Goal: Task Accomplishment & Management: Manage account settings

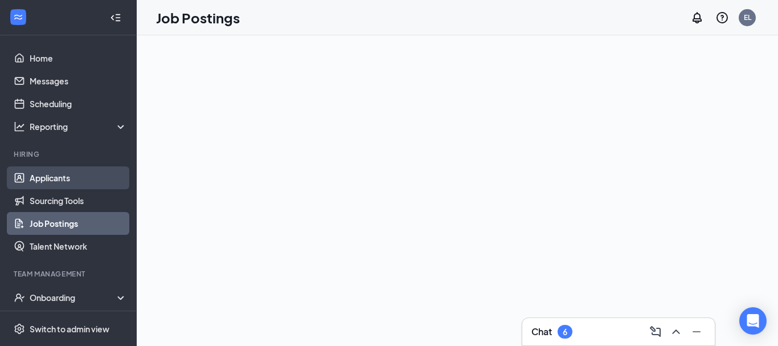
click at [40, 179] on link "Applicants" at bounding box center [78, 177] width 97 height 23
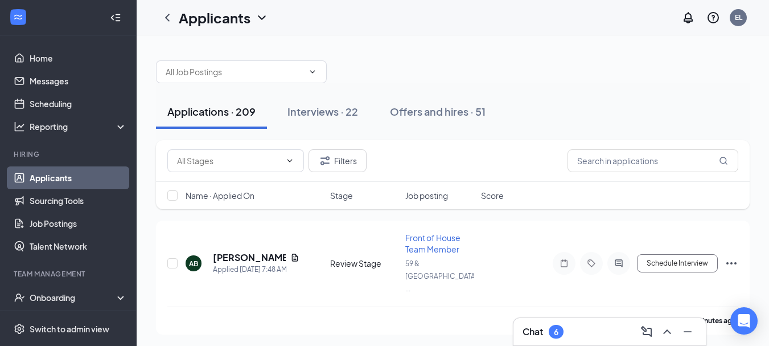
click at [586, 335] on div "Chat 6" at bounding box center [610, 331] width 174 height 18
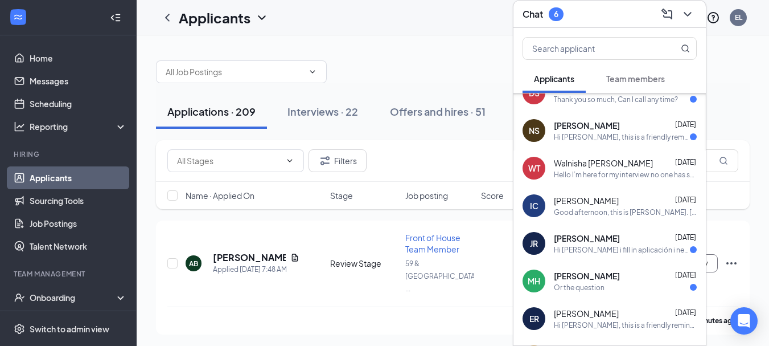
scroll to position [95, 0]
click at [616, 212] on div "Good afternoon, this is [PERSON_NAME]. [DATE], I went to the 2nd part of the in…" at bounding box center [625, 212] width 143 height 10
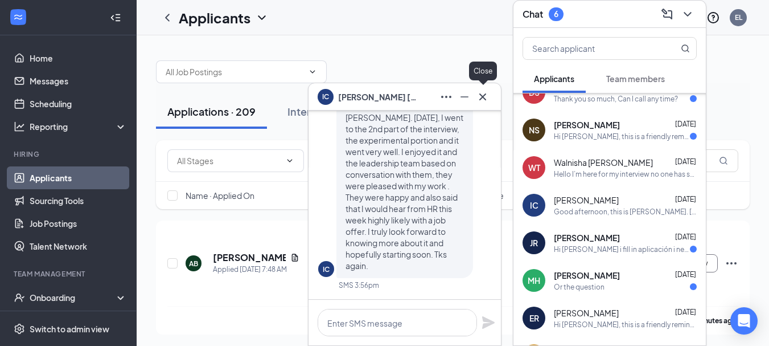
click at [478, 90] on icon "Cross" at bounding box center [483, 97] width 14 height 14
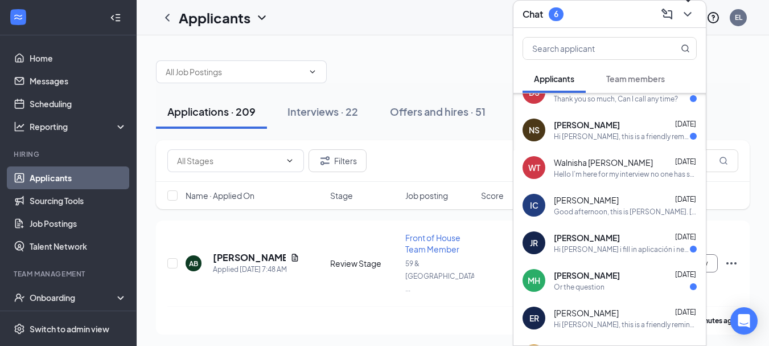
click at [688, 8] on icon "ChevronDown" at bounding box center [688, 14] width 14 height 14
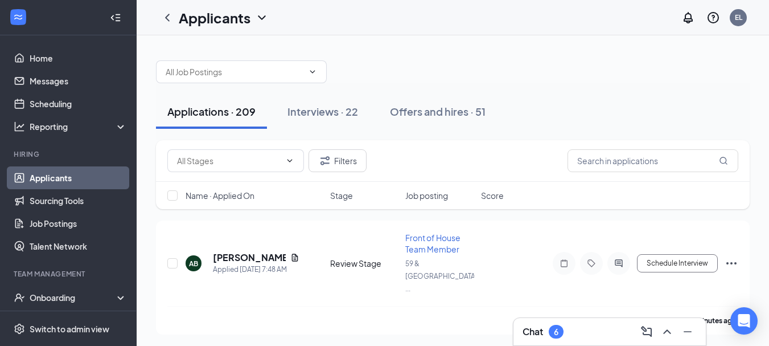
scroll to position [0, 0]
click at [327, 112] on div "Interviews · 22" at bounding box center [323, 111] width 71 height 14
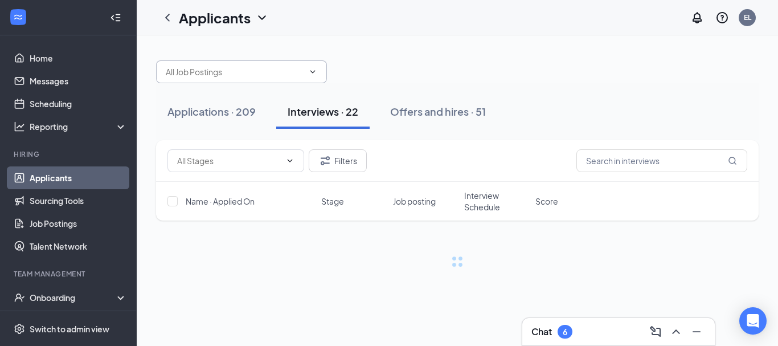
click at [259, 76] on input "text" at bounding box center [235, 71] width 138 height 13
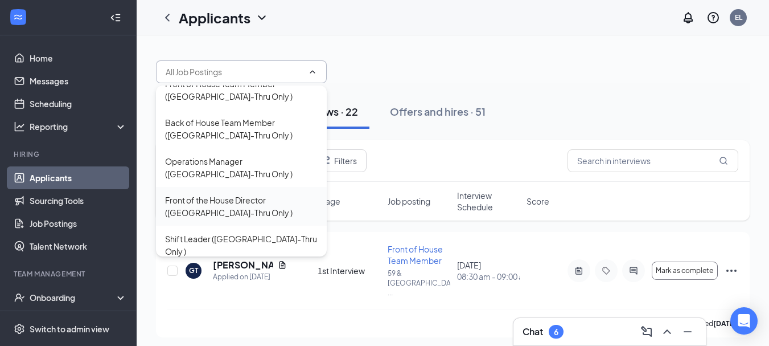
scroll to position [23, 0]
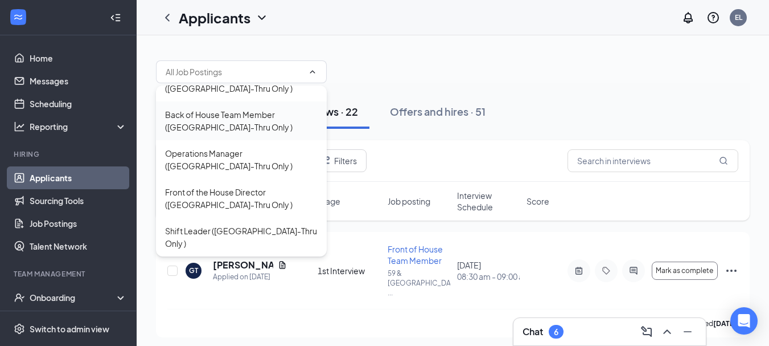
click at [255, 116] on div "Back of House Team Member ([GEOGRAPHIC_DATA]-Thru Only )" at bounding box center [241, 120] width 153 height 25
type input "Back of House Team Member ([GEOGRAPHIC_DATA]-Thru Only )"
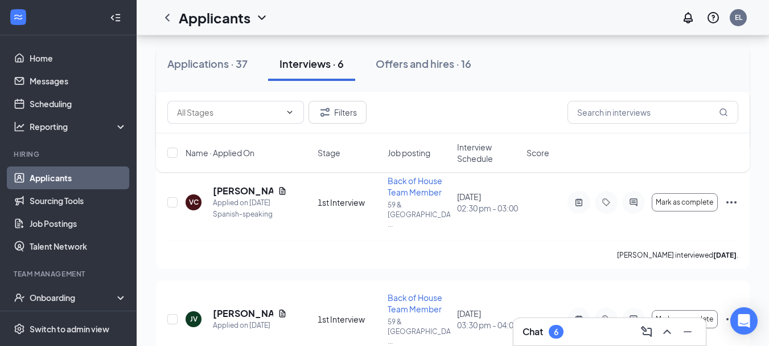
scroll to position [304, 0]
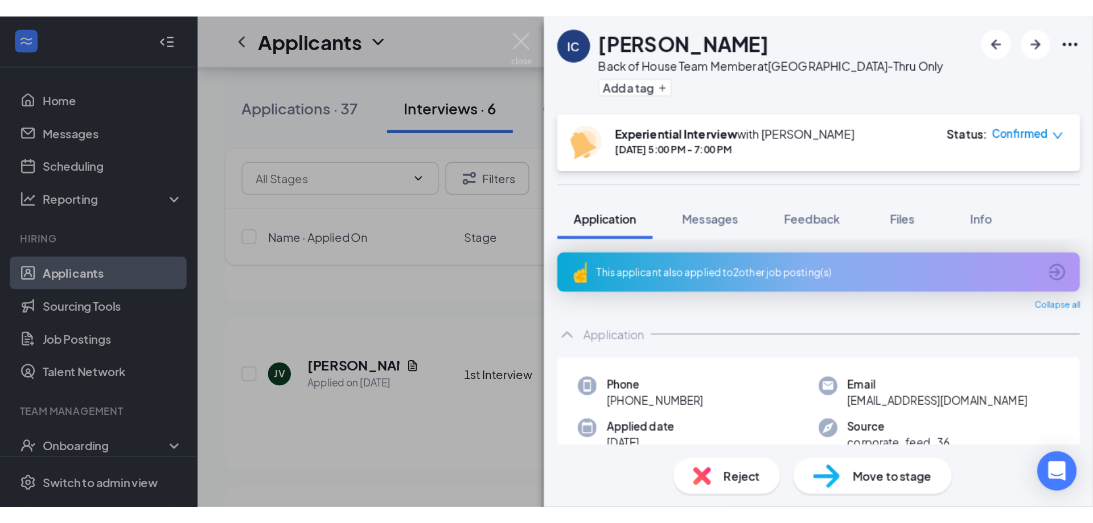
scroll to position [277, 0]
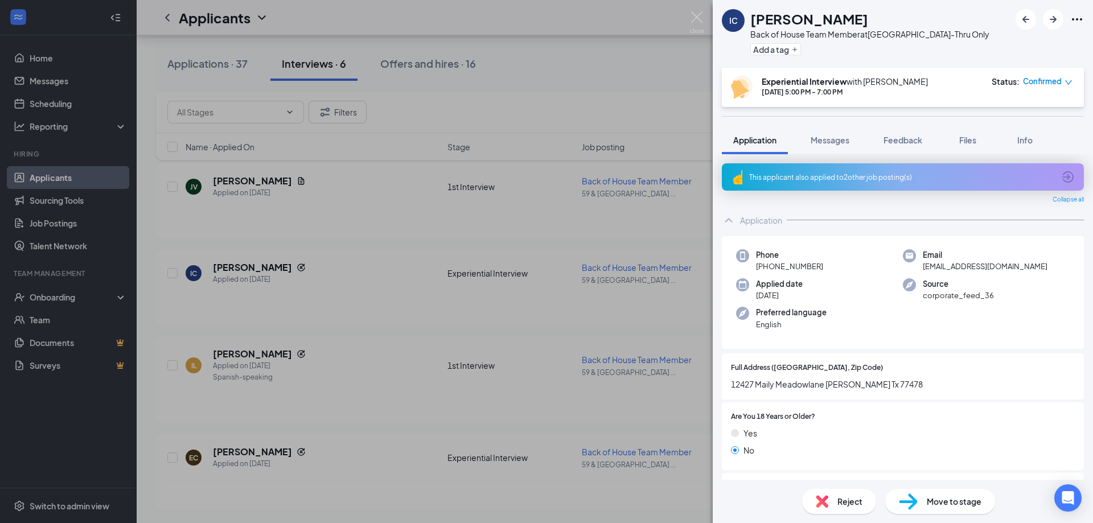
drag, startPoint x: 836, startPoint y: 264, endPoint x: 1078, endPoint y: 166, distance: 261.4
click at [777, 267] on div "Phone [PHONE_NUMBER]" at bounding box center [819, 260] width 167 height 23
click at [777, 178] on icon "ArrowCircle" at bounding box center [1068, 177] width 14 height 14
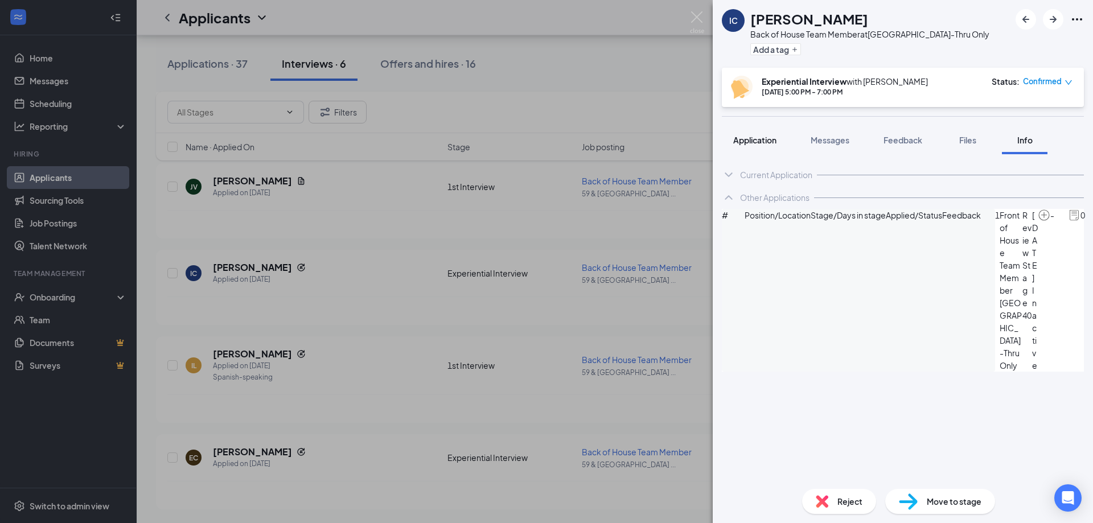
click at [770, 140] on span "Application" at bounding box center [754, 140] width 43 height 10
click at [762, 135] on span "Application" at bounding box center [754, 140] width 43 height 10
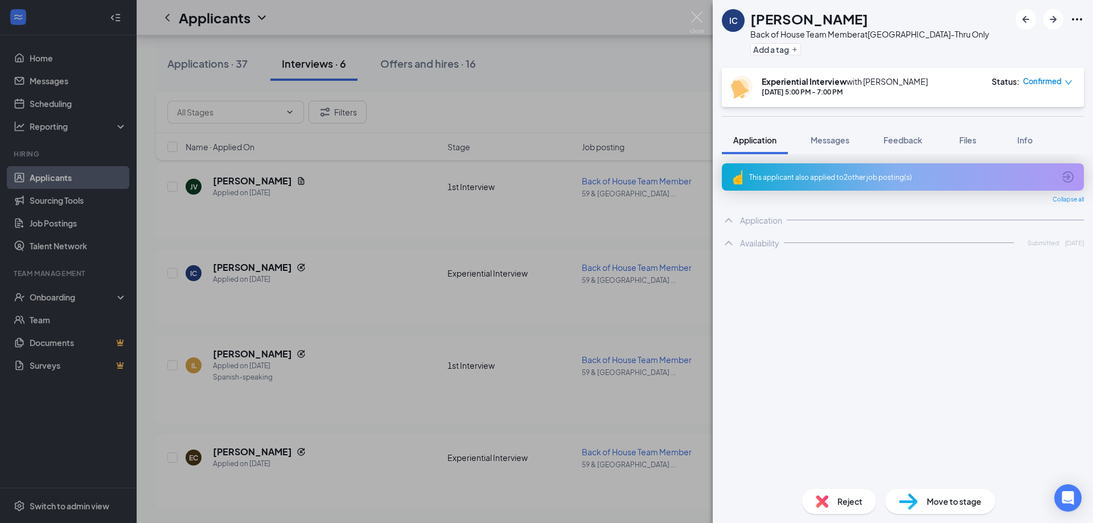
click at [777, 345] on div at bounding box center [945, 417] width 260 height 11
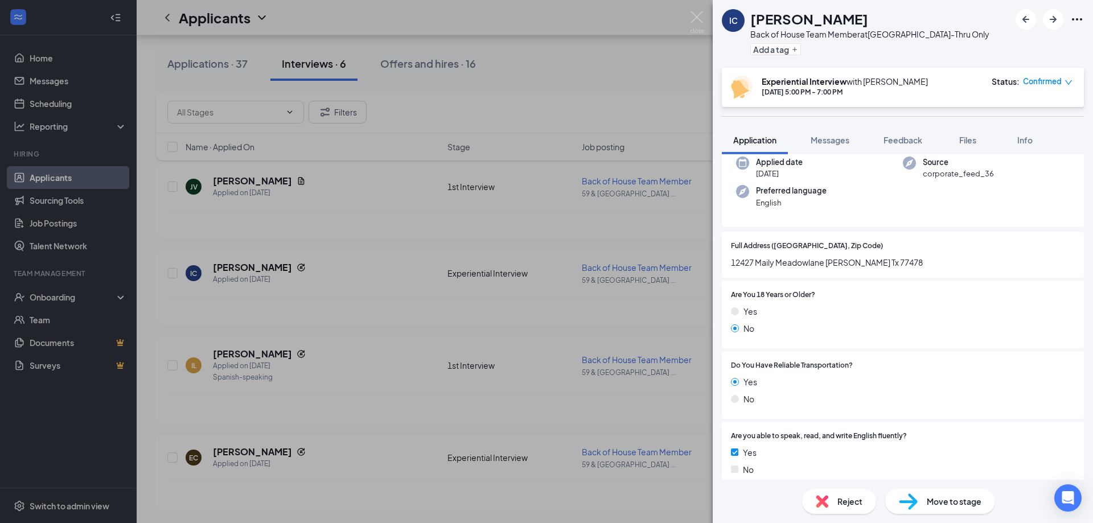
scroll to position [152, 0]
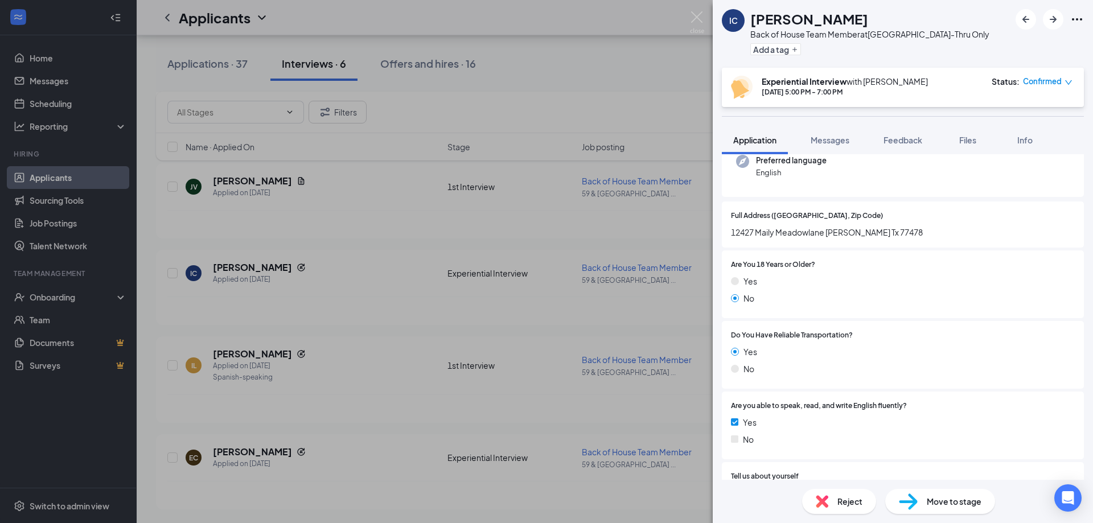
click at [777, 232] on span "12427 Maily Meadowlane [PERSON_NAME] Tx 77478" at bounding box center [903, 232] width 344 height 13
copy span "12427 Maily Meadowlane [PERSON_NAME] Tx 77478"
click at [777, 237] on span "12427 Maily Meadowlane [PERSON_NAME] Tx 77478" at bounding box center [903, 232] width 344 height 13
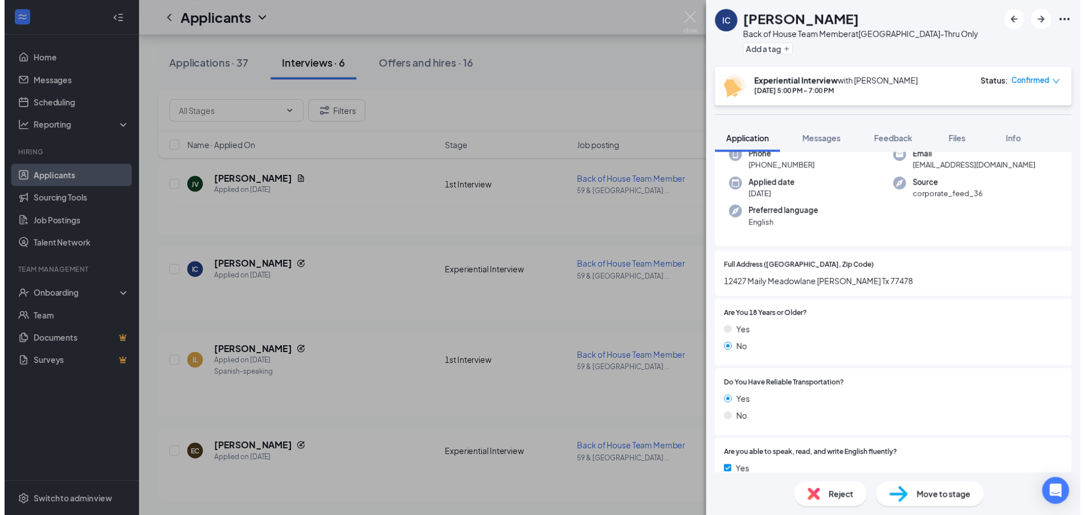
scroll to position [0, 0]
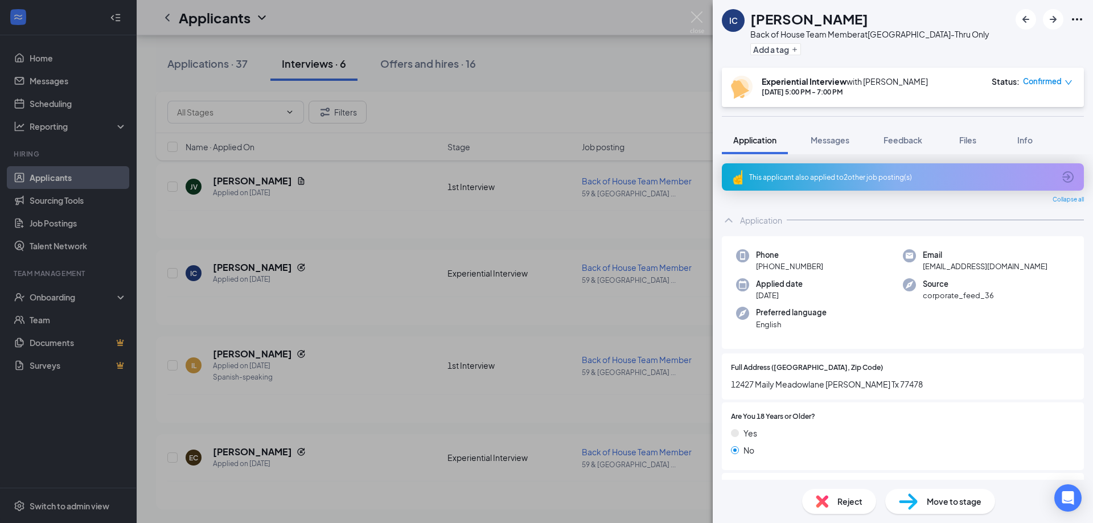
drag, startPoint x: 872, startPoint y: 310, endPoint x: 906, endPoint y: 313, distance: 33.7
click at [777, 310] on div "Preferred language English" at bounding box center [819, 318] width 167 height 23
click at [777, 268] on span "[EMAIL_ADDRESS][DOMAIN_NAME]" at bounding box center [985, 266] width 125 height 11
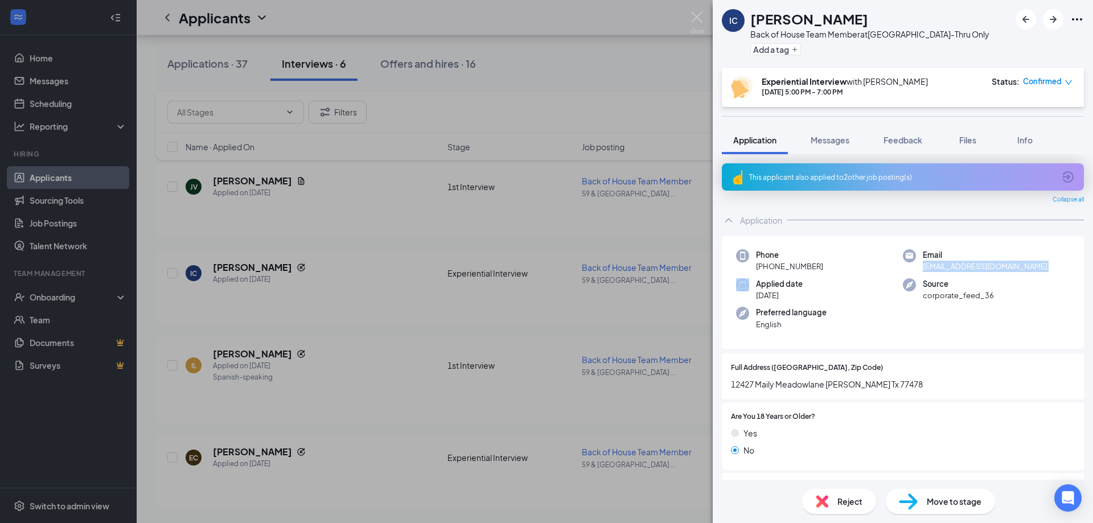
copy span "[EMAIL_ADDRESS][DOMAIN_NAME]"
click at [777, 140] on span "Feedback" at bounding box center [903, 140] width 39 height 10
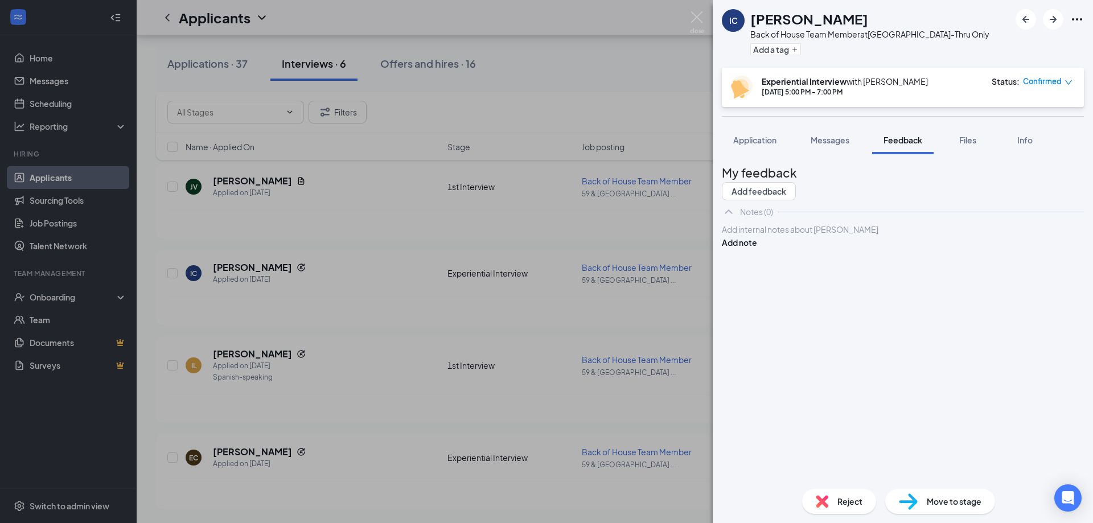
click at [777, 236] on div at bounding box center [903, 230] width 361 height 12
click at [777, 235] on span "I sent an offer [PERSON_NAME]" at bounding box center [781, 229] width 117 height 10
click at [777, 307] on div "My feedback Add feedback Notes (0) I sent an offer to [PERSON_NAME] note" at bounding box center [903, 321] width 362 height 317
click at [757, 249] on button "Add note" at bounding box center [739, 242] width 35 height 13
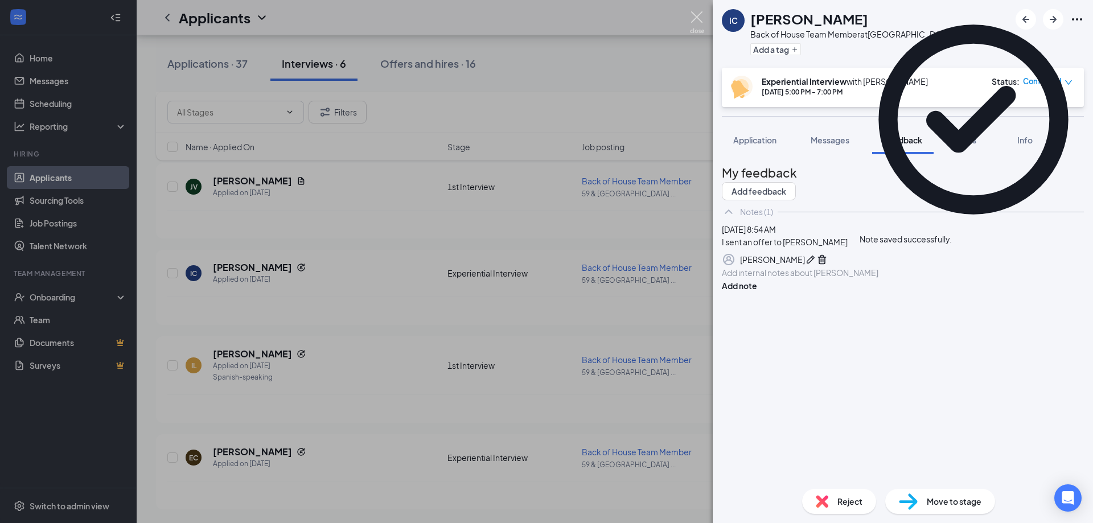
drag, startPoint x: 700, startPoint y: 14, endPoint x: 848, endPoint y: 43, distance: 150.3
click at [700, 14] on img at bounding box center [697, 22] width 14 height 22
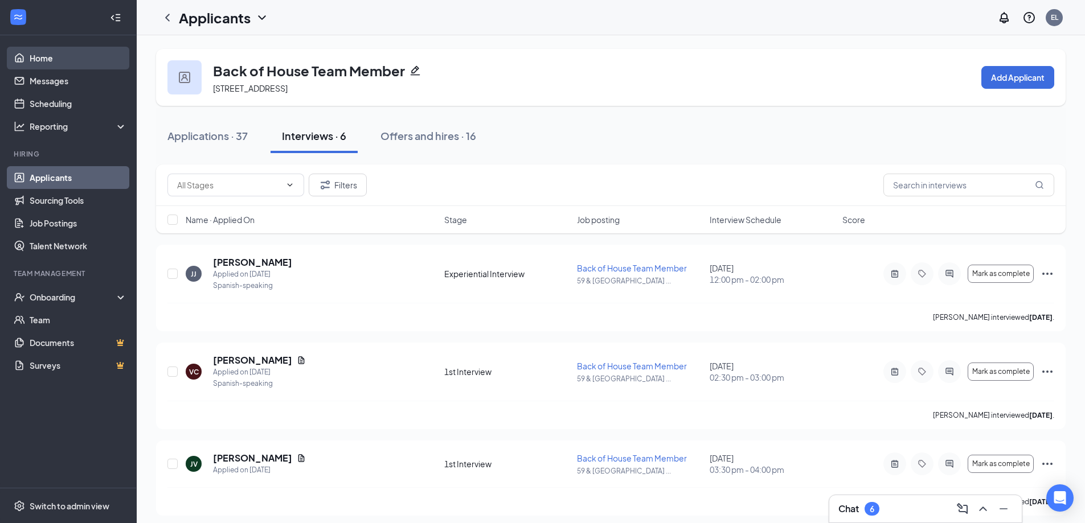
click at [46, 59] on link "Home" at bounding box center [78, 58] width 97 height 23
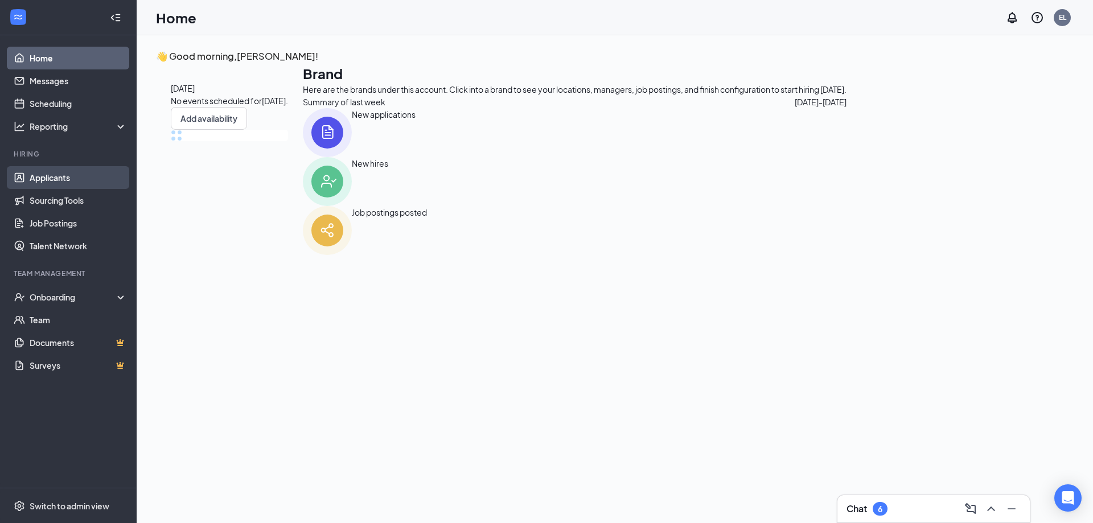
click at [73, 176] on link "Applicants" at bounding box center [78, 177] width 97 height 23
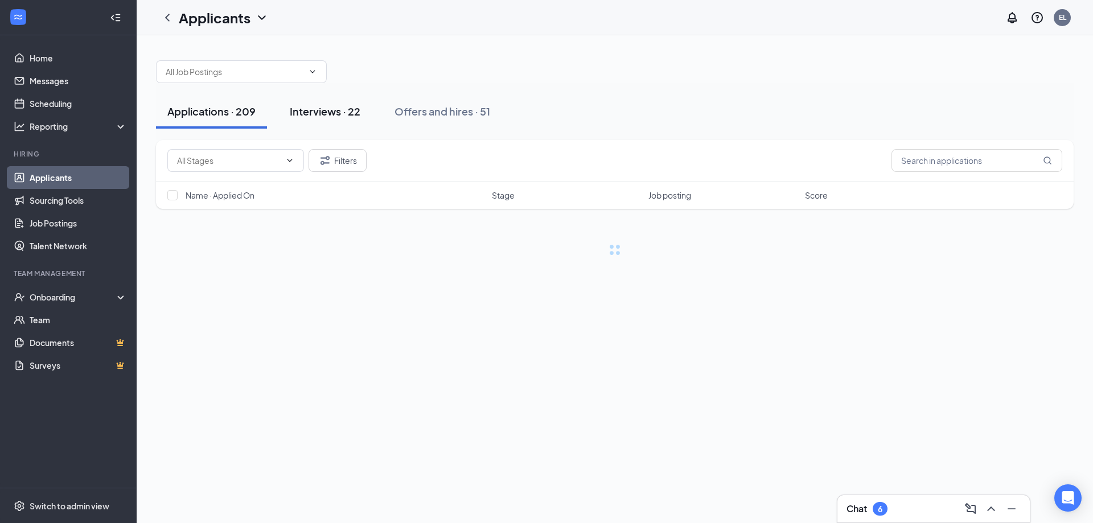
click at [330, 113] on div "Interviews · 22" at bounding box center [325, 111] width 71 height 14
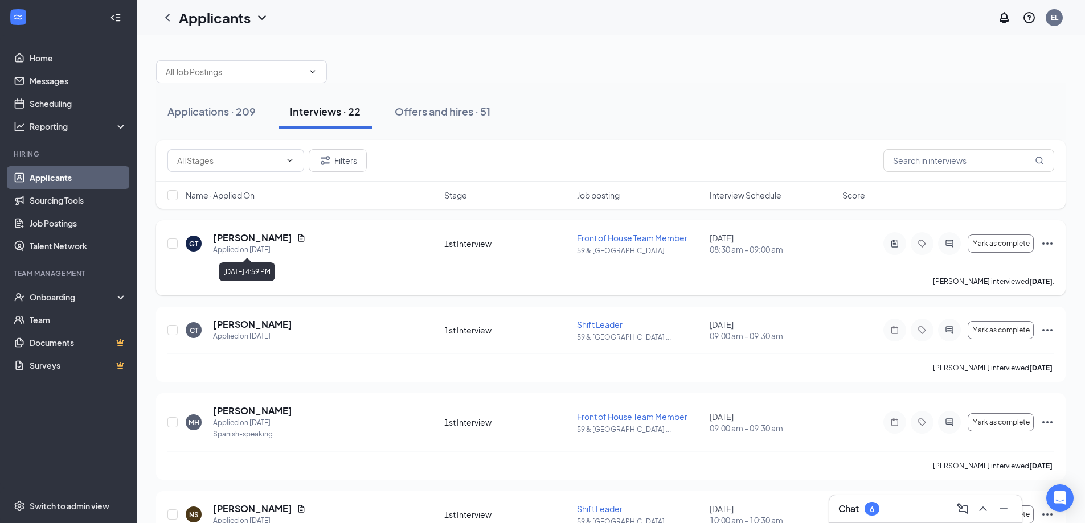
click at [268, 238] on h5 "[PERSON_NAME]" at bounding box center [252, 238] width 79 height 13
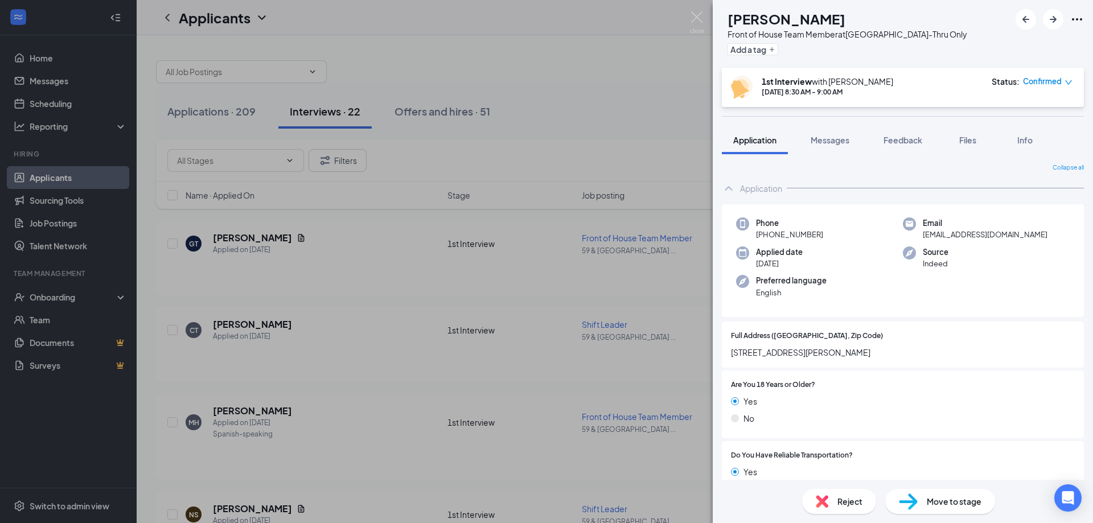
click at [777, 345] on div "Reject" at bounding box center [839, 501] width 74 height 25
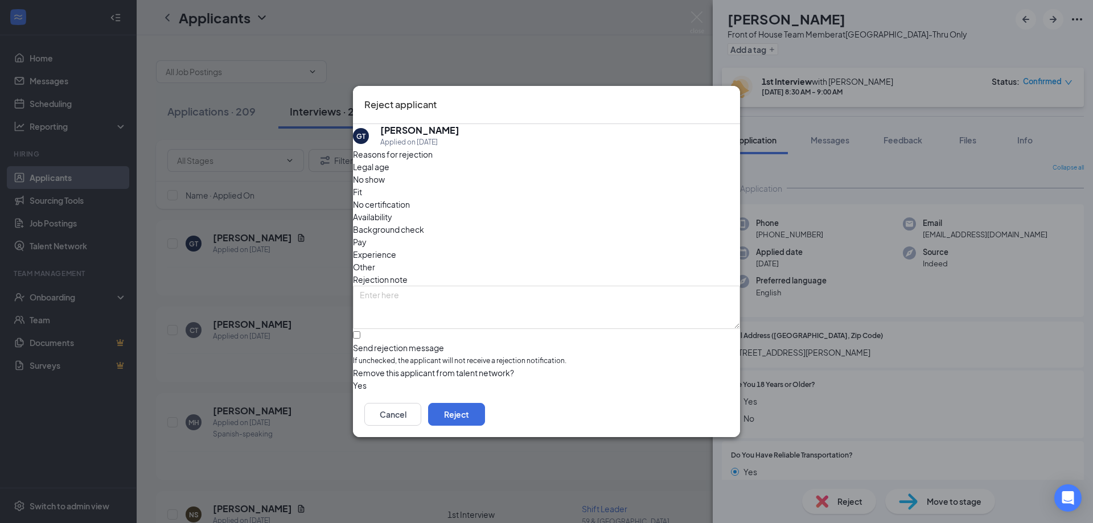
click at [732, 102] on icon "Cross" at bounding box center [735, 104] width 7 height 7
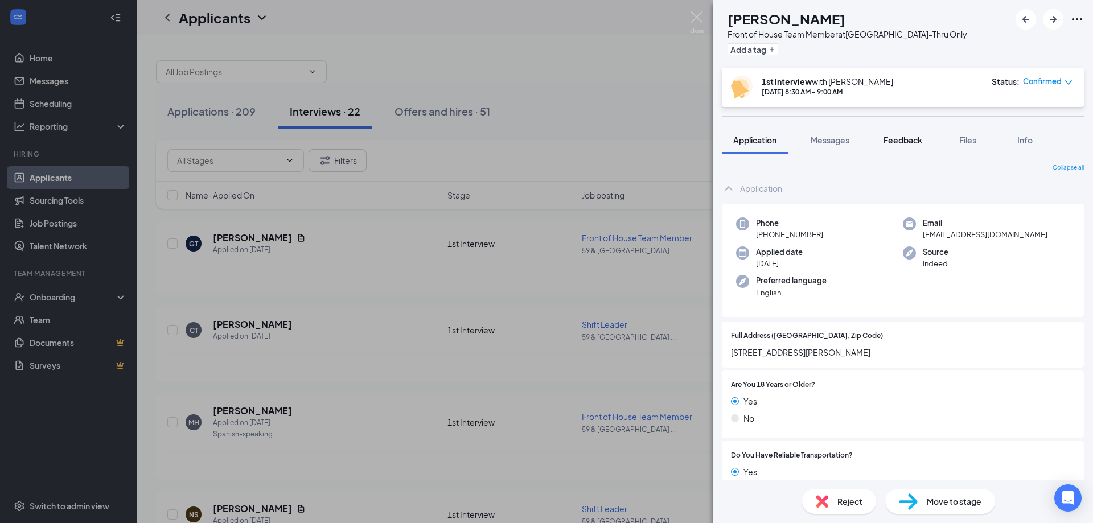
click at [777, 138] on span "Feedback" at bounding box center [903, 140] width 39 height 10
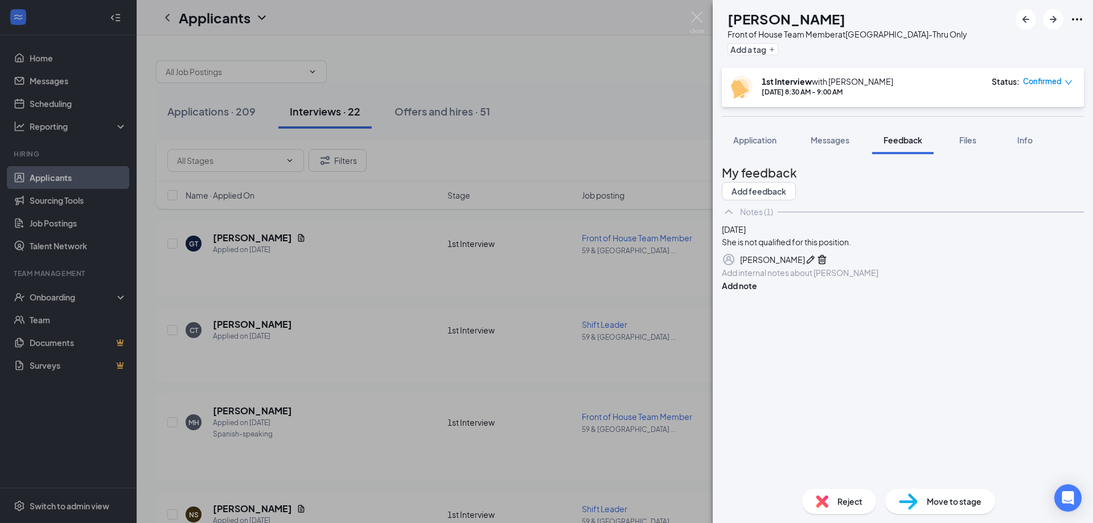
click at [777, 345] on span "Reject" at bounding box center [850, 501] width 25 height 13
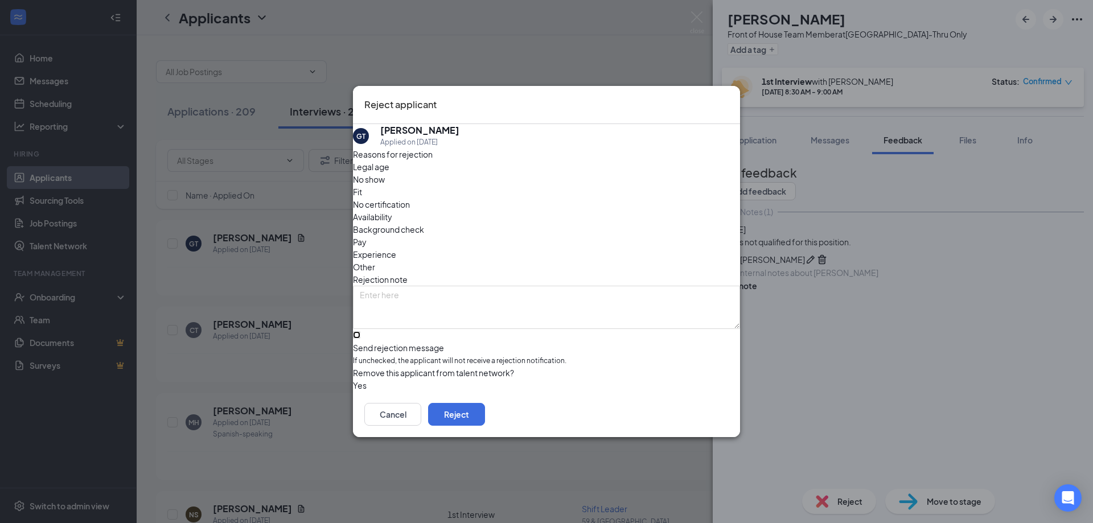
click at [360, 331] on input "Send rejection message If unchecked, the applicant will not receive a rejection…" at bounding box center [356, 334] width 7 height 7
checkbox input "true"
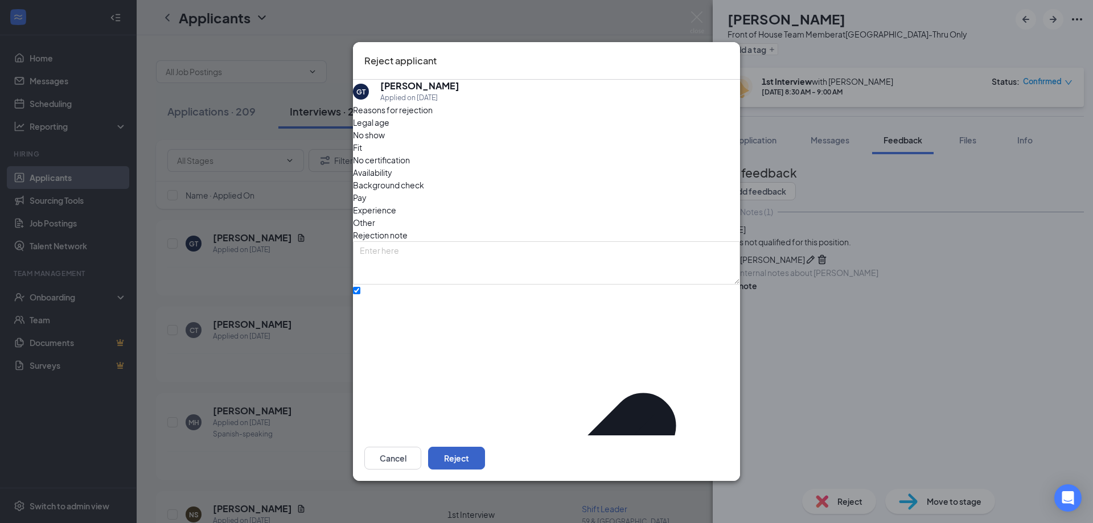
click at [485, 345] on button "Reject" at bounding box center [456, 458] width 57 height 23
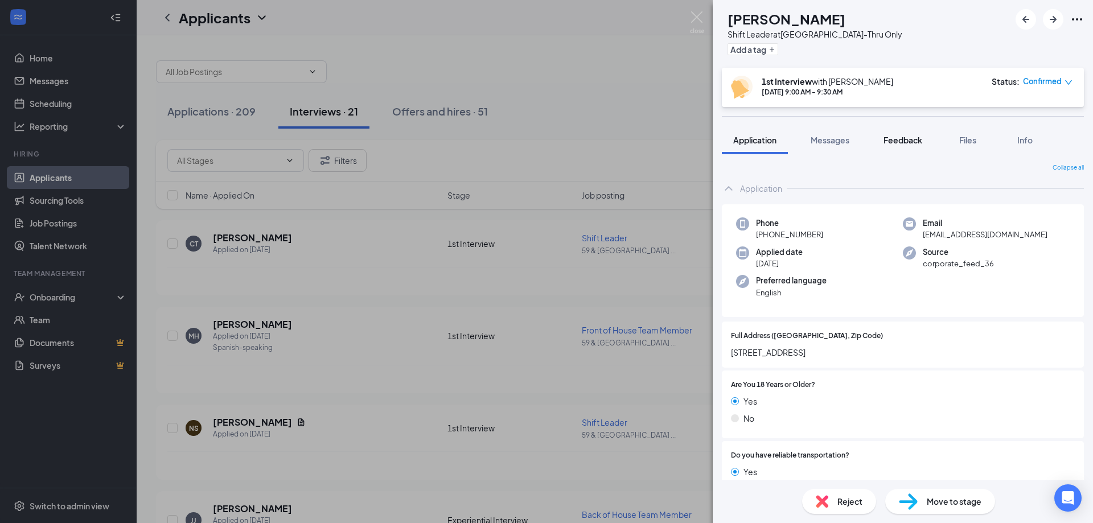
click at [777, 136] on span "Feedback" at bounding box center [903, 140] width 39 height 10
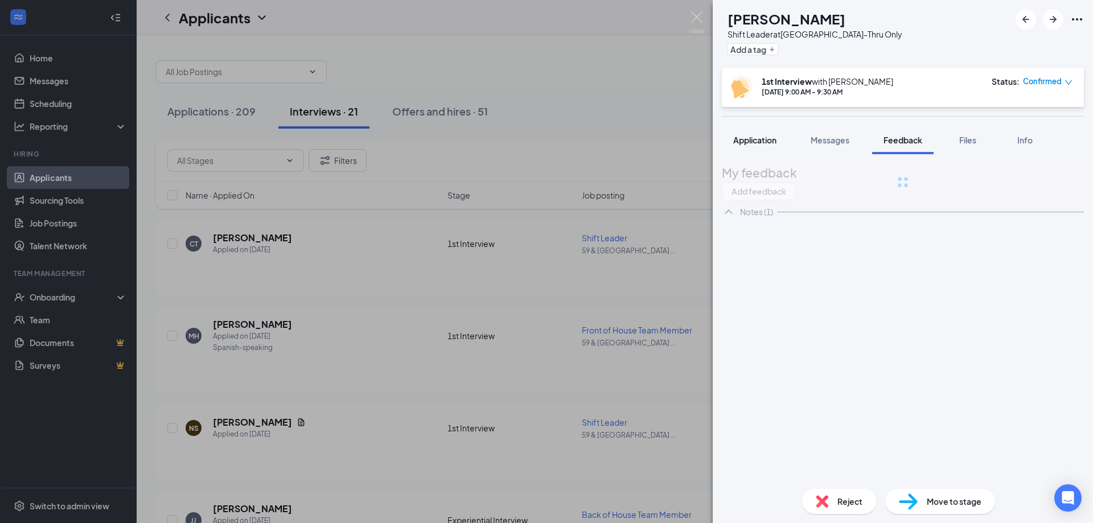
click at [754, 141] on div "CT [PERSON_NAME] Shift Leader at [GEOGRAPHIC_DATA]-Thru Only Add a tag 1st Inte…" at bounding box center [903, 261] width 380 height 523
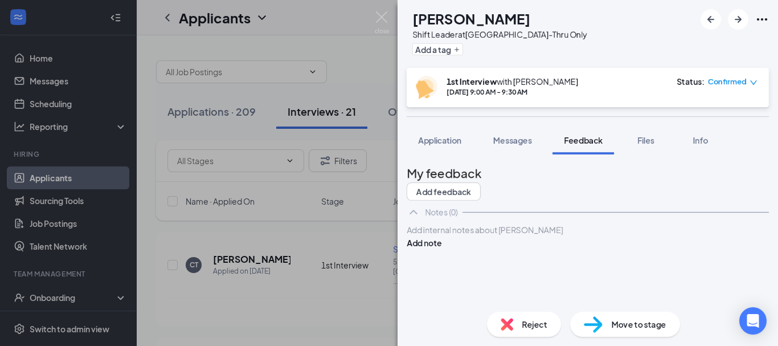
click at [570, 183] on div "My feedback Add feedback" at bounding box center [588, 181] width 362 height 37
click at [550, 192] on div "My feedback Add feedback" at bounding box center [588, 181] width 362 height 37
click at [583, 198] on div "My feedback Add feedback" at bounding box center [588, 181] width 362 height 37
drag, startPoint x: 437, startPoint y: 140, endPoint x: 532, endPoint y: 159, distance: 97.7
click at [437, 140] on span "Application" at bounding box center [439, 140] width 43 height 10
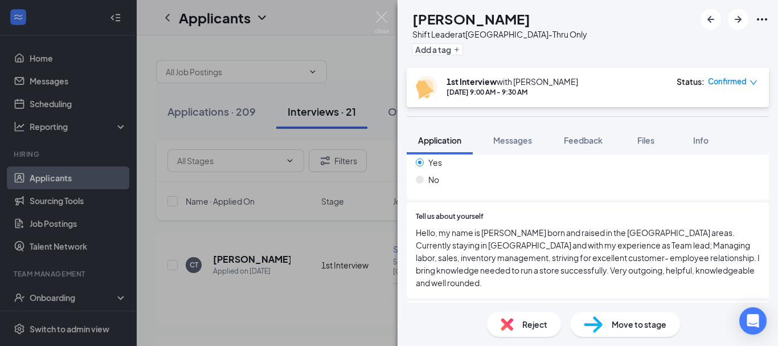
scroll to position [380, 0]
click at [519, 323] on div "Reject" at bounding box center [524, 323] width 74 height 25
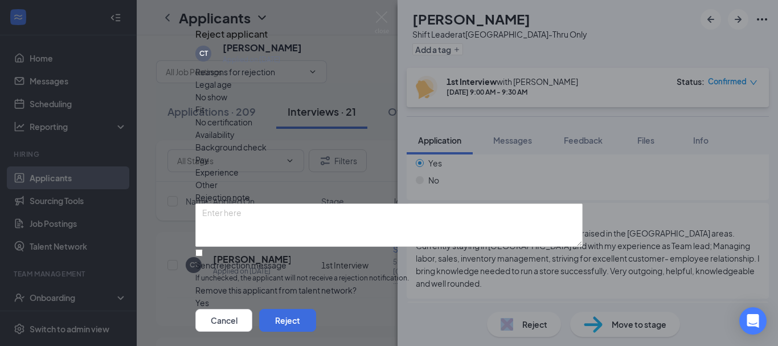
scroll to position [67, 0]
click at [316, 309] on button "Reject" at bounding box center [287, 320] width 57 height 23
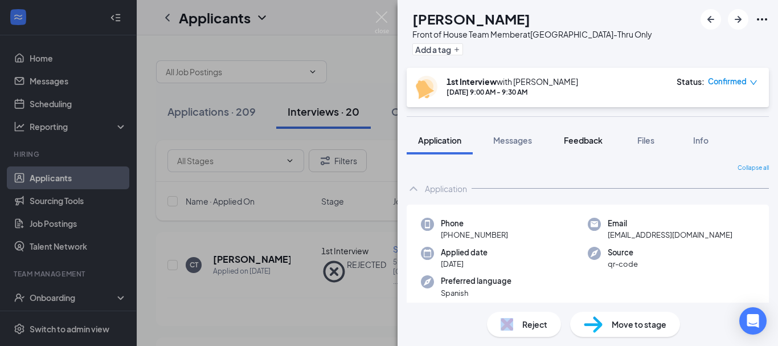
click at [584, 140] on span "Feedback" at bounding box center [583, 140] width 39 height 10
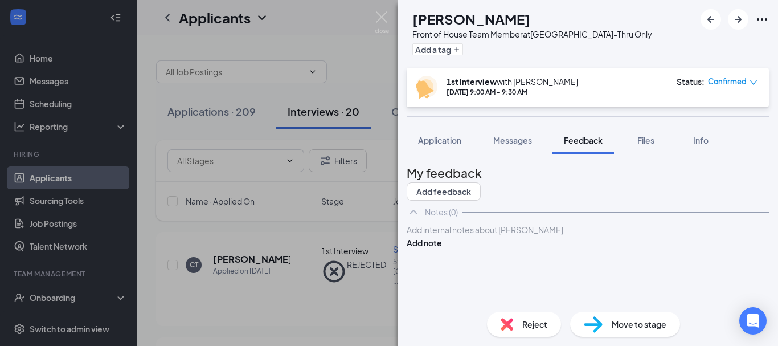
click at [519, 236] on div at bounding box center [587, 230] width 361 height 12
click at [452, 235] on span "She did't show up for the interview." at bounding box center [471, 229] width 128 height 10
click at [444, 235] on span "She idn't show up for the interview." at bounding box center [470, 229] width 127 height 10
click at [595, 236] on div "She didn't show up for the interview." at bounding box center [587, 230] width 361 height 12
click at [442, 249] on button "Add note" at bounding box center [424, 242] width 35 height 13
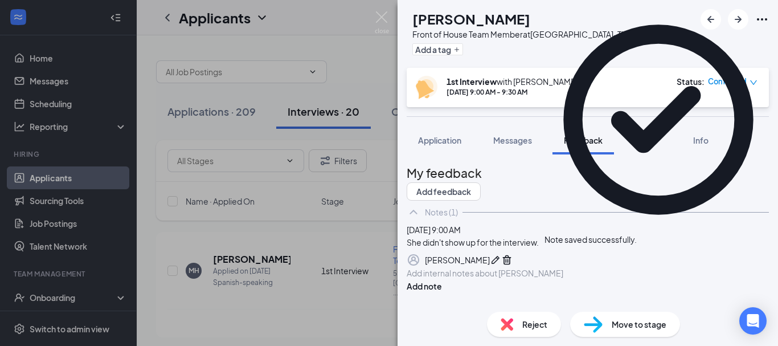
click at [524, 322] on span "Reject" at bounding box center [534, 324] width 25 height 13
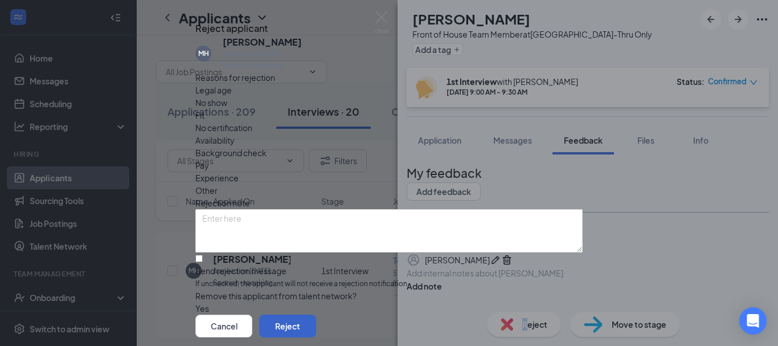
click at [316, 314] on button "Reject" at bounding box center [287, 325] width 57 height 23
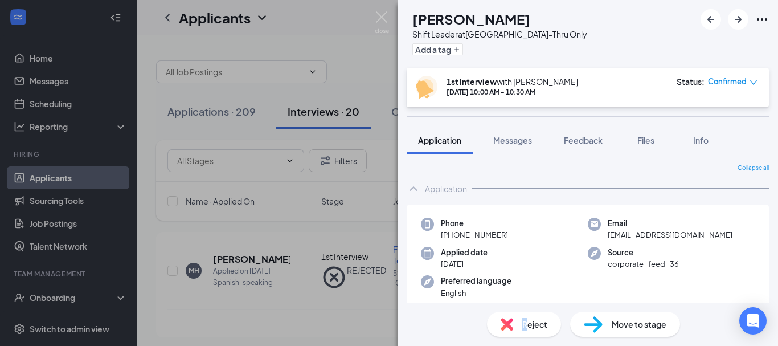
drag, startPoint x: 594, startPoint y: 139, endPoint x: 561, endPoint y: 158, distance: 37.8
click at [594, 139] on span "Feedback" at bounding box center [583, 140] width 39 height 10
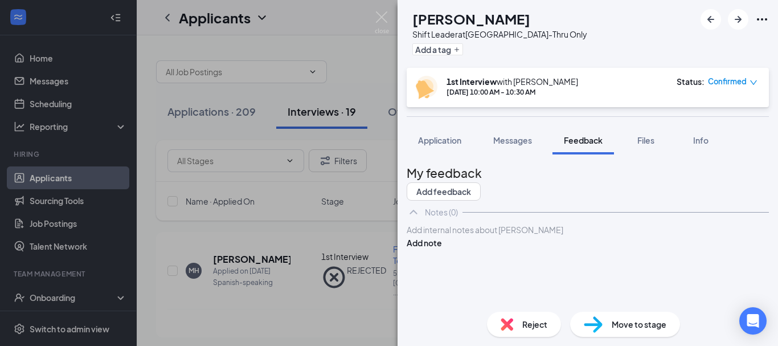
click at [528, 236] on div at bounding box center [587, 230] width 361 height 12
click at [442, 249] on button "Add note" at bounding box center [424, 242] width 35 height 13
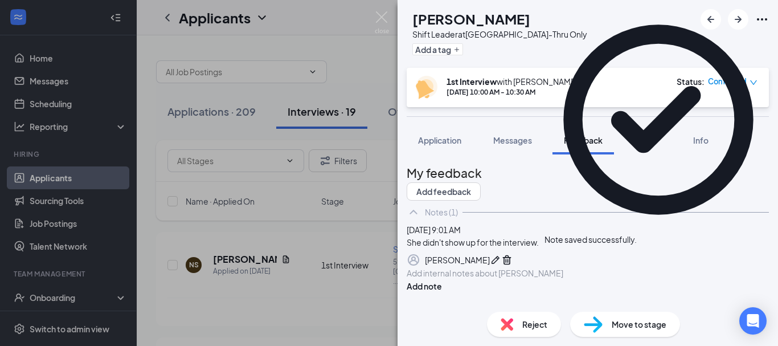
click at [519, 323] on div "Reject" at bounding box center [524, 323] width 74 height 25
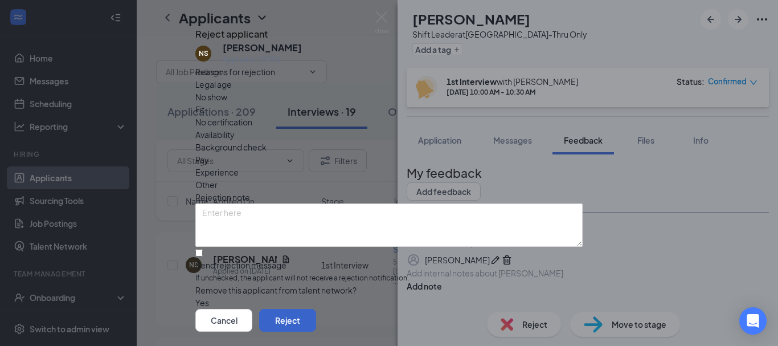
click at [316, 309] on button "Reject" at bounding box center [287, 320] width 57 height 23
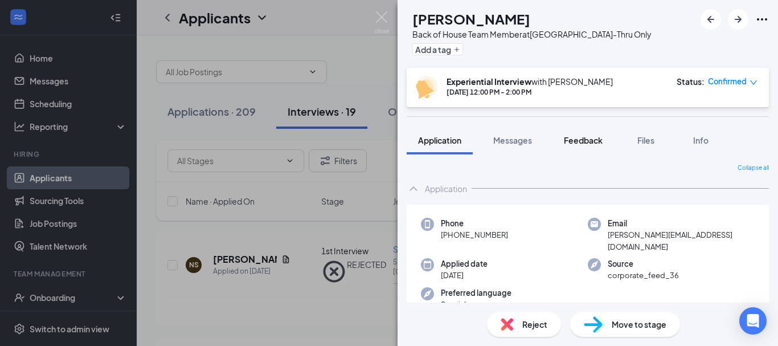
click at [589, 140] on span "Feedback" at bounding box center [583, 140] width 39 height 10
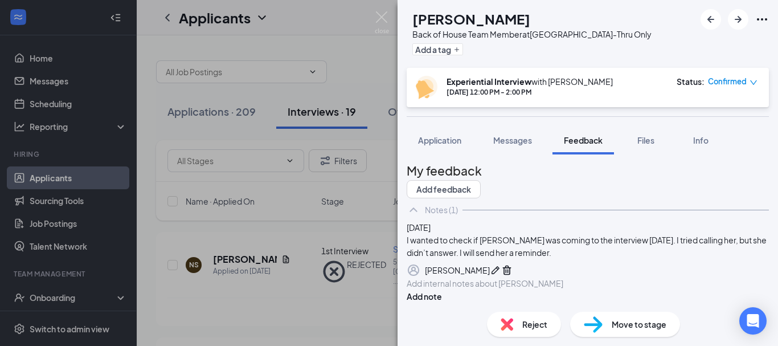
scroll to position [88, 0]
click at [518, 281] on div at bounding box center [587, 283] width 361 height 12
click at [442, 290] on button "Add note" at bounding box center [424, 296] width 35 height 13
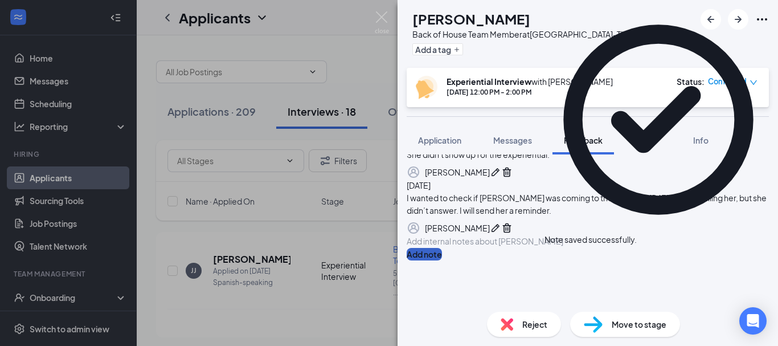
scroll to position [3, 0]
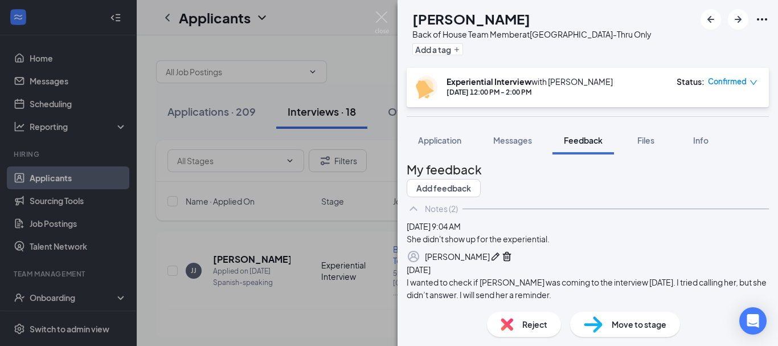
click at [527, 320] on span "Reject" at bounding box center [534, 324] width 25 height 13
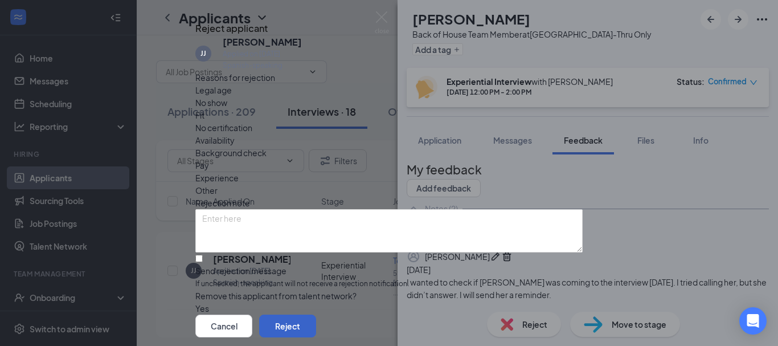
click at [316, 314] on button "Reject" at bounding box center [287, 325] width 57 height 23
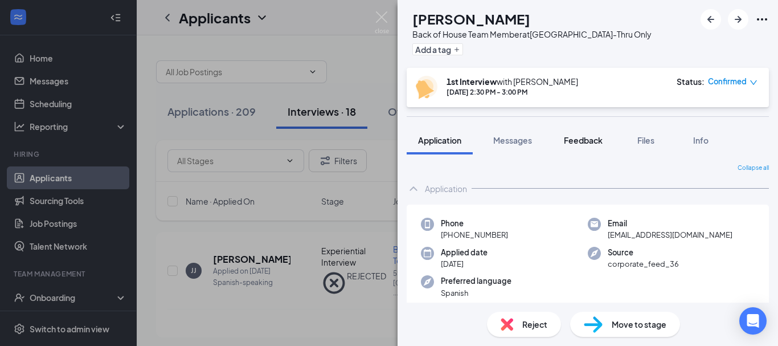
drag, startPoint x: 581, startPoint y: 145, endPoint x: 596, endPoint y: 137, distance: 16.8
click at [581, 145] on div "Feedback" at bounding box center [583, 139] width 39 height 11
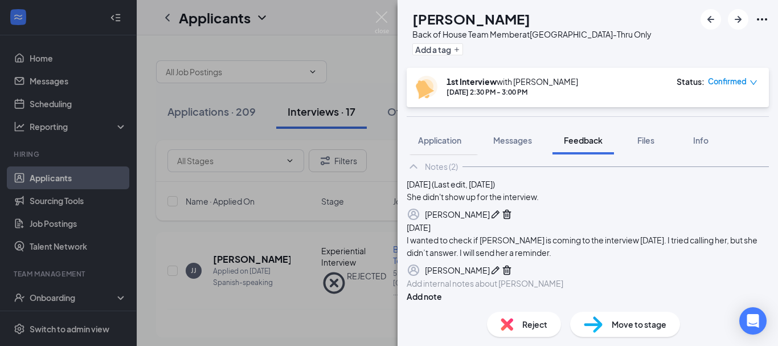
scroll to position [159, 0]
click at [489, 277] on div at bounding box center [587, 283] width 361 height 12
drag, startPoint x: 707, startPoint y: 279, endPoint x: 679, endPoint y: 275, distance: 28.2
click at [442, 290] on button "Add note" at bounding box center [424, 296] width 35 height 13
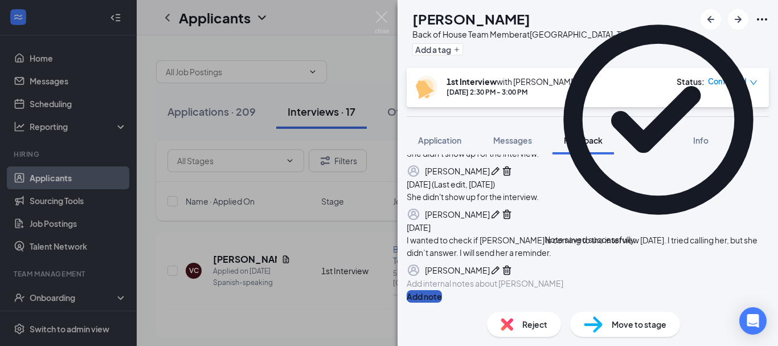
scroll to position [231, 0]
click at [534, 321] on span "Reject" at bounding box center [534, 324] width 25 height 13
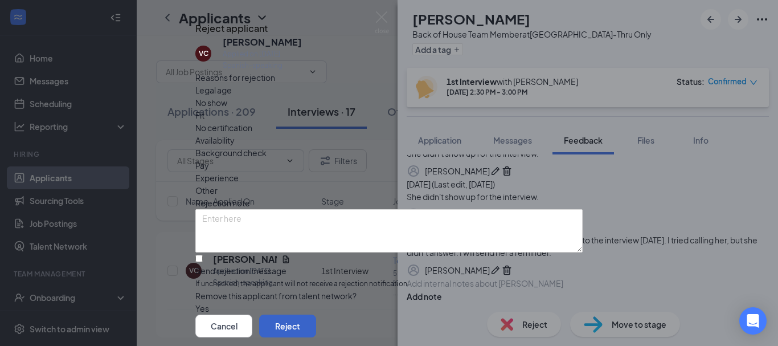
drag, startPoint x: 536, startPoint y: 293, endPoint x: 536, endPoint y: 286, distance: 6.9
click at [316, 314] on button "Reject" at bounding box center [287, 325] width 57 height 23
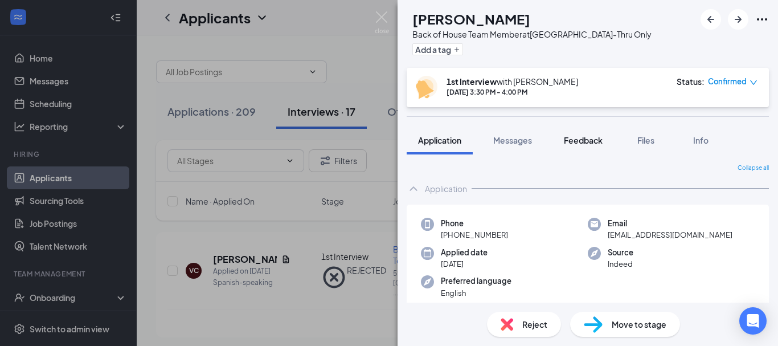
click at [581, 139] on span "Feedback" at bounding box center [583, 140] width 39 height 10
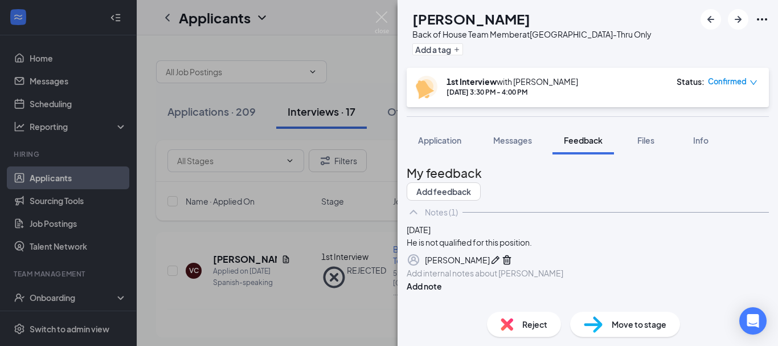
scroll to position [75, 0]
click at [536, 325] on span "Reject" at bounding box center [534, 324] width 25 height 13
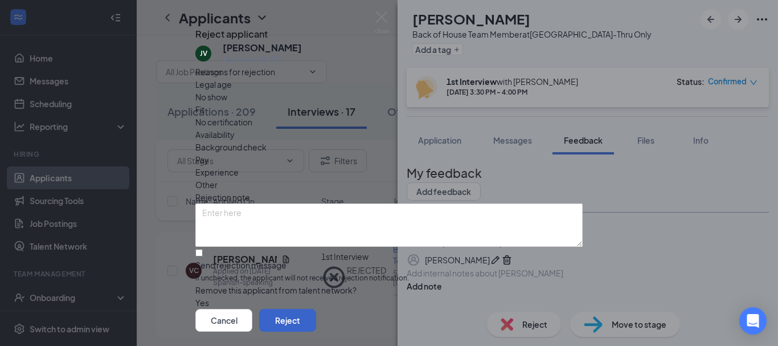
click at [316, 309] on button "Reject" at bounding box center [287, 320] width 57 height 23
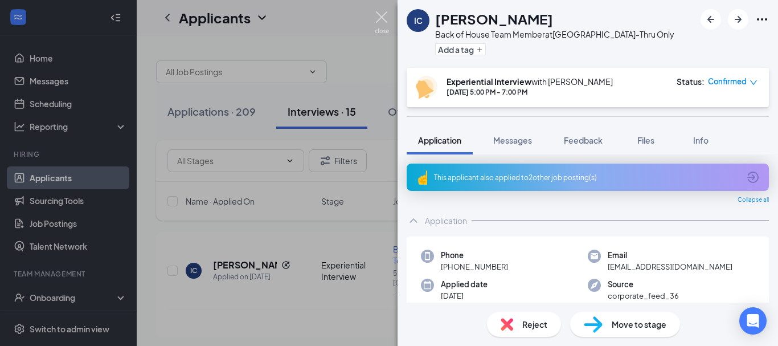
click at [383, 20] on img at bounding box center [382, 22] width 14 height 22
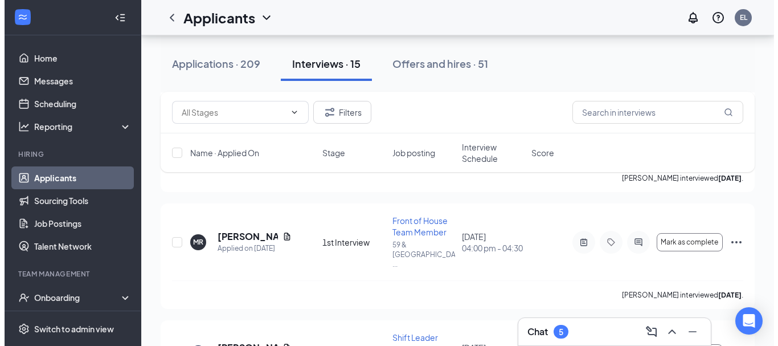
scroll to position [152, 0]
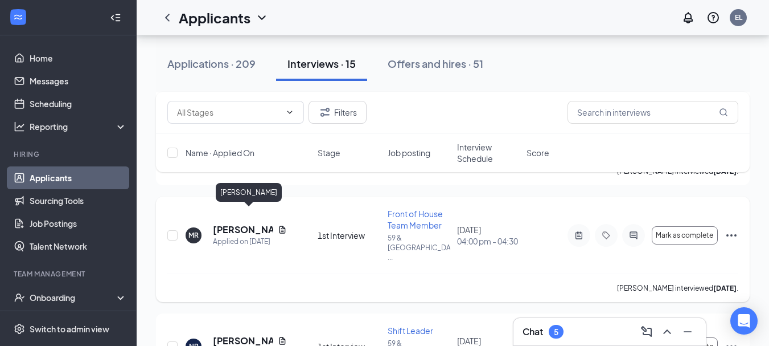
click at [245, 223] on h5 "[PERSON_NAME]" at bounding box center [243, 229] width 60 height 13
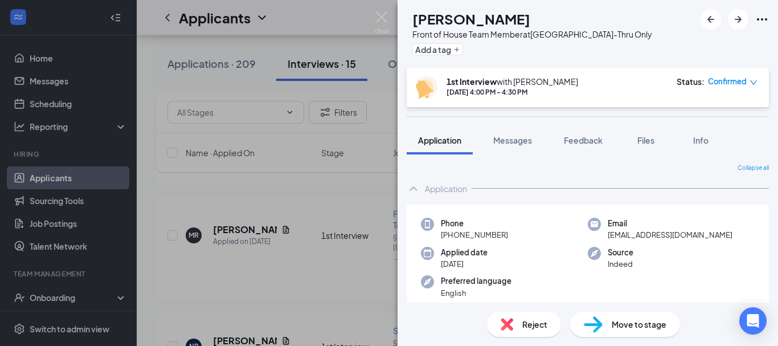
click at [562, 251] on div "Applied date [DATE]" at bounding box center [504, 258] width 167 height 23
drag, startPoint x: 583, startPoint y: 138, endPoint x: 582, endPoint y: 146, distance: 7.4
click at [581, 136] on span "Feedback" at bounding box center [583, 140] width 39 height 10
click at [582, 146] on button "Feedback" at bounding box center [582, 140] width 61 height 28
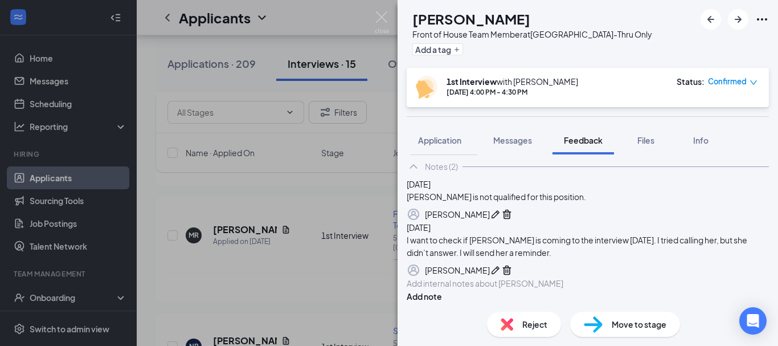
scroll to position [76, 0]
click at [522, 326] on span "Reject" at bounding box center [534, 324] width 25 height 13
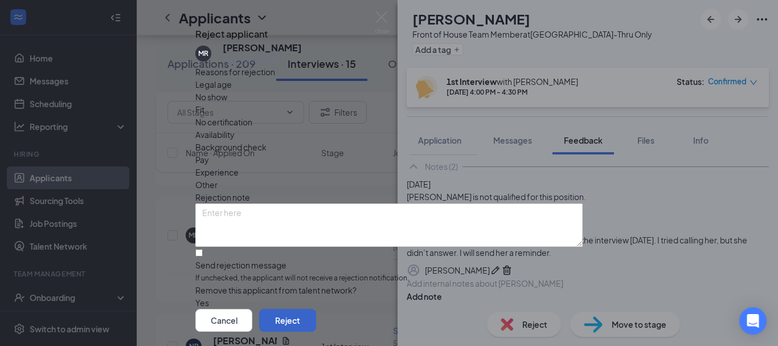
click at [316, 309] on button "Reject" at bounding box center [287, 320] width 57 height 23
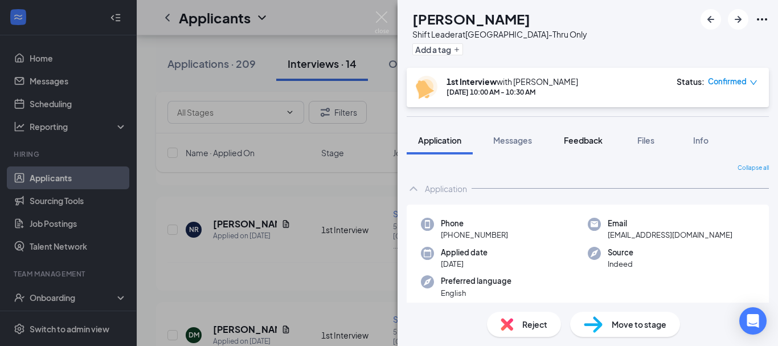
click at [591, 139] on span "Feedback" at bounding box center [583, 140] width 39 height 10
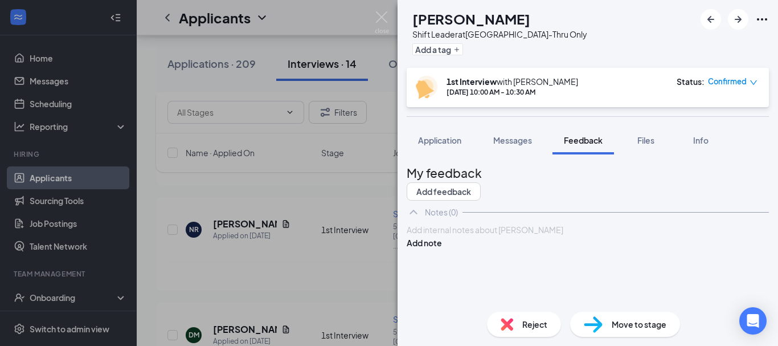
click at [464, 236] on div at bounding box center [587, 230] width 361 height 12
click at [442, 249] on button "Add note" at bounding box center [424, 242] width 35 height 13
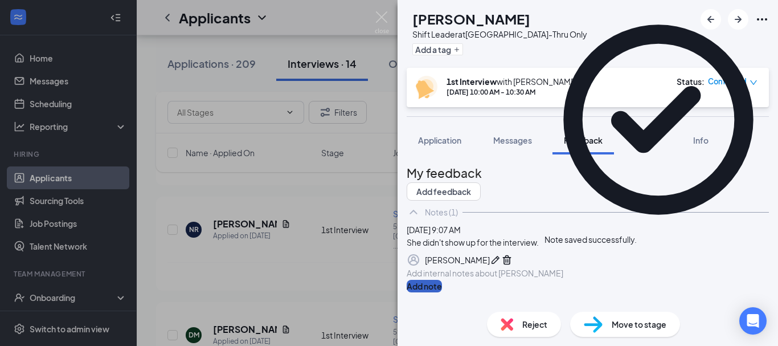
scroll to position [75, 0]
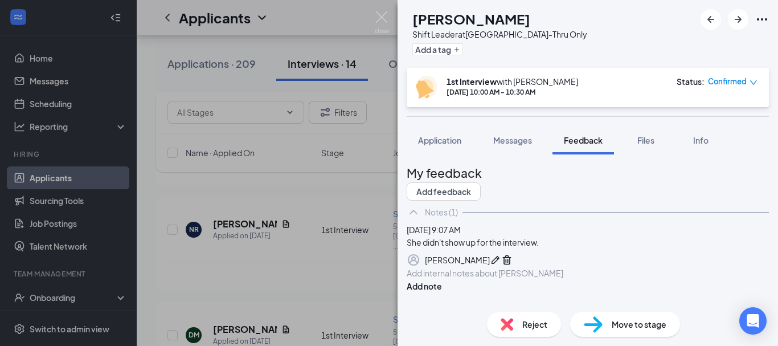
click at [528, 321] on span "Reject" at bounding box center [534, 324] width 25 height 13
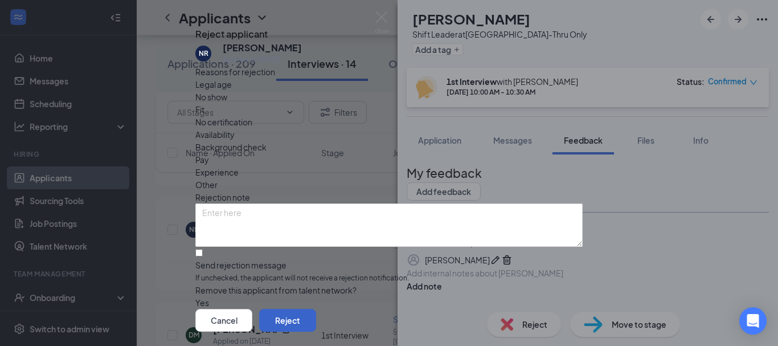
drag, startPoint x: 543, startPoint y: 293, endPoint x: 555, endPoint y: 284, distance: 15.0
click at [316, 309] on button "Reject" at bounding box center [287, 320] width 57 height 23
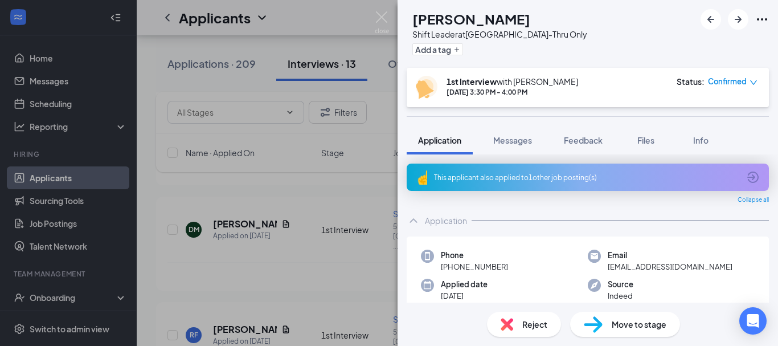
click at [554, 256] on div "Phone [PHONE_NUMBER]" at bounding box center [504, 260] width 167 height 23
click at [381, 15] on img at bounding box center [382, 22] width 14 height 22
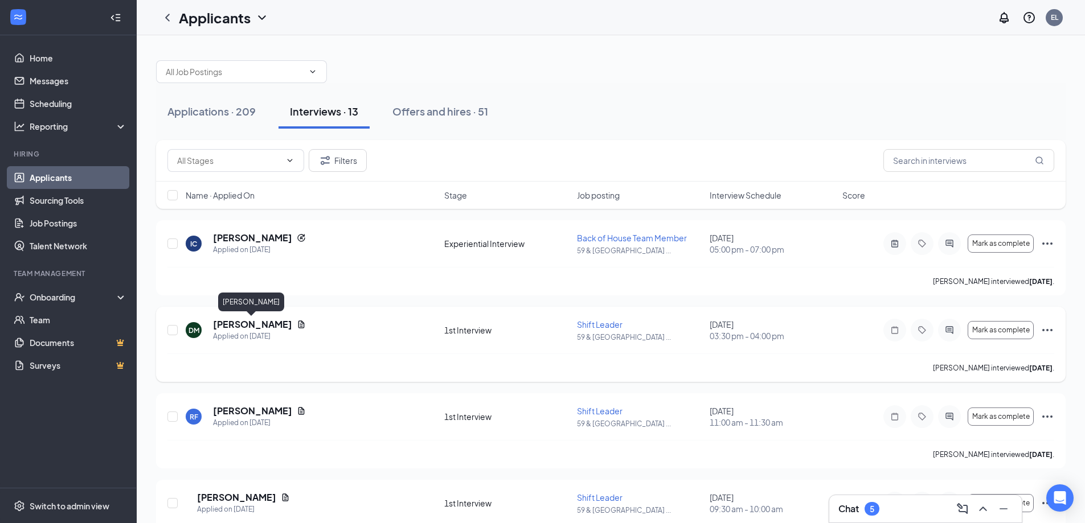
click at [262, 327] on h5 "[PERSON_NAME]" at bounding box center [252, 324] width 79 height 13
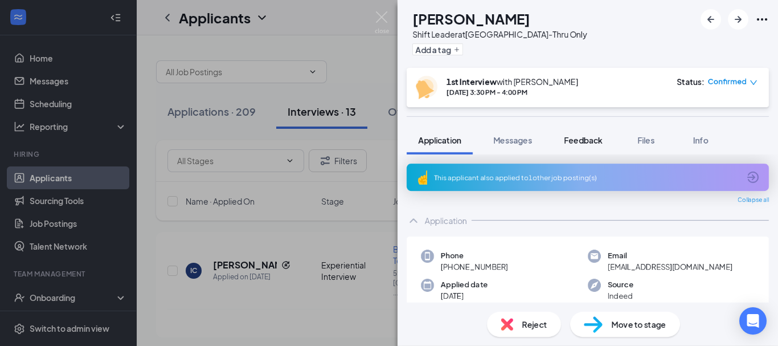
click at [591, 143] on span "Feedback" at bounding box center [583, 140] width 39 height 10
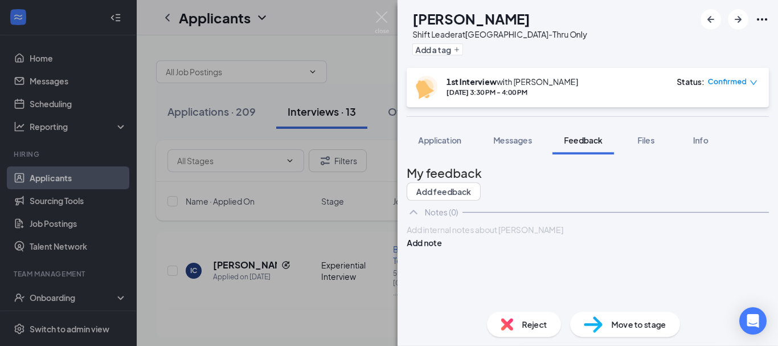
click at [483, 236] on div at bounding box center [587, 230] width 361 height 12
click at [442, 249] on button "Add note" at bounding box center [424, 242] width 35 height 13
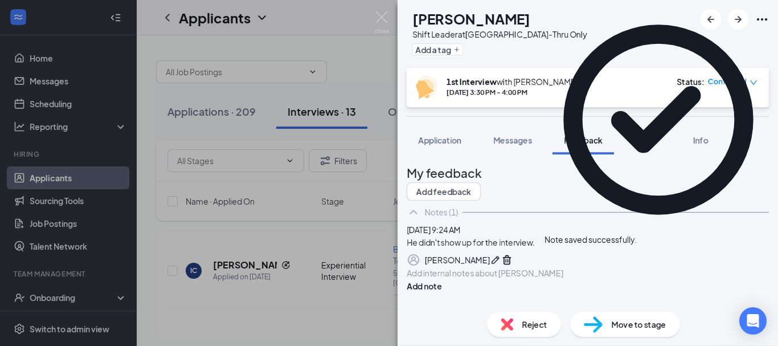
click at [530, 318] on span "Reject" at bounding box center [534, 324] width 25 height 13
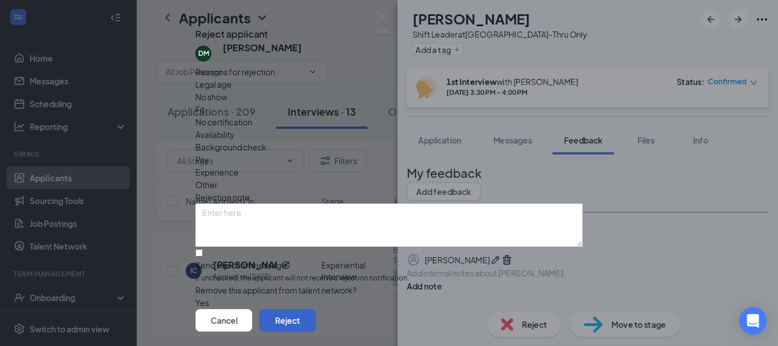
click at [316, 309] on button "Reject" at bounding box center [287, 320] width 57 height 23
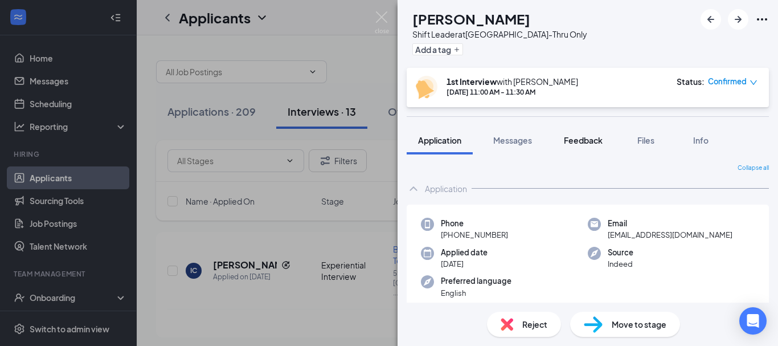
click at [590, 142] on span "Feedback" at bounding box center [583, 140] width 39 height 10
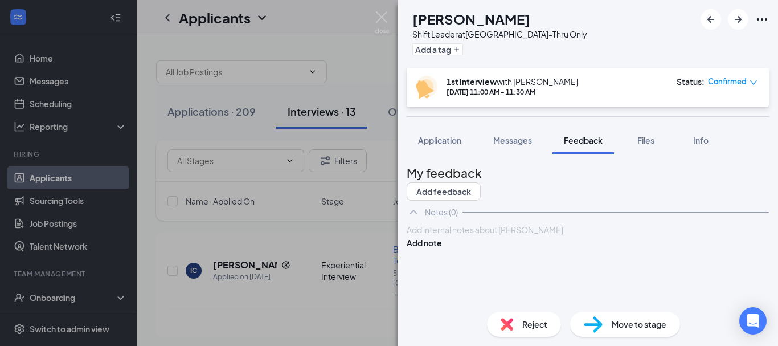
click at [462, 236] on div at bounding box center [587, 230] width 361 height 12
click at [442, 249] on button "Add note" at bounding box center [424, 242] width 35 height 13
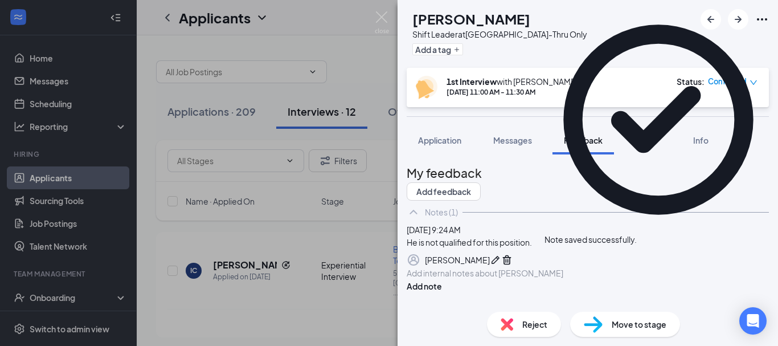
click at [532, 326] on span "Reject" at bounding box center [534, 324] width 25 height 13
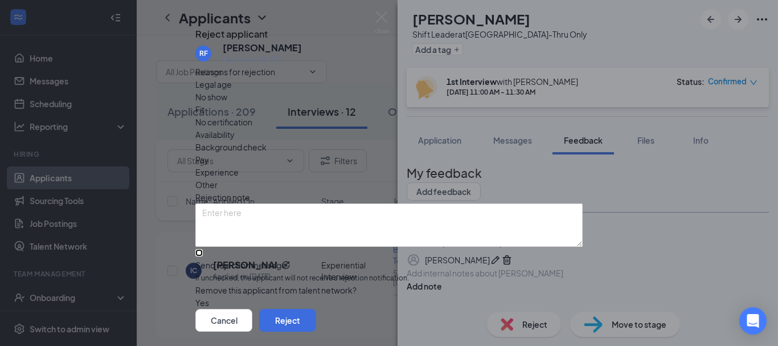
click at [203, 256] on input "Send rejection message If unchecked, the applicant will not receive a rejection…" at bounding box center [198, 252] width 7 height 7
checkbox input "true"
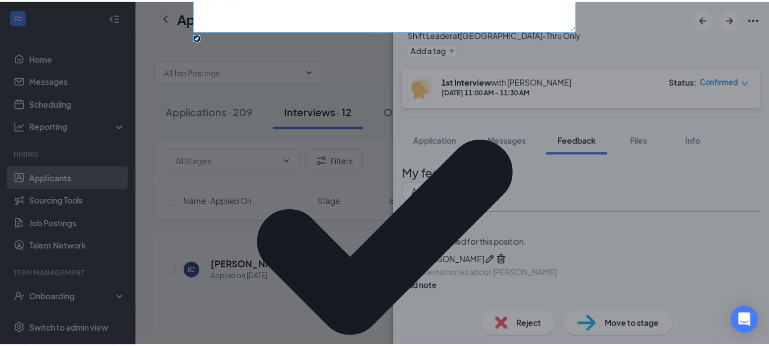
scroll to position [64, 0]
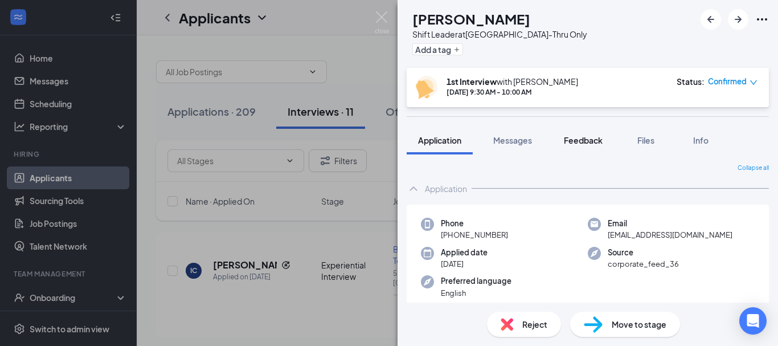
click at [584, 147] on button "Feedback" at bounding box center [582, 140] width 61 height 28
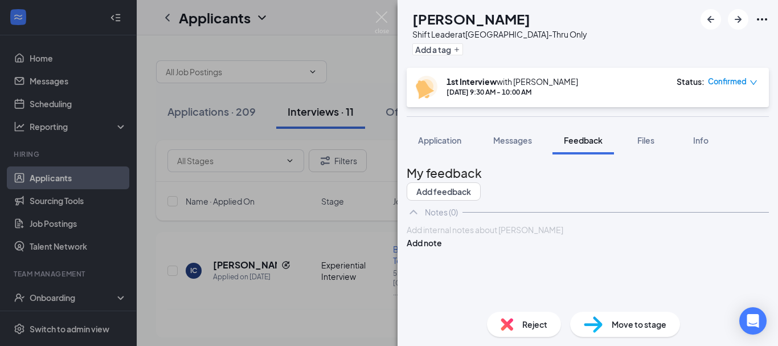
click at [526, 236] on div at bounding box center [587, 230] width 361 height 12
click at [442, 249] on button "Add note" at bounding box center [424, 242] width 35 height 13
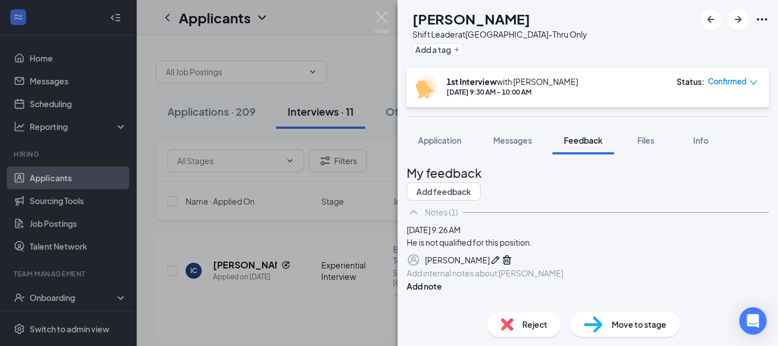
click at [524, 326] on span "Reject" at bounding box center [534, 324] width 25 height 13
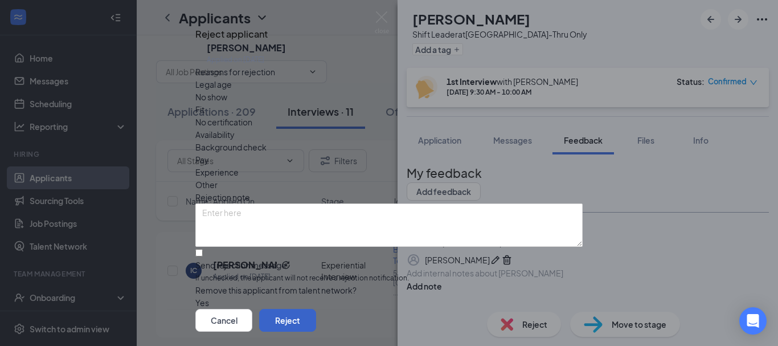
click at [316, 309] on button "Reject" at bounding box center [287, 320] width 57 height 23
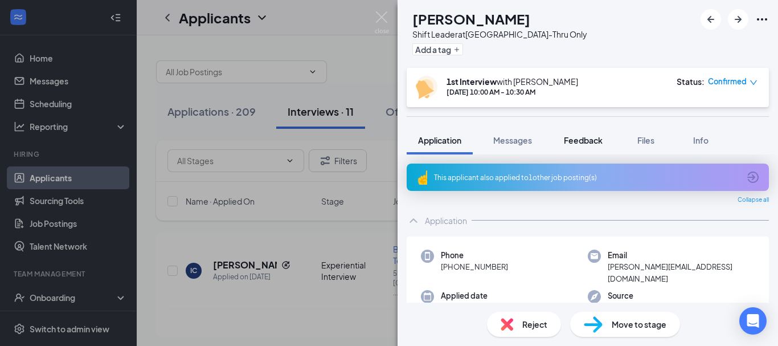
click at [580, 138] on span "Feedback" at bounding box center [583, 140] width 39 height 10
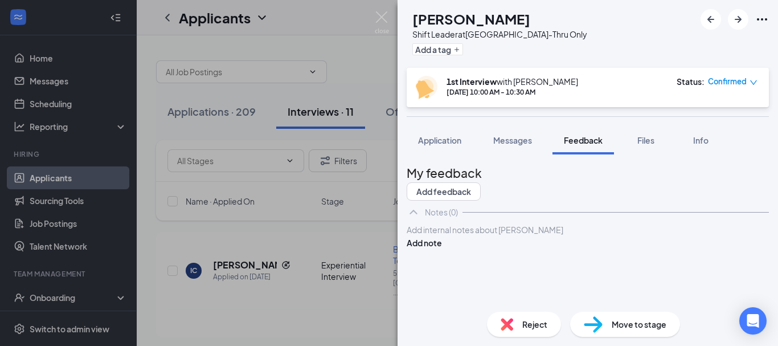
click at [484, 236] on div at bounding box center [587, 230] width 361 height 12
click at [442, 249] on button "Add note" at bounding box center [424, 242] width 35 height 13
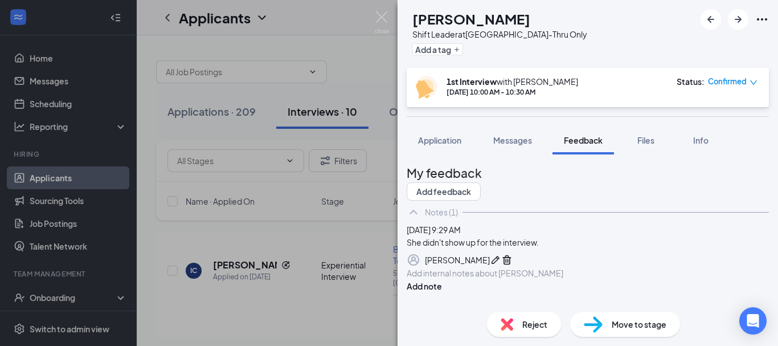
click at [530, 323] on span "Reject" at bounding box center [534, 324] width 25 height 13
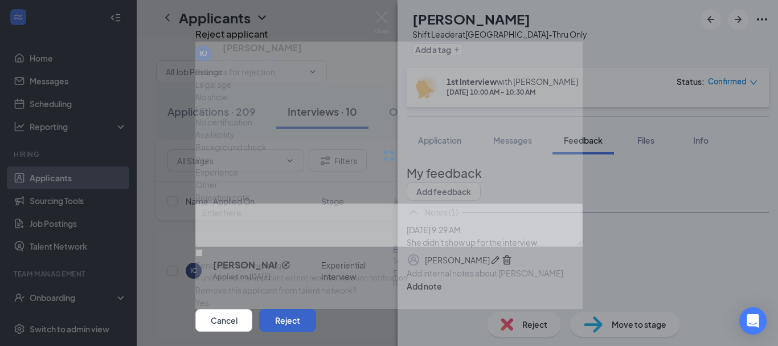
click at [316, 309] on button "Reject" at bounding box center [287, 320] width 57 height 23
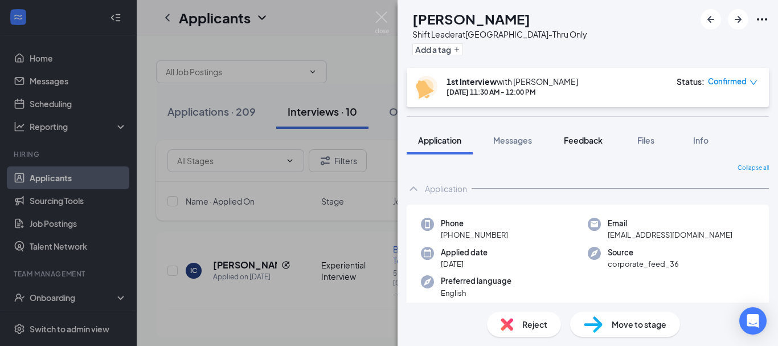
click at [595, 141] on span "Feedback" at bounding box center [583, 140] width 39 height 10
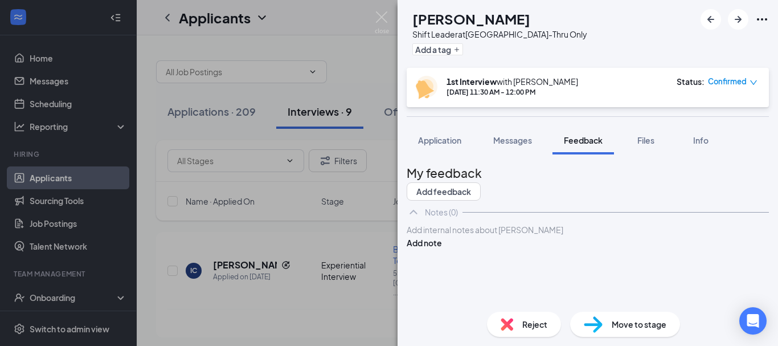
click at [506, 236] on div at bounding box center [587, 230] width 361 height 12
click at [442, 249] on button "Add note" at bounding box center [424, 242] width 35 height 13
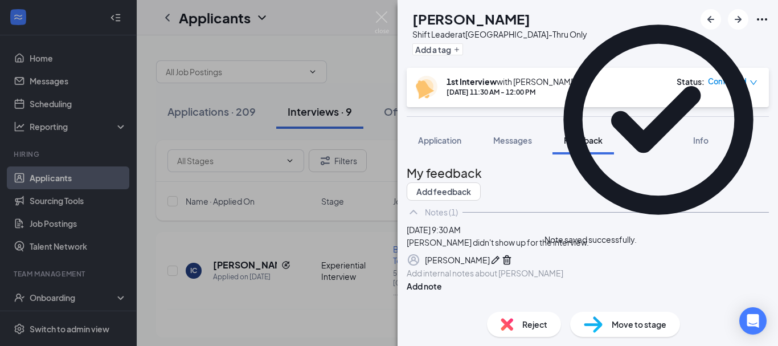
click at [521, 321] on div "Reject" at bounding box center [524, 323] width 74 height 25
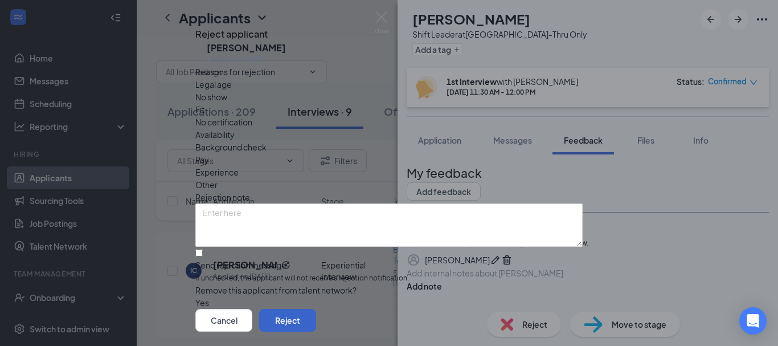
click at [316, 309] on button "Reject" at bounding box center [287, 320] width 57 height 23
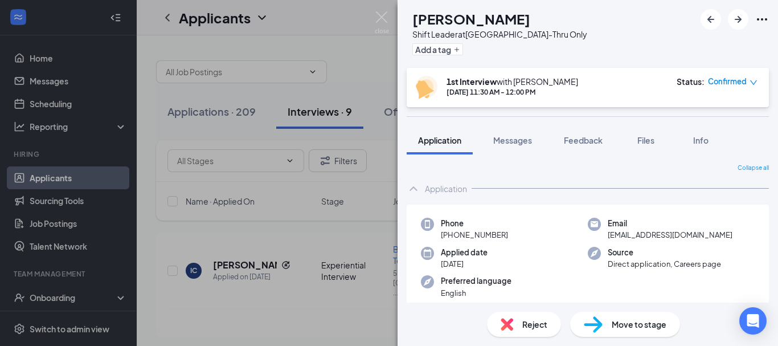
drag, startPoint x: 597, startPoint y: 140, endPoint x: 482, endPoint y: 219, distance: 140.1
click at [597, 140] on span "Feedback" at bounding box center [583, 140] width 39 height 10
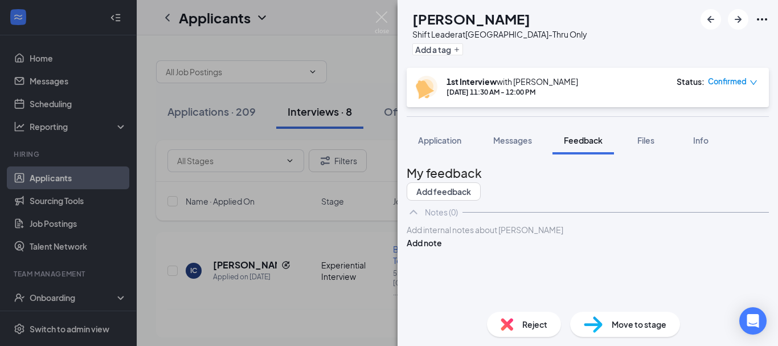
click at [499, 236] on div at bounding box center [587, 230] width 361 height 12
click at [538, 235] on span "[PERSON_NAME] didn't show up for the intervie." at bounding box center [495, 229] width 177 height 10
click at [529, 236] on div "[PERSON_NAME] didn't show up for the nterview." at bounding box center [587, 230] width 361 height 12
click at [579, 236] on div "[PERSON_NAME] didn't show up for the interview." at bounding box center [587, 230] width 361 height 12
click at [442, 249] on button "Add note" at bounding box center [424, 242] width 35 height 13
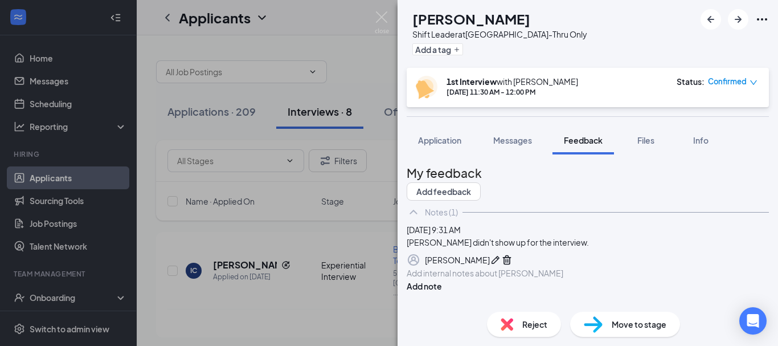
click at [523, 320] on span "Reject" at bounding box center [534, 324] width 25 height 13
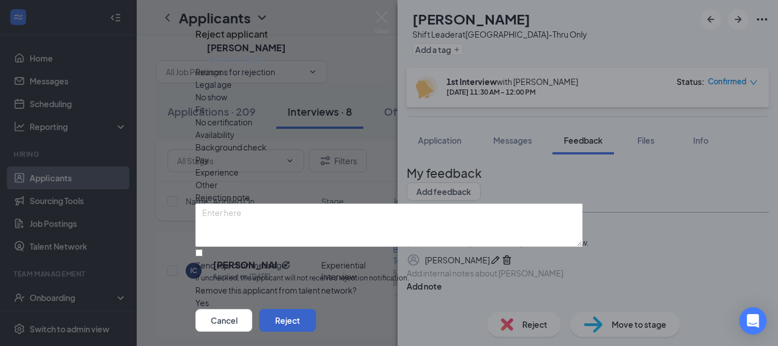
click at [316, 309] on button "Reject" at bounding box center [287, 320] width 57 height 23
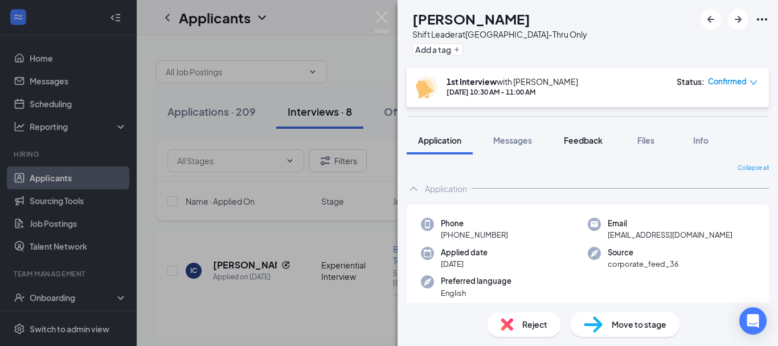
click at [577, 133] on button "Feedback" at bounding box center [582, 140] width 61 height 28
click at [589, 141] on span "Feedback" at bounding box center [583, 140] width 39 height 10
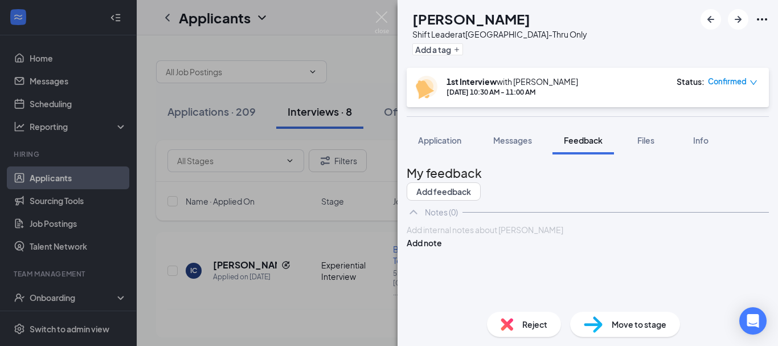
click at [510, 236] on div at bounding box center [587, 230] width 361 height 12
click at [442, 249] on button "Add note" at bounding box center [424, 242] width 35 height 13
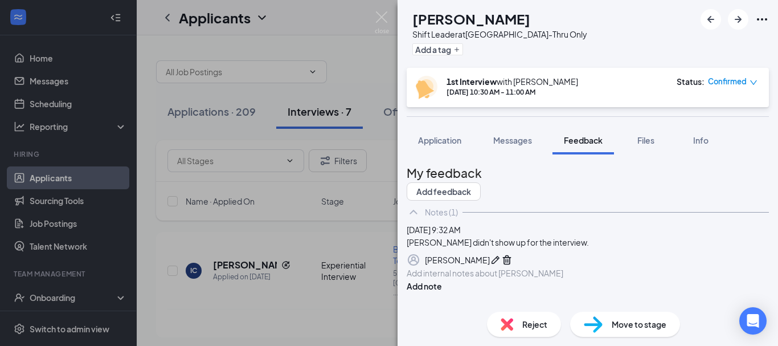
click at [539, 329] on span "Reject" at bounding box center [534, 324] width 25 height 13
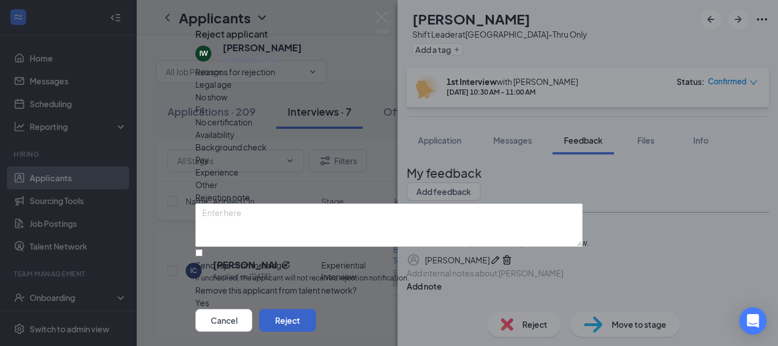
click at [316, 309] on button "Reject" at bounding box center [287, 320] width 57 height 23
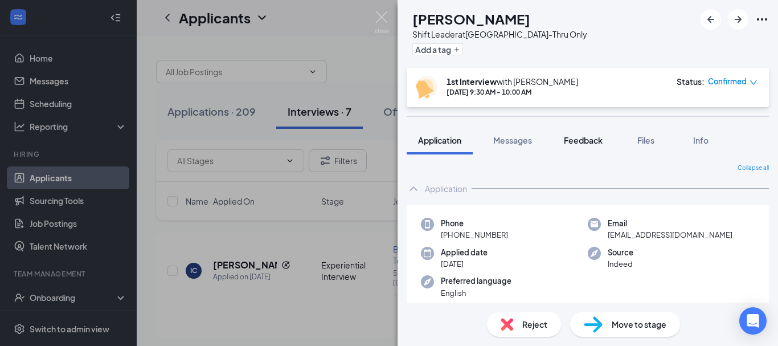
click at [580, 137] on span "Feedback" at bounding box center [583, 140] width 39 height 10
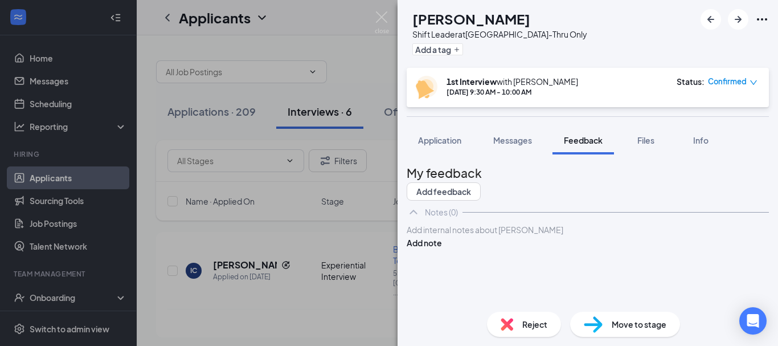
click at [481, 236] on div at bounding box center [587, 230] width 361 height 12
click at [442, 249] on button "Add note" at bounding box center [424, 242] width 35 height 13
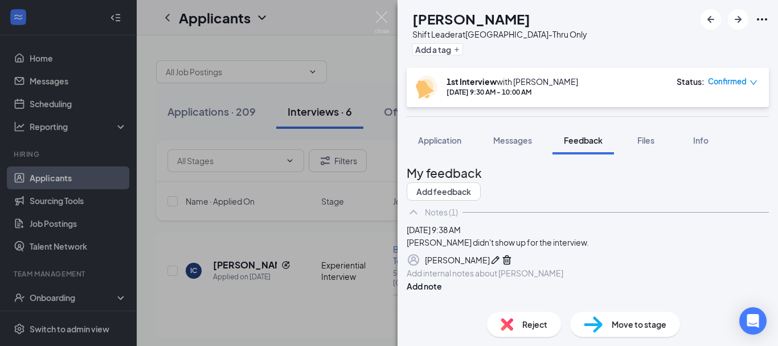
click at [519, 324] on div "Reject" at bounding box center [524, 323] width 74 height 25
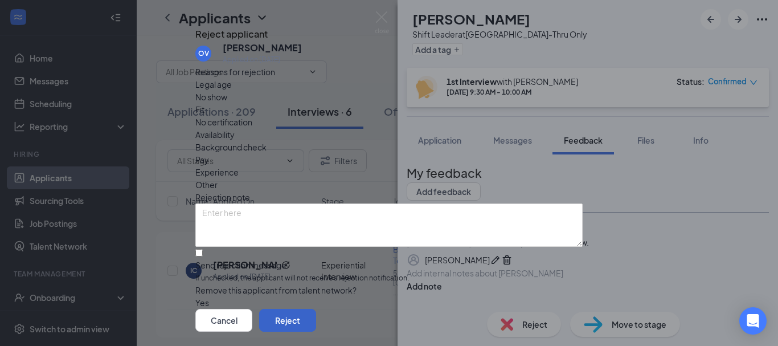
click at [316, 309] on button "Reject" at bounding box center [287, 320] width 57 height 23
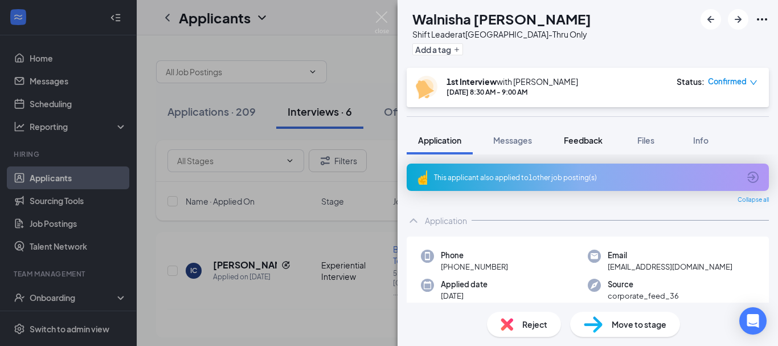
click at [585, 145] on div "Feedback" at bounding box center [583, 139] width 39 height 11
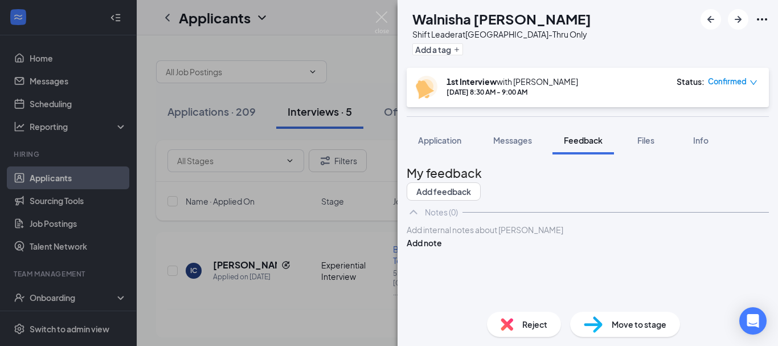
click at [502, 249] on div "Add internal notes about [PERSON_NAME] Add note" at bounding box center [588, 236] width 362 height 26
click at [486, 236] on div at bounding box center [587, 230] width 361 height 12
click at [442, 249] on button "Add note" at bounding box center [424, 242] width 35 height 13
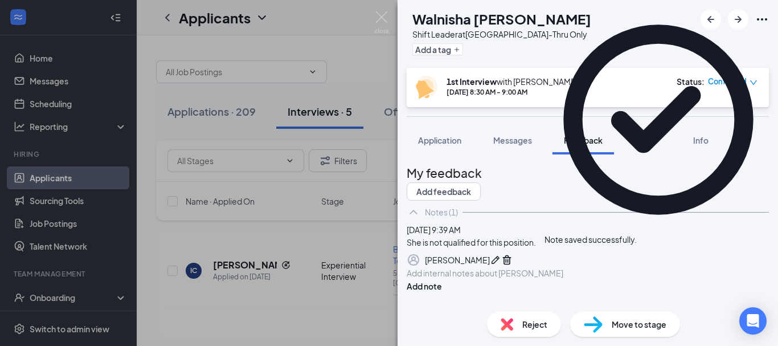
click at [528, 326] on span "Reject" at bounding box center [534, 324] width 25 height 13
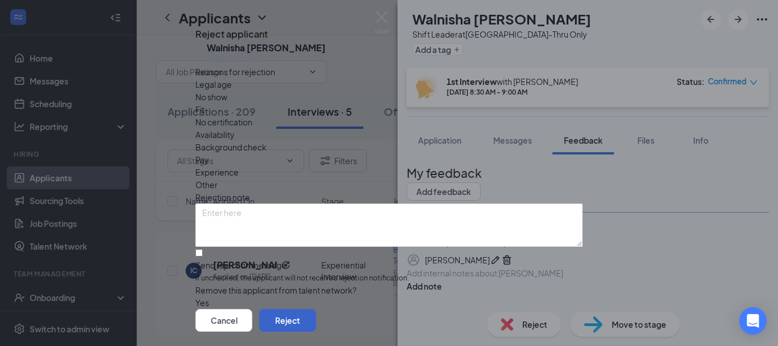
click at [316, 309] on button "Reject" at bounding box center [287, 320] width 57 height 23
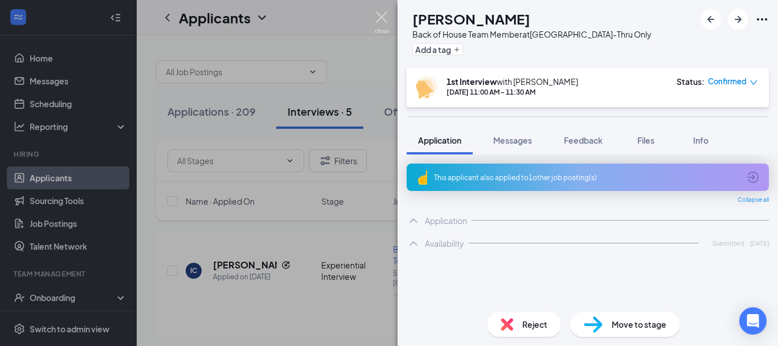
click at [380, 15] on img at bounding box center [382, 22] width 14 height 22
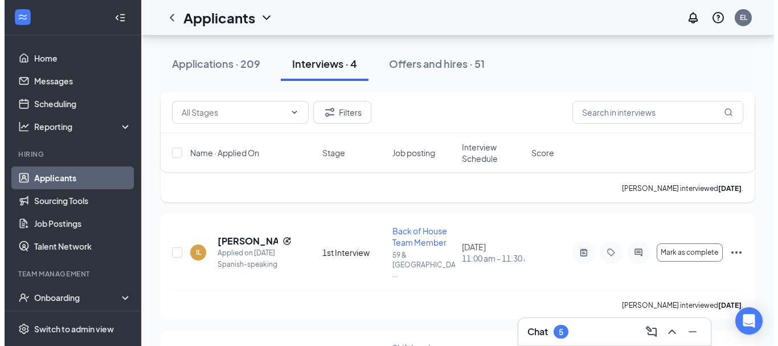
scroll to position [137, 0]
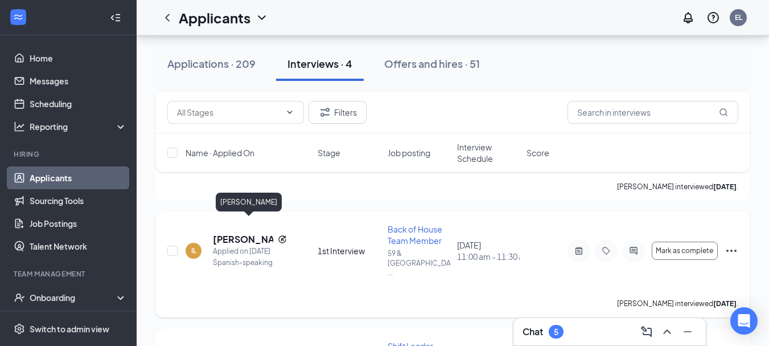
click at [241, 233] on h5 "[PERSON_NAME]" at bounding box center [243, 239] width 60 height 13
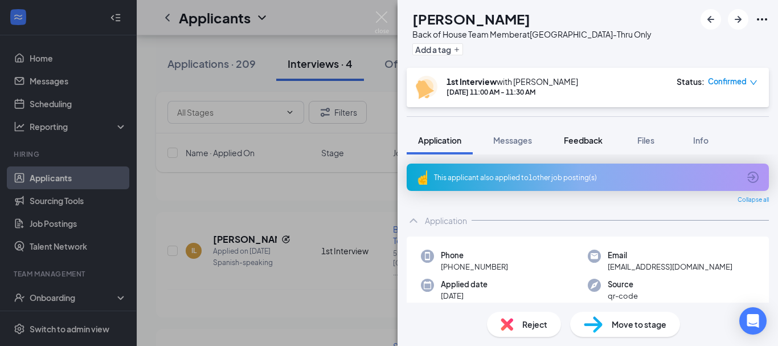
click at [597, 147] on button "Feedback" at bounding box center [582, 140] width 61 height 28
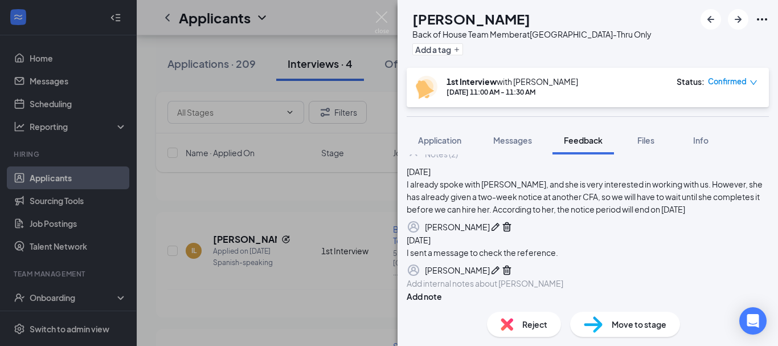
scroll to position [184, 0]
click at [458, 277] on div at bounding box center [587, 283] width 361 height 12
click at [480, 277] on div at bounding box center [587, 283] width 361 height 12
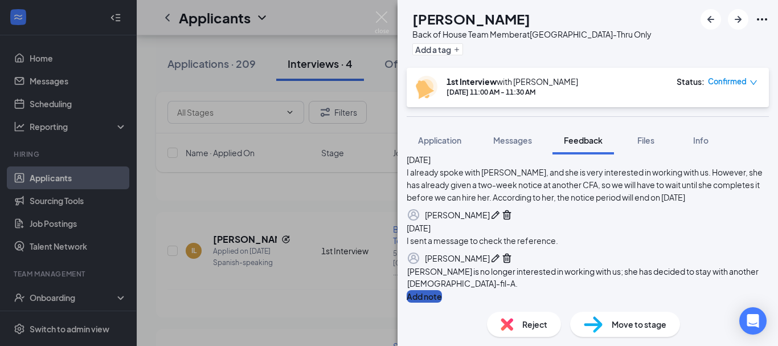
click at [442, 290] on button "Add note" at bounding box center [424, 296] width 35 height 13
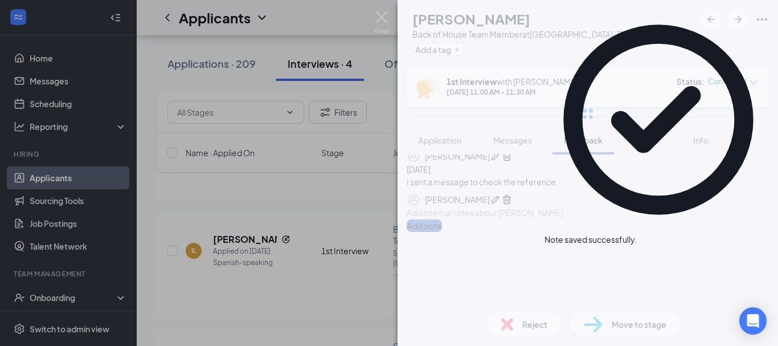
scroll to position [3, 0]
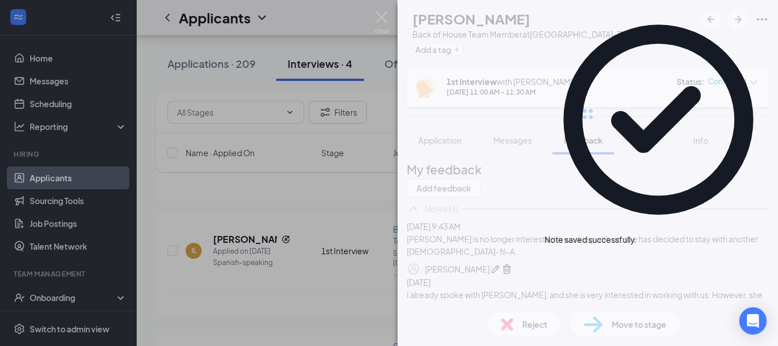
click at [522, 321] on span "Reject" at bounding box center [534, 324] width 25 height 13
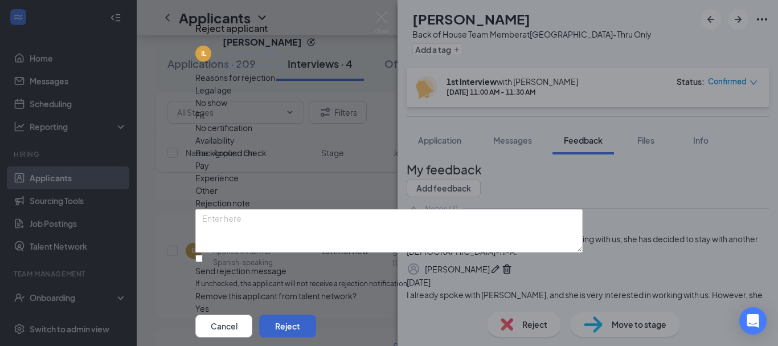
click at [316, 314] on button "Reject" at bounding box center [287, 325] width 57 height 23
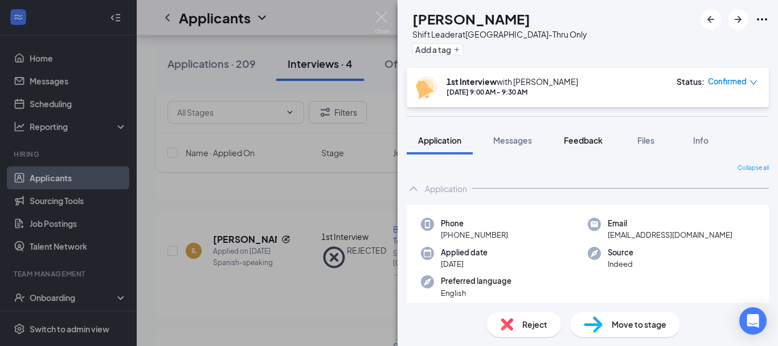
click at [588, 141] on span "Feedback" at bounding box center [583, 140] width 39 height 10
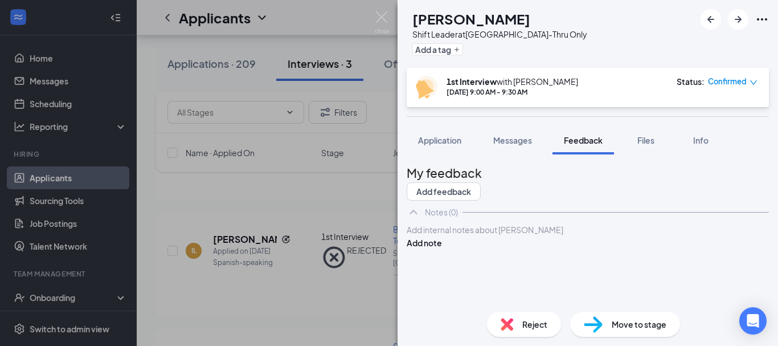
drag, startPoint x: 515, startPoint y: 276, endPoint x: 546, endPoint y: 253, distance: 38.7
click at [515, 249] on div "Add internal notes about [PERSON_NAME] Add note" at bounding box center [588, 236] width 362 height 26
click at [546, 253] on div "TH [PERSON_NAME] Shift Leader at [GEOGRAPHIC_DATA]-Thru Only Add a tag 1st Inte…" at bounding box center [587, 173] width 380 height 346
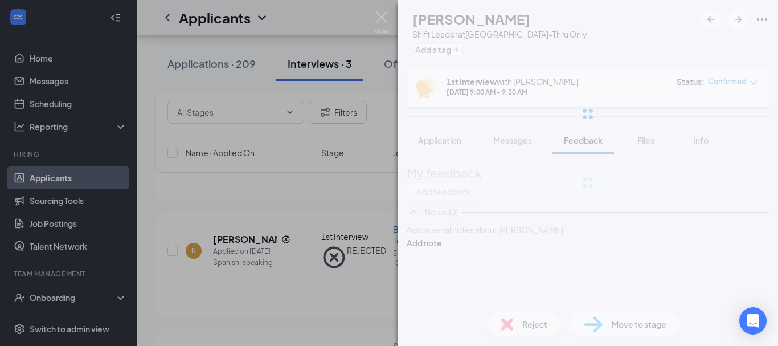
click at [527, 264] on div "TH [PERSON_NAME] Shift Leader at [GEOGRAPHIC_DATA]-Thru Only Add a tag 1st Inte…" at bounding box center [587, 173] width 380 height 346
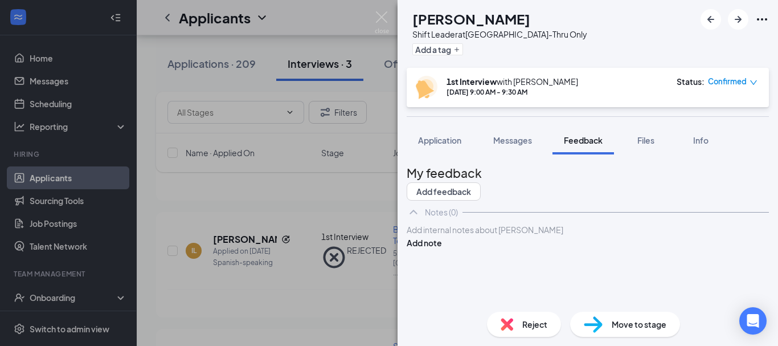
click at [499, 236] on div at bounding box center [587, 230] width 361 height 12
click at [442, 249] on button "Add note" at bounding box center [424, 242] width 35 height 13
click at [712, 249] on div "She is not qualified for this position." at bounding box center [588, 236] width 362 height 26
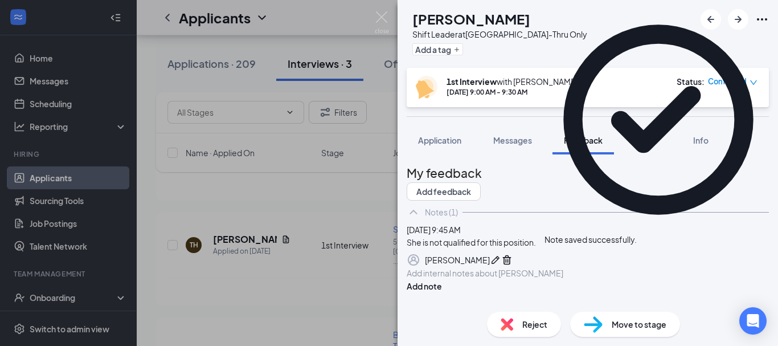
click at [516, 322] on div "Reject" at bounding box center [524, 323] width 74 height 25
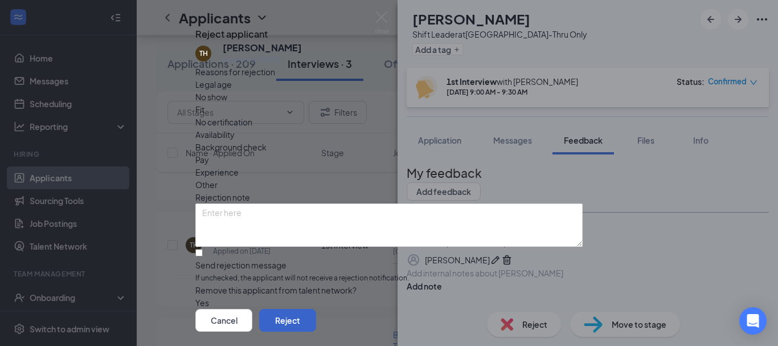
click at [316, 309] on button "Reject" at bounding box center [287, 320] width 57 height 23
click at [212, 263] on div "TH [PERSON_NAME] Shift Leader at [GEOGRAPHIC_DATA]-Thru Only Add a tag 1st Inte…" at bounding box center [389, 173] width 778 height 346
click at [277, 241] on div "TH [PERSON_NAME] Shift Leader at [GEOGRAPHIC_DATA]-Thru Only Add a tag 1st Inte…" at bounding box center [389, 173] width 778 height 346
click at [294, 226] on div "TH [PERSON_NAME] Shift Leader at [GEOGRAPHIC_DATA]-Thru Only Add a tag 1st Inte…" at bounding box center [389, 173] width 778 height 346
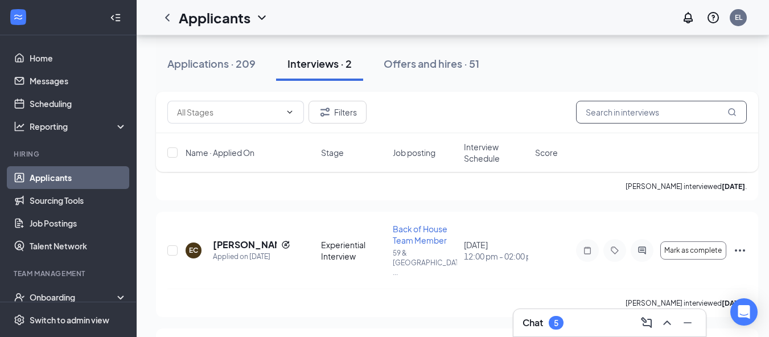
click at [613, 112] on input "text" at bounding box center [661, 112] width 171 height 23
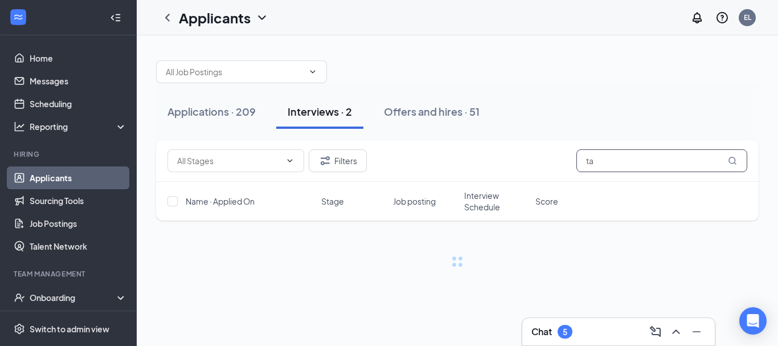
click at [630, 164] on input "ta" at bounding box center [661, 160] width 171 height 23
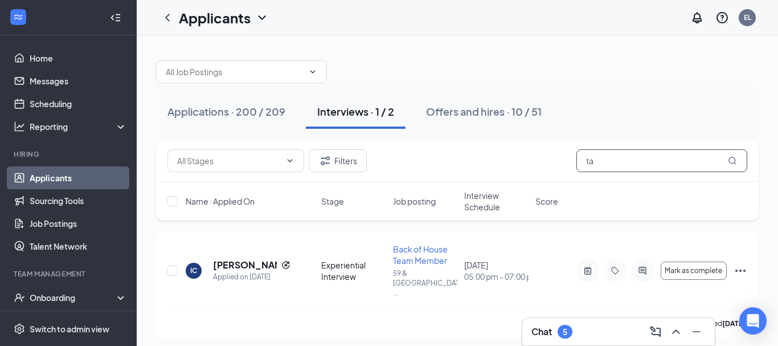
type input "t"
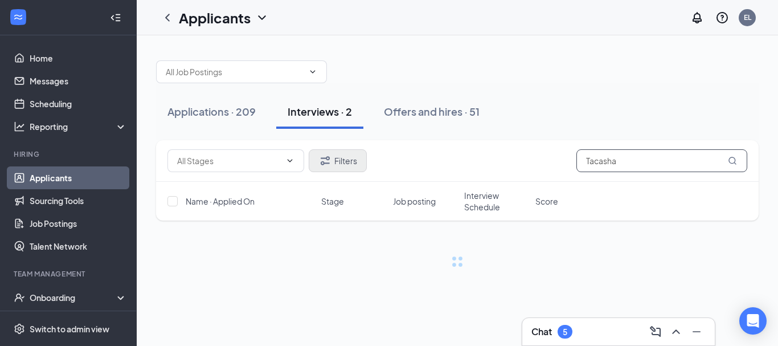
type input "Tacasha"
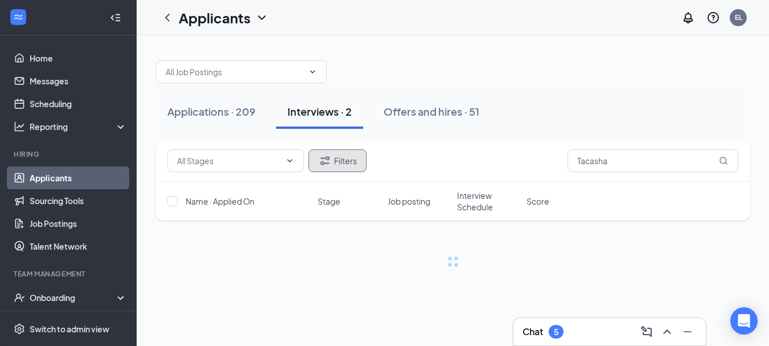
click at [342, 156] on button "Filters" at bounding box center [338, 160] width 58 height 23
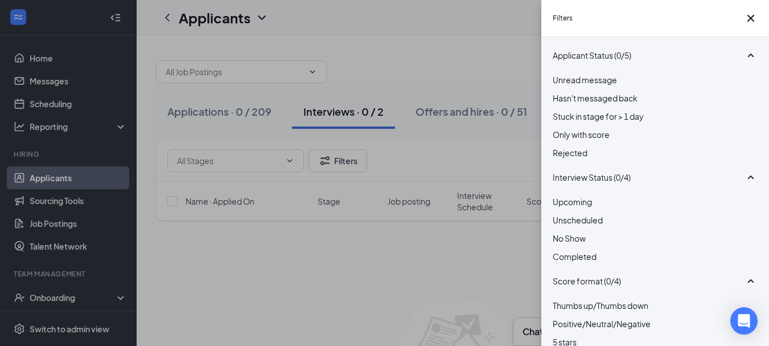
click at [584, 158] on span "Rejected" at bounding box center [570, 152] width 35 height 10
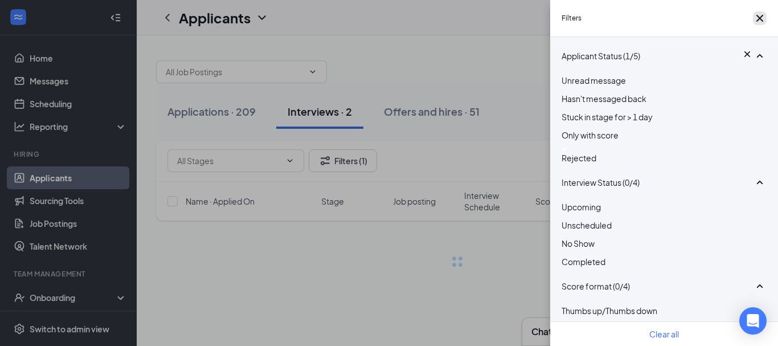
click at [753, 25] on icon "Cross" at bounding box center [760, 18] width 14 height 14
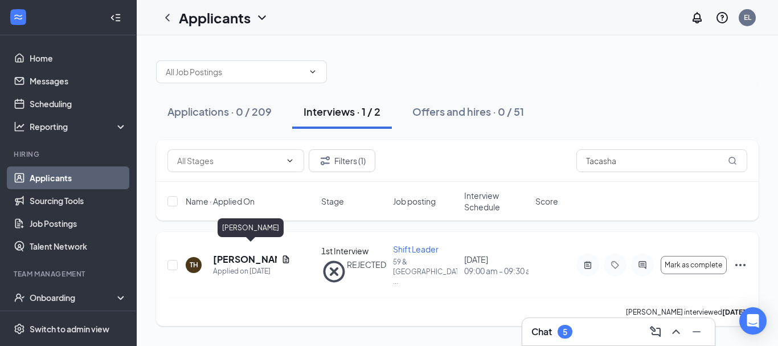
click at [261, 253] on h5 "[PERSON_NAME]" at bounding box center [245, 259] width 64 height 13
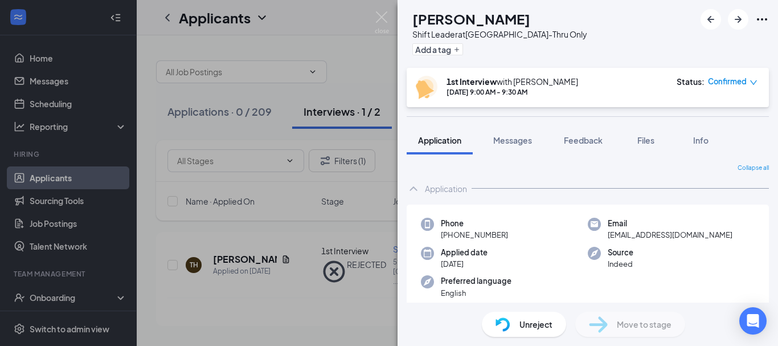
click at [565, 240] on div "Phone [PHONE_NUMBER]" at bounding box center [504, 229] width 167 height 23
click at [523, 317] on div "Unreject" at bounding box center [524, 323] width 84 height 25
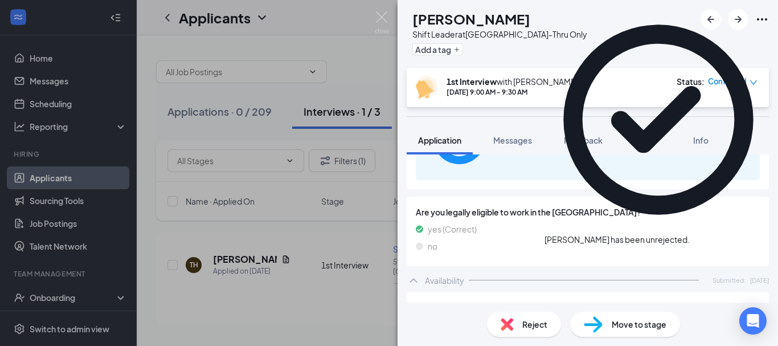
scroll to position [3186, 0]
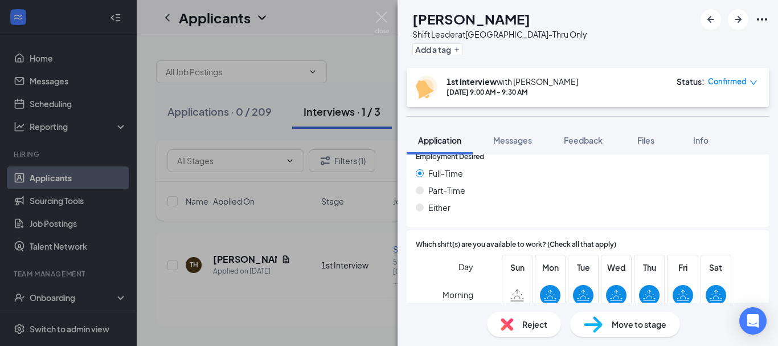
click at [532, 320] on span "Reject" at bounding box center [534, 324] width 25 height 13
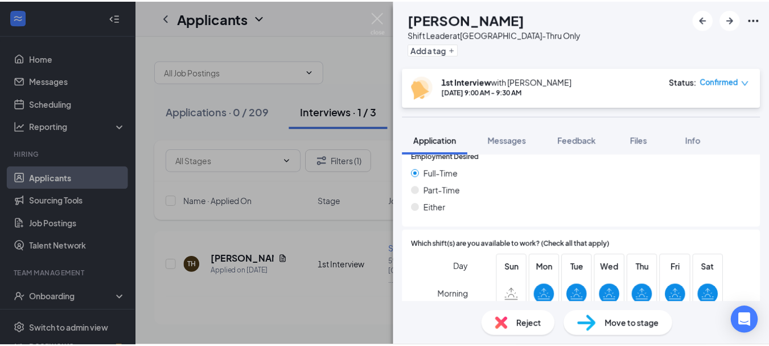
scroll to position [3182, 0]
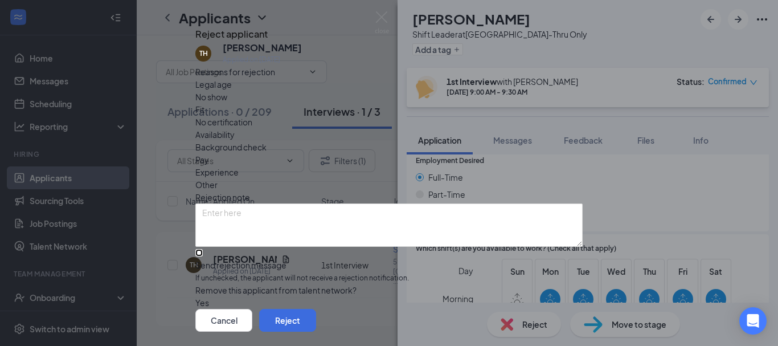
click at [203, 256] on input "Send rejection message If unchecked, the applicant will not receive a rejection…" at bounding box center [198, 252] width 7 height 7
checkbox input "true"
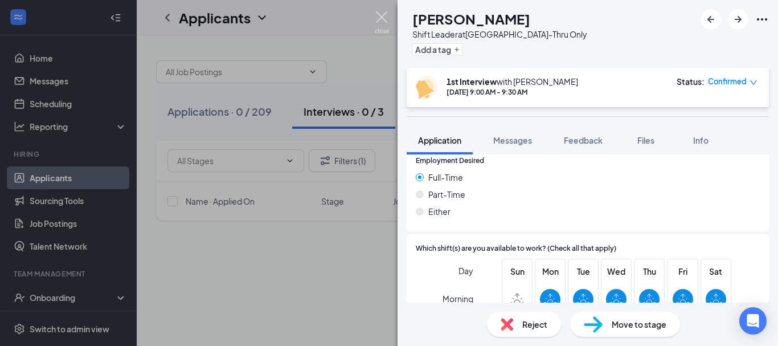
drag, startPoint x: 379, startPoint y: 15, endPoint x: 515, endPoint y: 216, distance: 242.3
click at [379, 15] on img at bounding box center [382, 22] width 14 height 22
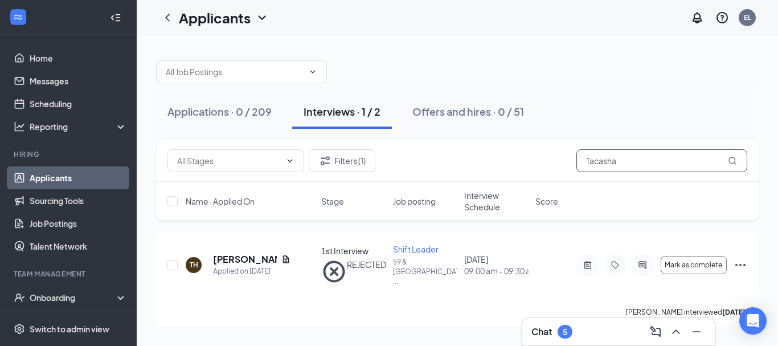
click at [621, 158] on input "Tacasha" at bounding box center [661, 160] width 171 height 23
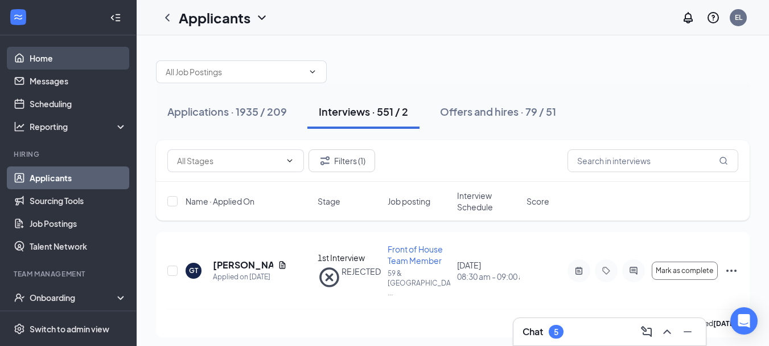
click at [65, 63] on link "Home" at bounding box center [78, 58] width 97 height 23
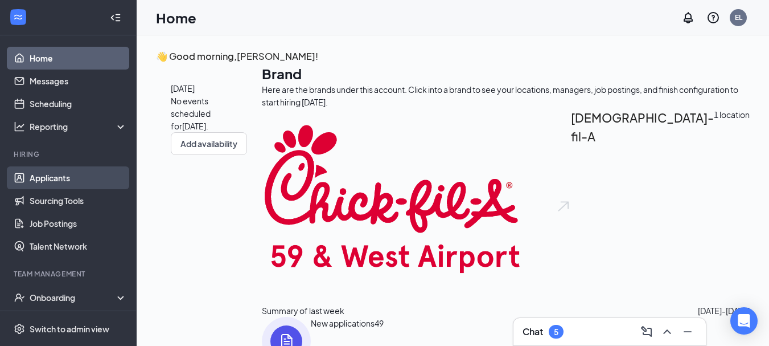
click at [66, 179] on link "Applicants" at bounding box center [78, 177] width 97 height 23
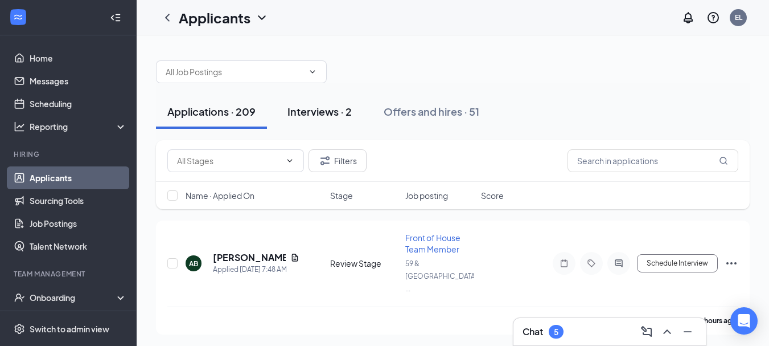
click at [316, 106] on div "Interviews · 2" at bounding box center [320, 111] width 64 height 14
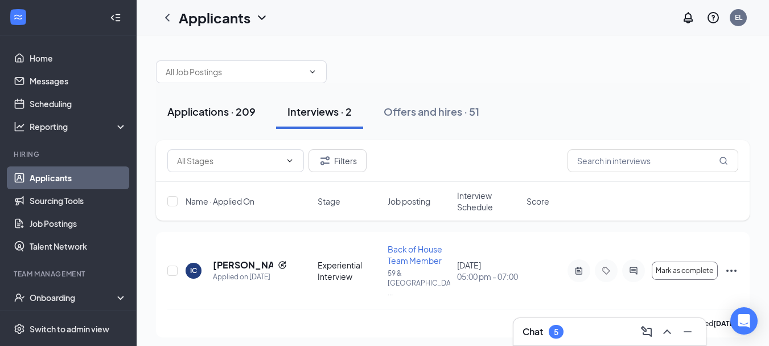
click at [214, 107] on div "Applications · 209" at bounding box center [211, 111] width 88 height 14
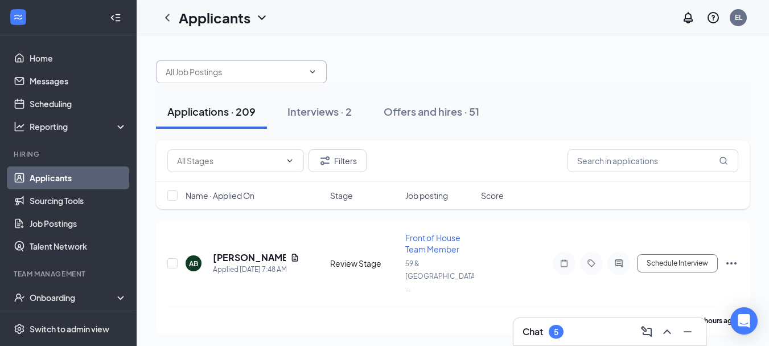
click at [272, 71] on input "text" at bounding box center [235, 71] width 138 height 13
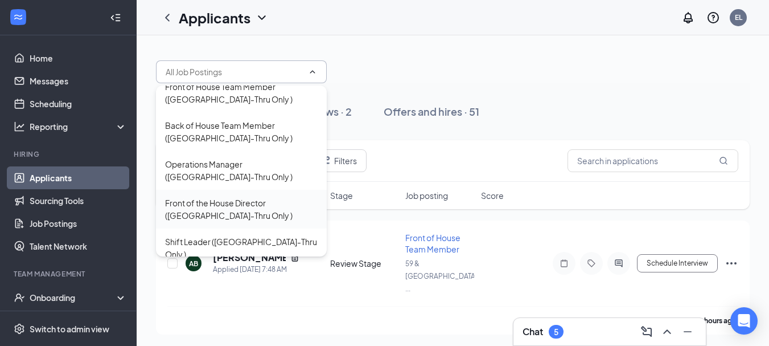
scroll to position [23, 0]
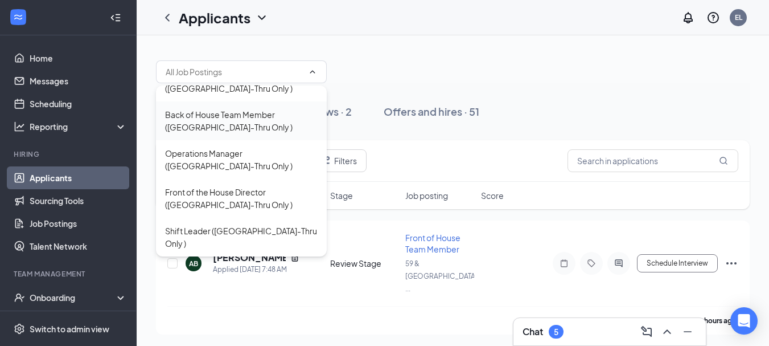
click at [209, 120] on div "Back of House Team Member ([GEOGRAPHIC_DATA]-Thru Only )" at bounding box center [241, 120] width 153 height 25
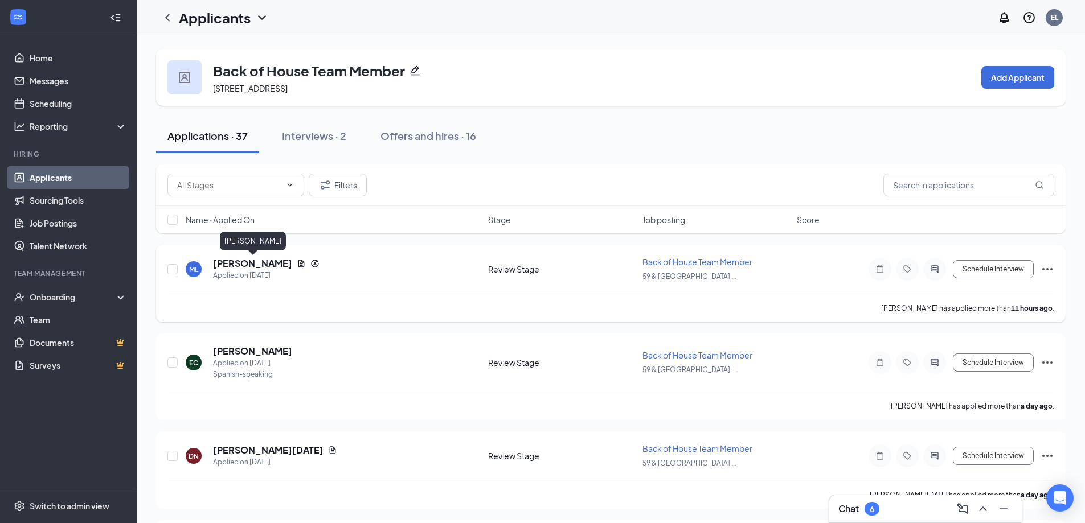
click at [276, 265] on h5 "[PERSON_NAME]" at bounding box center [252, 263] width 79 height 13
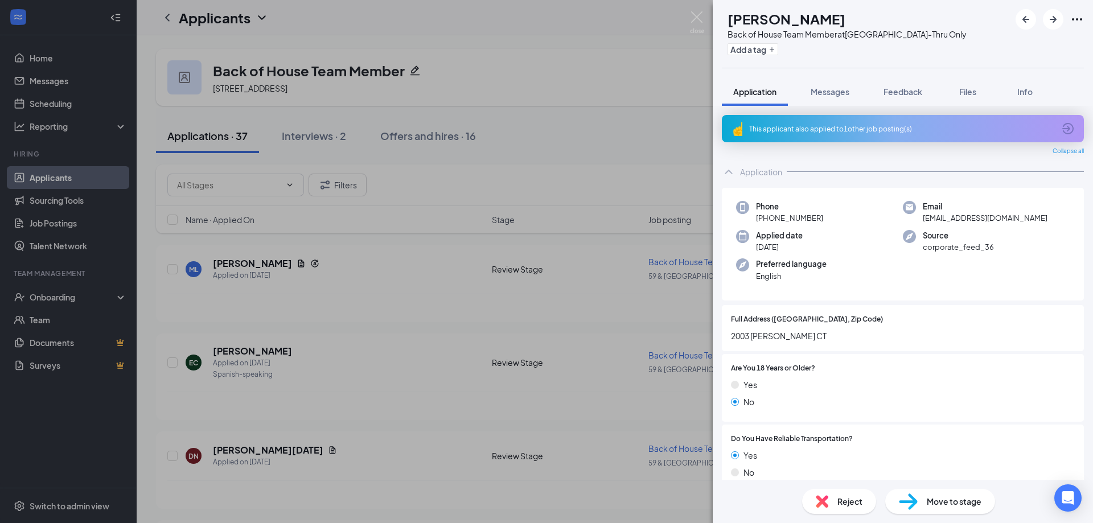
click at [777, 306] on div "Full Address ([GEOGRAPHIC_DATA], Zip Code) 2003 [PERSON_NAME] CT" at bounding box center [903, 328] width 362 height 46
click at [765, 338] on span "2003 [PERSON_NAME] CT" at bounding box center [903, 336] width 344 height 13
copy span "2003 [PERSON_NAME] CT"
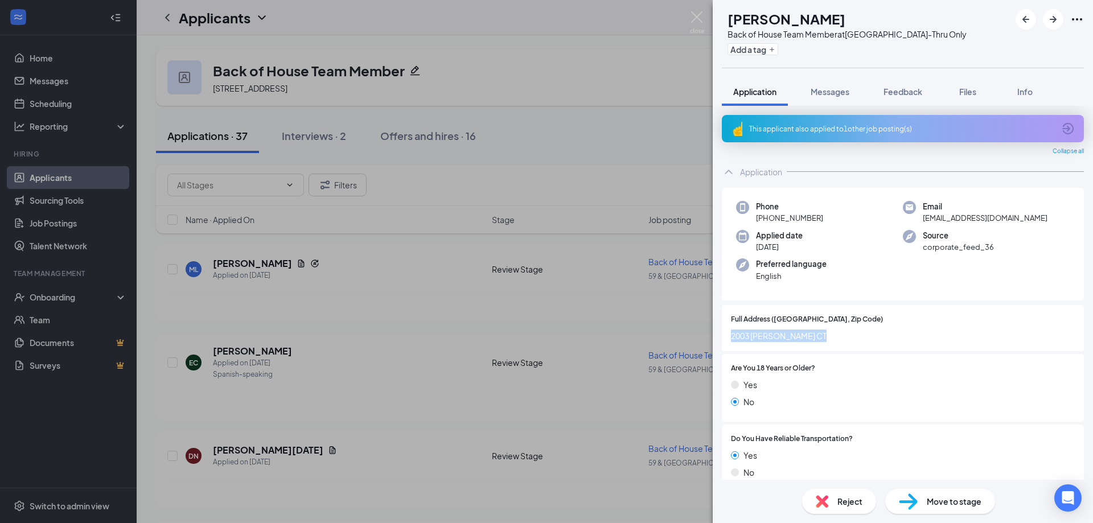
click at [777, 340] on span "2003 [PERSON_NAME] CT" at bounding box center [903, 336] width 344 height 13
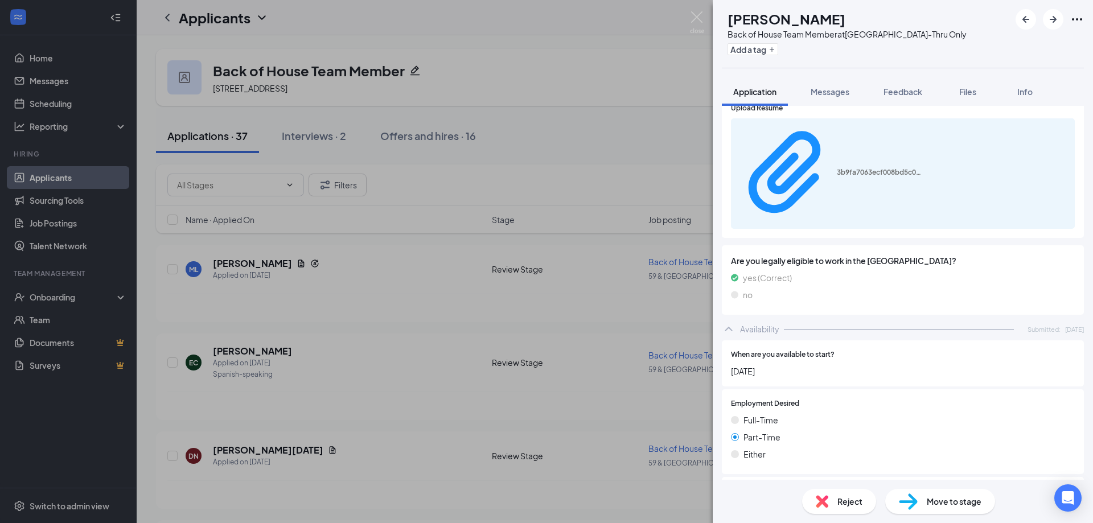
scroll to position [2043, 0]
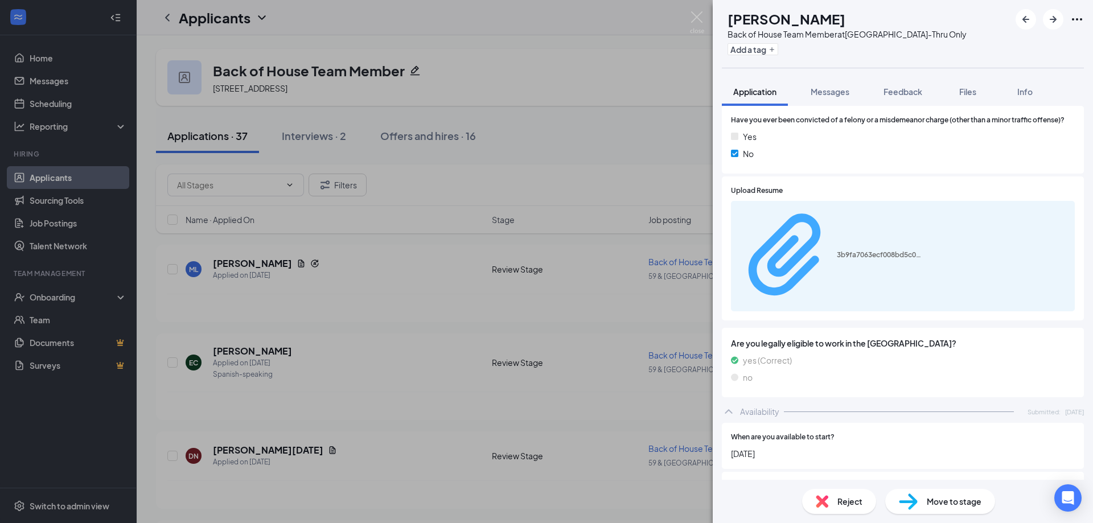
click at [777, 251] on div "3b9fa7063ecf008bd5c07e57c4e06dad.pdf" at bounding box center [879, 255] width 85 height 9
drag, startPoint x: 1082, startPoint y: 9, endPoint x: 1074, endPoint y: 21, distance: 14.4
click at [777, 11] on div at bounding box center [1050, 19] width 68 height 20
click at [777, 21] on icon "Ellipses" at bounding box center [1078, 20] width 14 height 14
click at [777, 17] on icon "Ellipses" at bounding box center [1078, 20] width 14 height 14
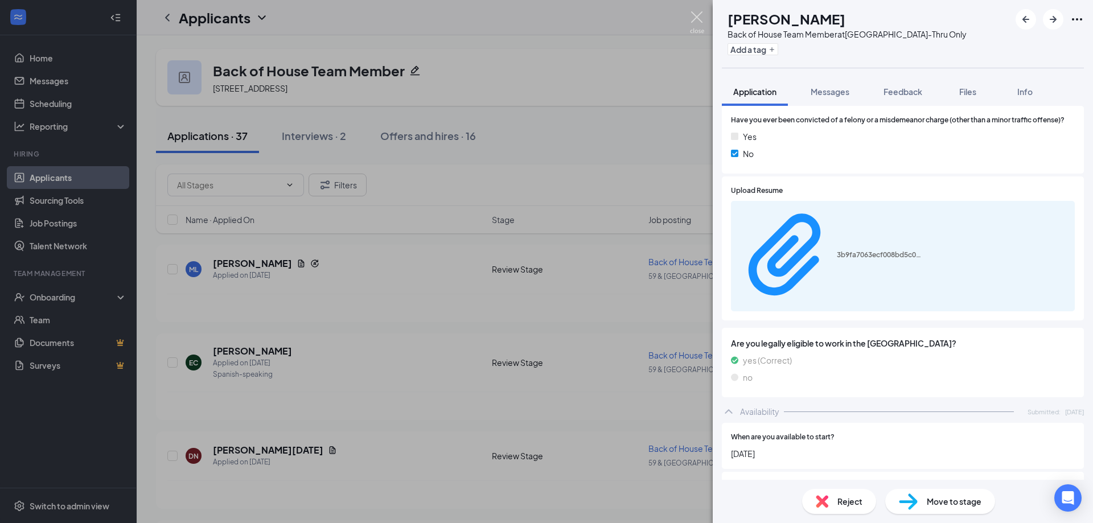
click at [698, 17] on img at bounding box center [697, 22] width 14 height 22
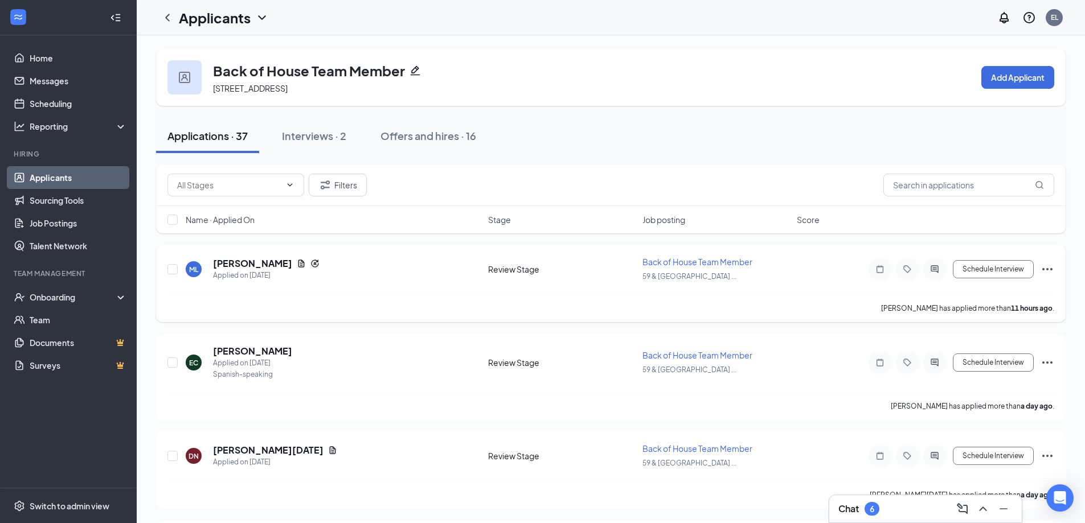
click at [777, 268] on icon "Ellipses" at bounding box center [1047, 270] width 14 height 14
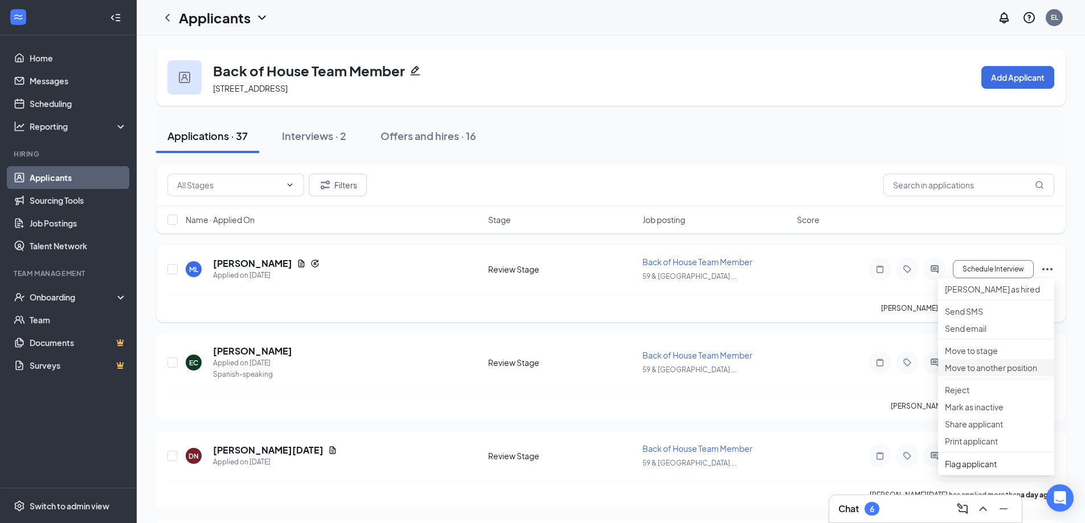
click at [777, 345] on p "Move to another position" at bounding box center [996, 367] width 102 height 11
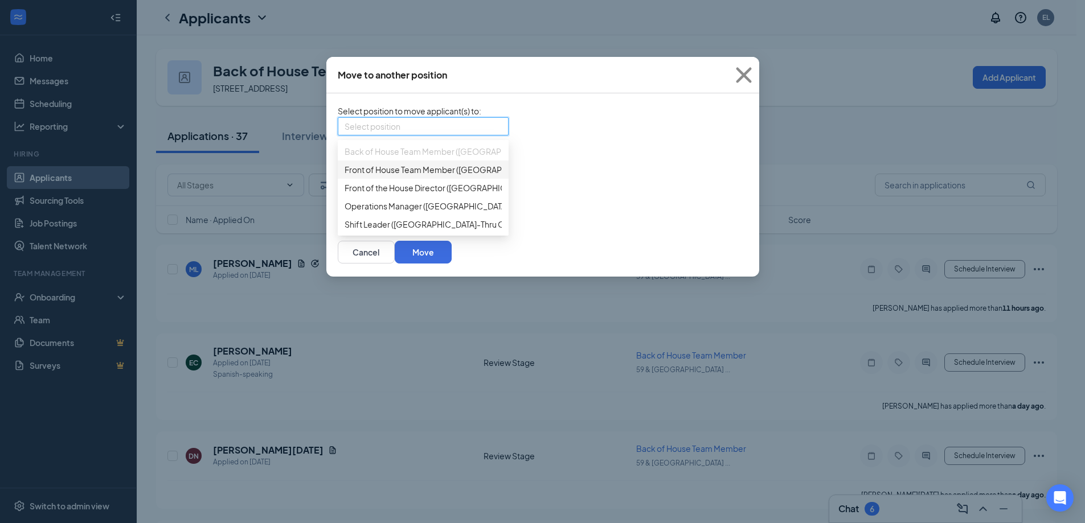
drag, startPoint x: 417, startPoint y: 136, endPoint x: 409, endPoint y: 139, distance: 8.2
click at [416, 135] on input "search" at bounding box center [418, 126] width 149 height 17
click at [407, 176] on span "Front of House Team Member ([GEOGRAPHIC_DATA]-Thru Only )" at bounding box center [463, 169] width 239 height 13
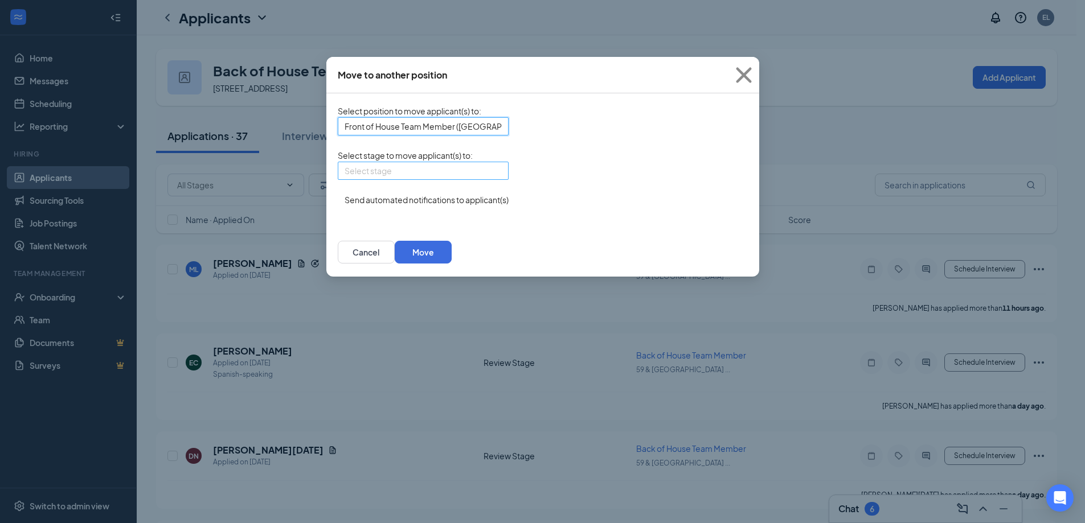
click at [387, 179] on input "search" at bounding box center [418, 170] width 149 height 17
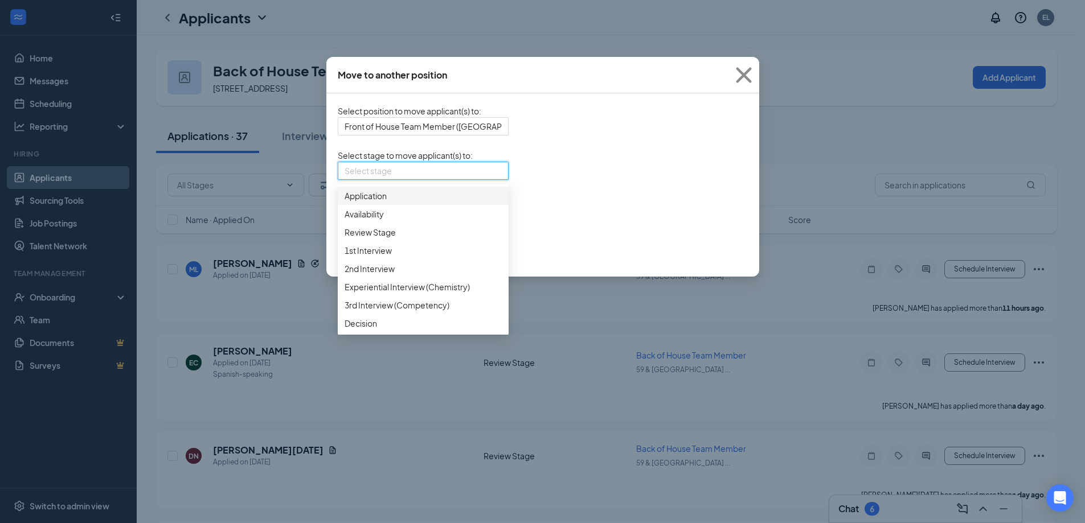
click at [400, 202] on span "Application" at bounding box center [422, 196] width 157 height 13
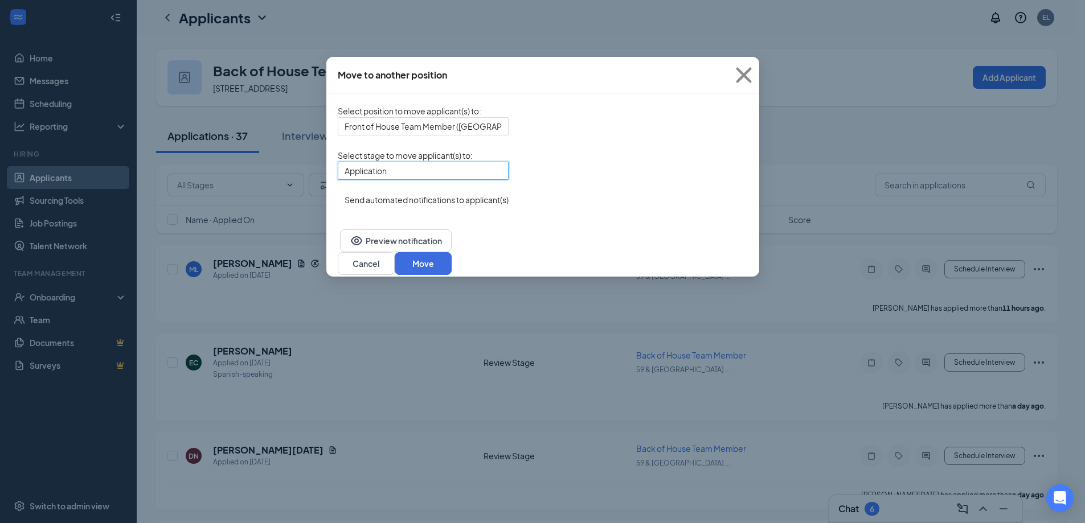
click at [338, 194] on button "button" at bounding box center [338, 194] width 0 height 0
click at [452, 258] on button "Move" at bounding box center [423, 263] width 57 height 23
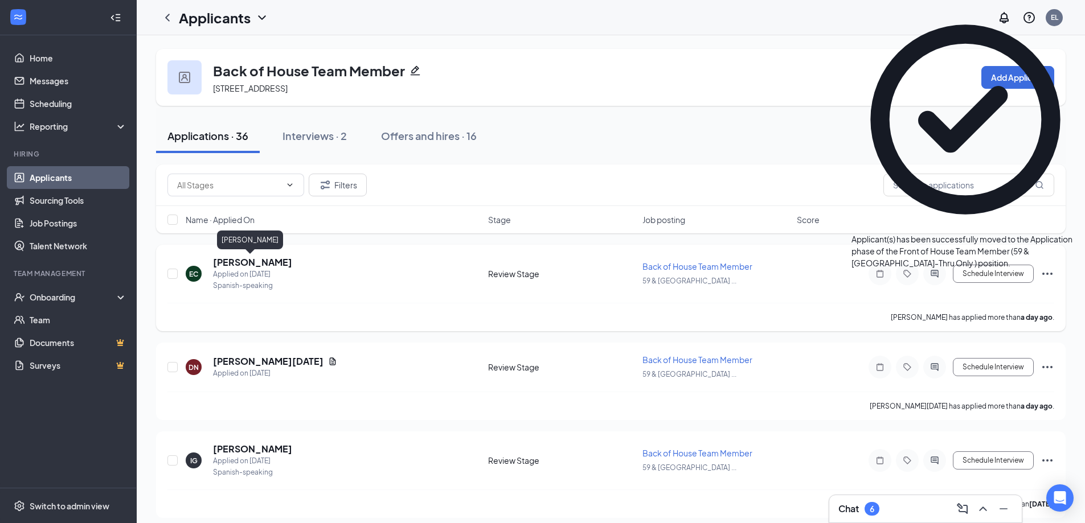
click at [258, 259] on h5 "[PERSON_NAME]" at bounding box center [252, 262] width 79 height 13
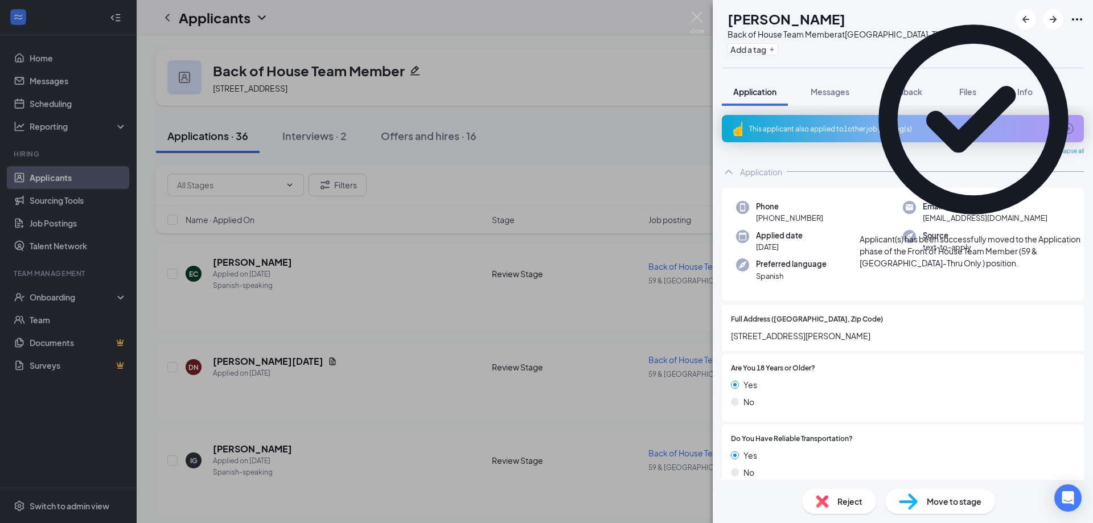
click at [777, 332] on span "[STREET_ADDRESS][PERSON_NAME]" at bounding box center [903, 336] width 344 height 13
click at [777, 339] on span "[STREET_ADDRESS][PERSON_NAME]" at bounding box center [903, 336] width 344 height 13
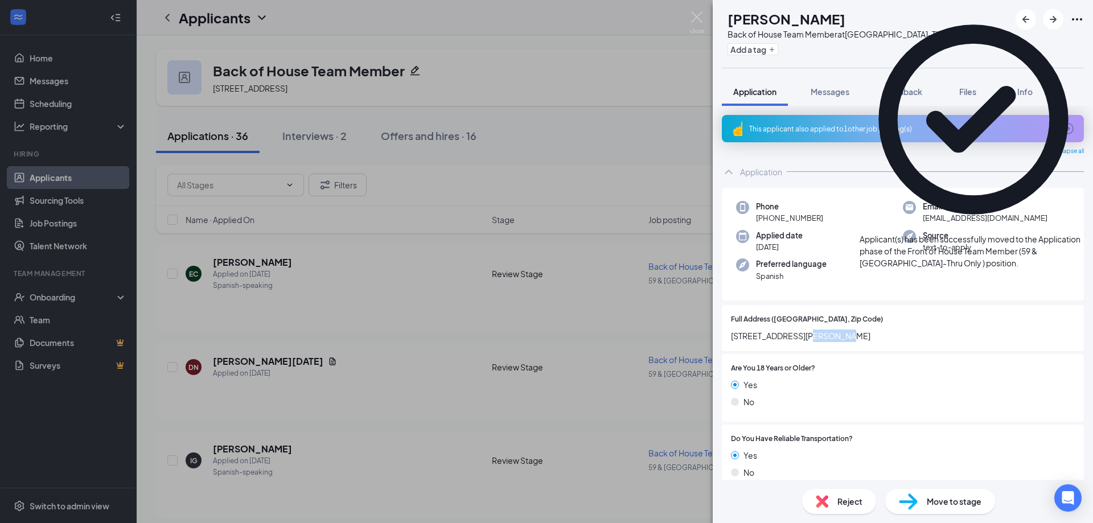
click at [777, 337] on span "[STREET_ADDRESS][PERSON_NAME]" at bounding box center [903, 336] width 344 height 13
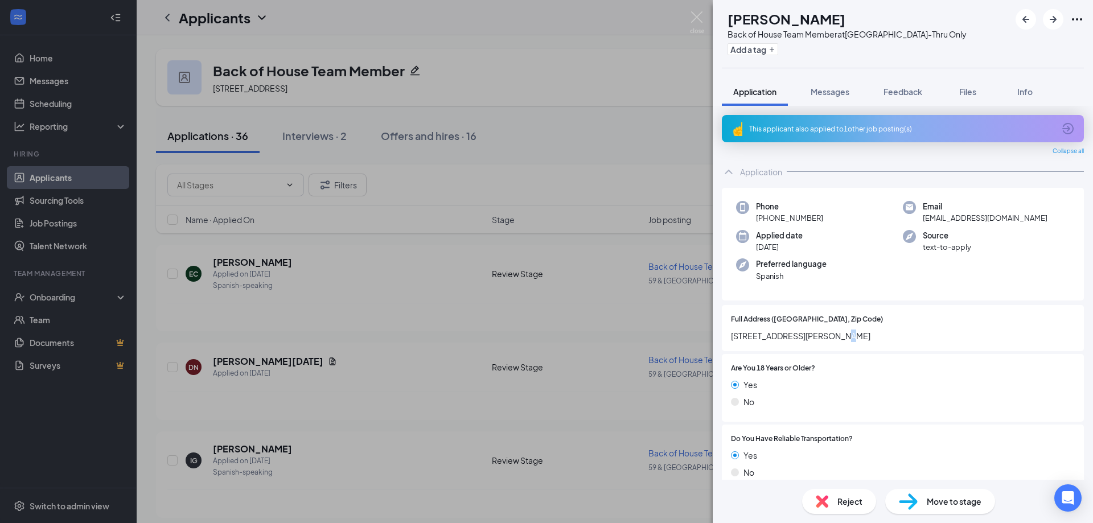
click at [777, 337] on span "[STREET_ADDRESS][PERSON_NAME]" at bounding box center [903, 336] width 344 height 13
click at [777, 336] on span "[STREET_ADDRESS][PERSON_NAME]" at bounding box center [903, 336] width 344 height 13
click at [777, 345] on div "Yes" at bounding box center [903, 385] width 344 height 13
click at [777, 345] on span "Move to stage" at bounding box center [954, 501] width 55 height 13
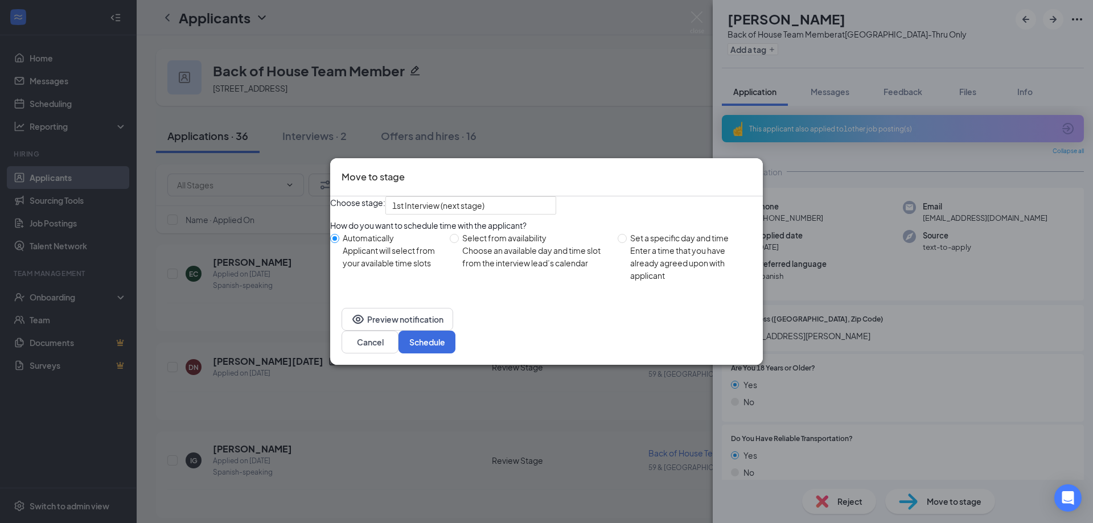
click at [667, 282] on div "Enter a time that you have already agreed upon with applicant" at bounding box center [692, 263] width 124 height 38
click at [627, 243] on input "Set a specific day and time Enter a time that you have already agreed upon with…" at bounding box center [622, 238] width 9 height 9
radio input "true"
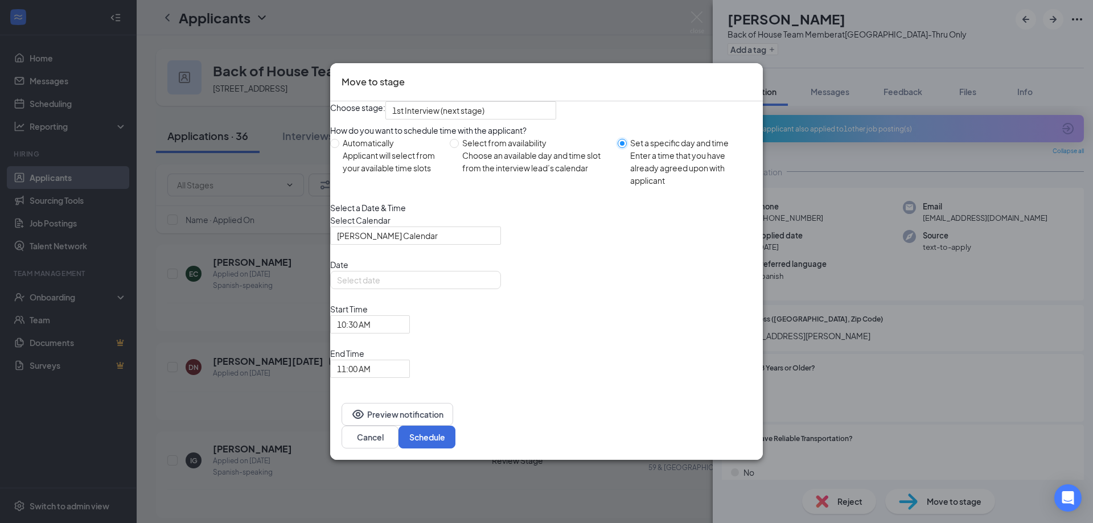
radio input "false"
click at [653, 270] on div "Select a Date & Time Select Calendar [PERSON_NAME] Calendar Date [DATE] Start T…" at bounding box center [546, 290] width 433 height 177
click at [453, 286] on input "[DATE]" at bounding box center [414, 280] width 155 height 13
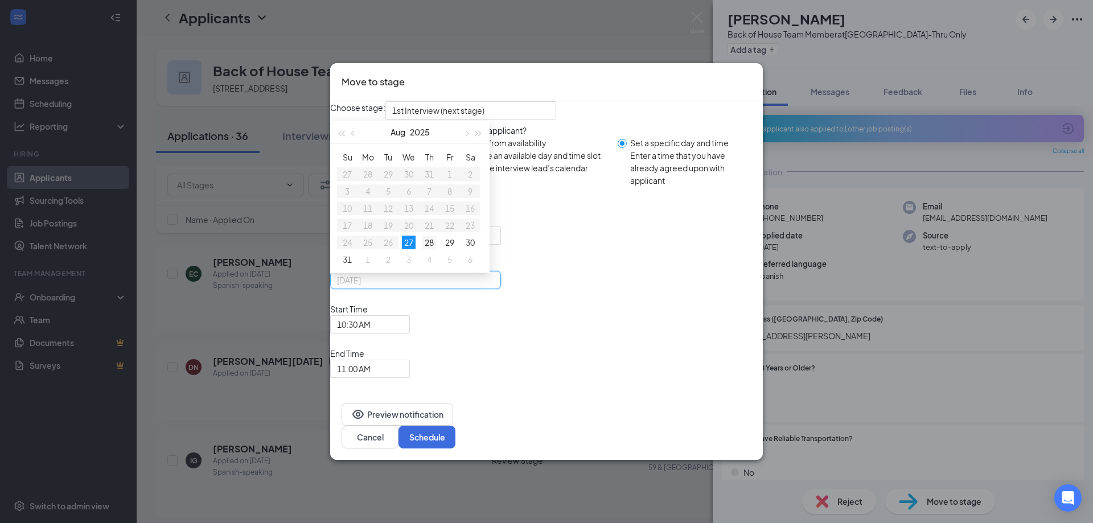
type input "[DATE]"
click at [436, 249] on div "28" at bounding box center [430, 243] width 14 height 14
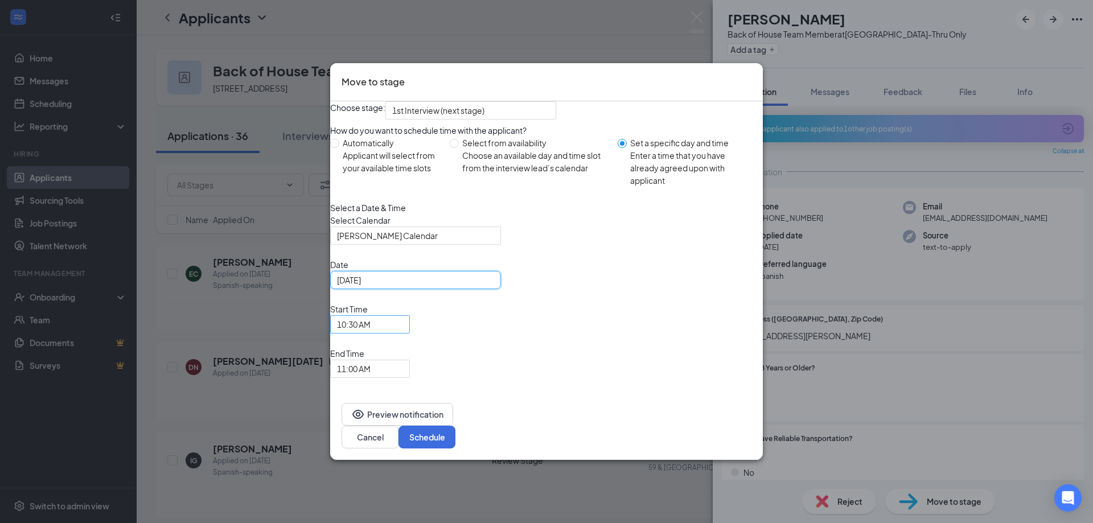
click at [371, 333] on span "10:30 AM" at bounding box center [354, 324] width 34 height 17
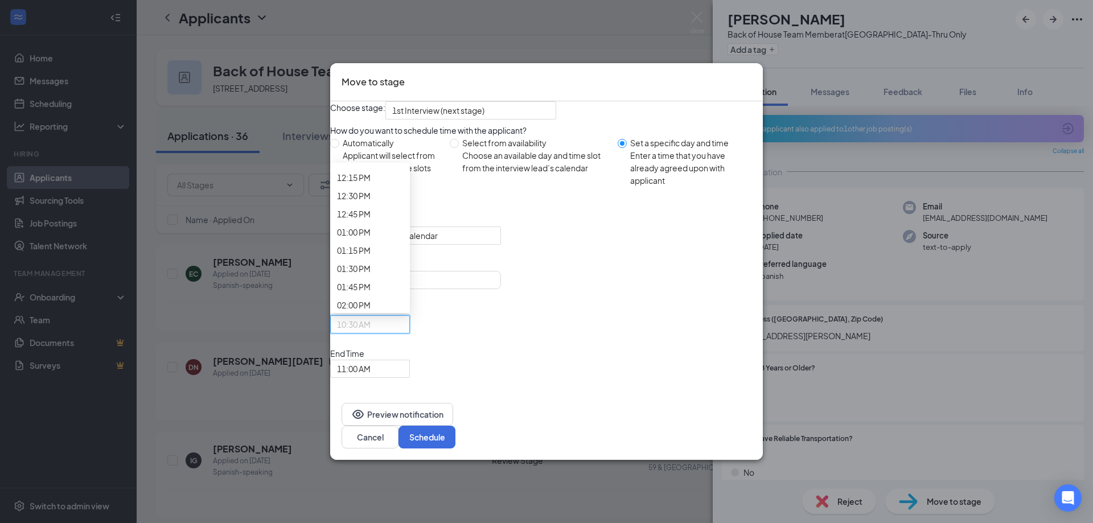
scroll to position [868, 0]
click at [371, 345] on span "11:00 AM" at bounding box center [354, 368] width 34 height 17
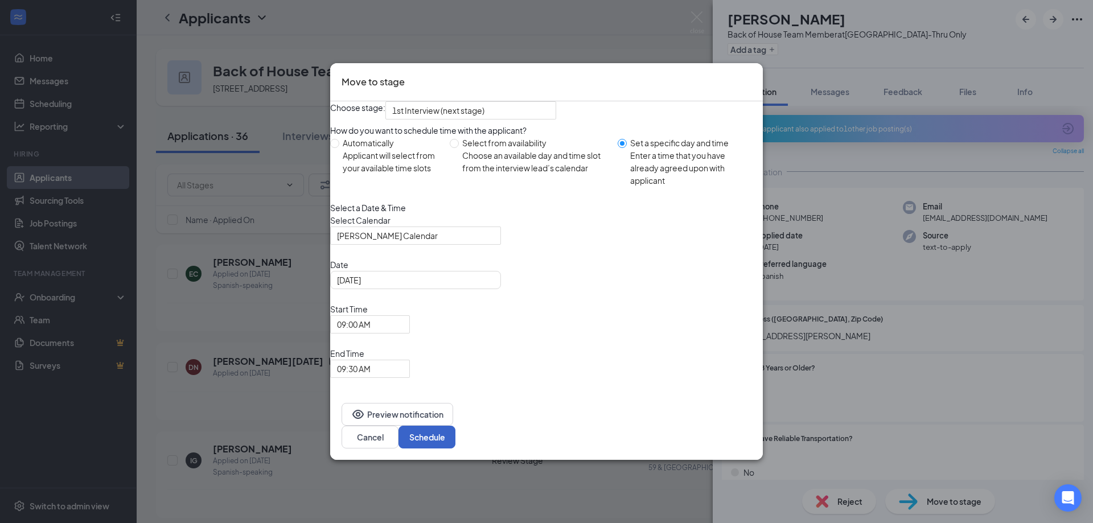
click at [456, 345] on button "Schedule" at bounding box center [427, 437] width 57 height 23
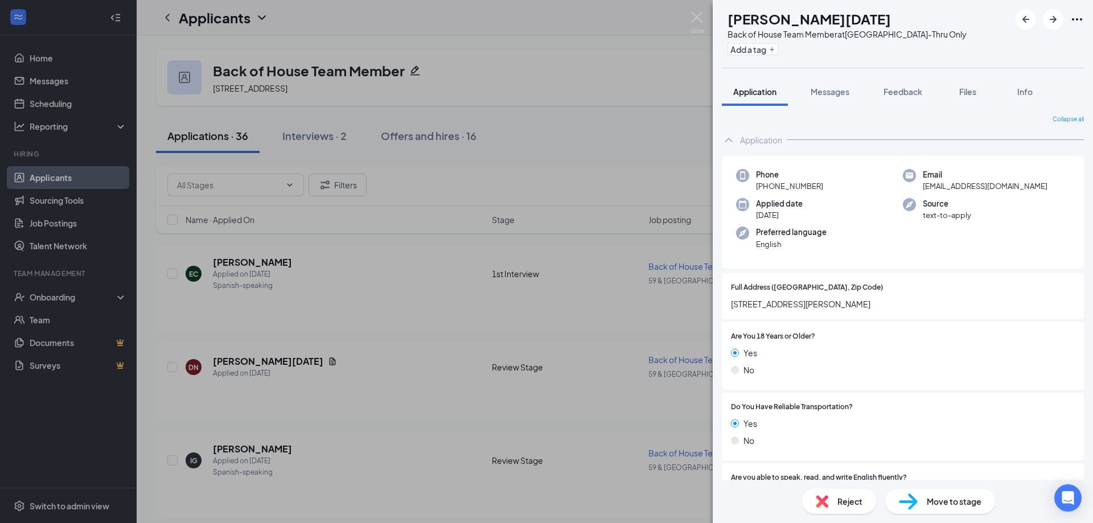
click at [777, 345] on div "Yes" at bounding box center [903, 353] width 344 height 13
click at [776, 304] on span "[STREET_ADDRESS][PERSON_NAME]" at bounding box center [903, 304] width 344 height 13
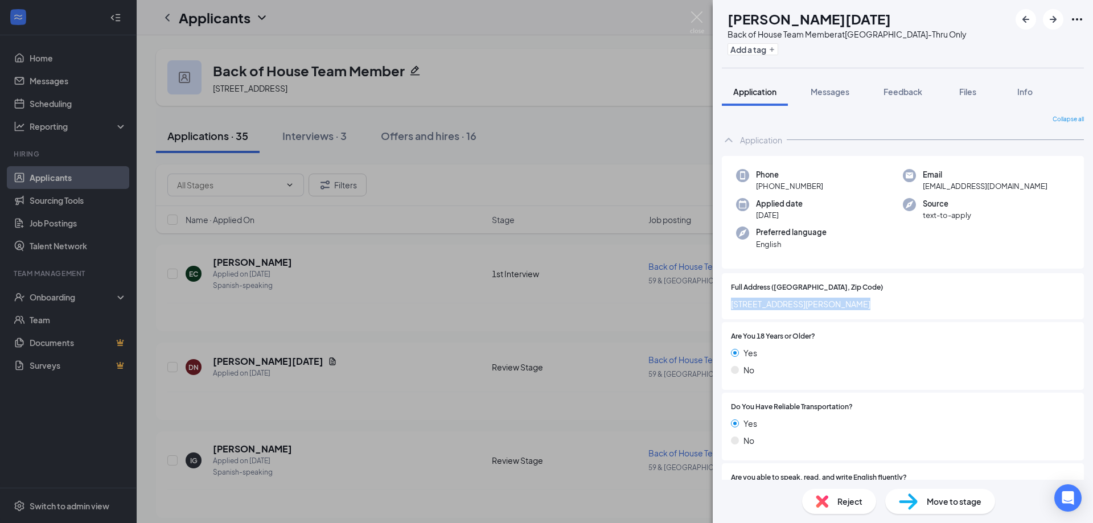
click at [777, 345] on div "Yes No" at bounding box center [903, 364] width 344 height 34
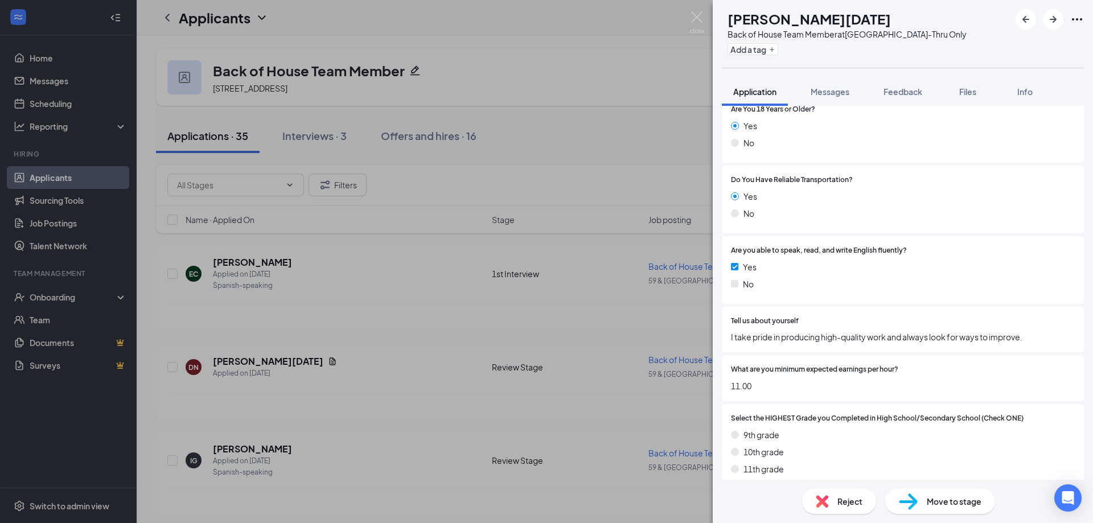
scroll to position [228, 0]
click at [777, 331] on span "I take pride in producing high-quality work and always look for ways to improve." at bounding box center [903, 336] width 344 height 13
click at [777, 335] on span "I take pride in producing high-quality work and always look for ways to improve." at bounding box center [903, 336] width 344 height 13
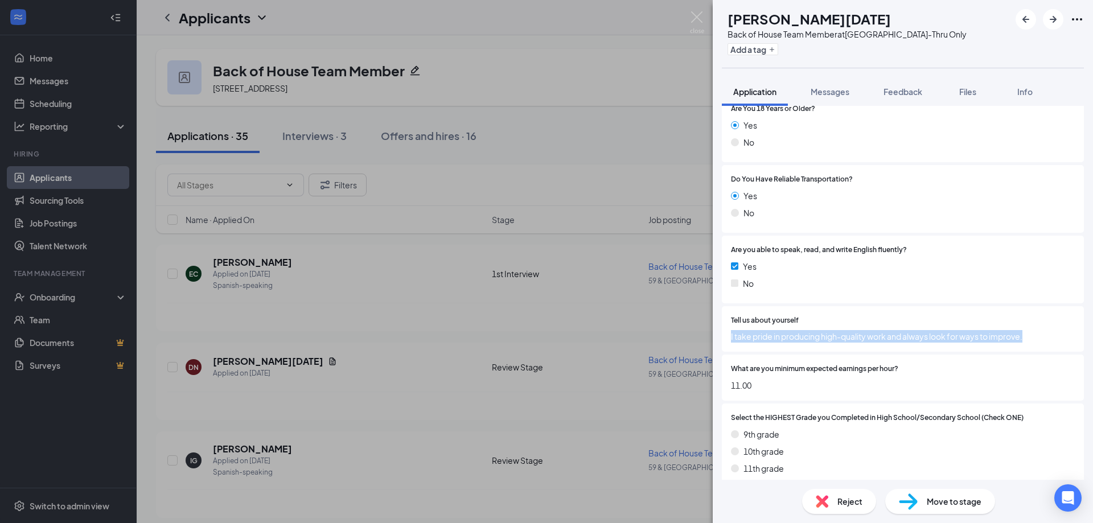
click at [777, 335] on span "I take pride in producing high-quality work and always look for ways to improve." at bounding box center [903, 336] width 344 height 13
copy span "I take pride in producing high-quality work and always look for ways to improve."
click at [777, 345] on span "What are you minimum expected earnings per hour?" at bounding box center [814, 369] width 167 height 11
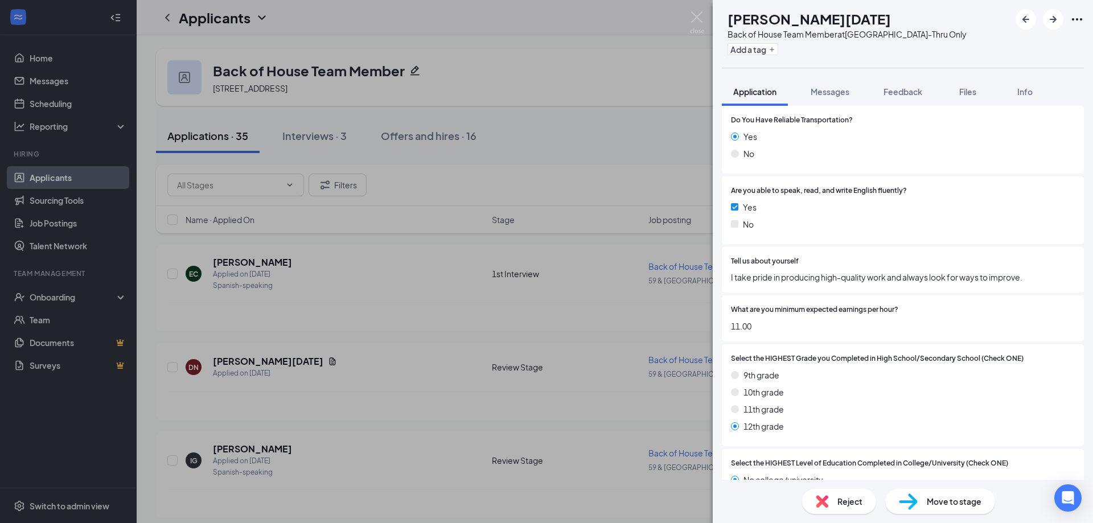
scroll to position [304, 0]
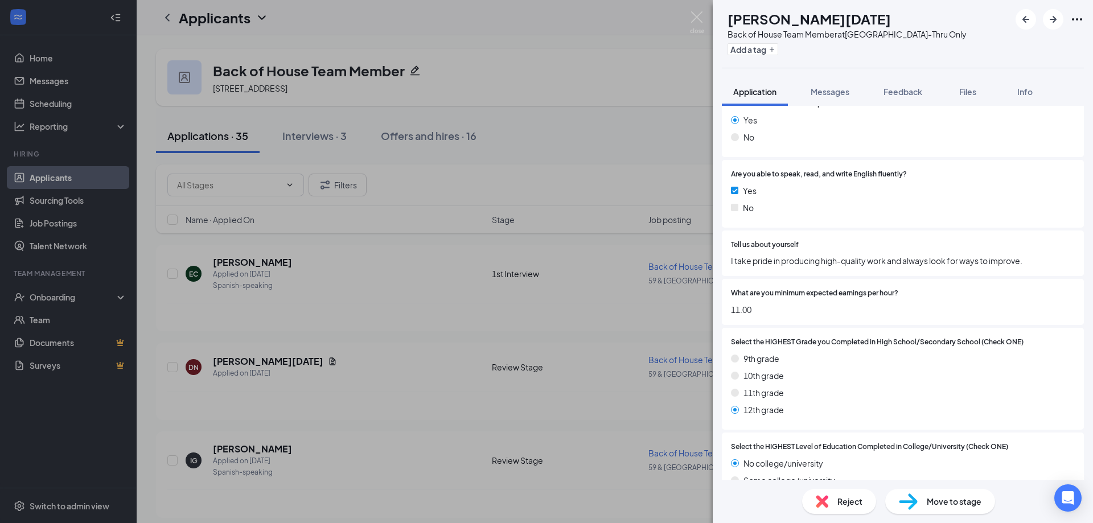
click at [777, 268] on div "Tell us about yourself I take pride in producing high-quality work and always l…" at bounding box center [903, 254] width 362 height 46
click at [777, 260] on span "I take pride in producing high-quality work and always look for ways to improve." at bounding box center [903, 261] width 344 height 13
copy span "I take pride in producing high-quality work and always look for ways to improve."
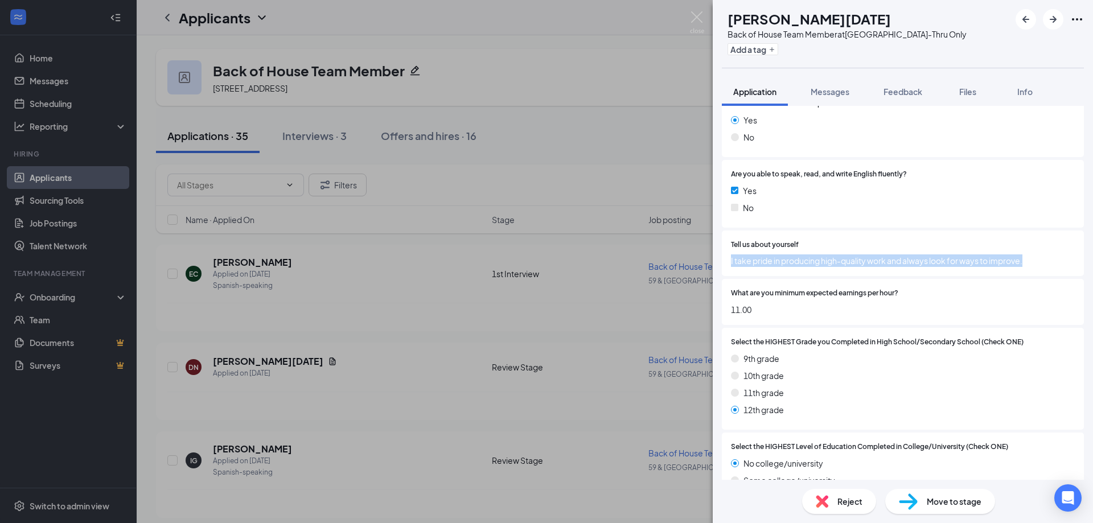
copy span "I take pride in producing high-quality work and always look for ways to improve."
click at [777, 345] on div "9th grade" at bounding box center [903, 358] width 344 height 13
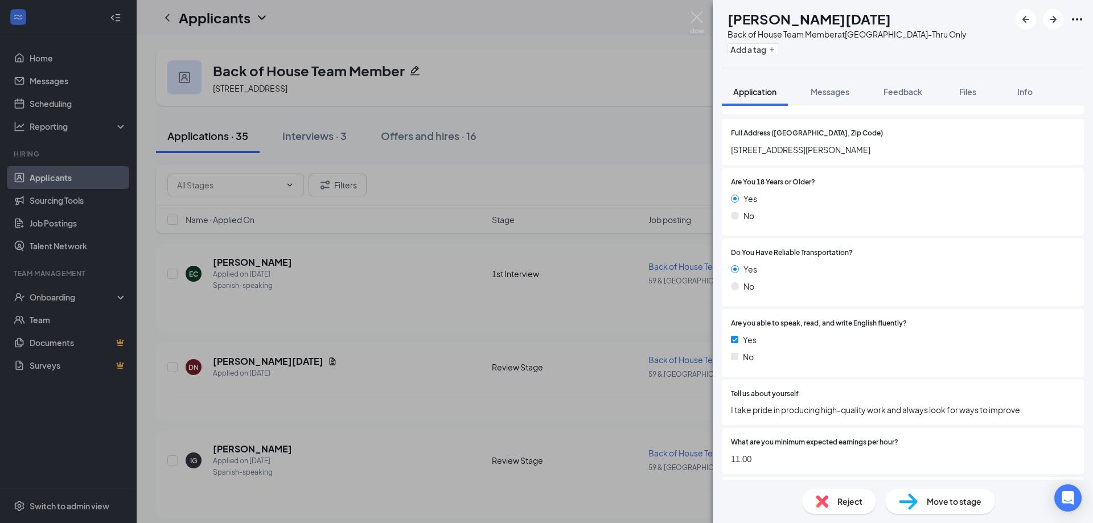
scroll to position [0, 0]
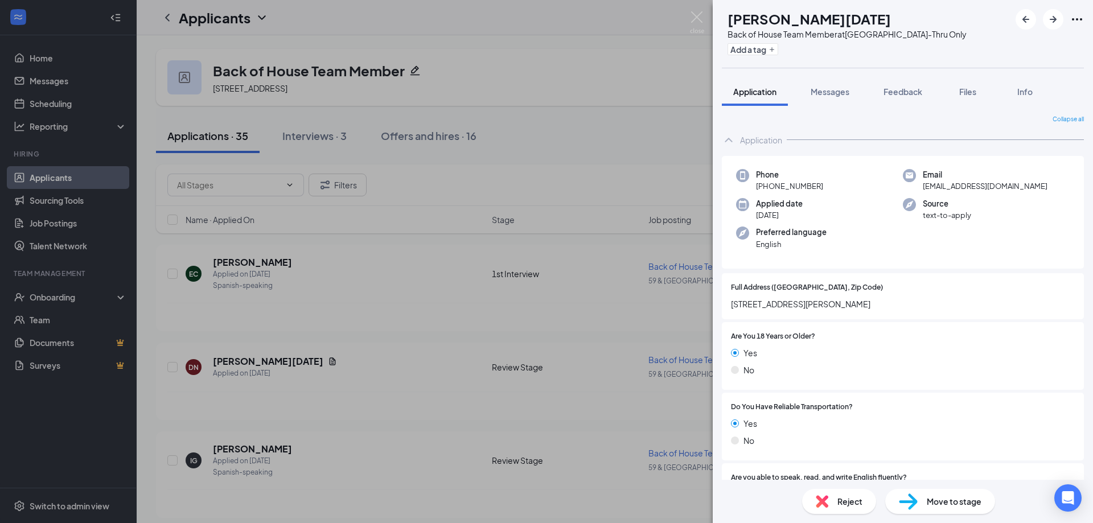
click at [769, 305] on span "[STREET_ADDRESS][PERSON_NAME]" at bounding box center [903, 304] width 344 height 13
click at [769, 304] on span "[STREET_ADDRESS][PERSON_NAME]" at bounding box center [903, 304] width 344 height 13
copy span "[STREET_ADDRESS][PERSON_NAME]"
click at [777, 345] on div "No" at bounding box center [903, 370] width 344 height 13
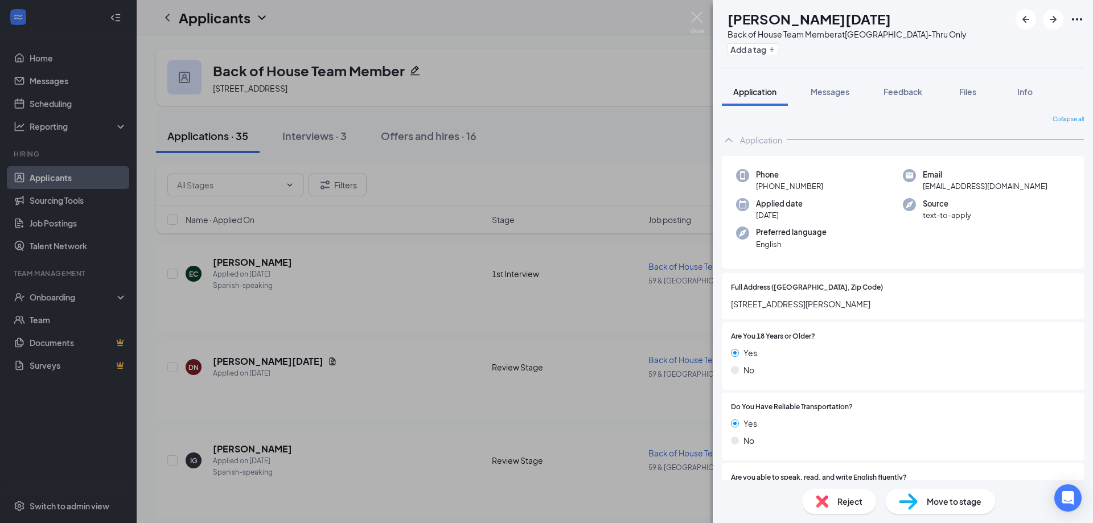
drag, startPoint x: 950, startPoint y: 499, endPoint x: 965, endPoint y: 491, distance: 16.6
click at [777, 345] on span "Move to stage" at bounding box center [954, 501] width 55 height 13
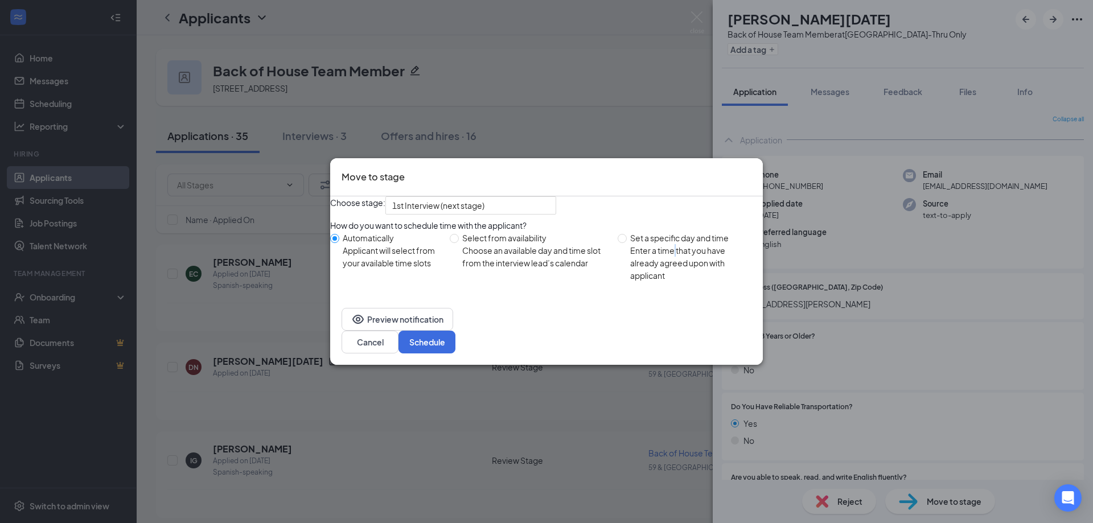
click at [675, 272] on div "Enter a time that you have already agreed upon with applicant" at bounding box center [692, 263] width 124 height 38
click at [625, 243] on input "Set a specific day and time Enter a time that you have already agreed upon with…" at bounding box center [622, 238] width 9 height 9
radio input "true"
radio input "false"
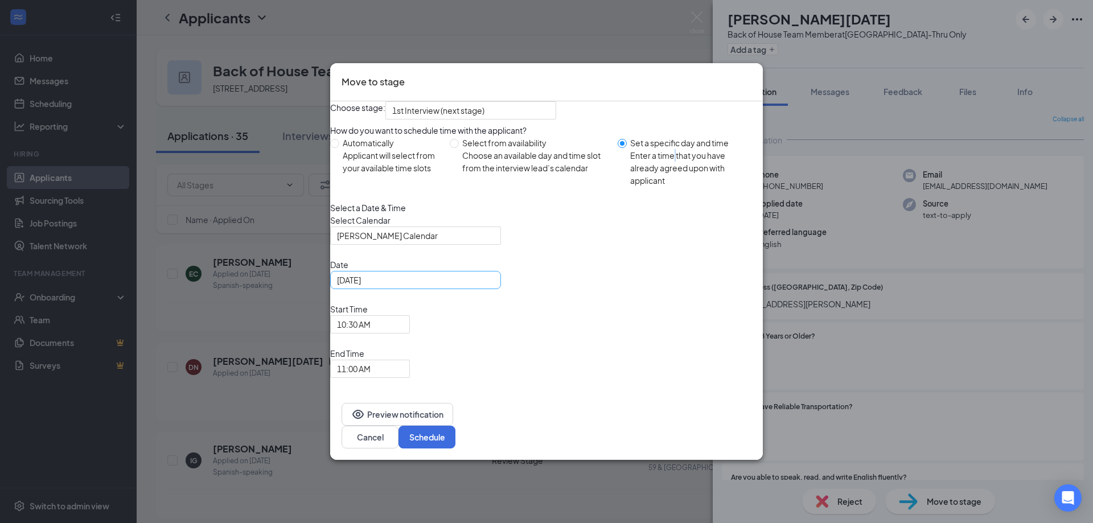
click at [435, 286] on input "[DATE]" at bounding box center [414, 280] width 155 height 13
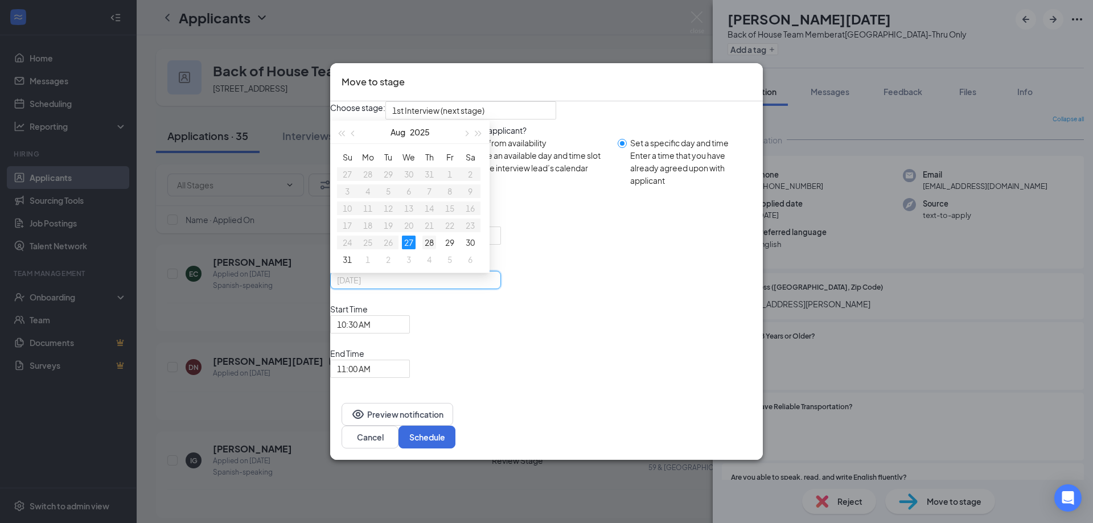
type input "[DATE]"
click at [436, 249] on div "28" at bounding box center [430, 243] width 14 height 14
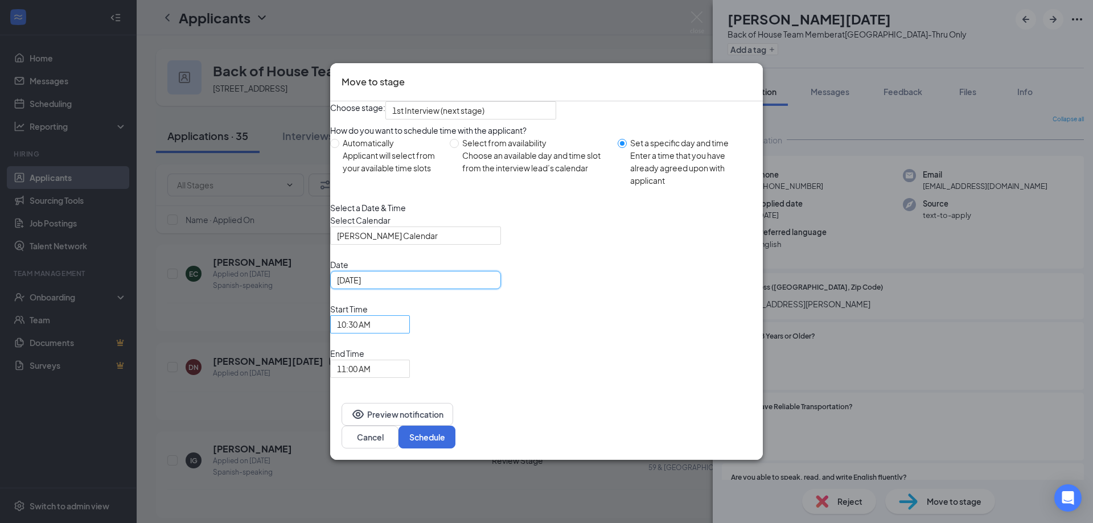
click at [371, 333] on span "10:30 AM" at bounding box center [354, 324] width 34 height 17
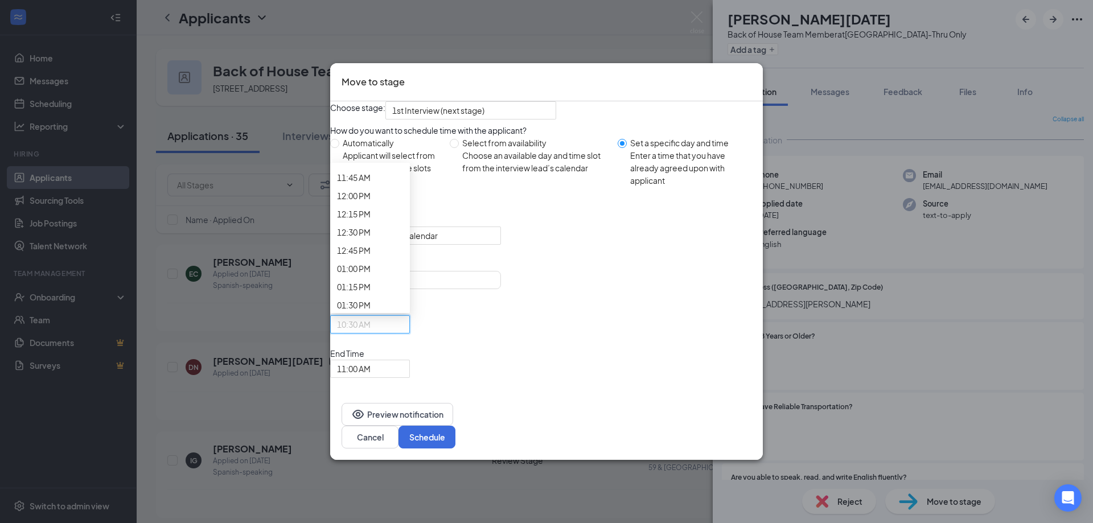
scroll to position [868, 0]
click at [371, 345] on span "11:00 AM" at bounding box center [354, 368] width 34 height 17
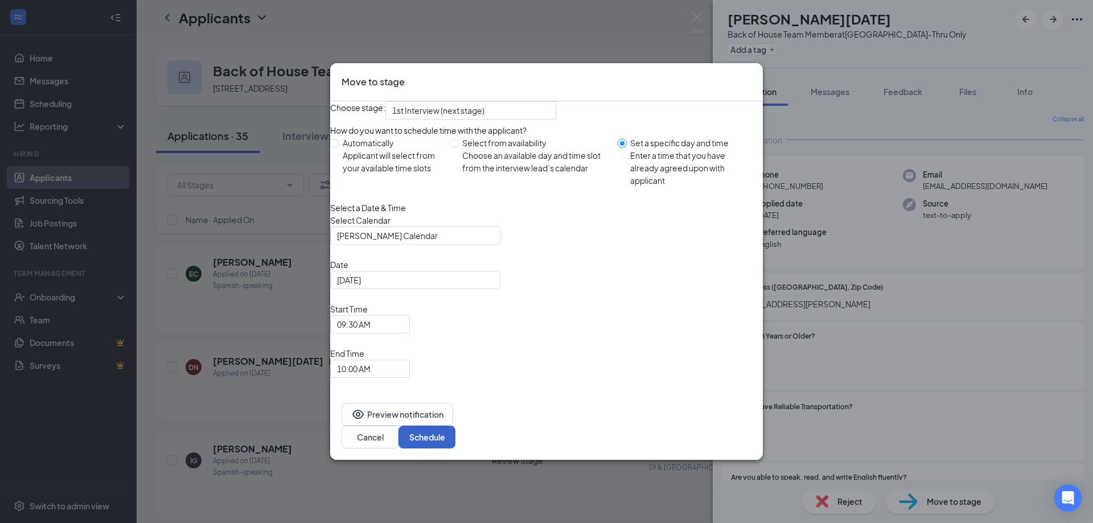
click at [456, 345] on button "Schedule" at bounding box center [427, 437] width 57 height 23
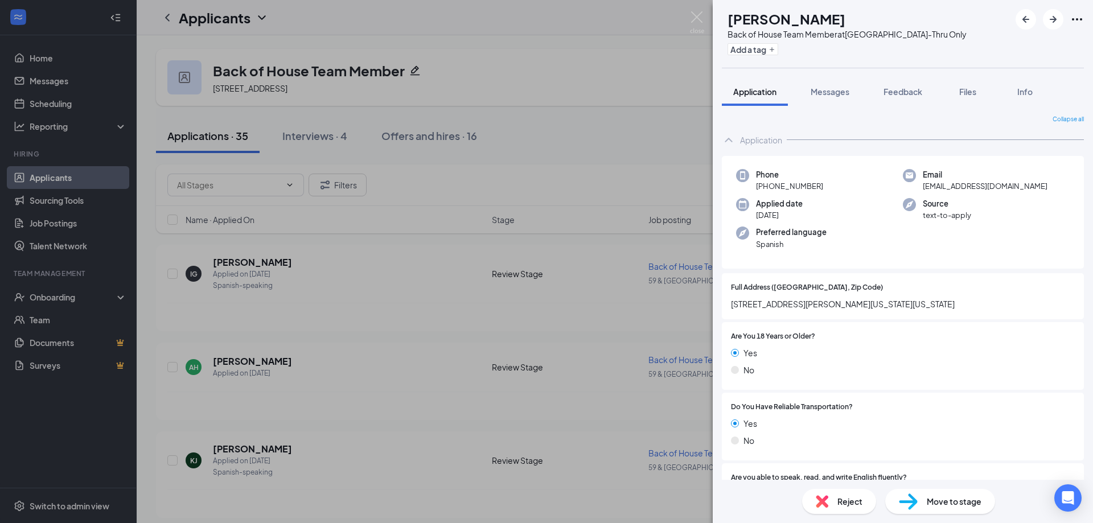
click at [777, 301] on span "[STREET_ADDRESS][PERSON_NAME][US_STATE][US_STATE]" at bounding box center [903, 304] width 344 height 13
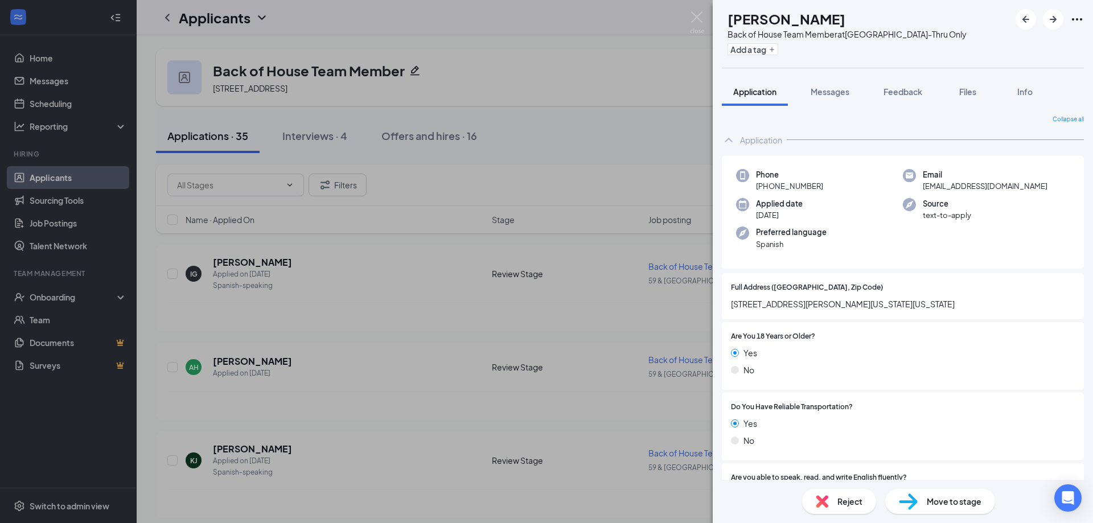
click at [777, 301] on span "[STREET_ADDRESS][PERSON_NAME][US_STATE][US_STATE]" at bounding box center [903, 304] width 344 height 13
click at [777, 345] on div "Yes" at bounding box center [903, 353] width 344 height 13
click at [777, 306] on span "[STREET_ADDRESS][PERSON_NAME][US_STATE][US_STATE]" at bounding box center [903, 304] width 344 height 13
click at [777, 305] on span "[STREET_ADDRESS][PERSON_NAME][US_STATE][US_STATE]" at bounding box center [903, 304] width 344 height 13
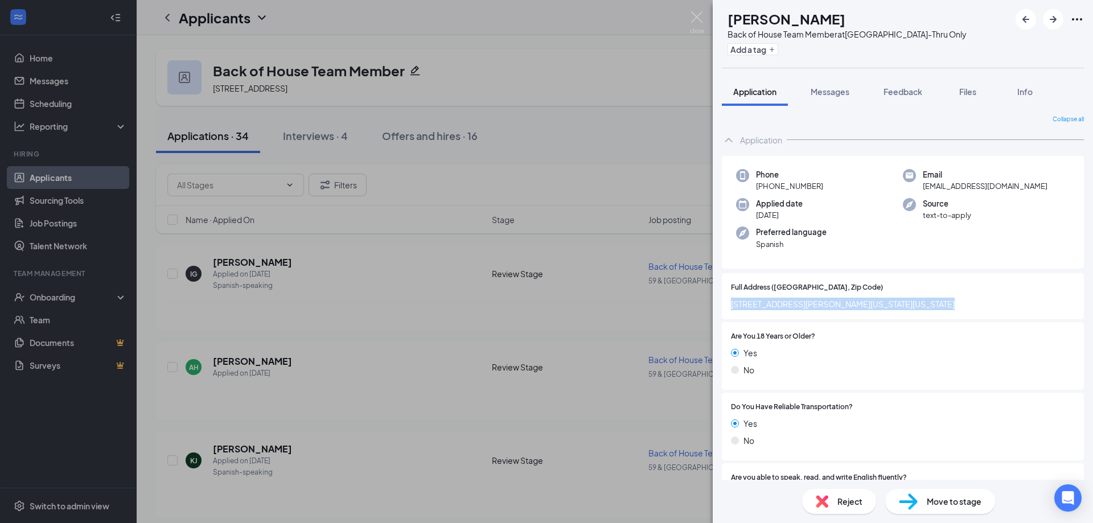
click at [777, 305] on span "[STREET_ADDRESS][PERSON_NAME][US_STATE][US_STATE]" at bounding box center [903, 304] width 344 height 13
copy span "[STREET_ADDRESS][PERSON_NAME][US_STATE][US_STATE]"
click at [777, 345] on div "Are You 18 Years or Older? Yes No" at bounding box center [903, 356] width 344 height 50
click at [777, 345] on div "Move to stage" at bounding box center [940, 501] width 110 height 25
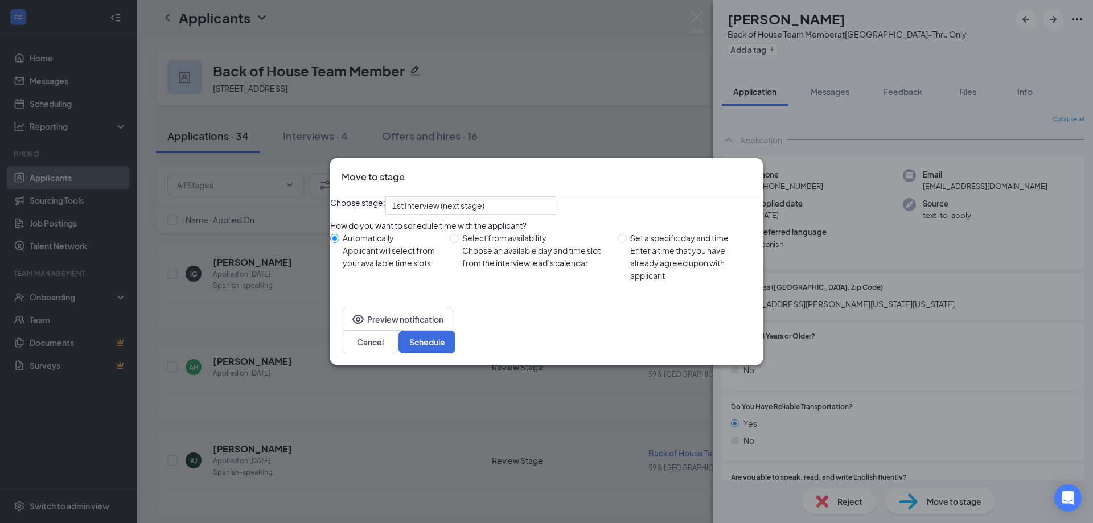
click at [649, 272] on div "Enter a time that you have already agreed upon with applicant" at bounding box center [692, 263] width 124 height 38
click at [627, 243] on input "Set a specific day and time Enter a time that you have already agreed upon with…" at bounding box center [622, 238] width 9 height 9
radio input "true"
radio input "false"
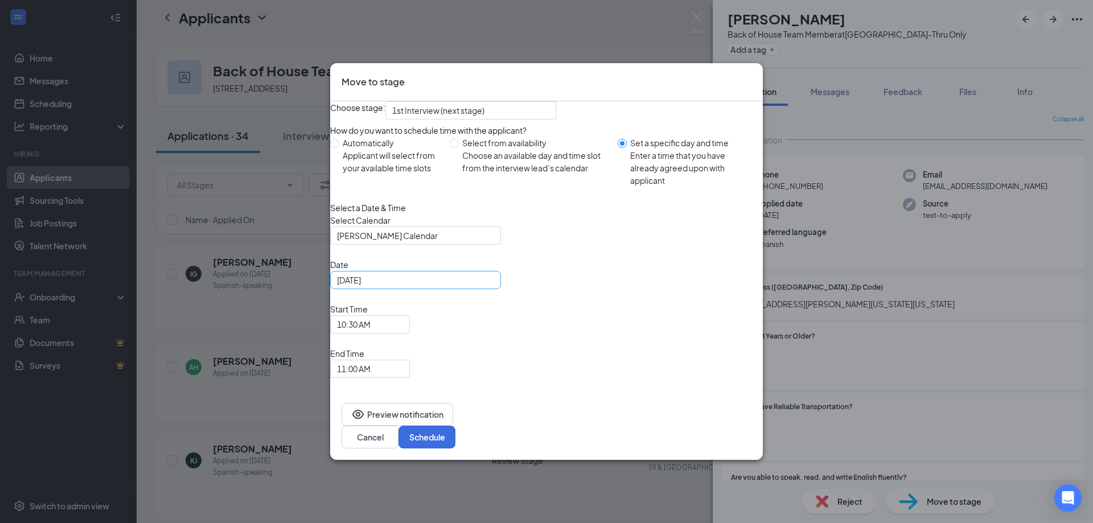
click at [448, 286] on input "[DATE]" at bounding box center [414, 280] width 155 height 13
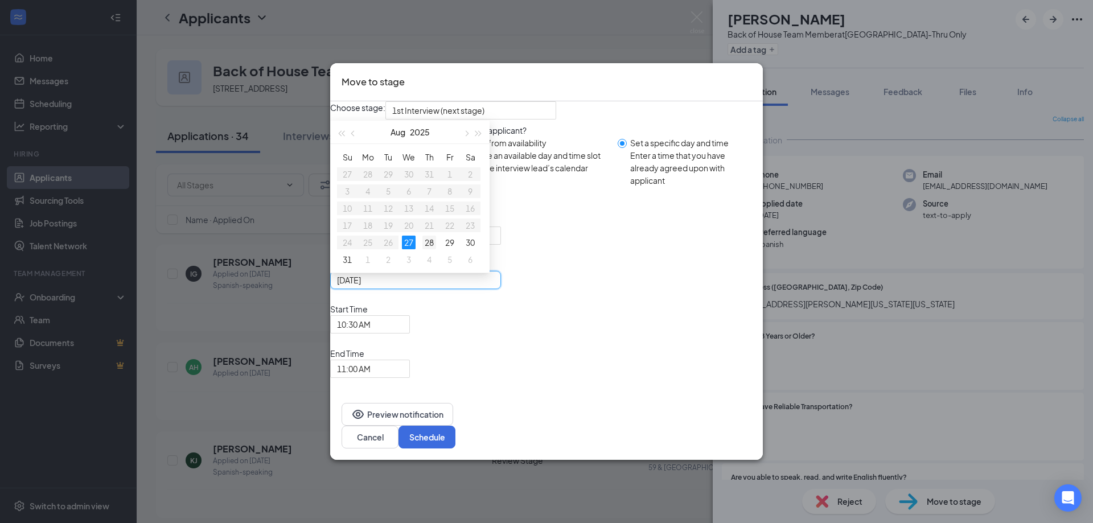
type input "[DATE]"
click at [436, 249] on div "28" at bounding box center [430, 243] width 14 height 14
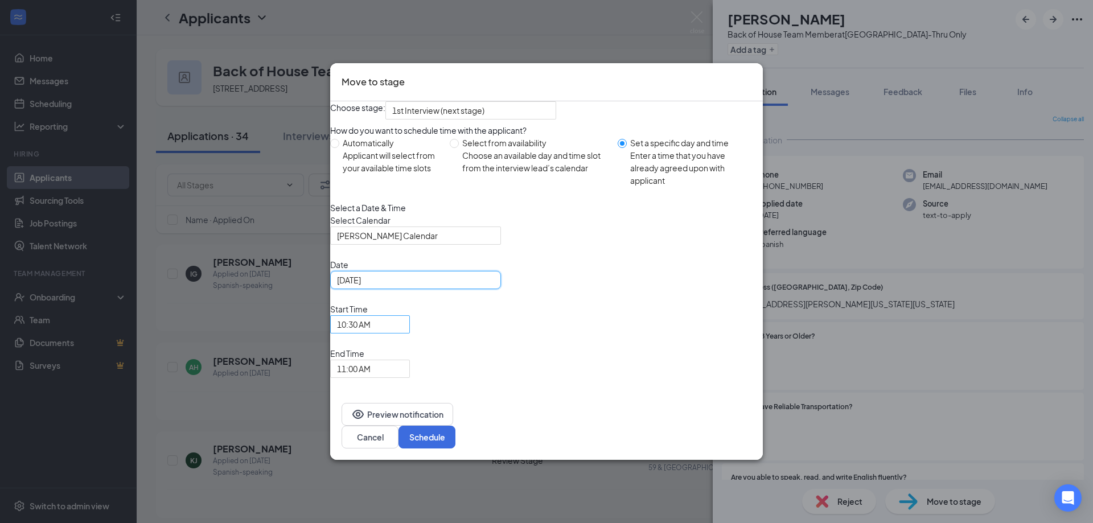
click at [371, 333] on span "10:30 AM" at bounding box center [354, 324] width 34 height 17
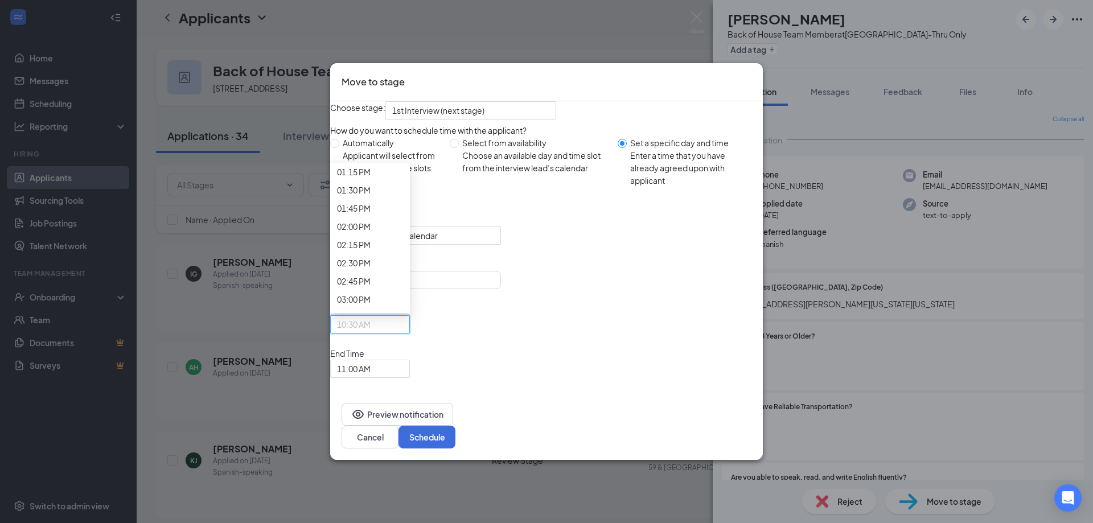
click at [371, 345] on span "11:00 AM" at bounding box center [354, 368] width 34 height 17
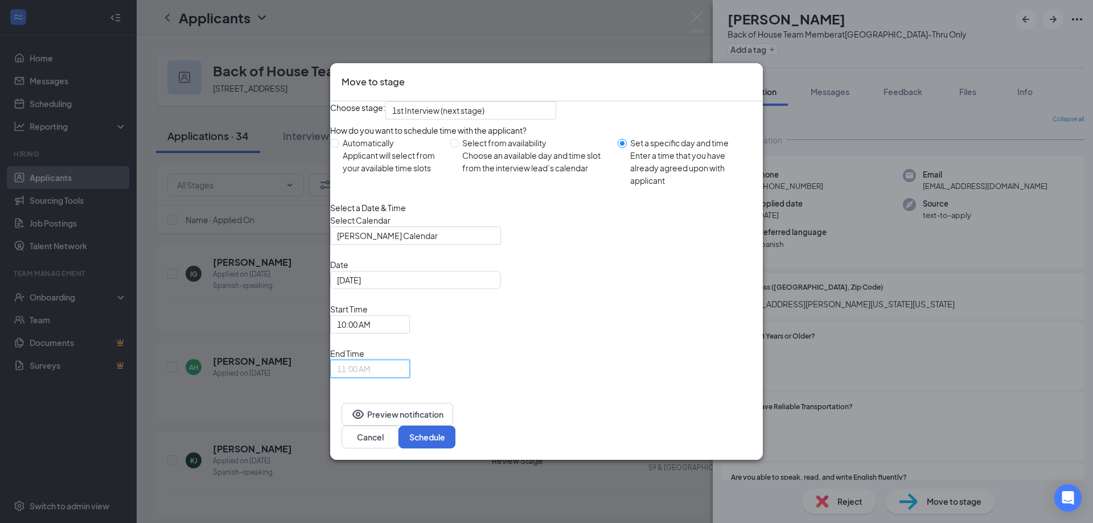
scroll to position [1034, 0]
click at [456, 345] on button "Schedule" at bounding box center [427, 437] width 57 height 23
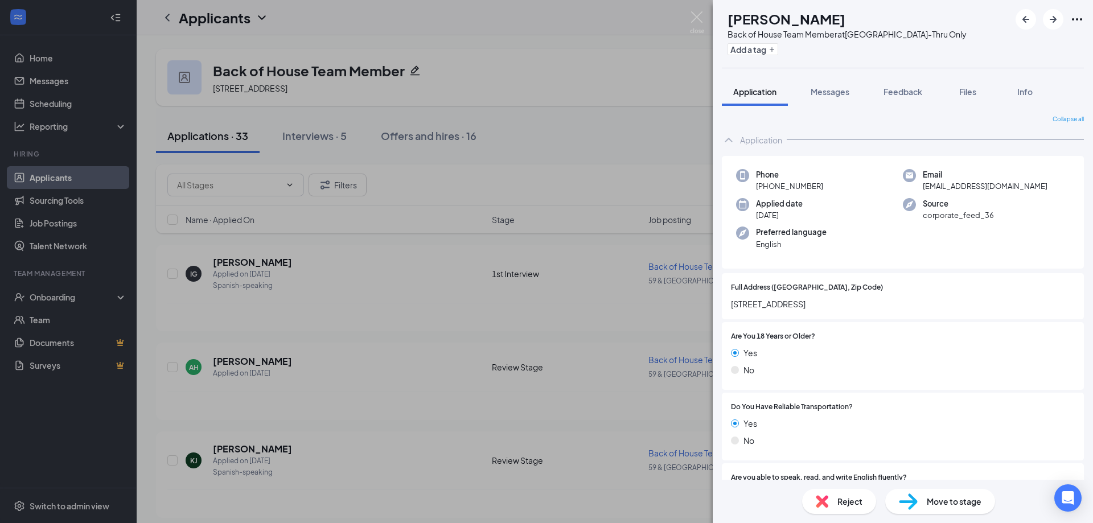
click at [777, 345] on div "Yes" at bounding box center [903, 353] width 344 height 13
click at [774, 301] on span "[STREET_ADDRESS]" at bounding box center [903, 304] width 344 height 13
click at [773, 301] on span "[STREET_ADDRESS]" at bounding box center [903, 304] width 344 height 13
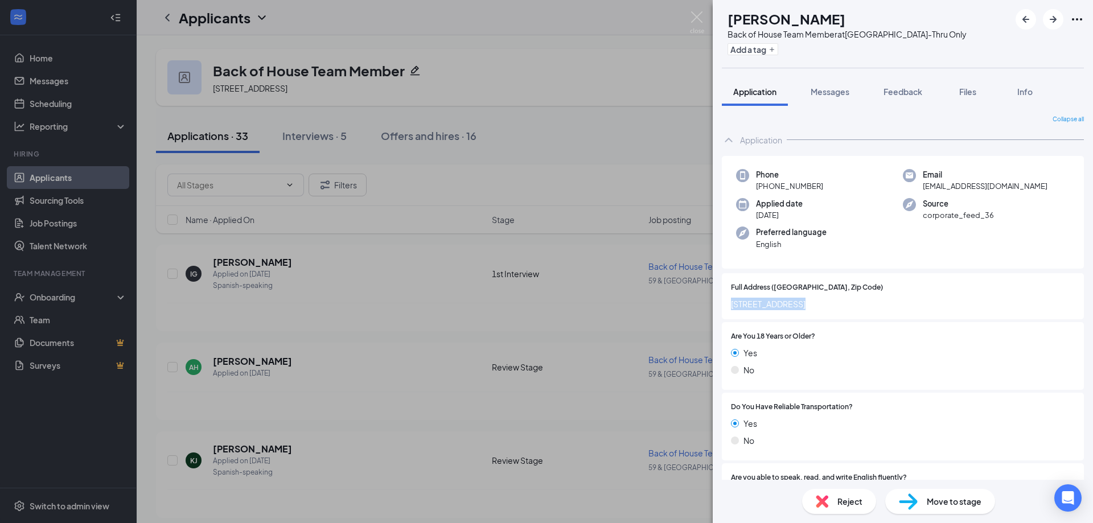
copy span "[STREET_ADDRESS]"
click at [777, 307] on span "[STREET_ADDRESS]" at bounding box center [903, 304] width 344 height 13
click at [696, 14] on img at bounding box center [697, 22] width 14 height 22
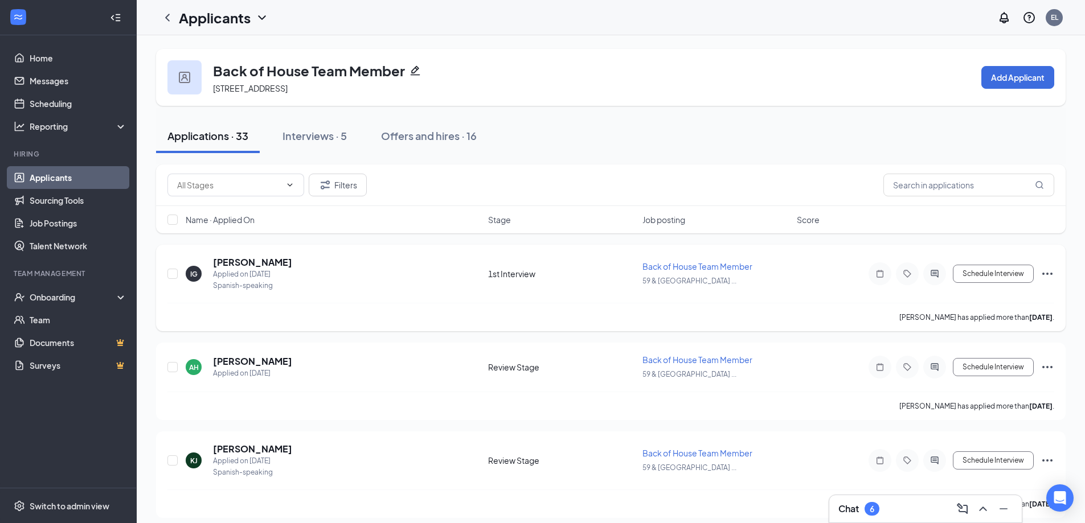
click at [777, 267] on icon "Ellipses" at bounding box center [1047, 274] width 14 height 14
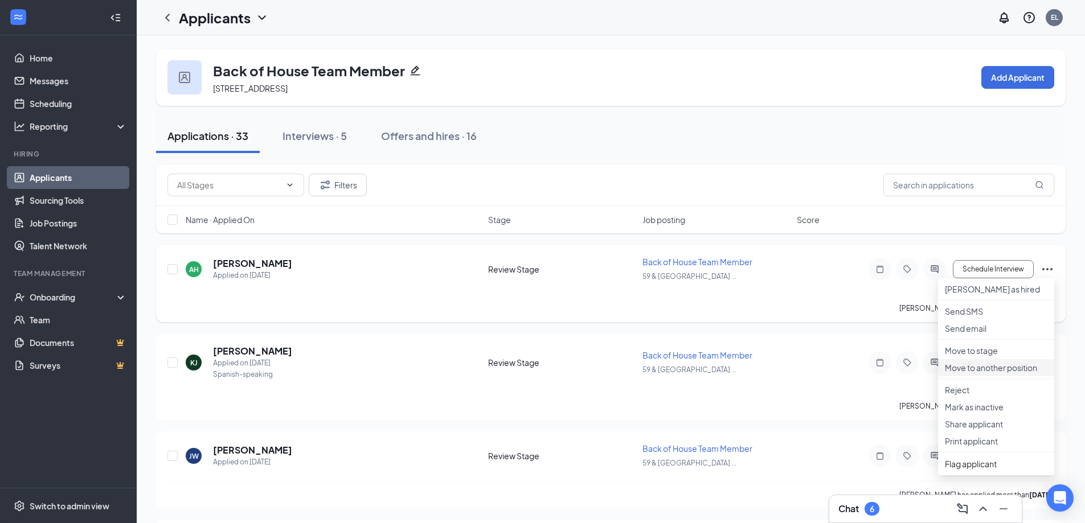
click at [777, 345] on p "Move to another position" at bounding box center [996, 367] width 102 height 11
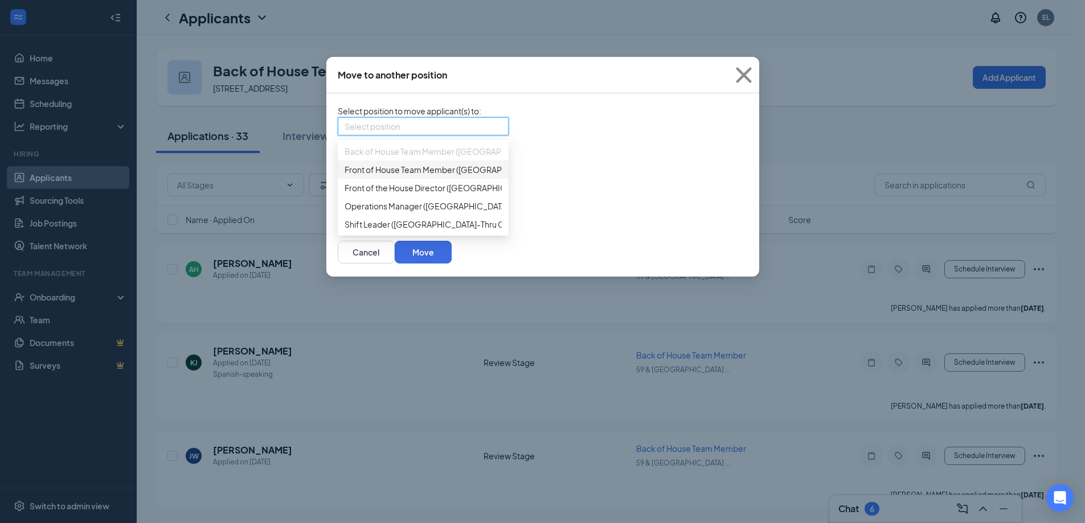
click at [401, 125] on input "search" at bounding box center [418, 126] width 149 height 17
click at [409, 179] on div "Front of House Team Member ([GEOGRAPHIC_DATA]-Thru Only )" at bounding box center [423, 170] width 171 height 18
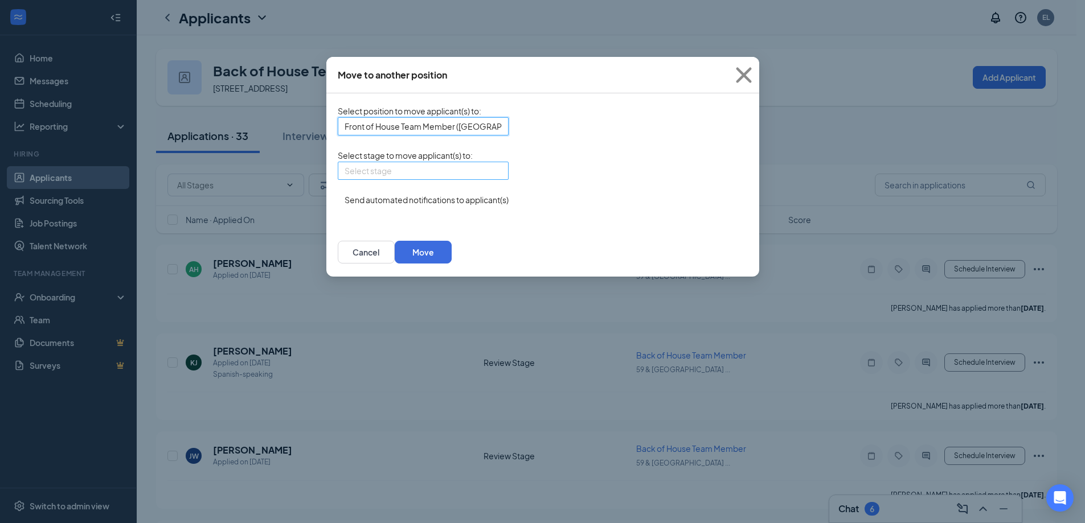
click at [412, 179] on input "search" at bounding box center [418, 170] width 149 height 17
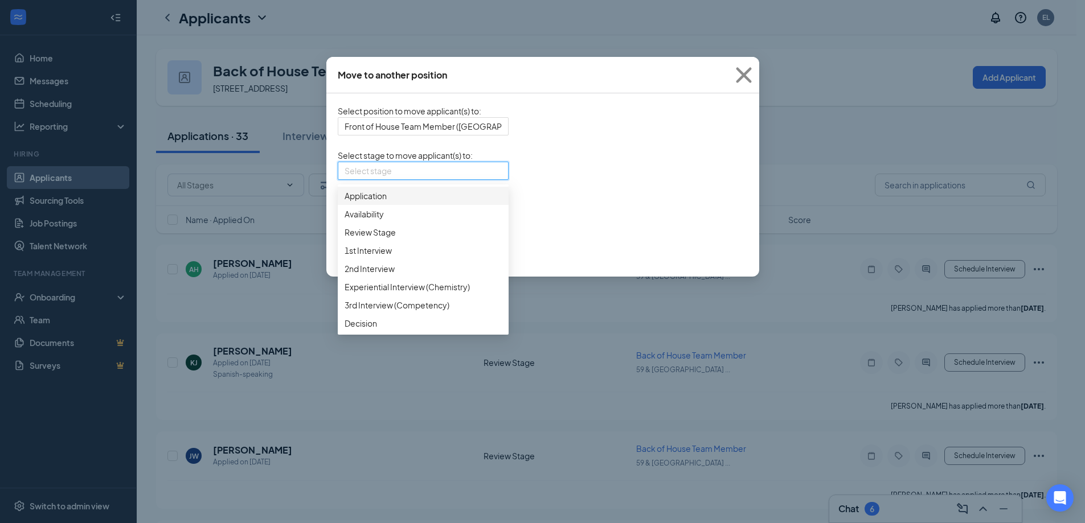
click at [410, 202] on span "Application" at bounding box center [422, 196] width 157 height 13
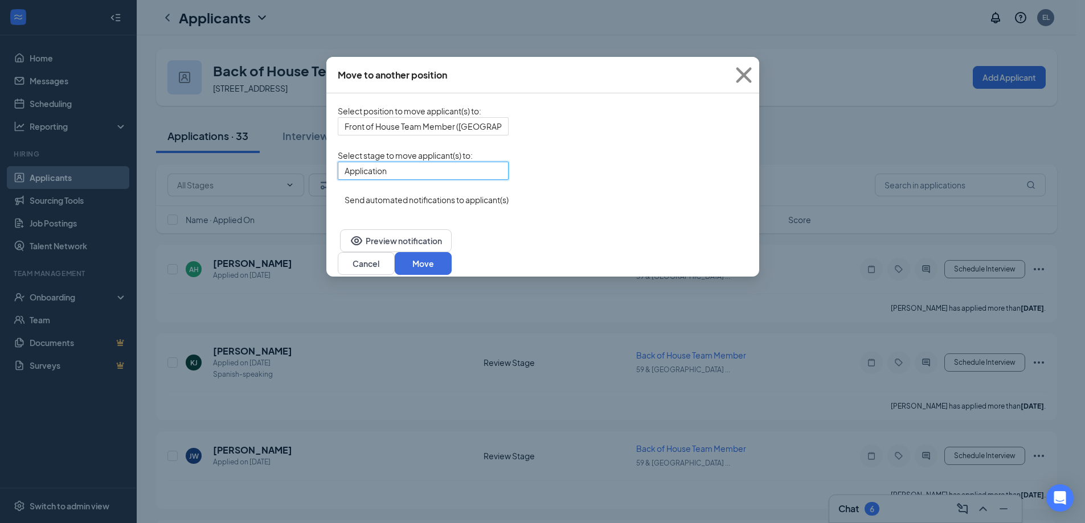
click at [338, 194] on button "button" at bounding box center [338, 194] width 0 height 0
click at [452, 259] on button "Move" at bounding box center [423, 263] width 57 height 23
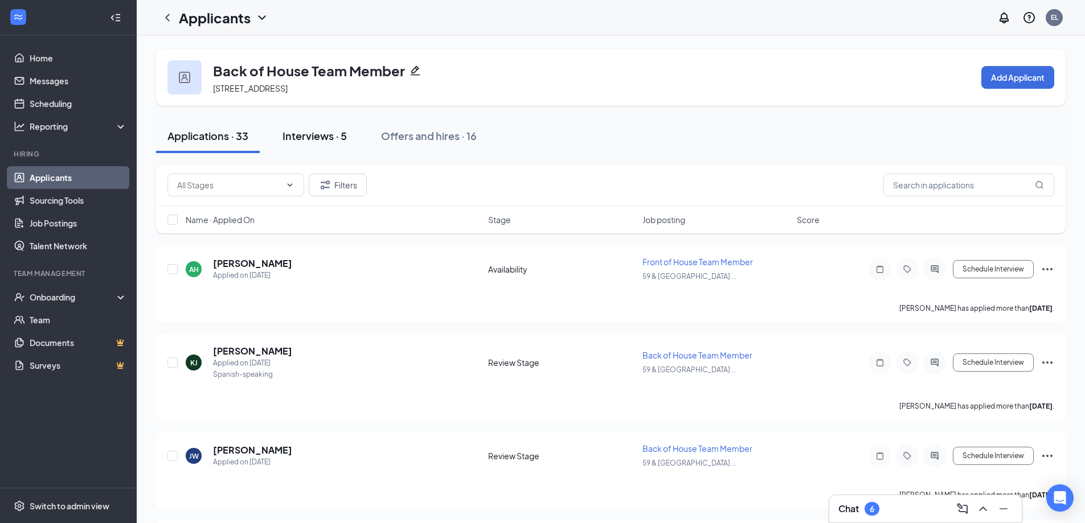
click at [340, 140] on div "Interviews · 5" at bounding box center [314, 136] width 64 height 14
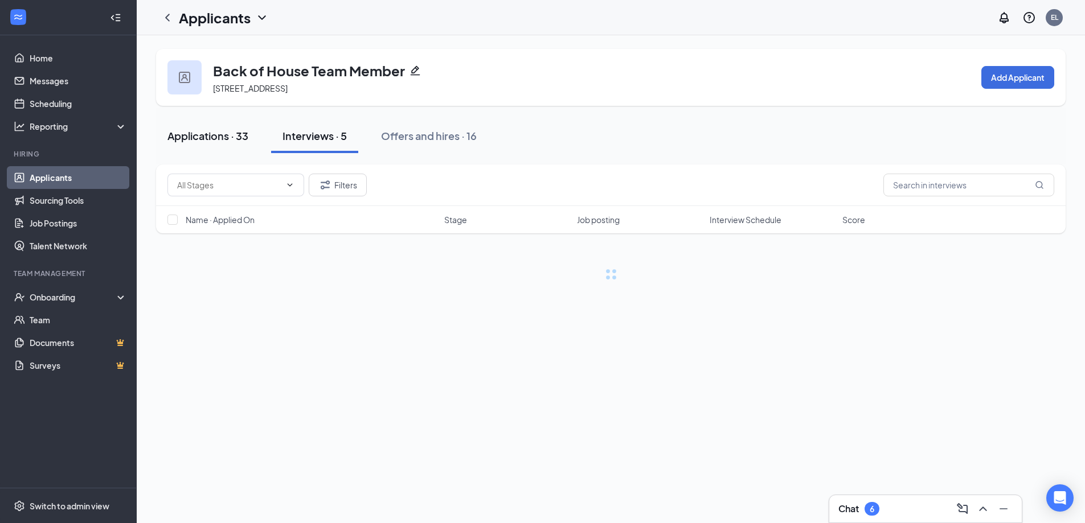
click at [241, 140] on div "Applications · 33" at bounding box center [207, 136] width 81 height 14
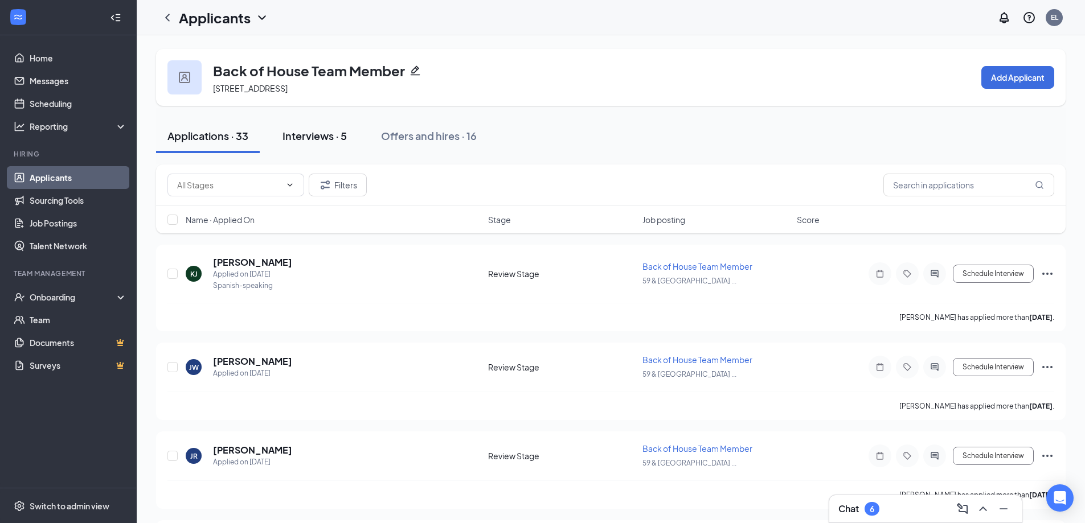
click at [337, 135] on div "Interviews · 5" at bounding box center [314, 136] width 64 height 14
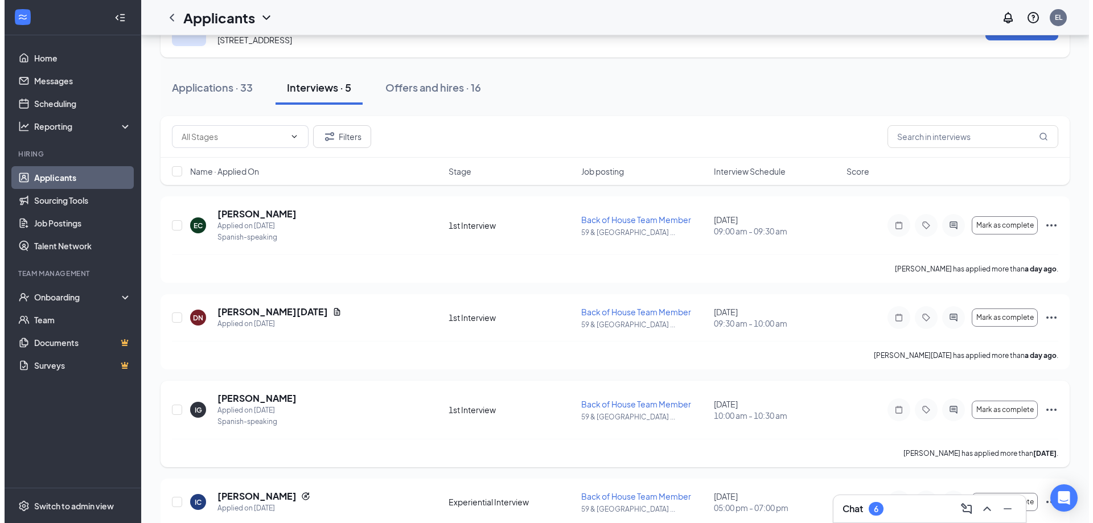
scroll to position [76, 0]
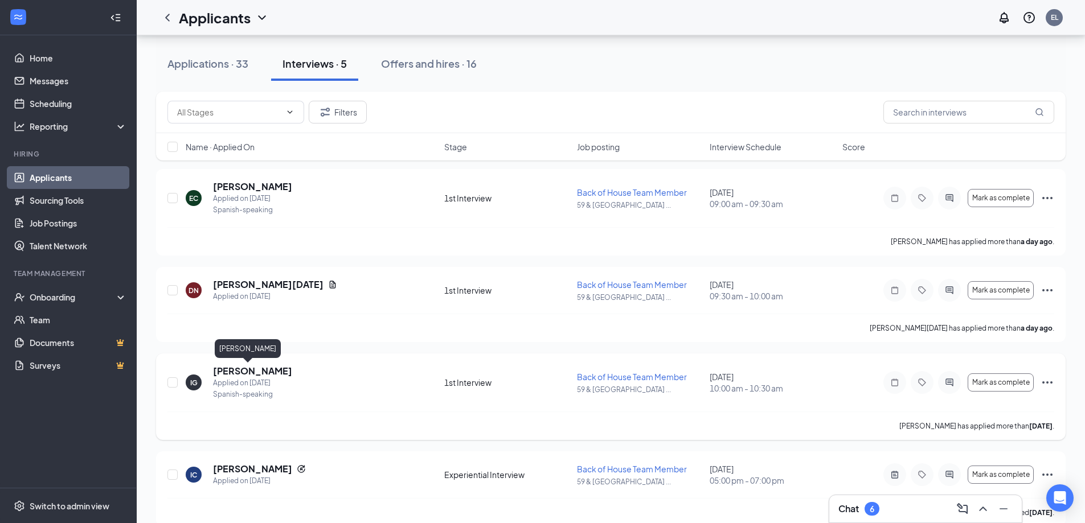
click at [239, 345] on h5 "[PERSON_NAME]" at bounding box center [252, 371] width 79 height 13
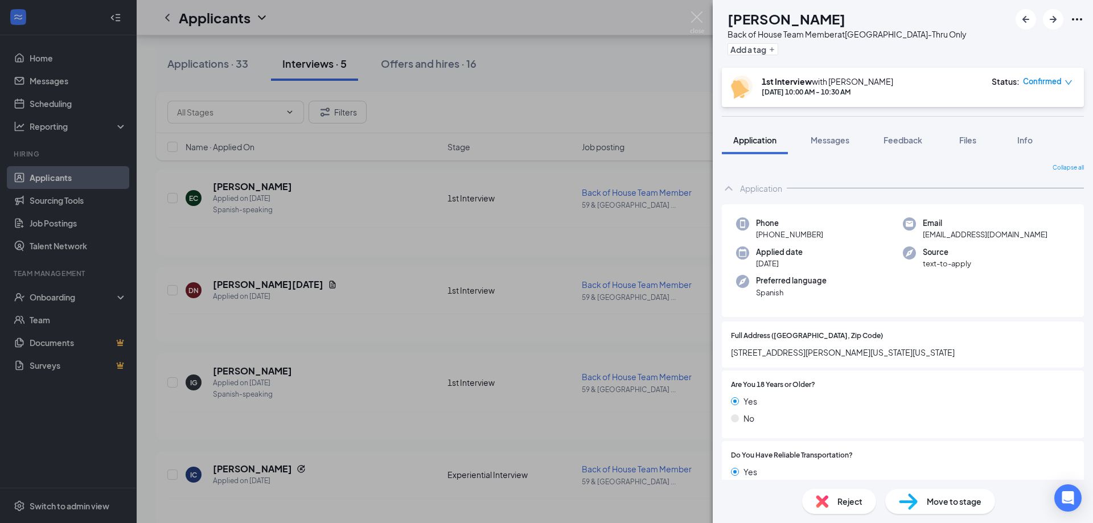
click at [777, 330] on div "Full Address ([GEOGRAPHIC_DATA], Zip Code) [STREET_ADDRESS][PERSON_NAME][US_STA…" at bounding box center [903, 345] width 362 height 46
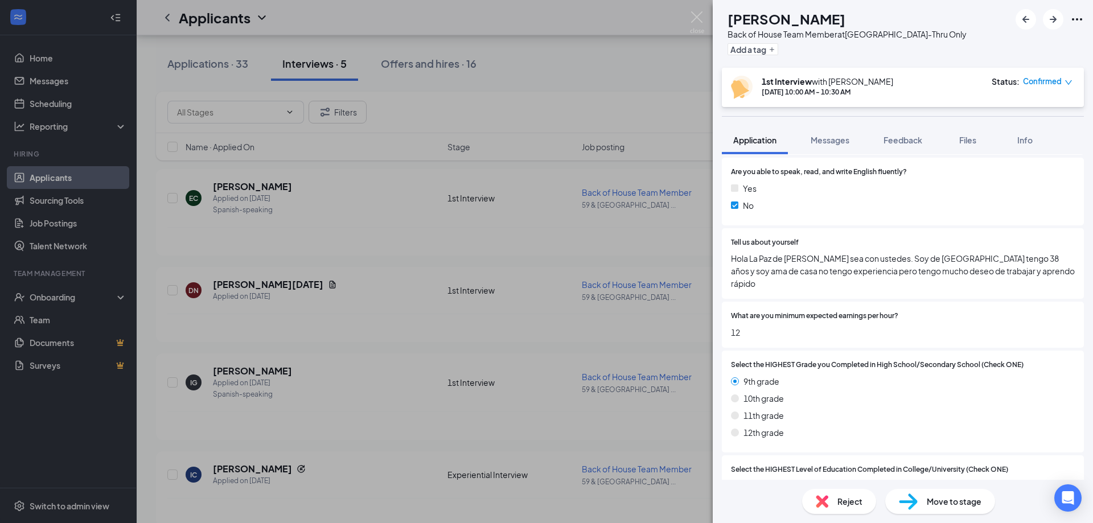
scroll to position [342, 0]
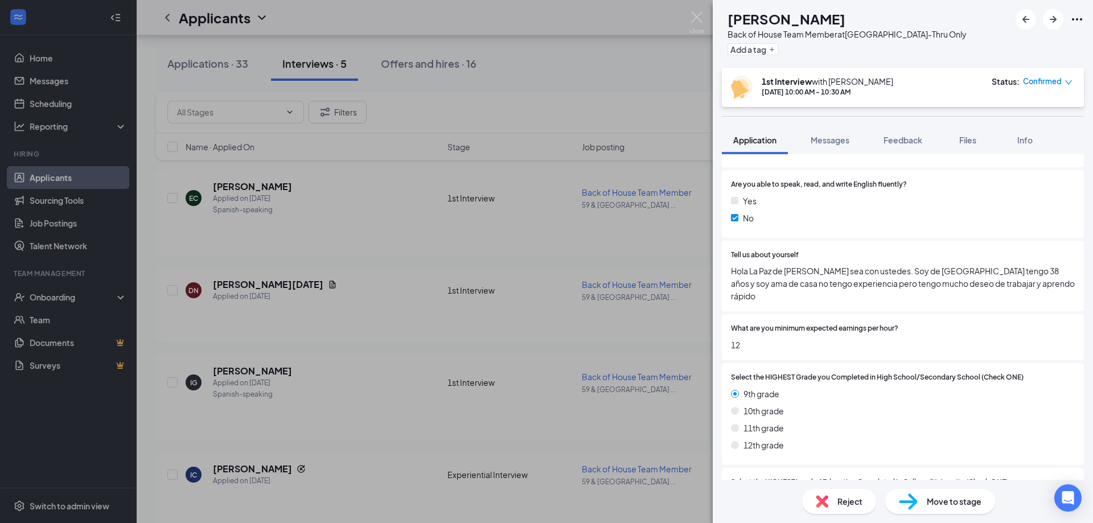
click at [777, 345] on div "Select the HIGHEST Grade you Completed in High School/Secondary School (Check O…" at bounding box center [903, 414] width 362 height 102
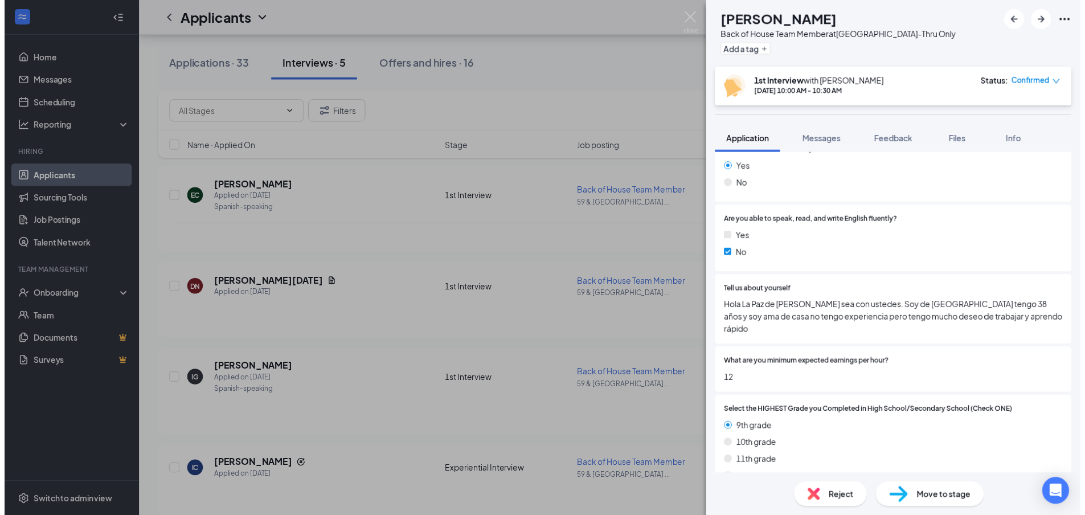
scroll to position [304, 0]
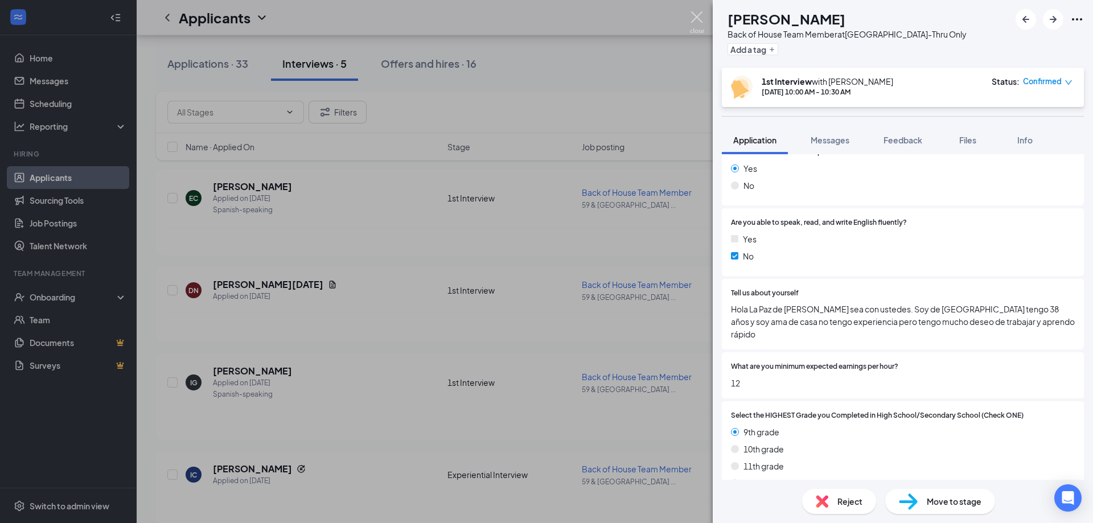
drag, startPoint x: 697, startPoint y: 11, endPoint x: 672, endPoint y: 78, distance: 71.2
click at [697, 11] on img at bounding box center [697, 22] width 14 height 22
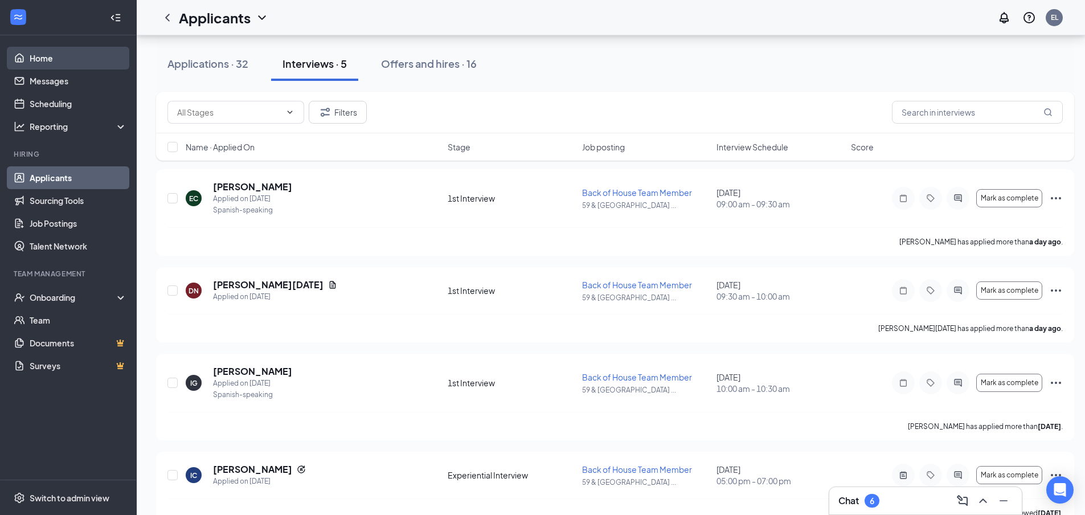
click at [213, 54] on button "Applications · 32" at bounding box center [208, 64] width 104 height 34
click at [62, 55] on link "Home" at bounding box center [78, 58] width 97 height 23
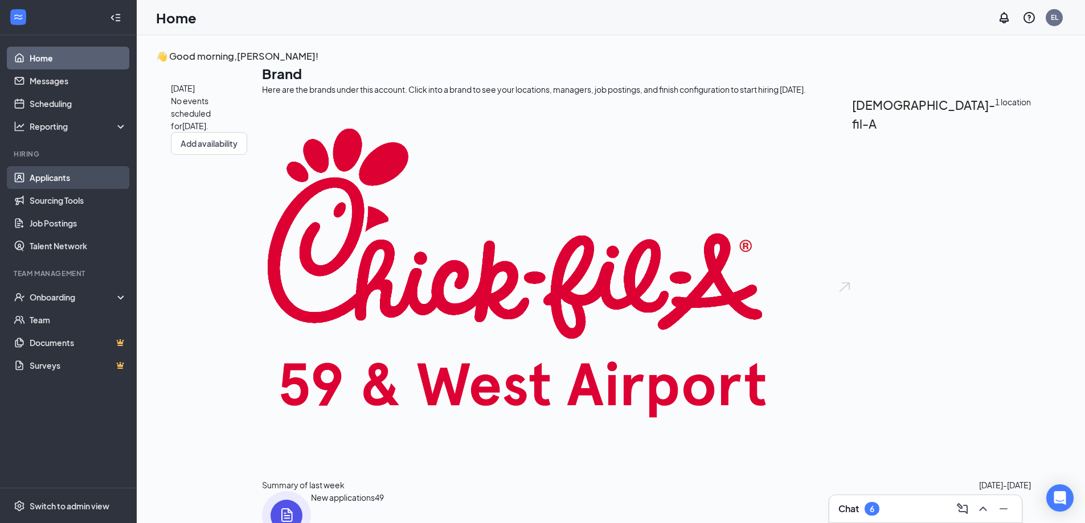
click at [47, 181] on link "Applicants" at bounding box center [78, 177] width 97 height 23
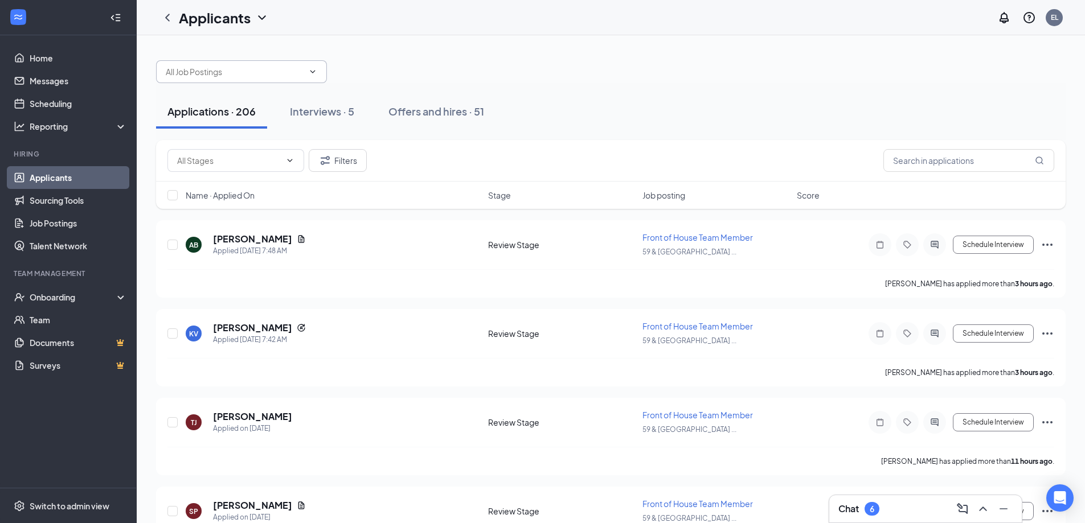
click at [296, 78] on span at bounding box center [241, 71] width 171 height 23
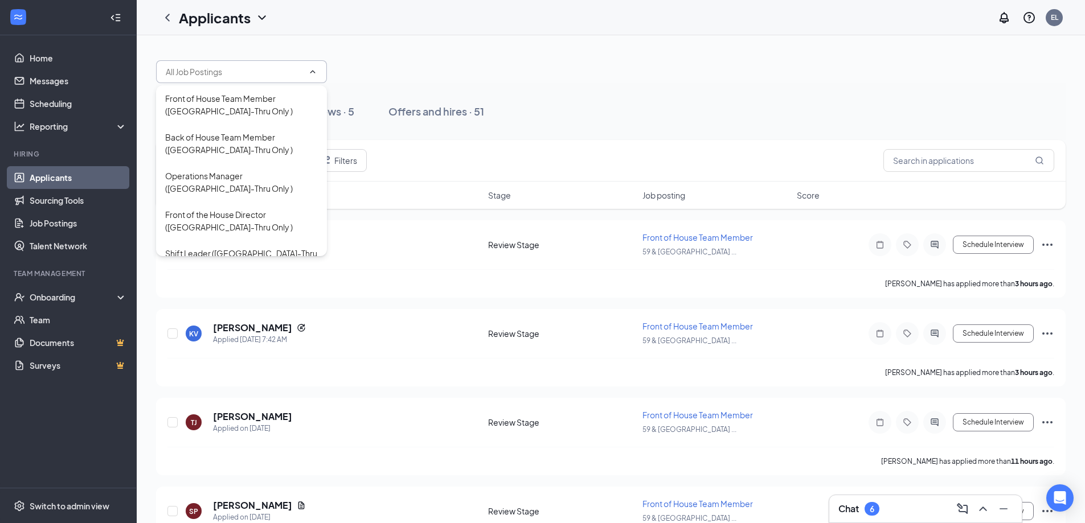
click at [234, 62] on span at bounding box center [241, 71] width 171 height 23
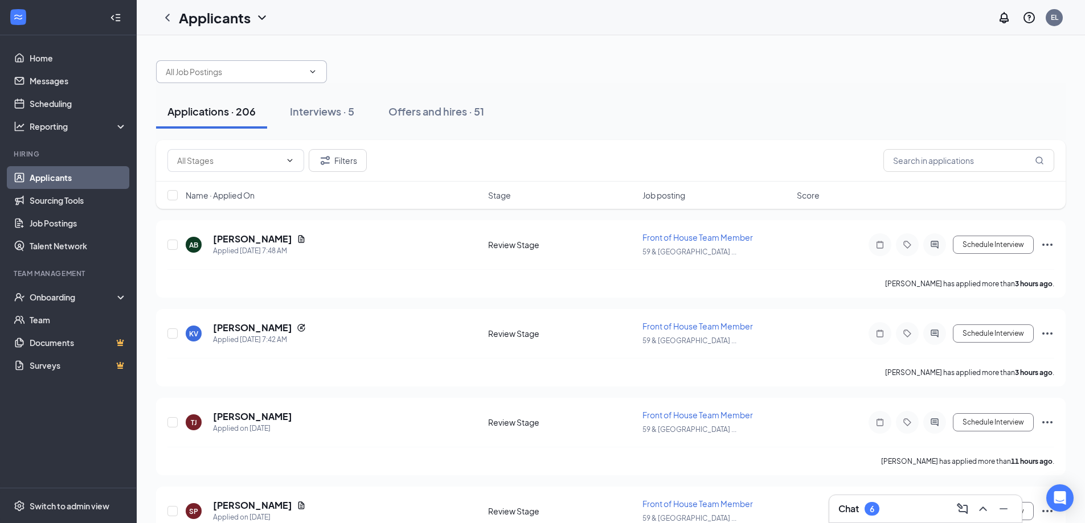
click at [222, 75] on input "text" at bounding box center [235, 71] width 138 height 13
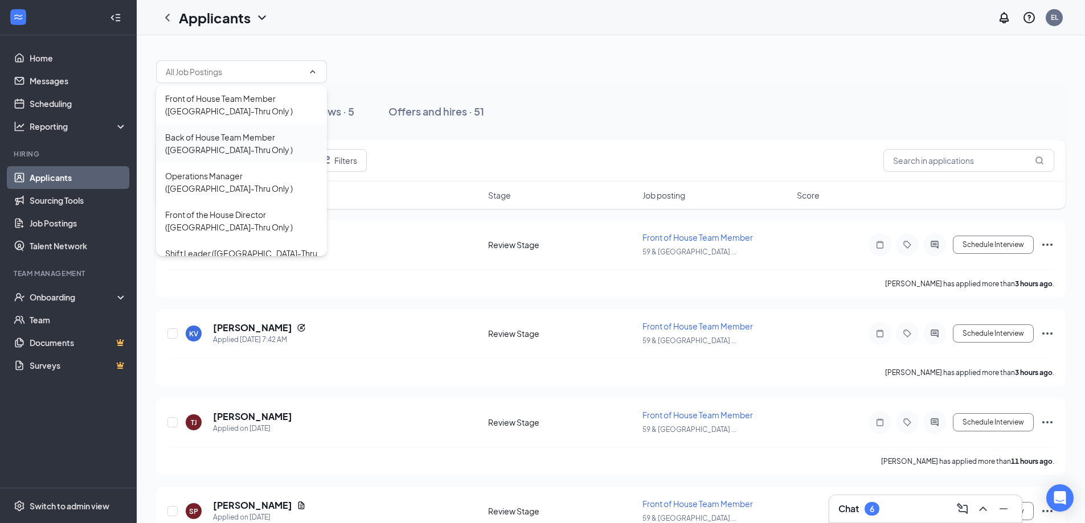
click at [225, 137] on div "Back of House Team Member ([GEOGRAPHIC_DATA]-Thru Only )" at bounding box center [241, 143] width 153 height 25
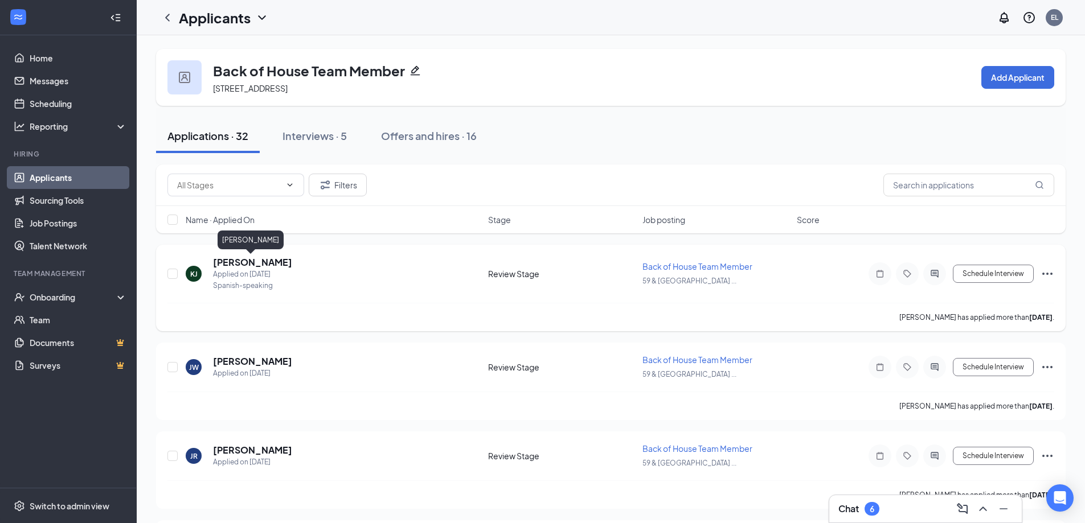
click at [254, 258] on h5 "[PERSON_NAME]" at bounding box center [252, 262] width 79 height 13
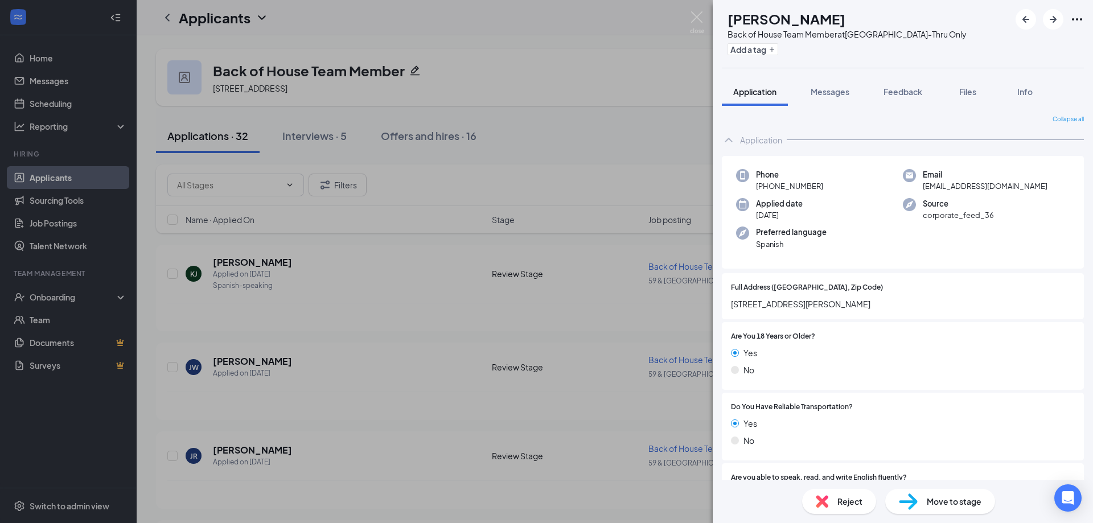
click at [777, 333] on div at bounding box center [945, 336] width 260 height 11
click at [777, 305] on span "[STREET_ADDRESS][PERSON_NAME]" at bounding box center [903, 304] width 344 height 13
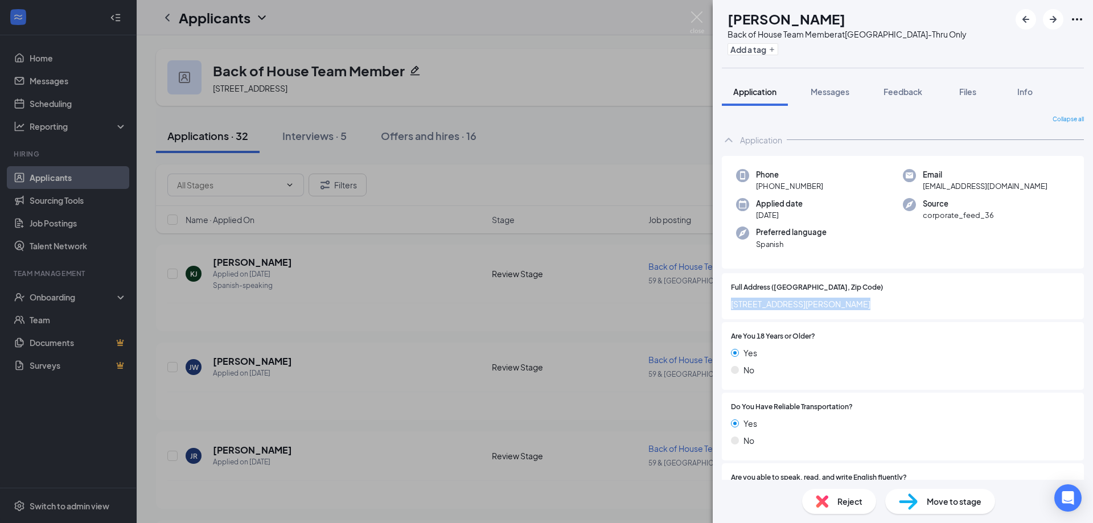
copy span "[STREET_ADDRESS][PERSON_NAME]"
click at [777, 345] on div "Yes No" at bounding box center [903, 364] width 344 height 34
click at [777, 304] on span "[STREET_ADDRESS][PERSON_NAME]" at bounding box center [903, 304] width 344 height 13
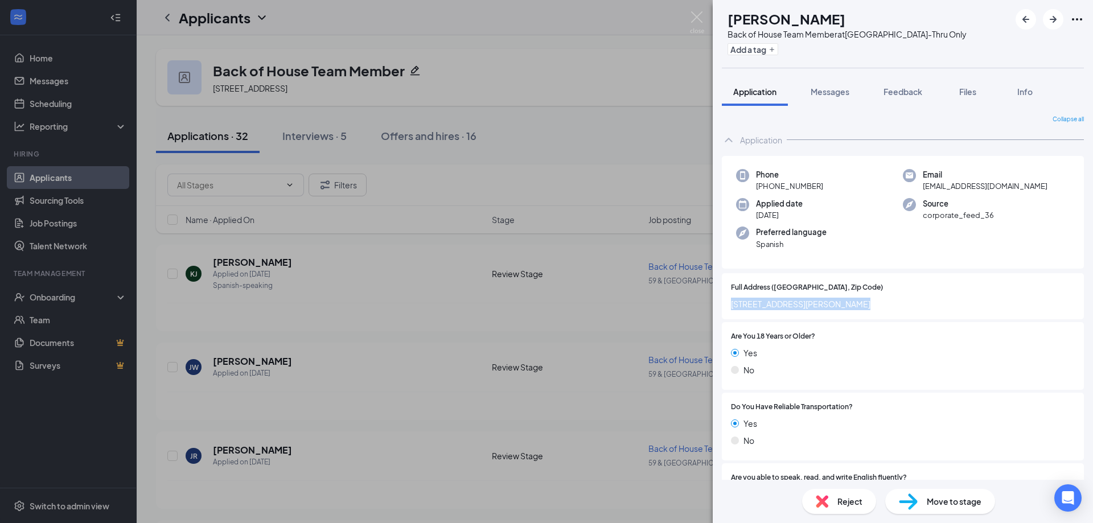
click at [777, 266] on div "Phone [PHONE_NUMBER] Email [EMAIL_ADDRESS][DOMAIN_NAME] Applied date [DATE] Sou…" at bounding box center [903, 212] width 362 height 113
click at [777, 345] on div "Move to stage" at bounding box center [940, 501] width 110 height 25
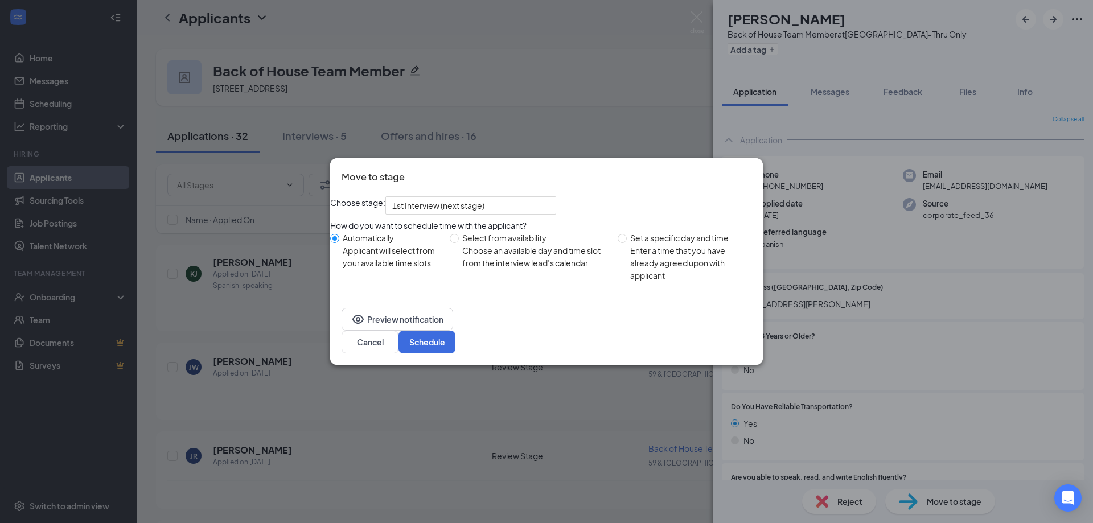
click at [671, 272] on div "Enter a time that you have already agreed upon with applicant" at bounding box center [692, 263] width 124 height 38
click at [627, 243] on input "Set a specific day and time Enter a time that you have already agreed upon with…" at bounding box center [622, 238] width 9 height 9
radio input "true"
radio input "false"
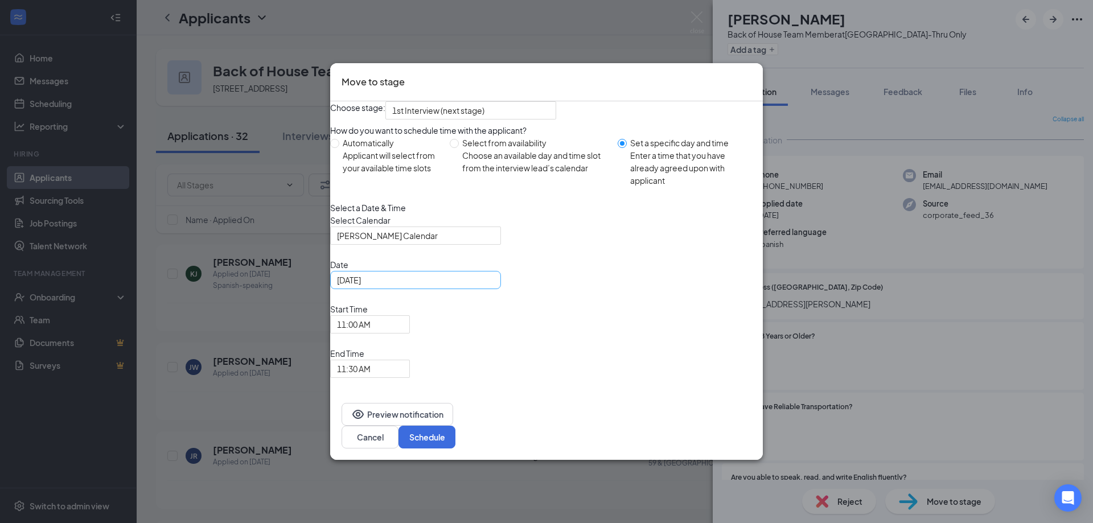
click at [448, 286] on input "[DATE]" at bounding box center [414, 280] width 155 height 13
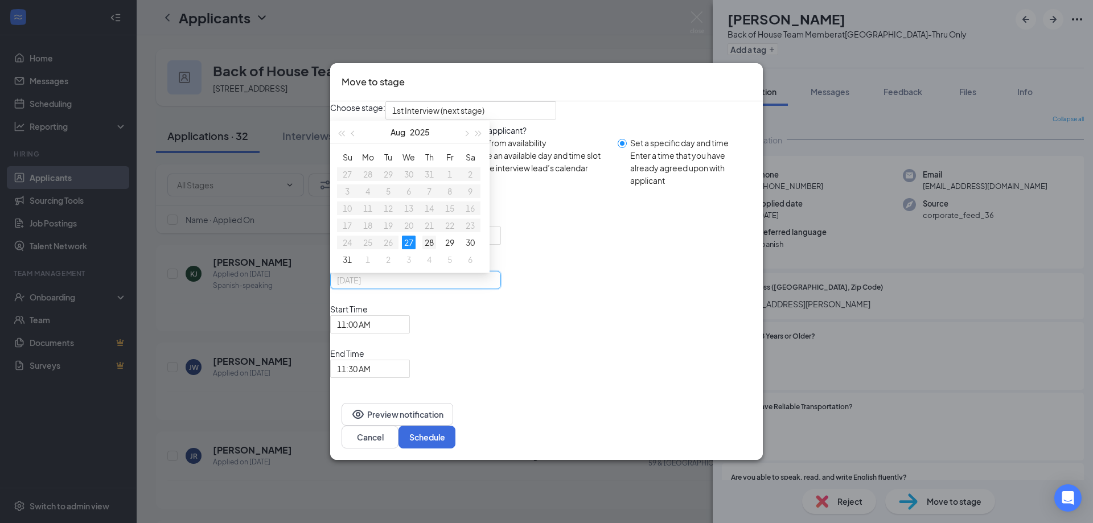
type input "[DATE]"
click at [436, 249] on div "28" at bounding box center [430, 243] width 14 height 14
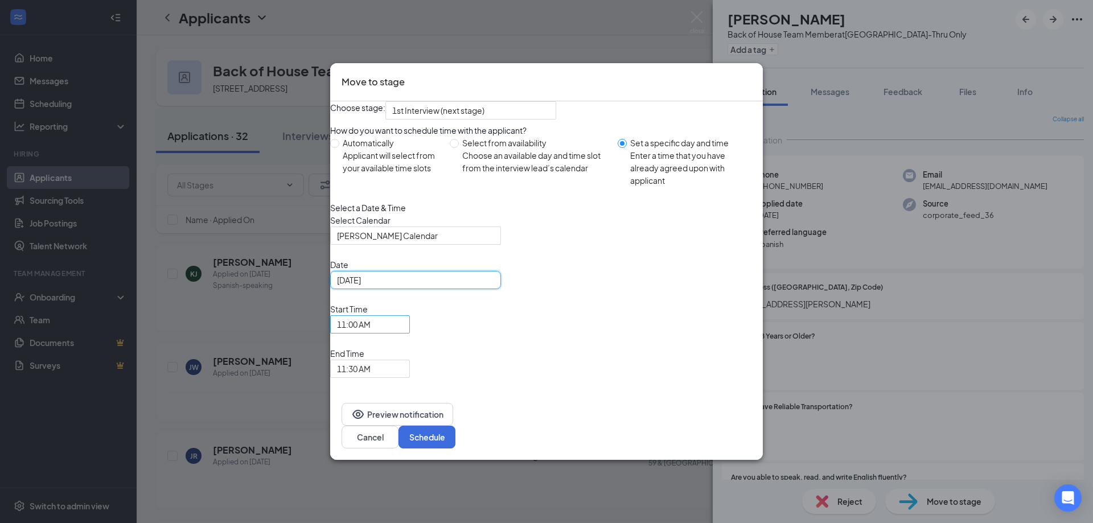
click at [393, 345] on span "11:00 AM" at bounding box center [365, 331] width 56 height 31
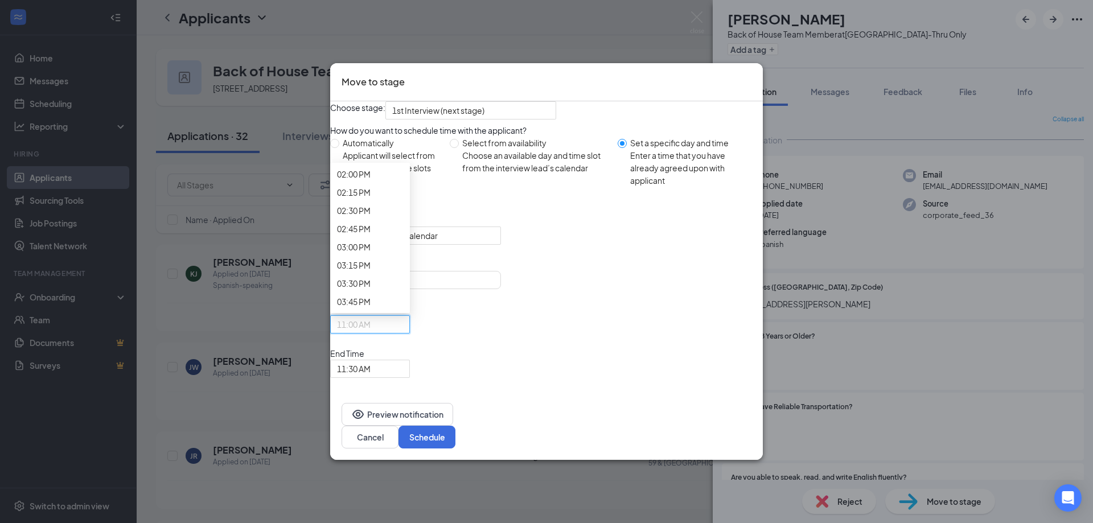
click at [371, 345] on span "11:30 AM" at bounding box center [354, 368] width 34 height 17
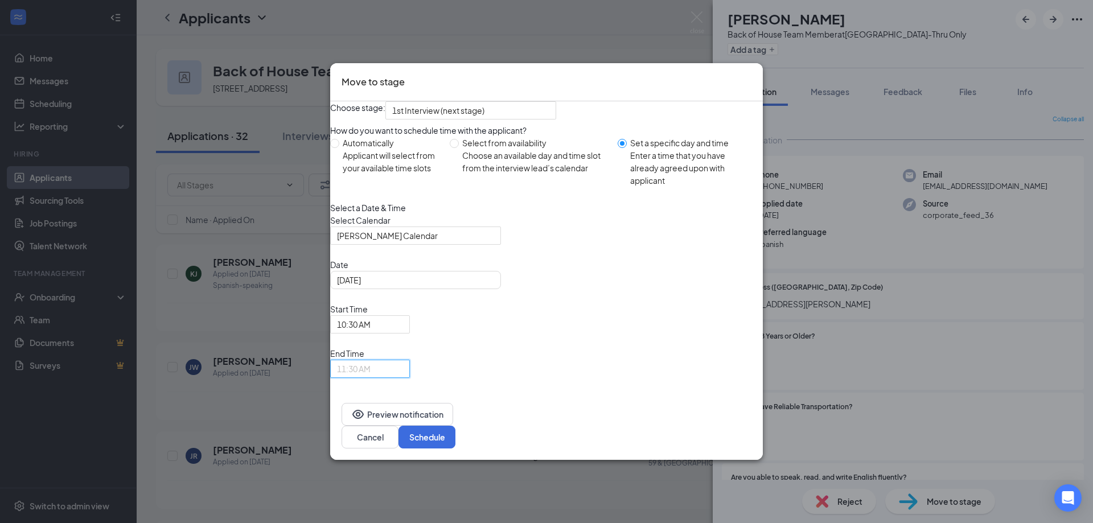
scroll to position [1086, 0]
click at [456, 345] on button "Schedule" at bounding box center [427, 437] width 57 height 23
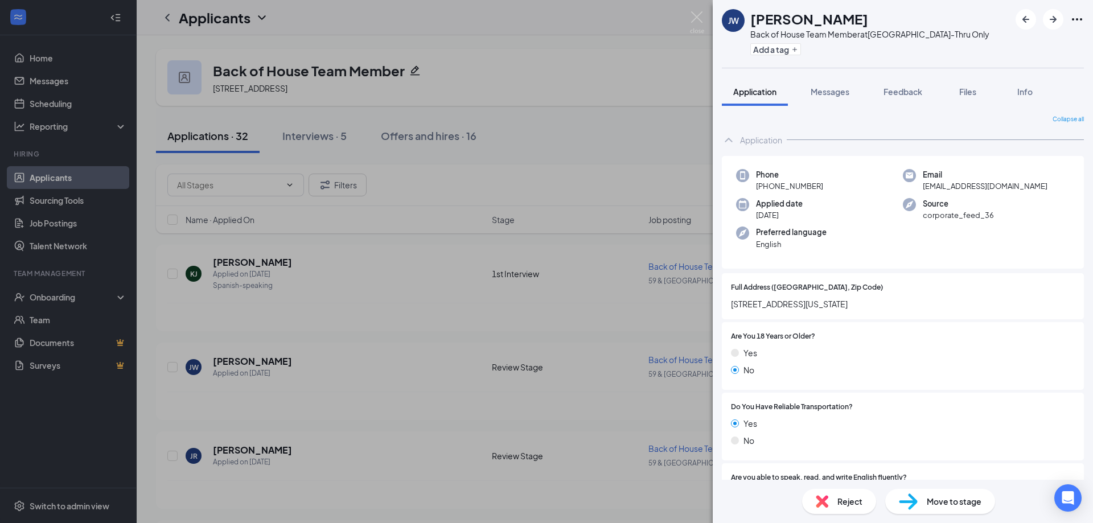
drag, startPoint x: 866, startPoint y: 345, endPoint x: 908, endPoint y: 387, distance: 60.0
click at [777, 345] on div "Are You 18 Years or Older? Yes No" at bounding box center [903, 356] width 344 height 50
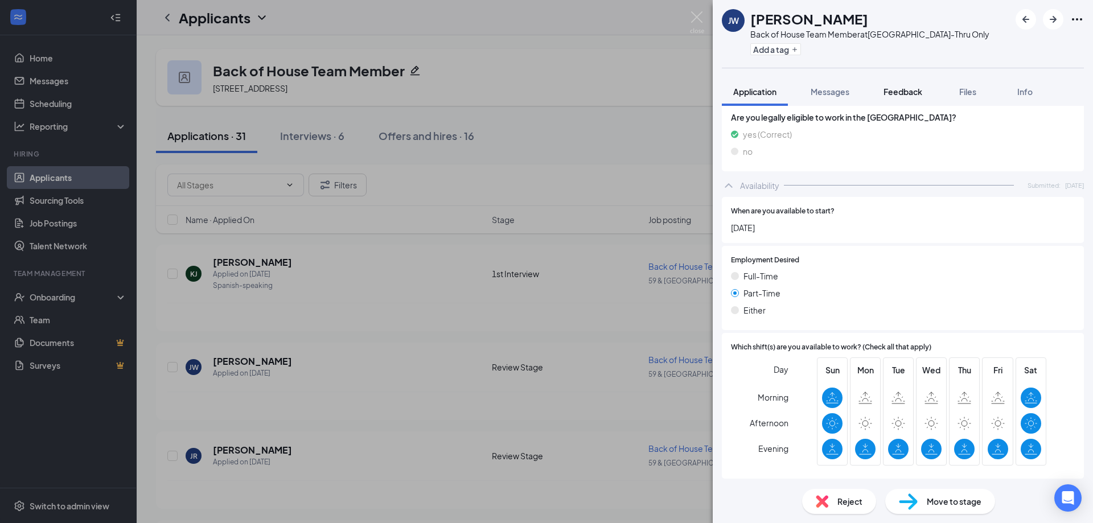
click at [777, 86] on div "Feedback" at bounding box center [903, 91] width 39 height 11
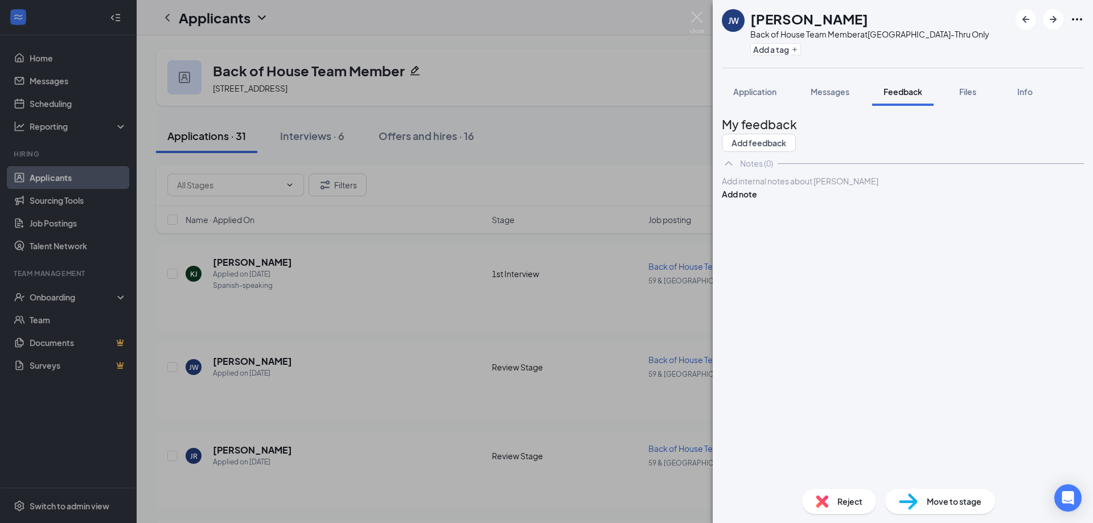
click at [777, 187] on div at bounding box center [903, 181] width 361 height 12
click at [757, 200] on button "Add note" at bounding box center [739, 194] width 35 height 13
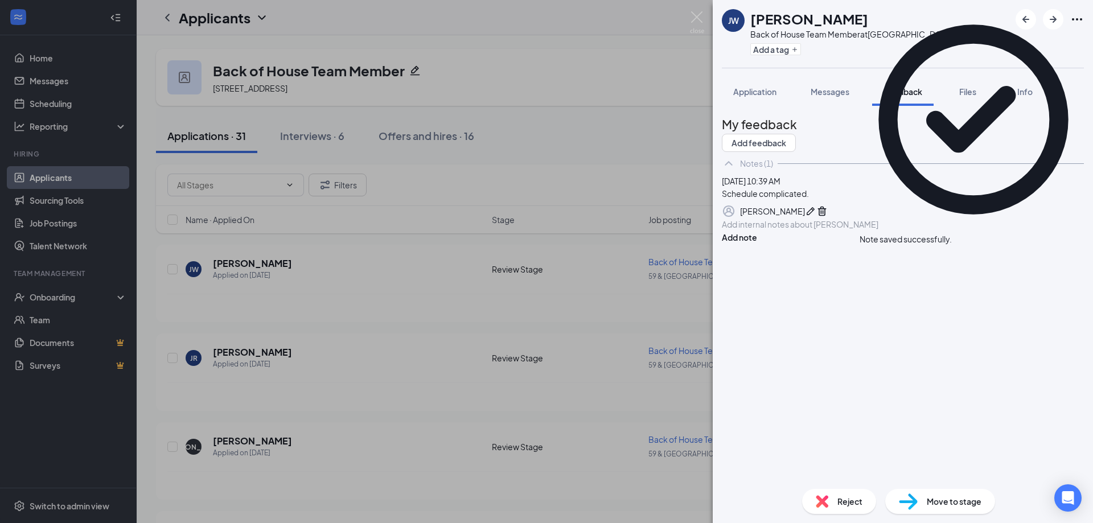
click at [777, 345] on div "Reject" at bounding box center [839, 501] width 74 height 25
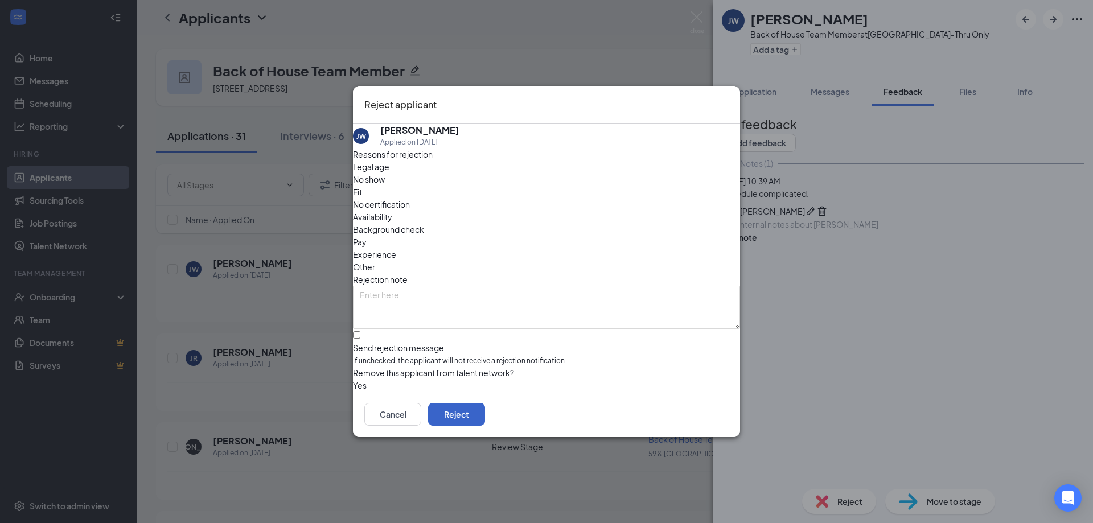
click at [485, 345] on button "Reject" at bounding box center [456, 414] width 57 height 23
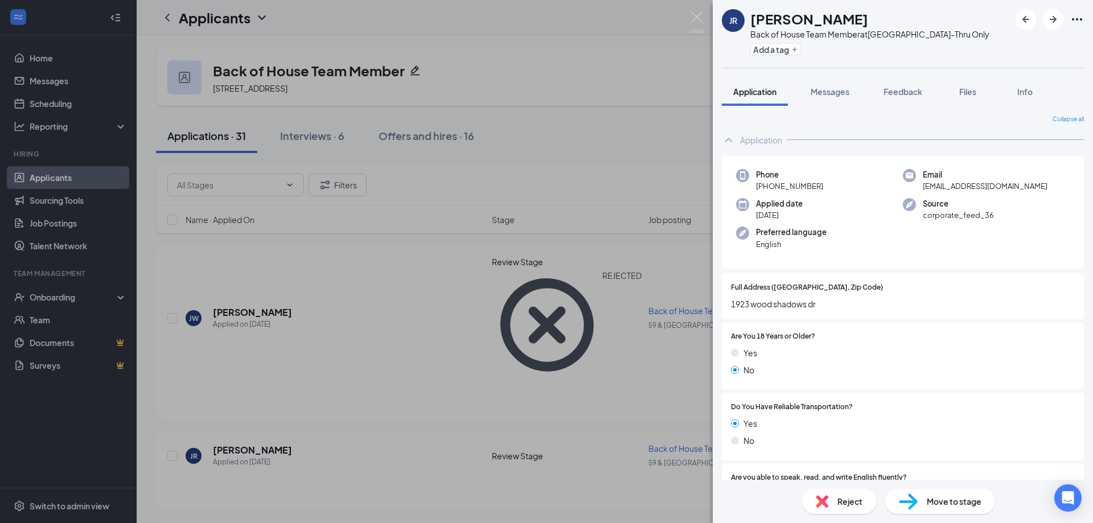
click at [777, 345] on div "No" at bounding box center [903, 370] width 344 height 13
click at [777, 91] on span "Feedback" at bounding box center [903, 92] width 39 height 10
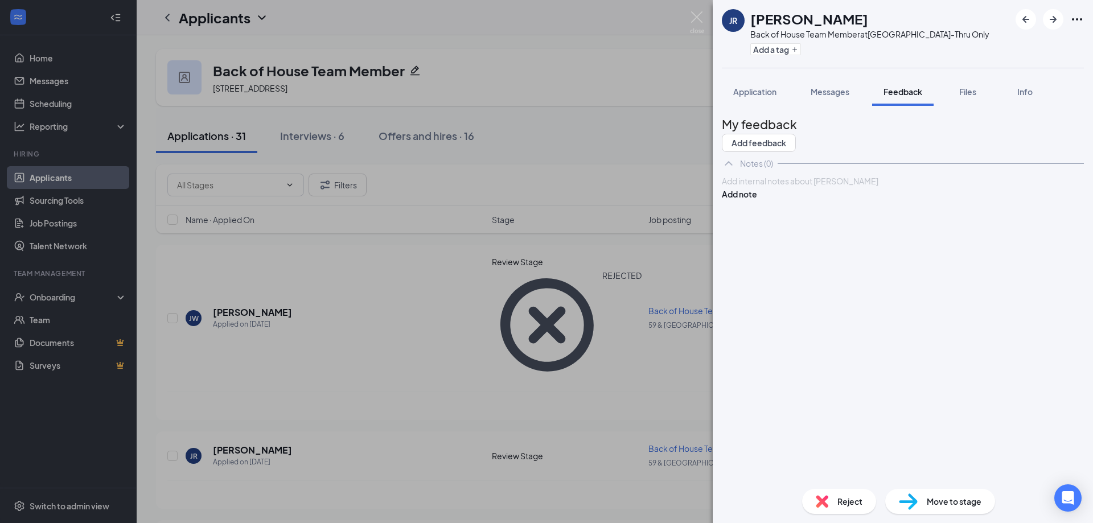
click at [777, 187] on div at bounding box center [903, 181] width 361 height 12
click at [757, 200] on button "Add note" at bounding box center [739, 194] width 35 height 13
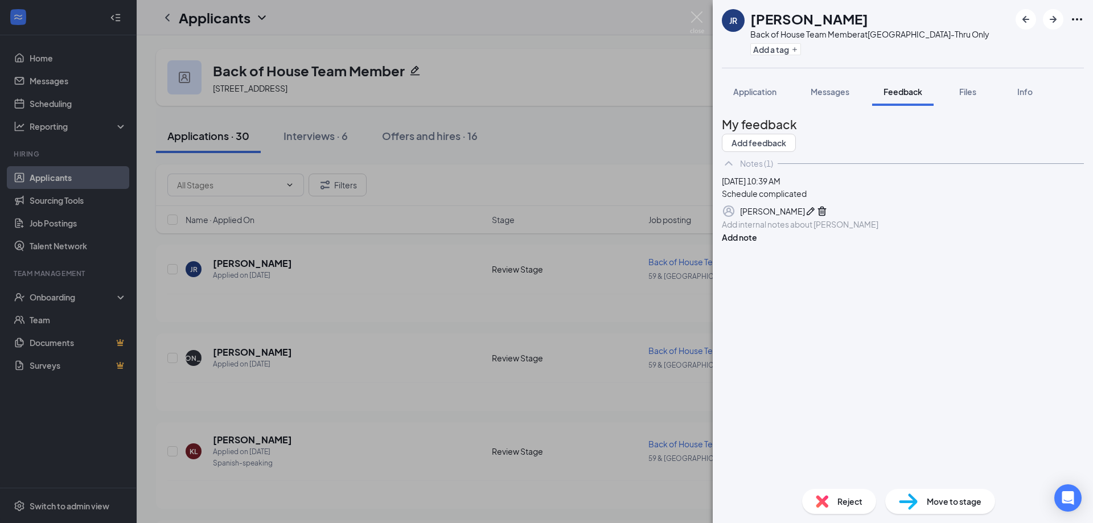
click at [777, 345] on span "Reject" at bounding box center [850, 501] width 25 height 13
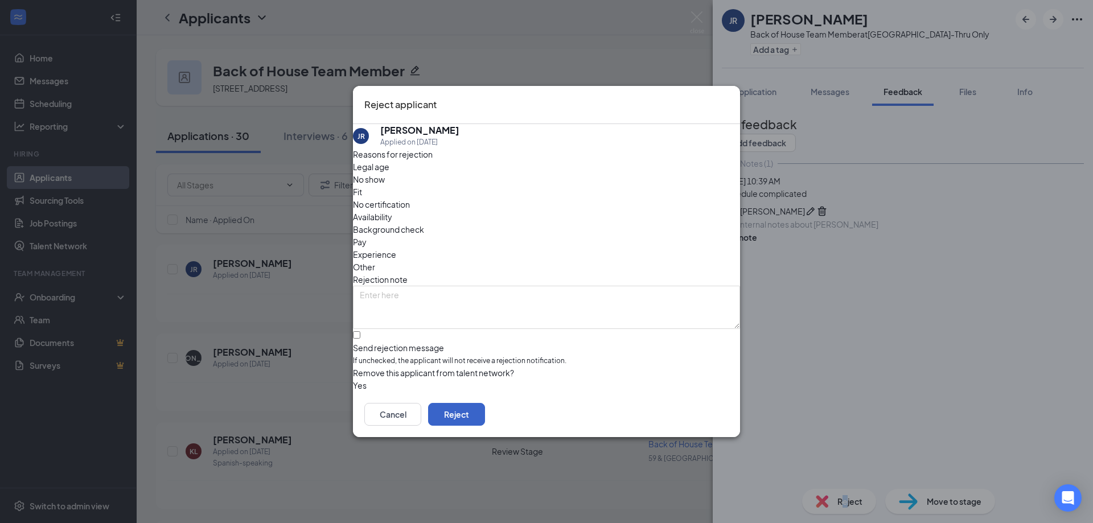
click at [485, 345] on button "Reject" at bounding box center [456, 414] width 57 height 23
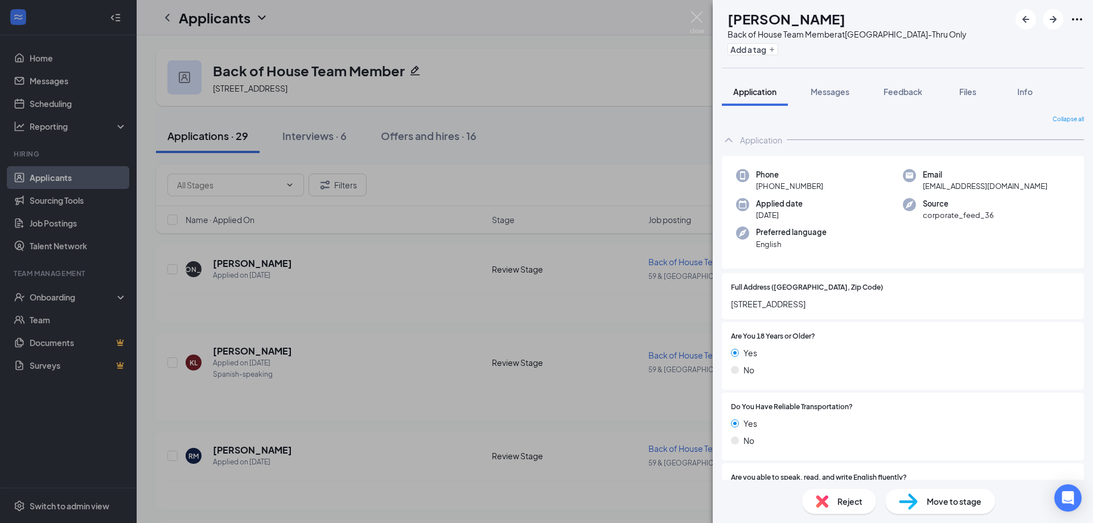
click at [777, 345] on div "Yes No" at bounding box center [903, 364] width 344 height 34
click at [777, 345] on div "No" at bounding box center [903, 370] width 344 height 13
click at [777, 345] on div "Yes No" at bounding box center [903, 364] width 344 height 34
click at [777, 304] on span "[STREET_ADDRESS]" at bounding box center [903, 304] width 344 height 13
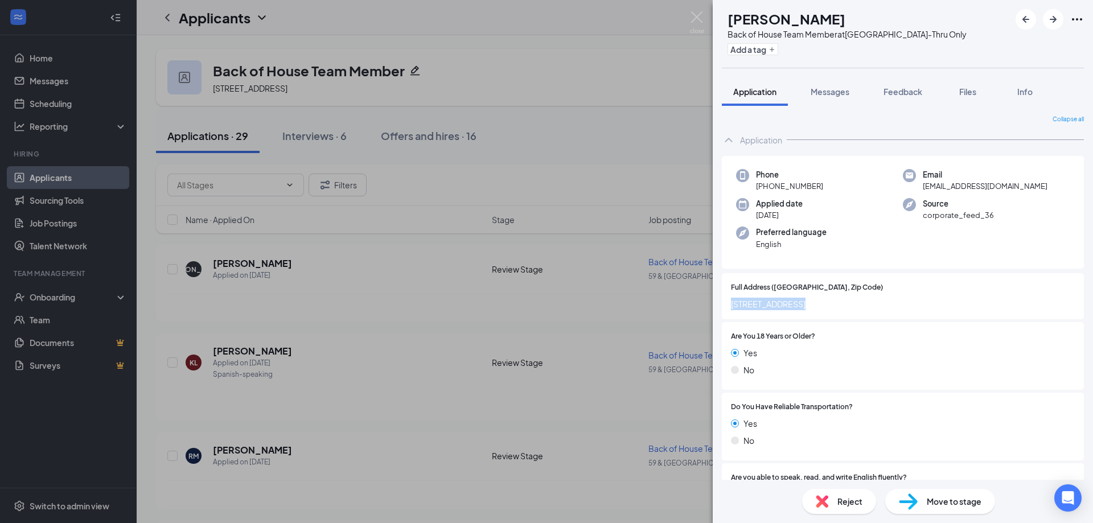
click at [777, 304] on span "[STREET_ADDRESS]" at bounding box center [903, 304] width 344 height 13
click at [777, 345] on div "No" at bounding box center [903, 370] width 344 height 13
click at [777, 89] on span "Feedback" at bounding box center [903, 92] width 39 height 10
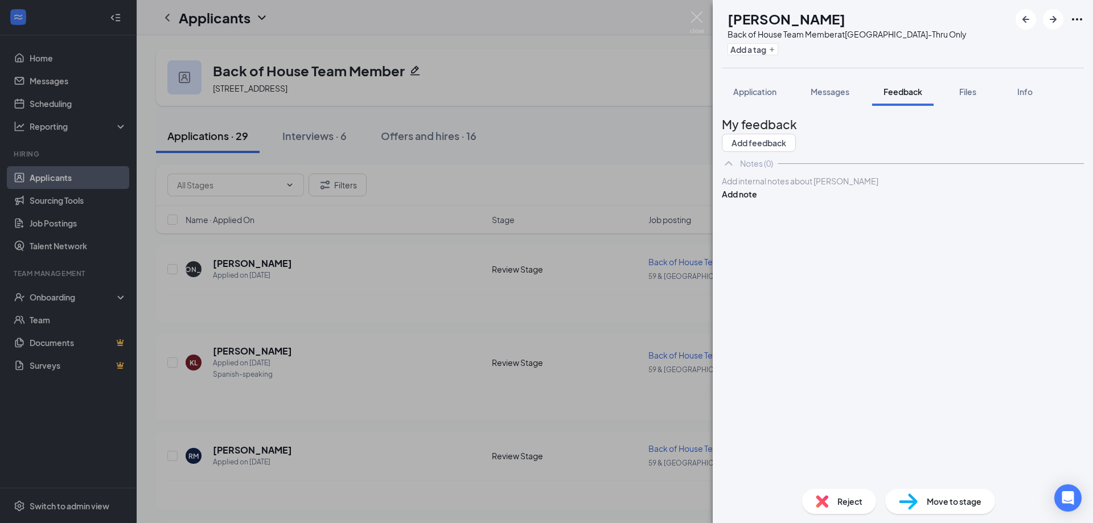
click at [777, 187] on div at bounding box center [903, 181] width 361 height 12
click at [757, 200] on button "Add note" at bounding box center [739, 194] width 35 height 13
click at [777, 345] on span "Reject" at bounding box center [850, 501] width 25 height 13
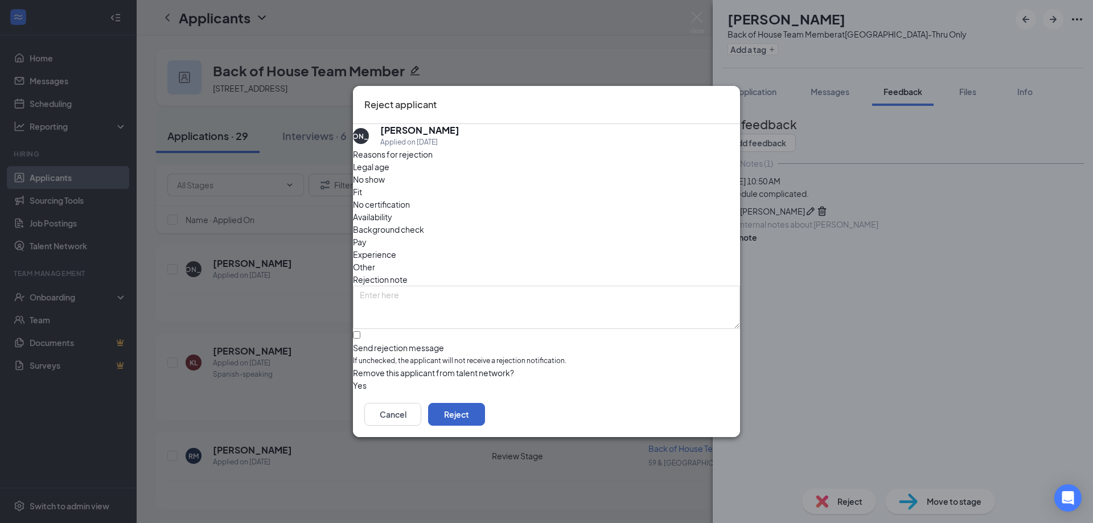
click at [485, 345] on button "Reject" at bounding box center [456, 414] width 57 height 23
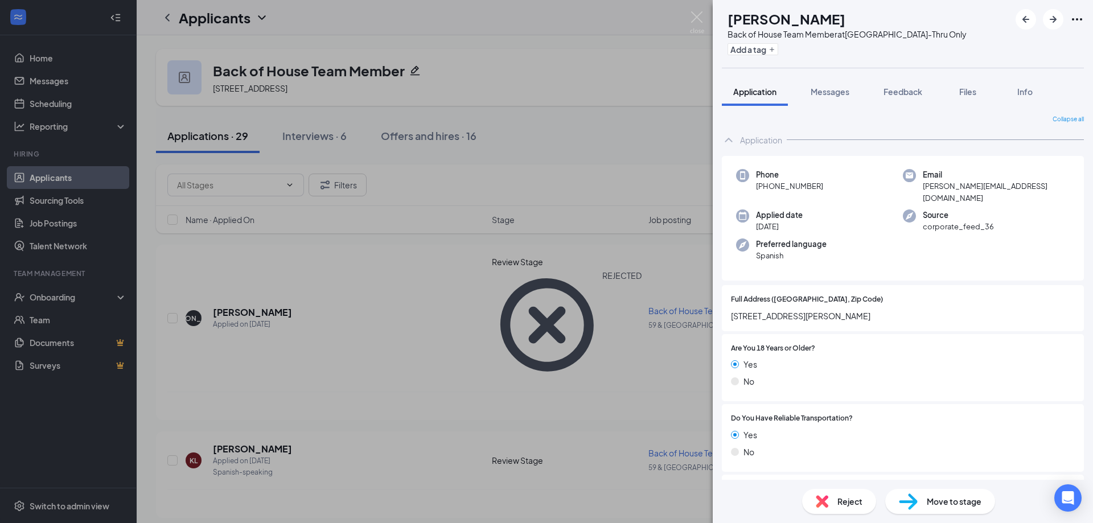
click at [777, 315] on div "Full Address ([GEOGRAPHIC_DATA], Zip Code) [STREET_ADDRESS][PERSON_NAME]" at bounding box center [903, 308] width 362 height 46
click at [777, 310] on span "[STREET_ADDRESS][PERSON_NAME]" at bounding box center [903, 316] width 344 height 13
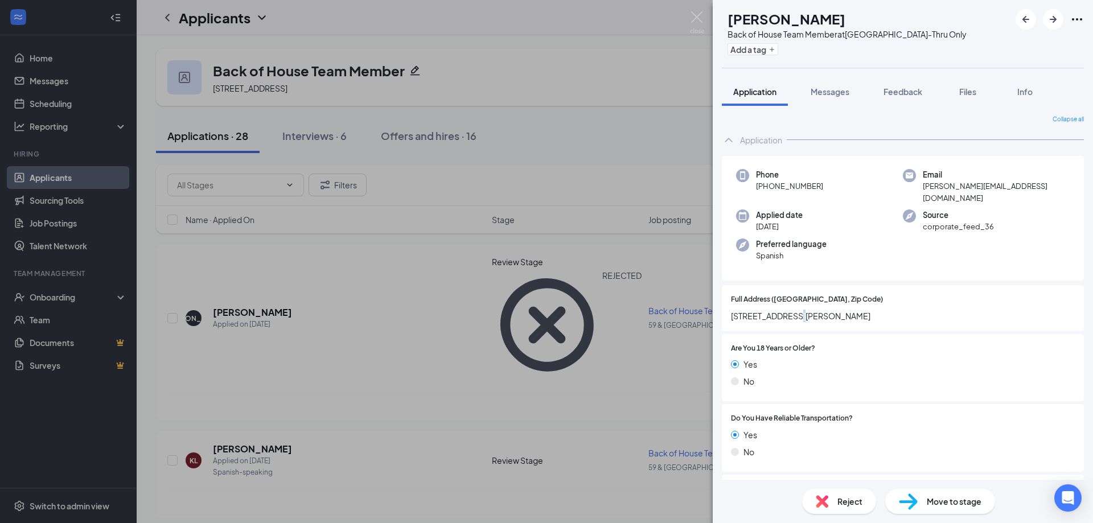
click at [777, 310] on span "[STREET_ADDRESS][PERSON_NAME]" at bounding box center [903, 316] width 344 height 13
click at [777, 343] on div "Are You 18 Years or Older? Yes No" at bounding box center [903, 368] width 344 height 50
click at [777, 345] on div "Do You Have Reliable Transportation? Yes No" at bounding box center [903, 438] width 362 height 68
click at [777, 343] on div "Are You 18 Years or Older? Yes No" at bounding box center [903, 368] width 344 height 50
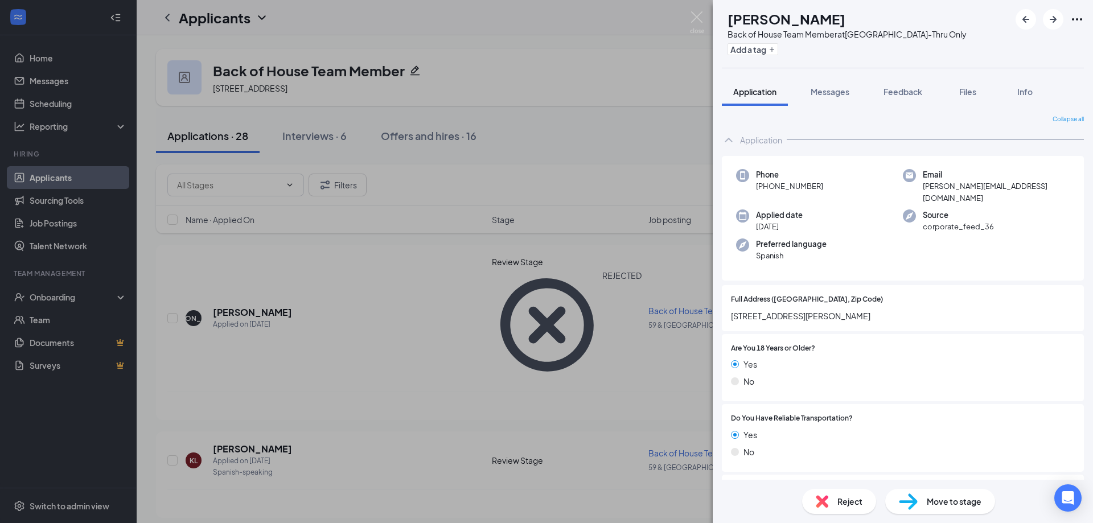
click at [777, 345] on div "Move to stage" at bounding box center [940, 501] width 110 height 25
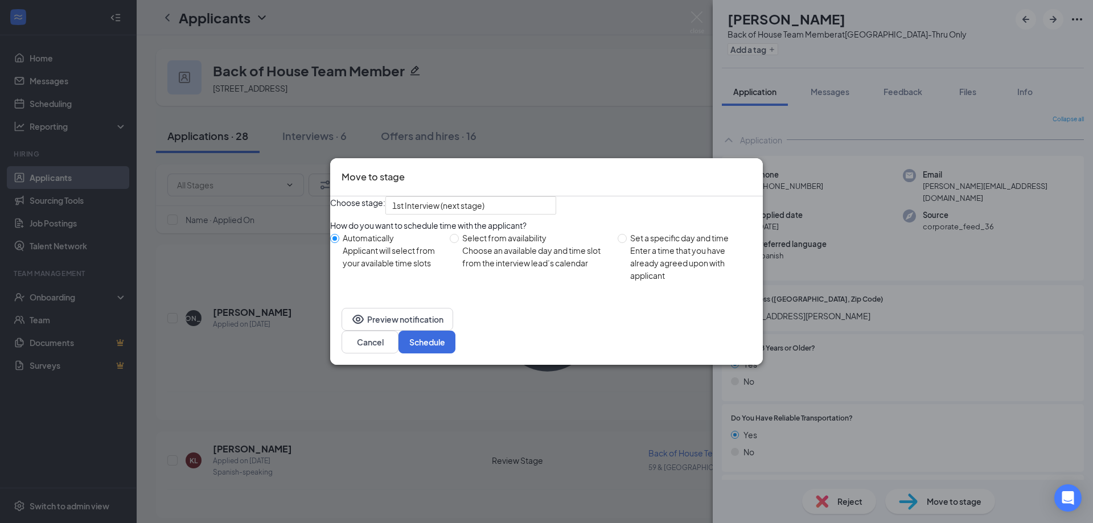
click at [659, 278] on div "Enter a time that you have already agreed upon with applicant" at bounding box center [692, 263] width 124 height 38
click at [627, 243] on input "Set a specific day and time Enter a time that you have already agreed upon with…" at bounding box center [622, 238] width 9 height 9
radio input "true"
radio input "false"
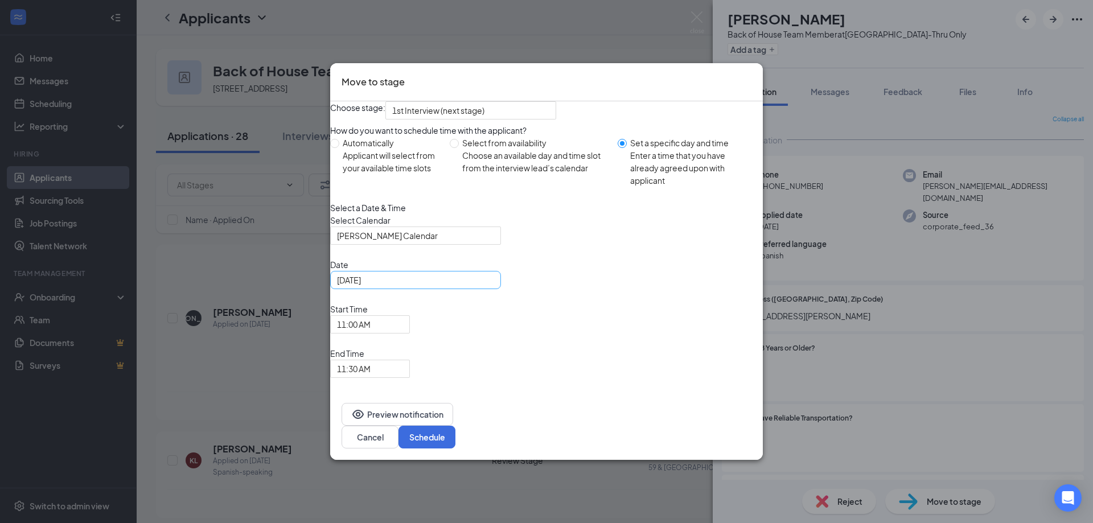
click at [407, 286] on input "[DATE]" at bounding box center [414, 280] width 155 height 13
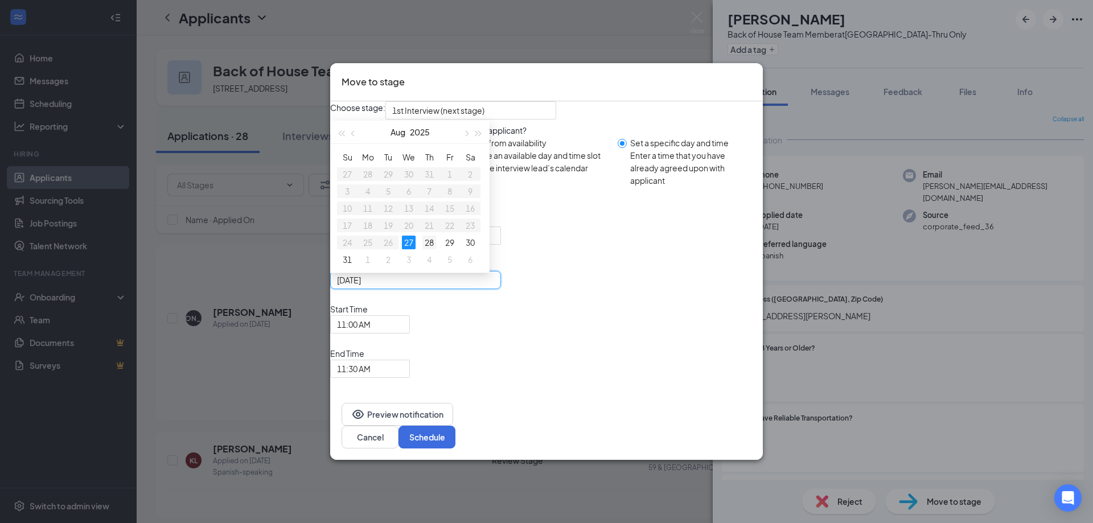
type input "[DATE]"
click at [436, 249] on div "28" at bounding box center [430, 243] width 14 height 14
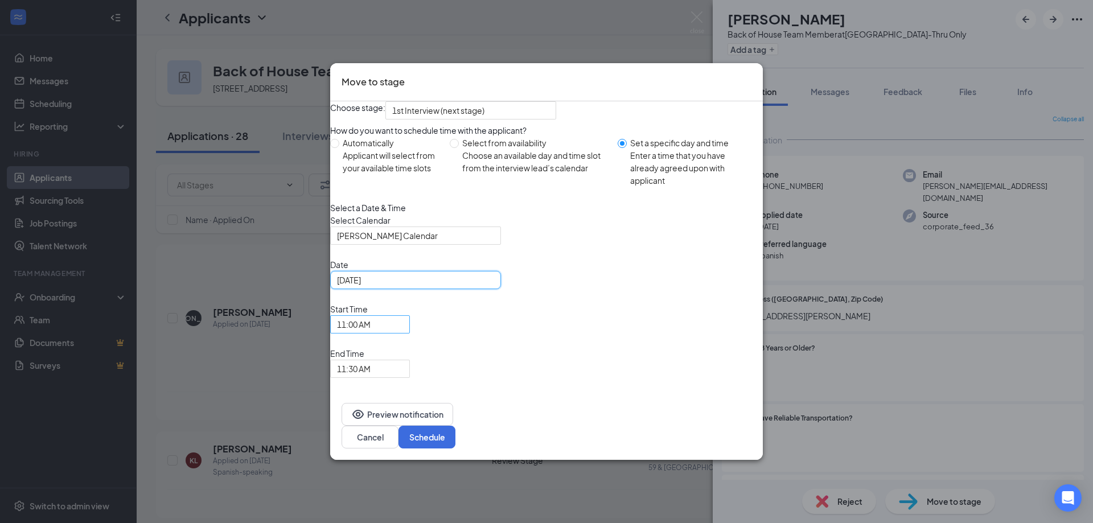
click at [371, 333] on span "11:00 AM" at bounding box center [354, 324] width 34 height 17
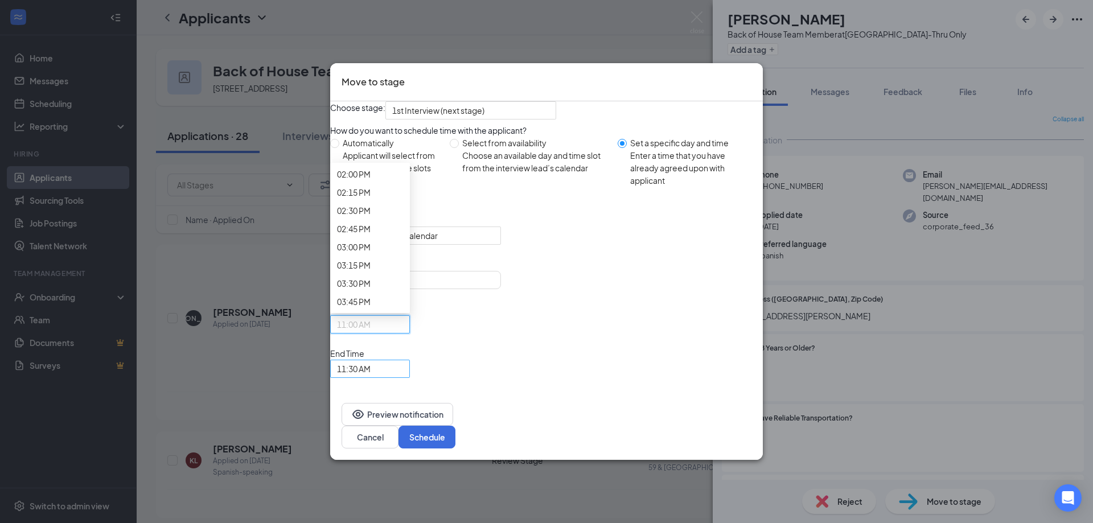
click at [371, 345] on span "11:30 AM" at bounding box center [354, 368] width 34 height 17
click at [727, 322] on div "Select a Date & Time Select Calendar [PERSON_NAME] Calendar Date [DATE] [DATE] …" at bounding box center [546, 290] width 433 height 177
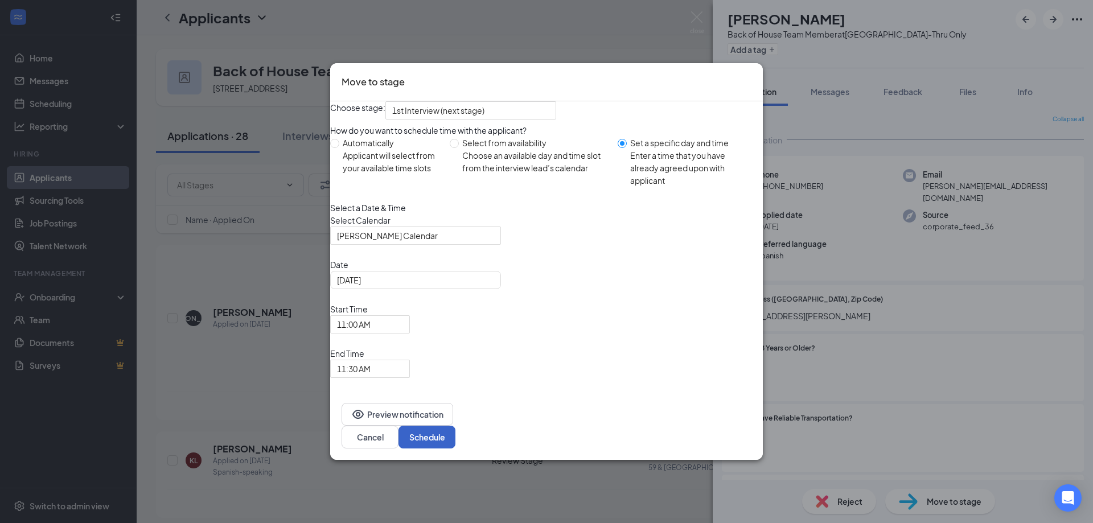
click at [456, 345] on button "Schedule" at bounding box center [427, 437] width 57 height 23
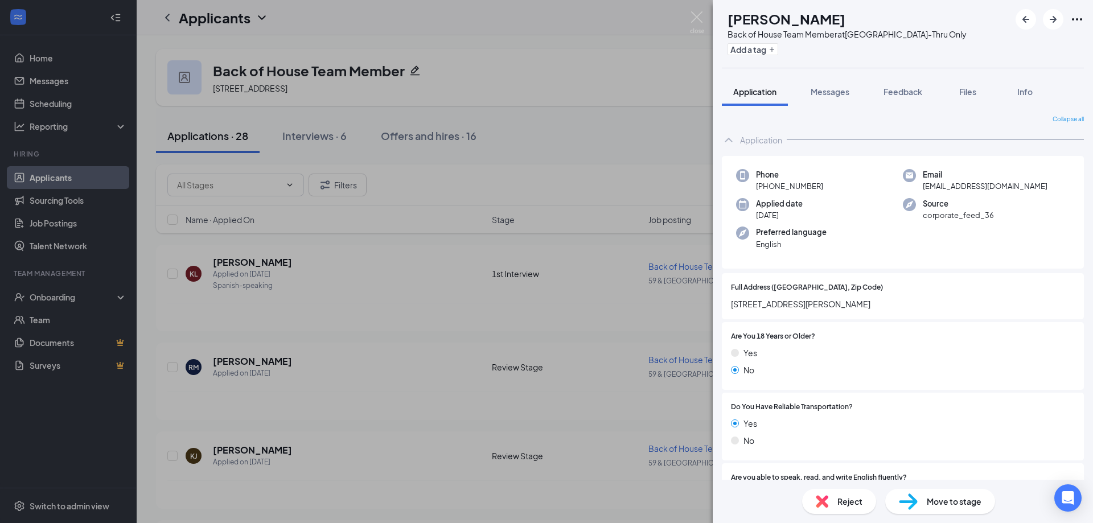
click at [777, 345] on div "Yes" at bounding box center [903, 353] width 344 height 13
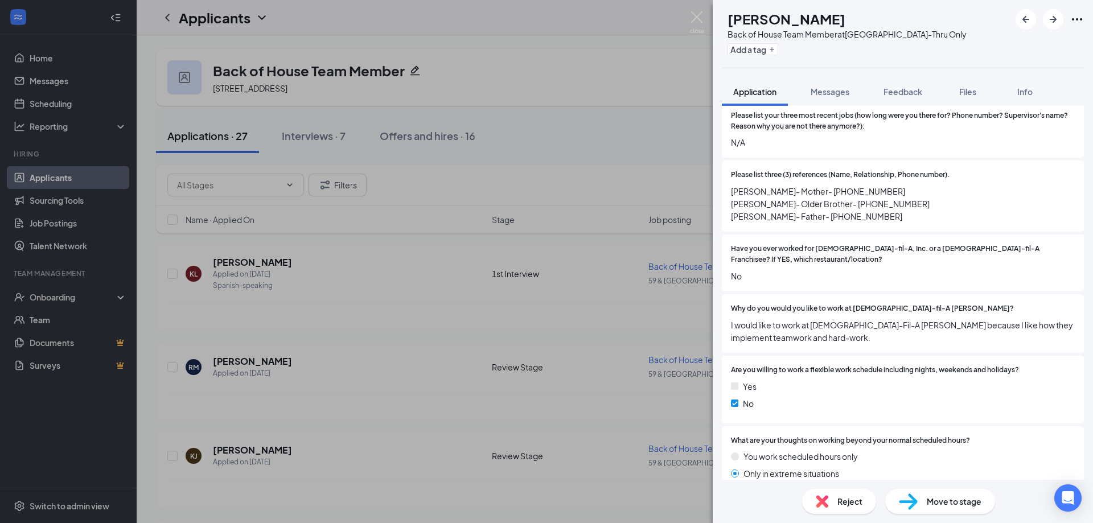
scroll to position [755, 0]
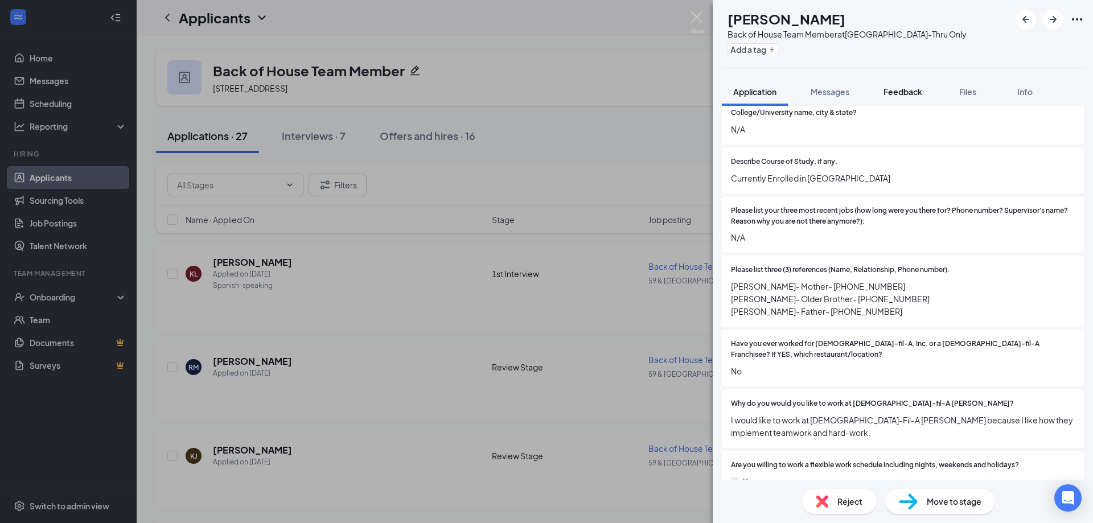
click at [777, 90] on span "Feedback" at bounding box center [903, 92] width 39 height 10
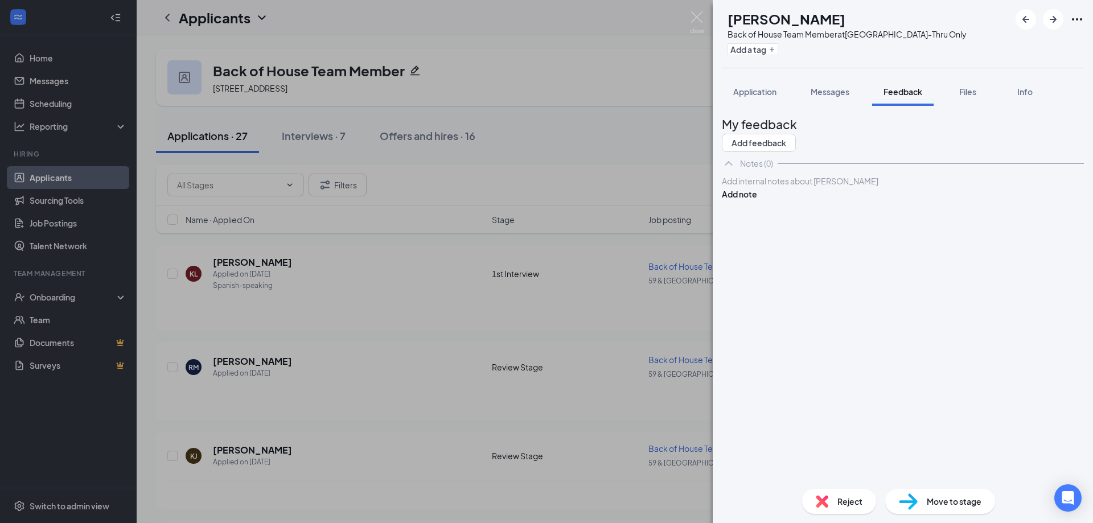
click at [777, 187] on div at bounding box center [903, 181] width 361 height 12
click at [757, 200] on button "Add note" at bounding box center [739, 194] width 35 height 13
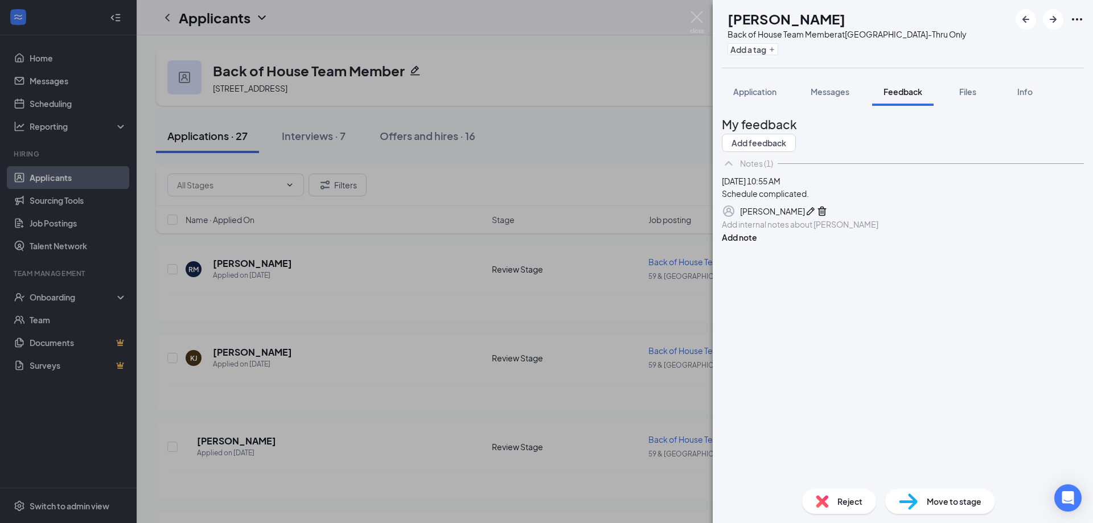
click at [777, 345] on span "Reject" at bounding box center [850, 501] width 25 height 13
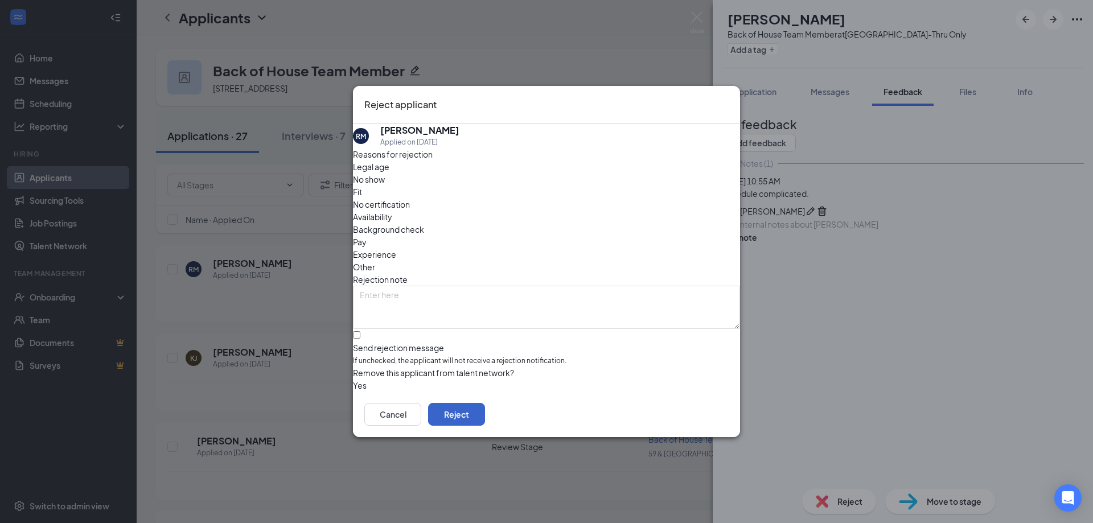
click at [485, 345] on button "Reject" at bounding box center [456, 414] width 57 height 23
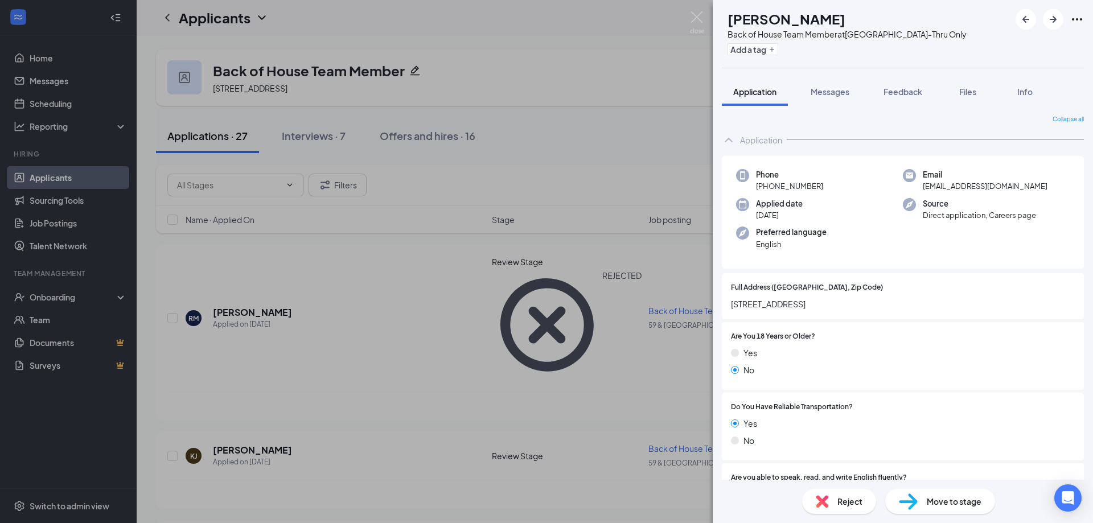
click at [777, 345] on div "Yes" at bounding box center [903, 353] width 344 height 13
click at [777, 345] on div "No" at bounding box center [903, 370] width 344 height 13
click at [777, 96] on span "Feedback" at bounding box center [903, 92] width 39 height 10
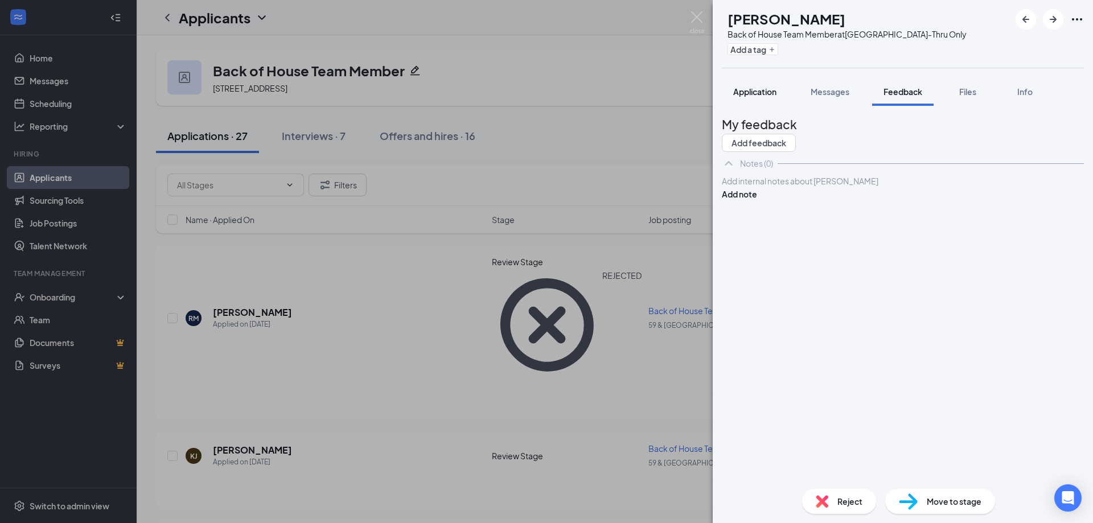
click at [761, 95] on span "Application" at bounding box center [754, 92] width 43 height 10
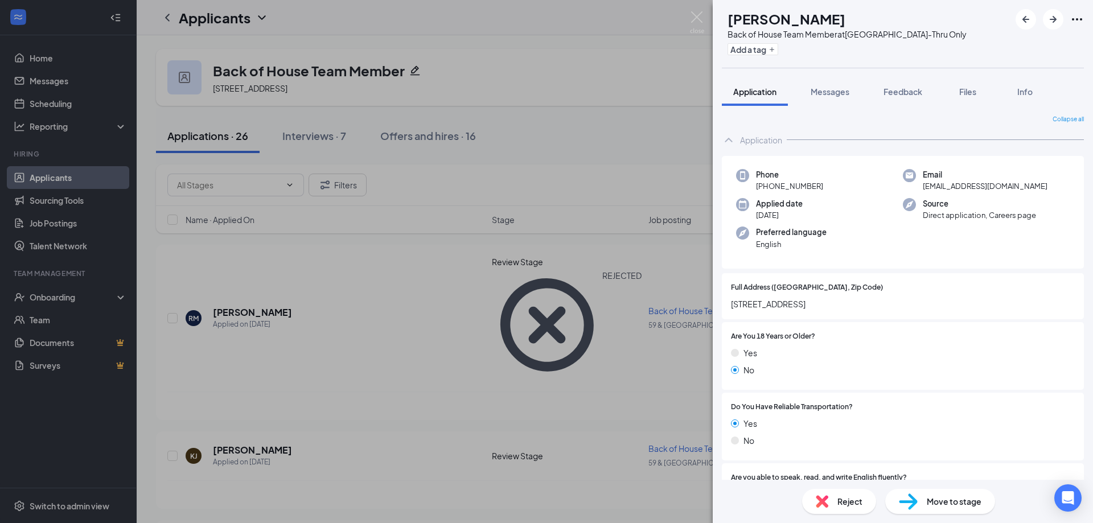
click at [777, 303] on span "[STREET_ADDRESS]" at bounding box center [903, 304] width 344 height 13
click at [777, 345] on div "Yes No" at bounding box center [903, 364] width 344 height 34
click at [777, 337] on div at bounding box center [945, 336] width 260 height 11
click at [777, 324] on div "Are You 18 Years or Older? Yes No" at bounding box center [903, 356] width 362 height 68
click at [777, 300] on span "[STREET_ADDRESS]" at bounding box center [903, 304] width 344 height 13
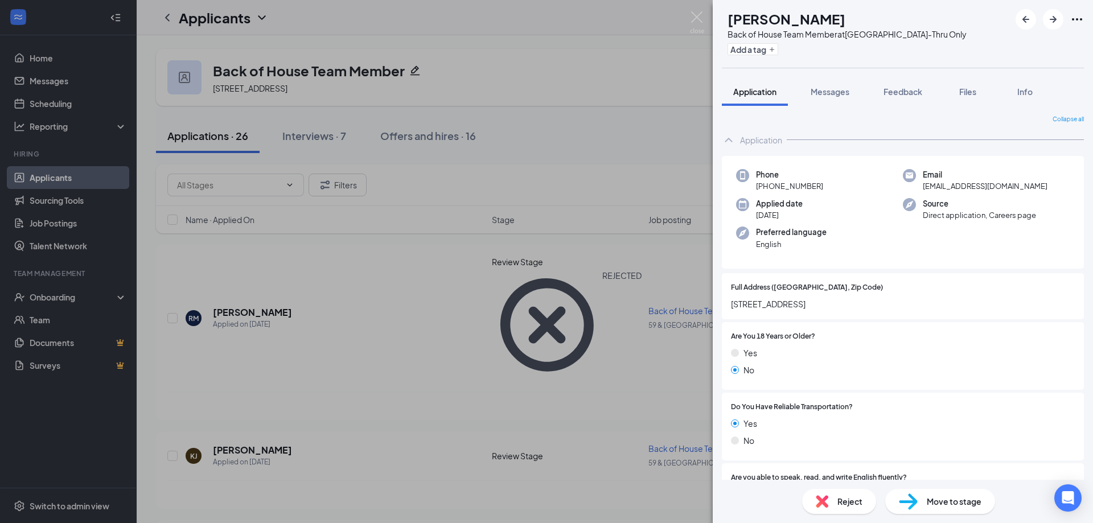
click at [777, 345] on div "Yes" at bounding box center [903, 353] width 344 height 13
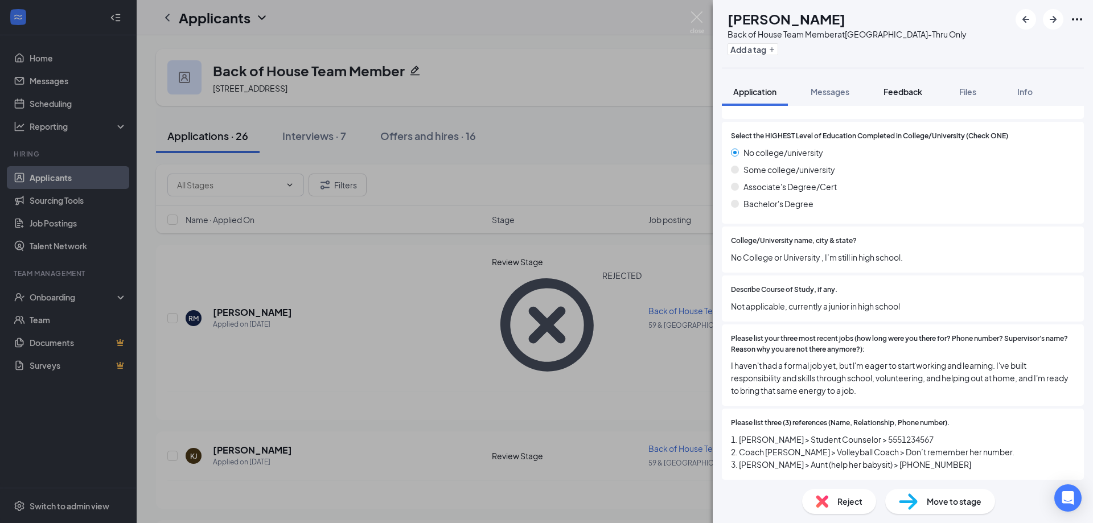
scroll to position [568, 0]
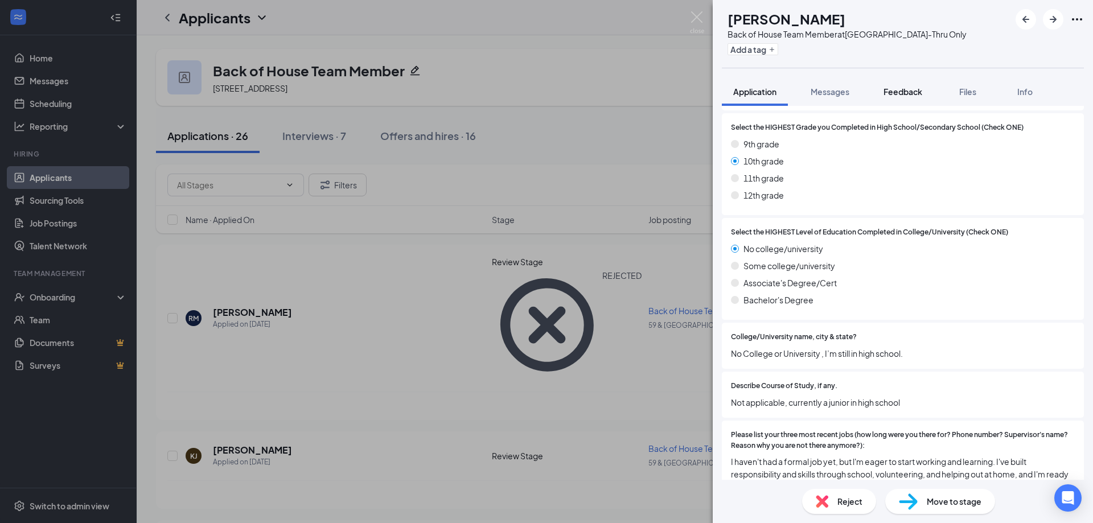
click at [777, 89] on span "Feedback" at bounding box center [903, 92] width 39 height 10
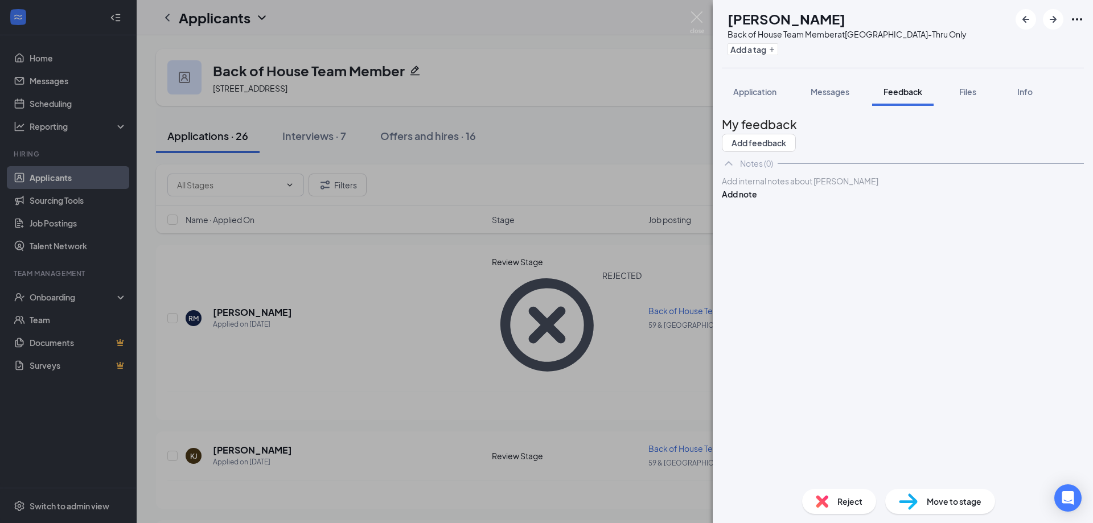
click at [777, 187] on div at bounding box center [903, 181] width 361 height 12
click at [757, 200] on button "Add note" at bounding box center [739, 194] width 35 height 13
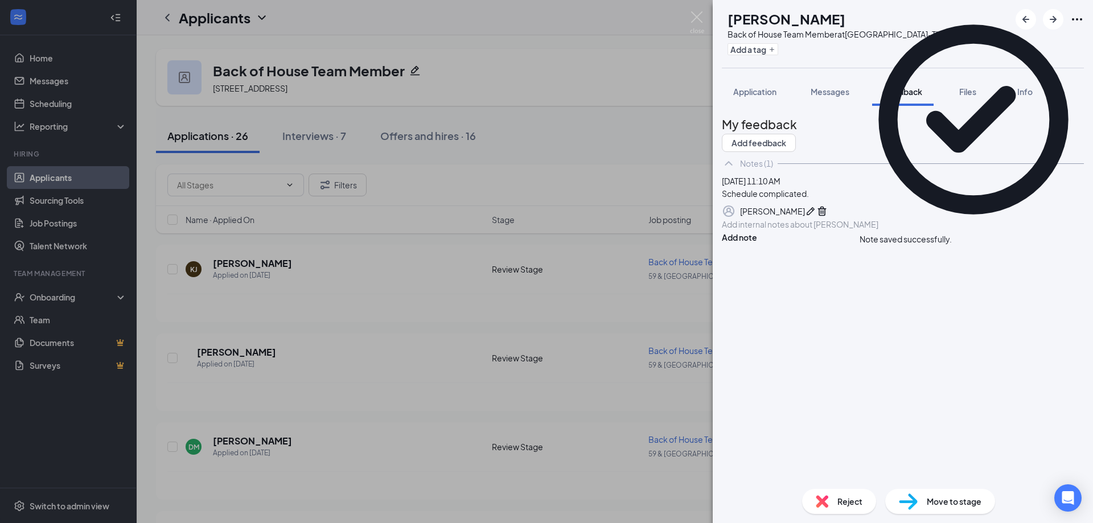
click at [777, 345] on span "Reject" at bounding box center [850, 501] width 25 height 13
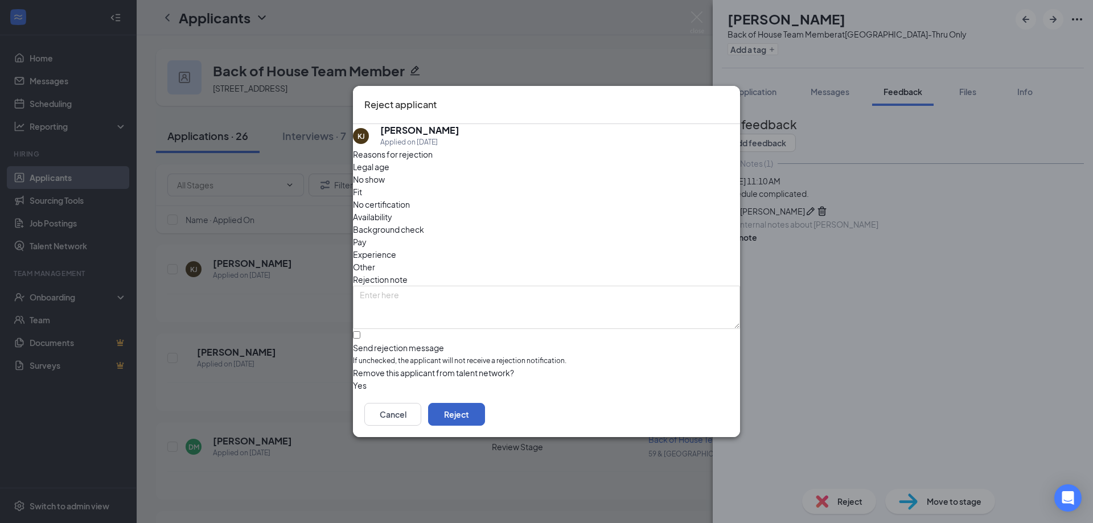
click at [485, 345] on button "Reject" at bounding box center [456, 414] width 57 height 23
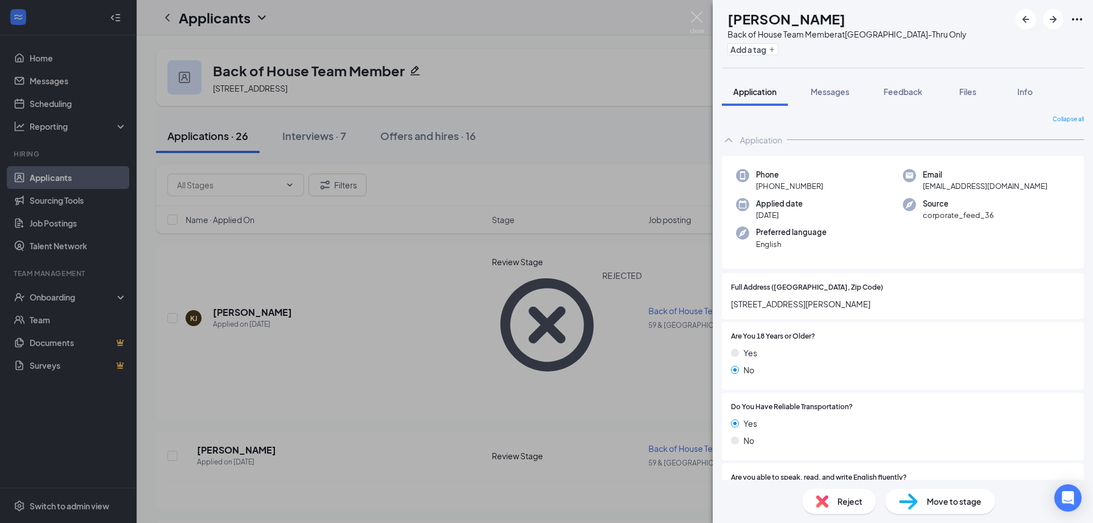
click at [777, 302] on span "[STREET_ADDRESS][PERSON_NAME]" at bounding box center [903, 304] width 344 height 13
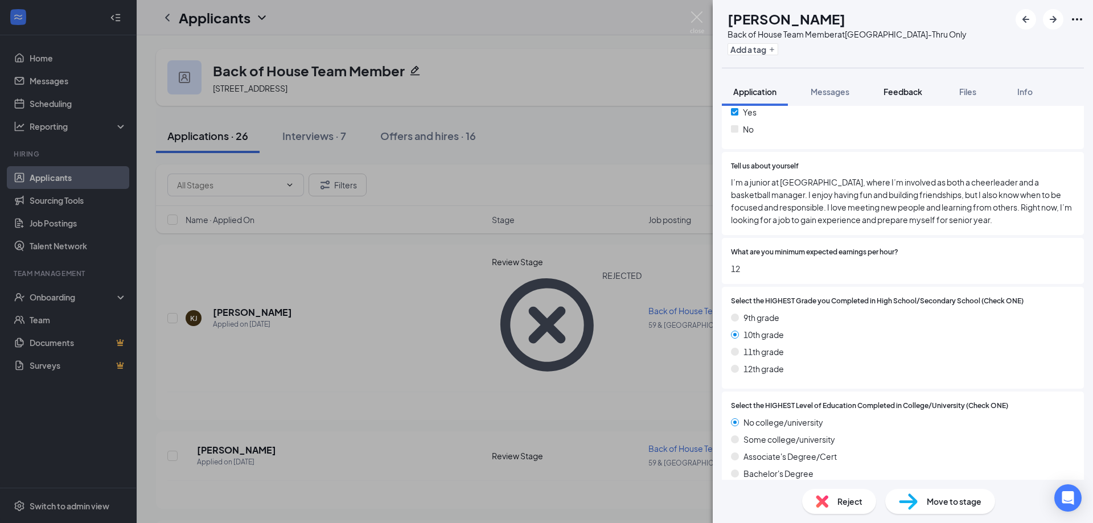
scroll to position [353, 0]
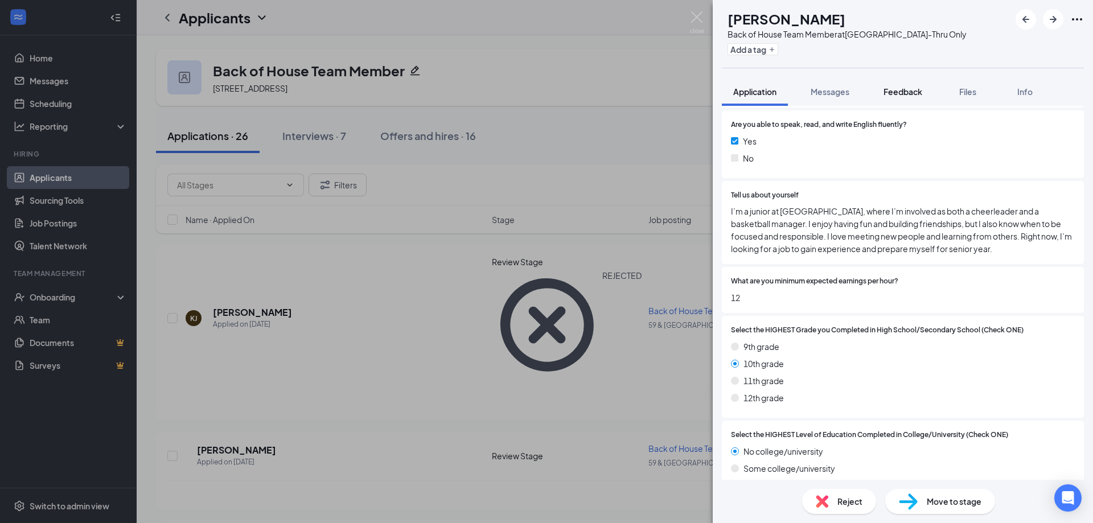
click at [777, 91] on span "Feedback" at bounding box center [903, 92] width 39 height 10
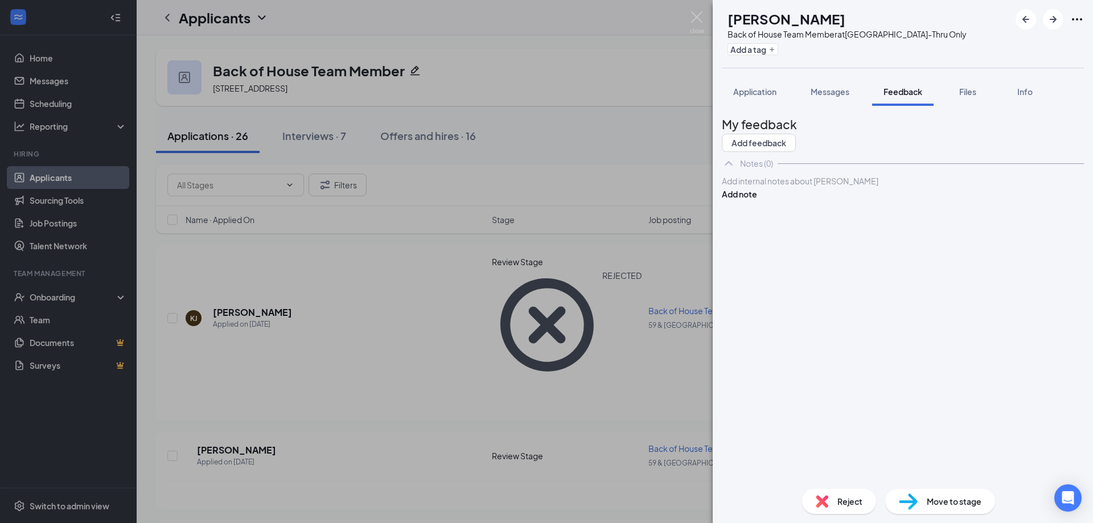
click at [777, 187] on div at bounding box center [903, 181] width 361 height 12
click at [766, 186] on span "Scheudle complicated." at bounding box center [766, 181] width 87 height 10
click at [777, 187] on div "Schedule complicated." at bounding box center [903, 181] width 361 height 12
click at [757, 200] on button "Add note" at bounding box center [739, 194] width 35 height 13
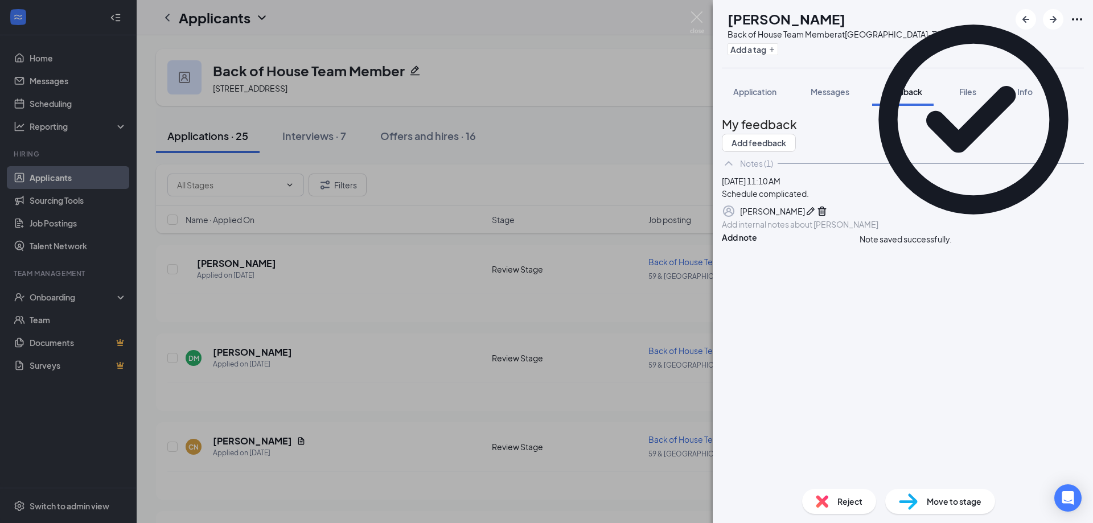
click at [777, 345] on span "Reject" at bounding box center [850, 501] width 25 height 13
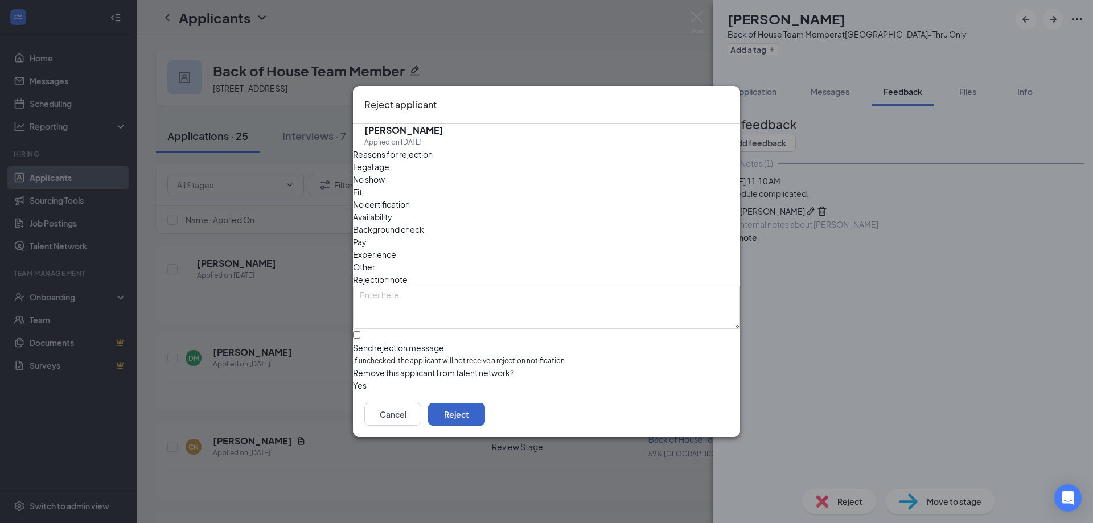
click at [485, 345] on button "Reject" at bounding box center [456, 414] width 57 height 23
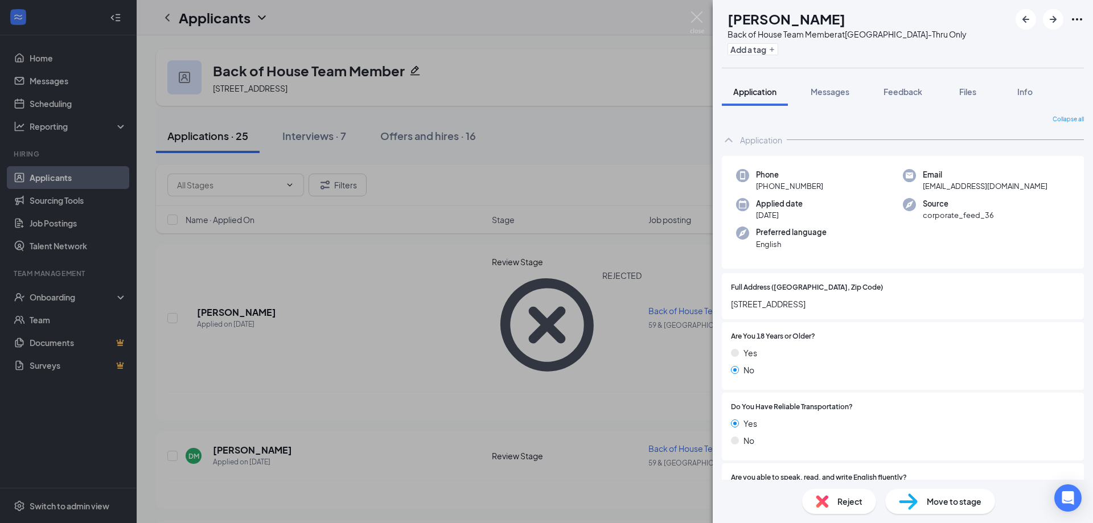
click at [777, 344] on div "Are You 18 Years or Older? Yes No" at bounding box center [903, 356] width 344 height 50
click at [777, 336] on div at bounding box center [945, 336] width 260 height 11
drag, startPoint x: 887, startPoint y: 351, endPoint x: 867, endPoint y: 345, distance: 21.3
click at [777, 345] on div "Yes" at bounding box center [903, 353] width 344 height 13
drag, startPoint x: 867, startPoint y: 345, endPoint x: 862, endPoint y: 332, distance: 13.9
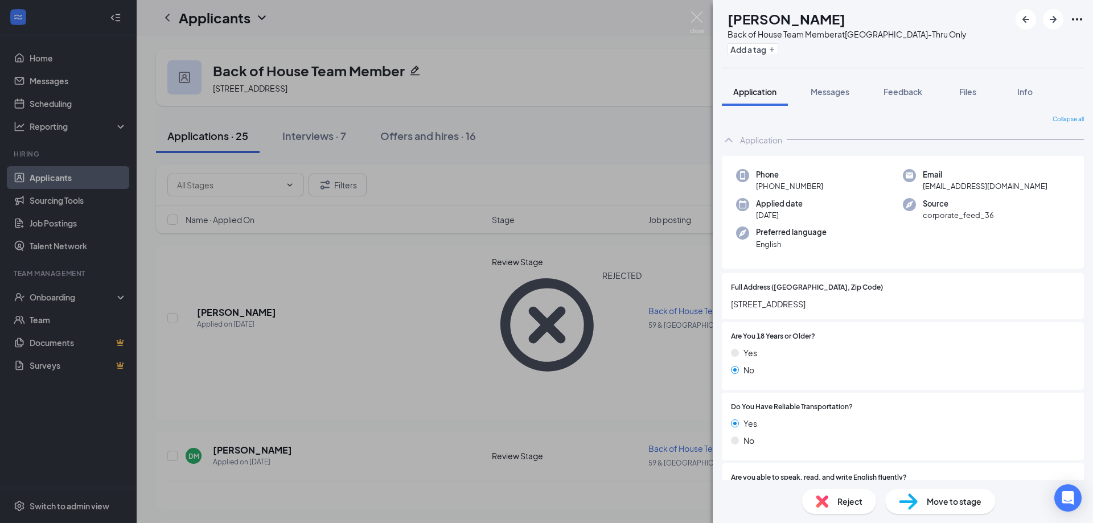
click at [777, 344] on div "Are You 18 Years or Older? Yes No" at bounding box center [903, 356] width 344 height 50
drag, startPoint x: 863, startPoint y: 326, endPoint x: 855, endPoint y: 296, distance: 30.7
click at [777, 294] on div "Full Address ([GEOGRAPHIC_DATA], Zip Code) [STREET_ADDRESS]" at bounding box center [903, 296] width 344 height 28
click at [777, 307] on span "[STREET_ADDRESS]" at bounding box center [903, 304] width 344 height 13
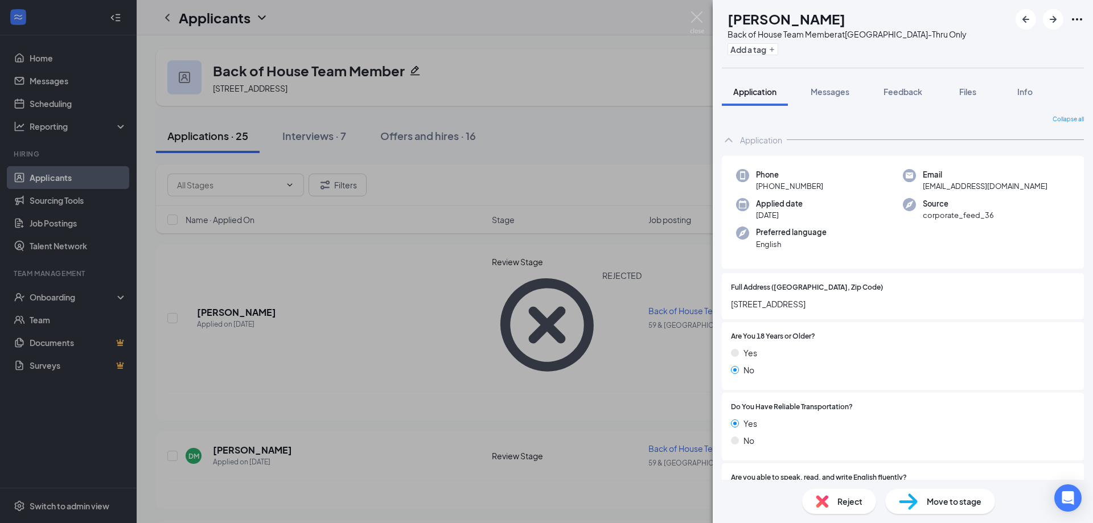
click at [777, 305] on span "[STREET_ADDRESS]" at bounding box center [903, 304] width 344 height 13
click at [777, 345] on div "Yes" at bounding box center [903, 353] width 344 height 13
click at [777, 84] on button "Feedback" at bounding box center [902, 91] width 61 height 28
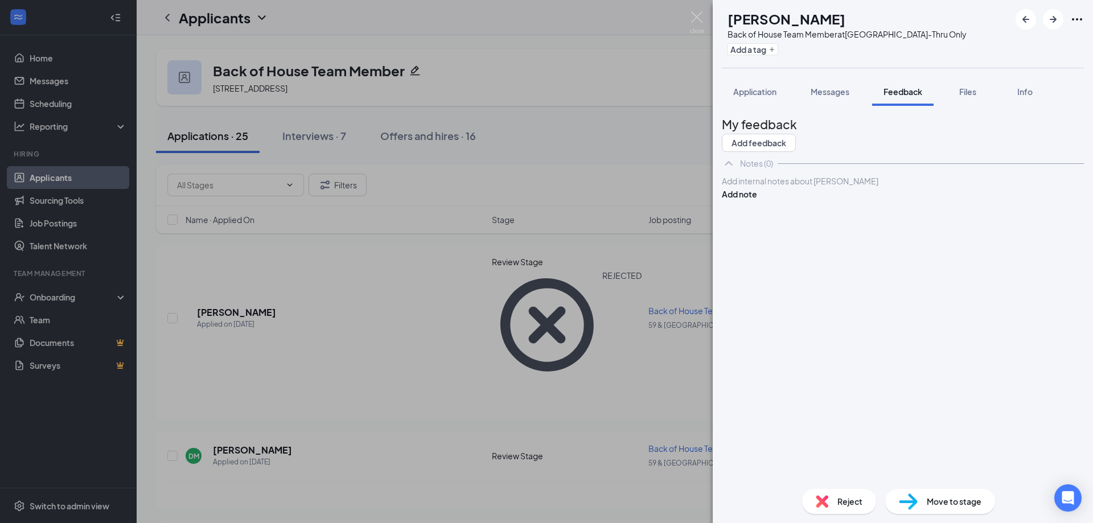
click at [777, 187] on div at bounding box center [903, 181] width 361 height 12
click at [757, 200] on button "Add note" at bounding box center [739, 194] width 35 height 13
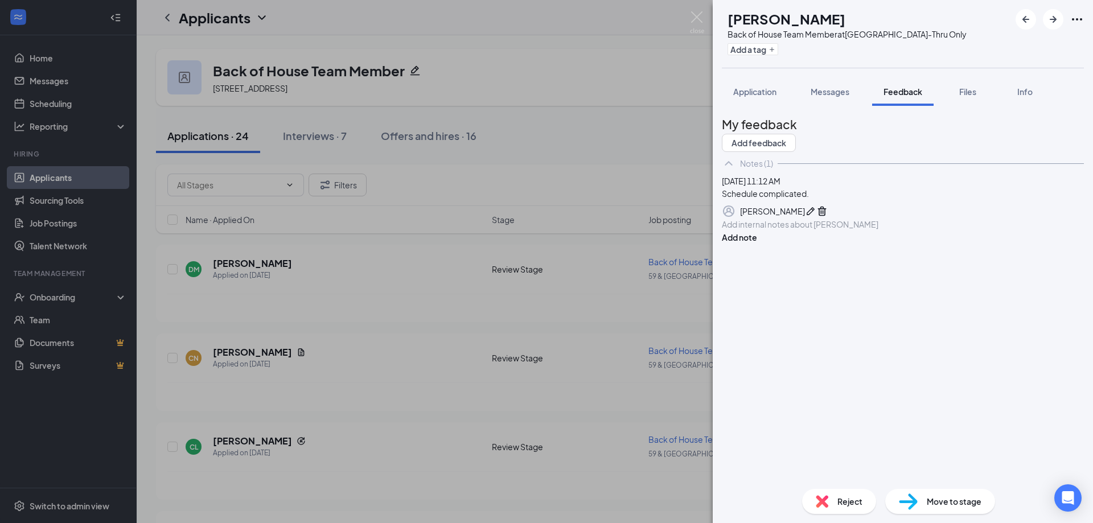
click at [777, 345] on span "Reject" at bounding box center [850, 501] width 25 height 13
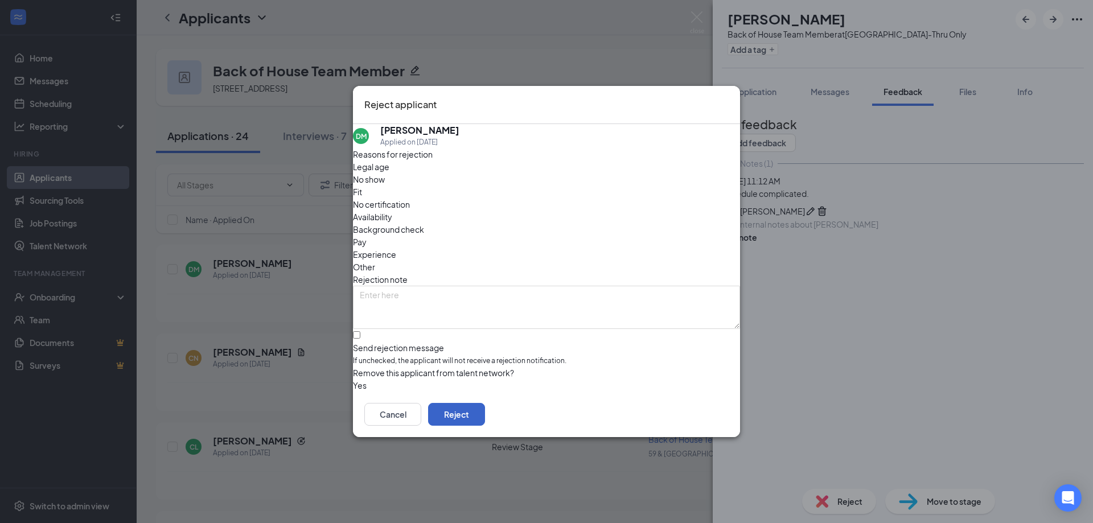
click at [485, 345] on button "Reject" at bounding box center [456, 414] width 57 height 23
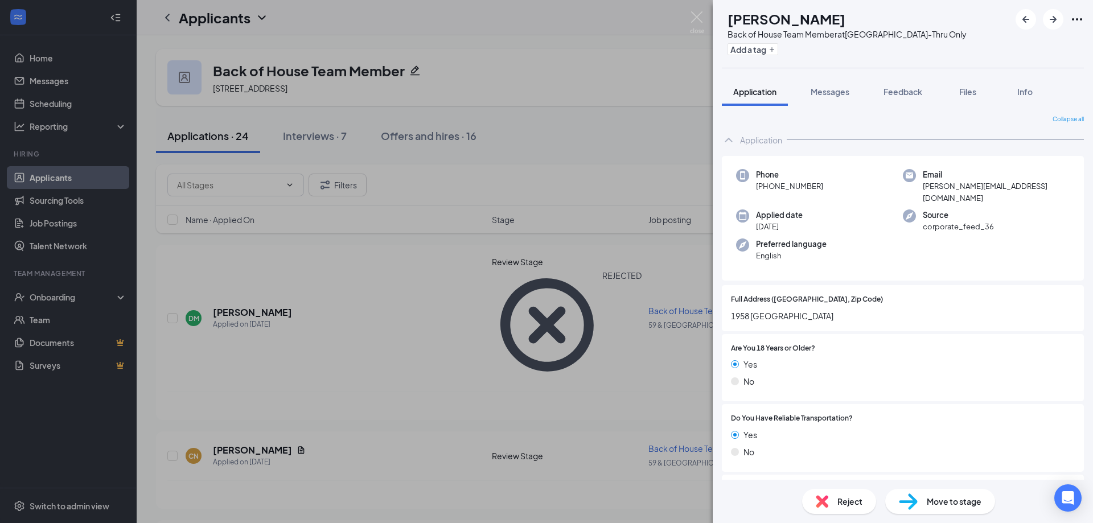
click at [777, 345] on div "Yes" at bounding box center [903, 364] width 344 height 13
click at [694, 19] on img at bounding box center [697, 22] width 14 height 22
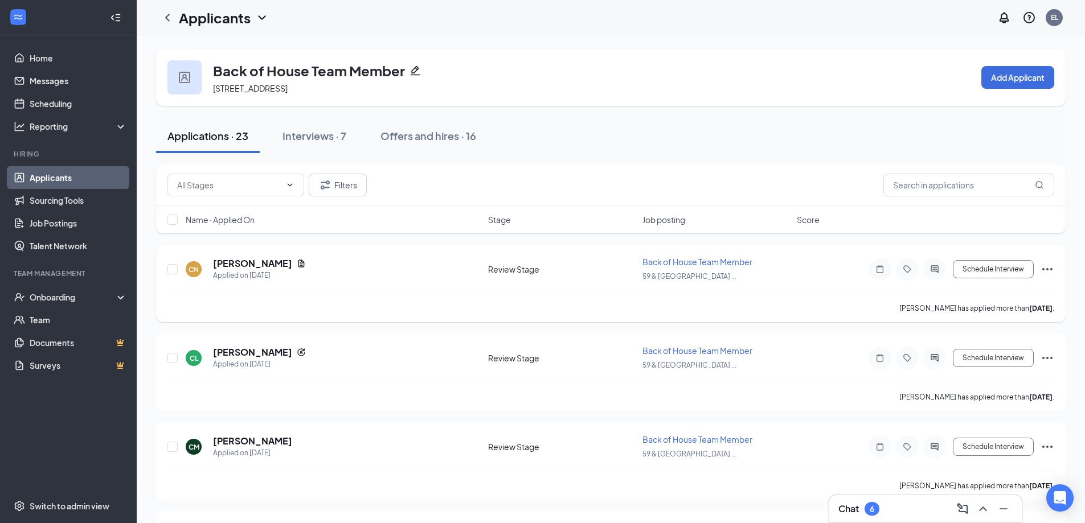
click at [777, 264] on icon "Ellipses" at bounding box center [1047, 270] width 14 height 14
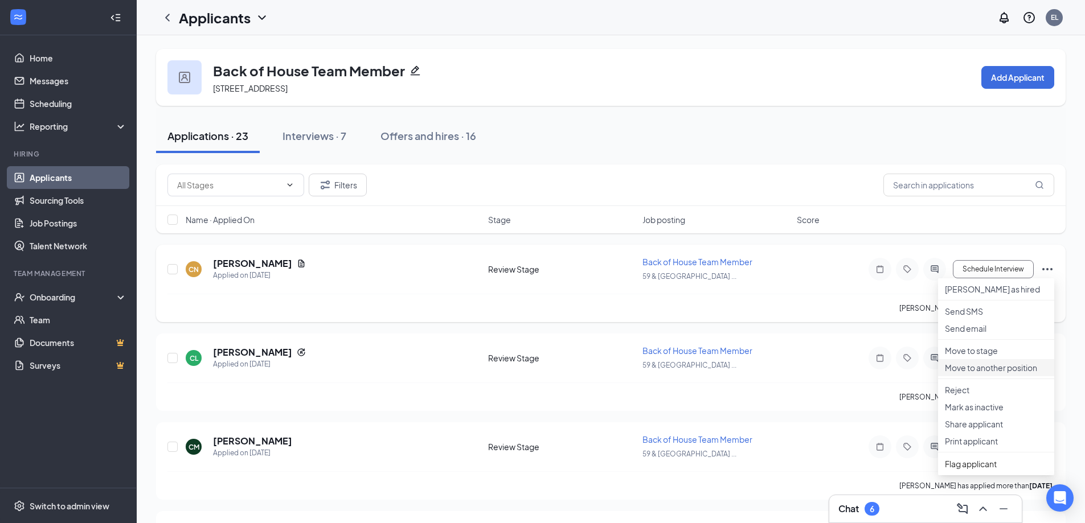
click at [777, 345] on p "Move to another position" at bounding box center [996, 367] width 102 height 11
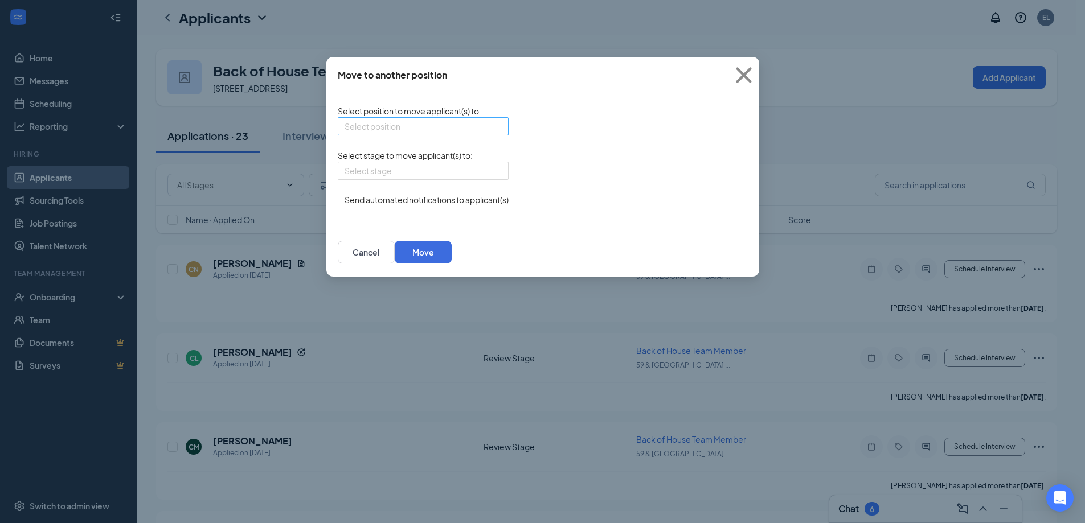
click at [432, 133] on input "search" at bounding box center [418, 126] width 149 height 17
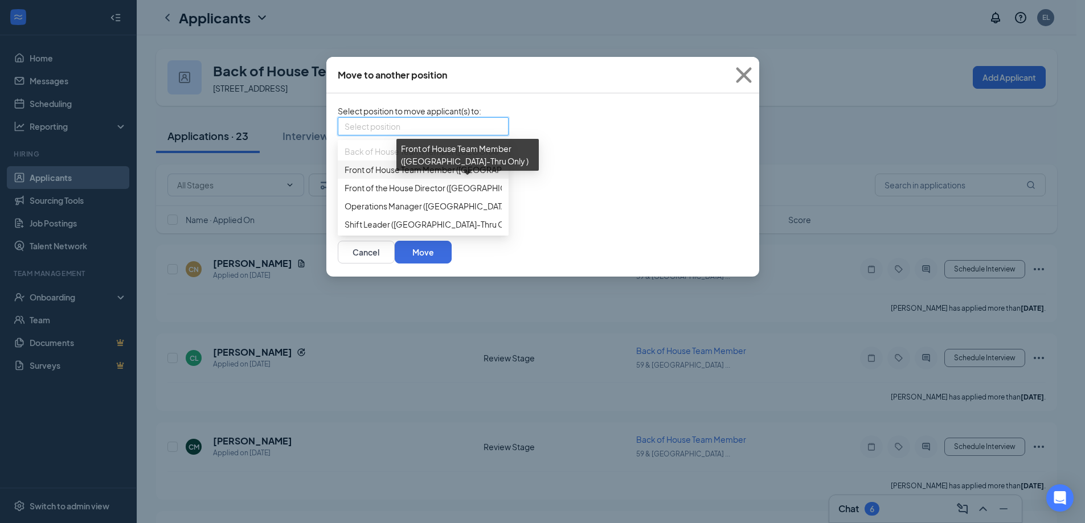
click at [406, 176] on span "Front of House Team Member ([GEOGRAPHIC_DATA]-Thru Only )" at bounding box center [463, 169] width 239 height 13
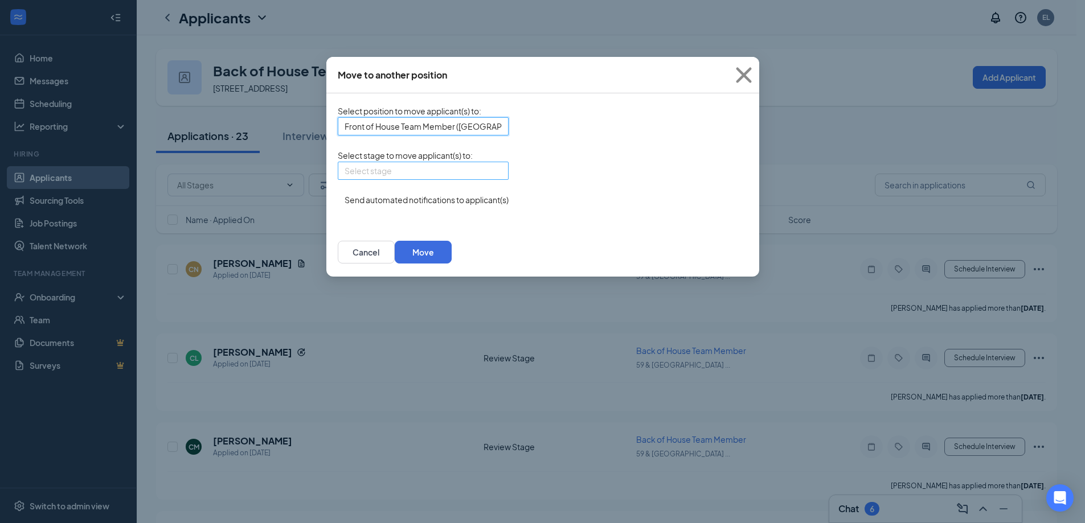
click at [405, 179] on input "search" at bounding box center [418, 170] width 149 height 17
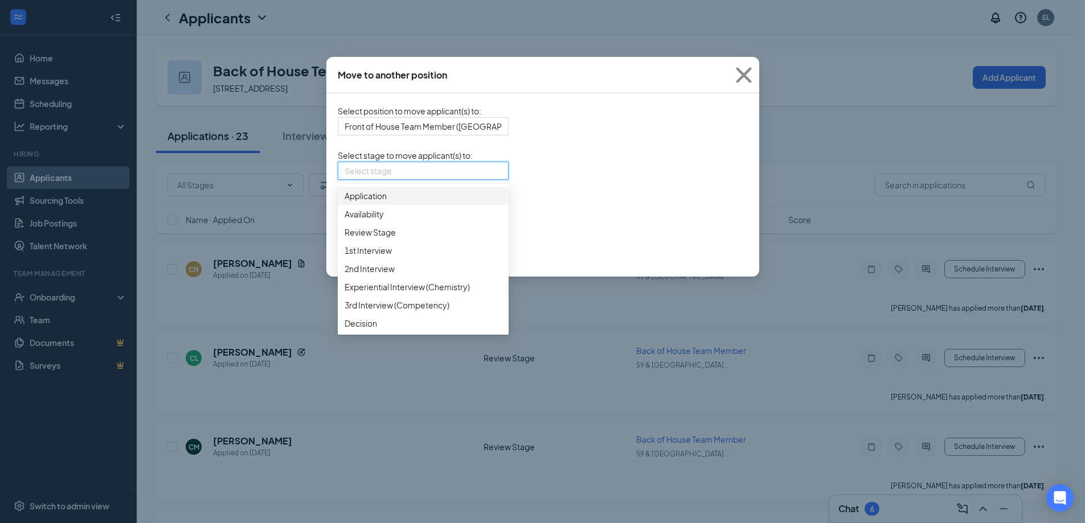
click at [403, 202] on span "Application" at bounding box center [422, 196] width 157 height 13
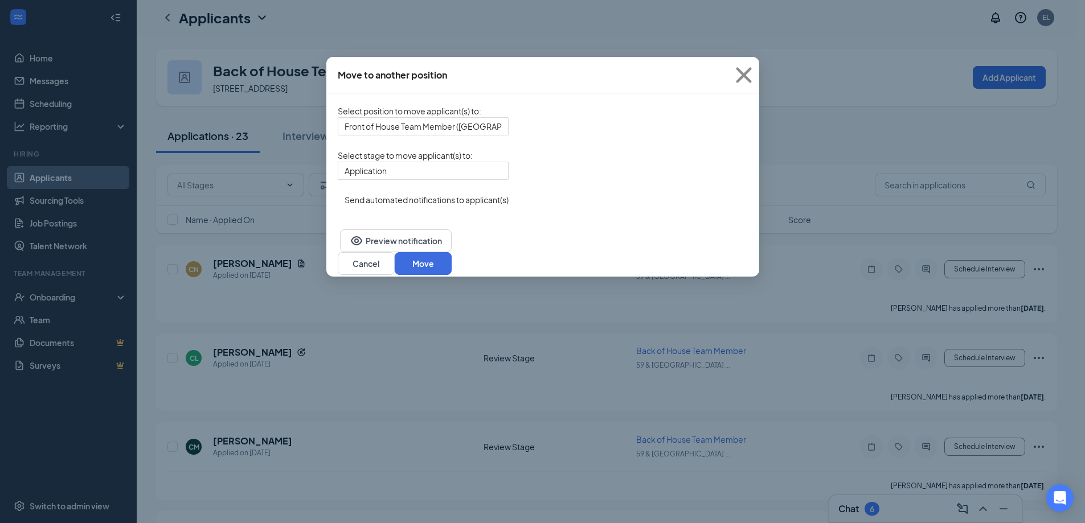
click at [338, 194] on button "button" at bounding box center [338, 194] width 0 height 0
click at [452, 264] on button "Move" at bounding box center [423, 263] width 57 height 23
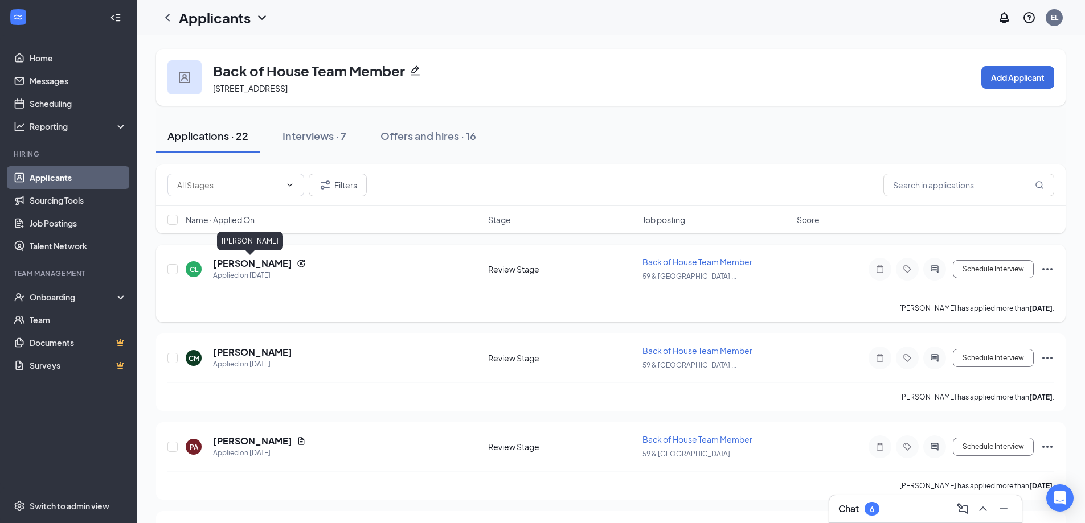
click at [251, 261] on h5 "[PERSON_NAME]" at bounding box center [252, 263] width 79 height 13
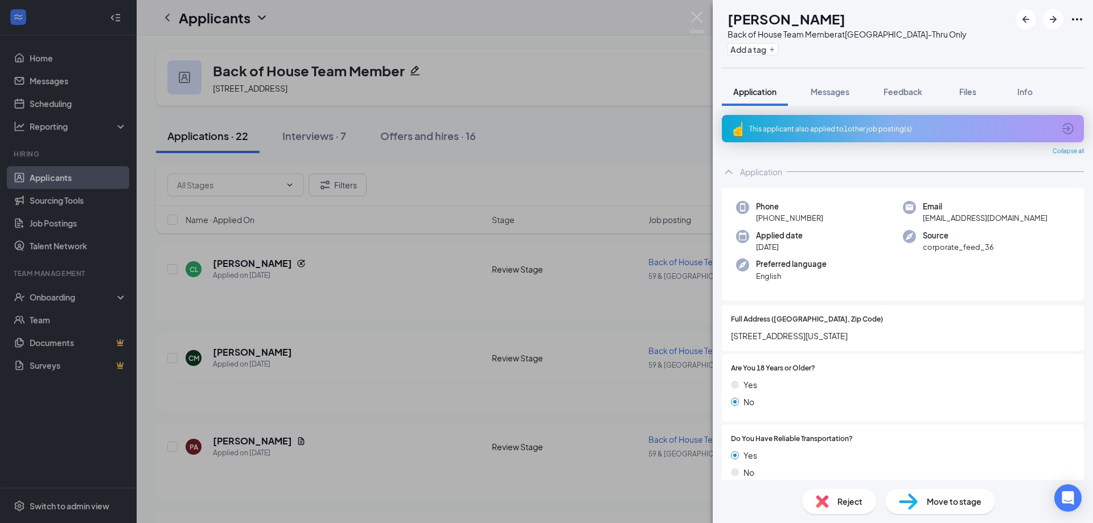
click at [777, 132] on div "This applicant also applied to 1 other job posting(s)" at bounding box center [901, 129] width 305 height 10
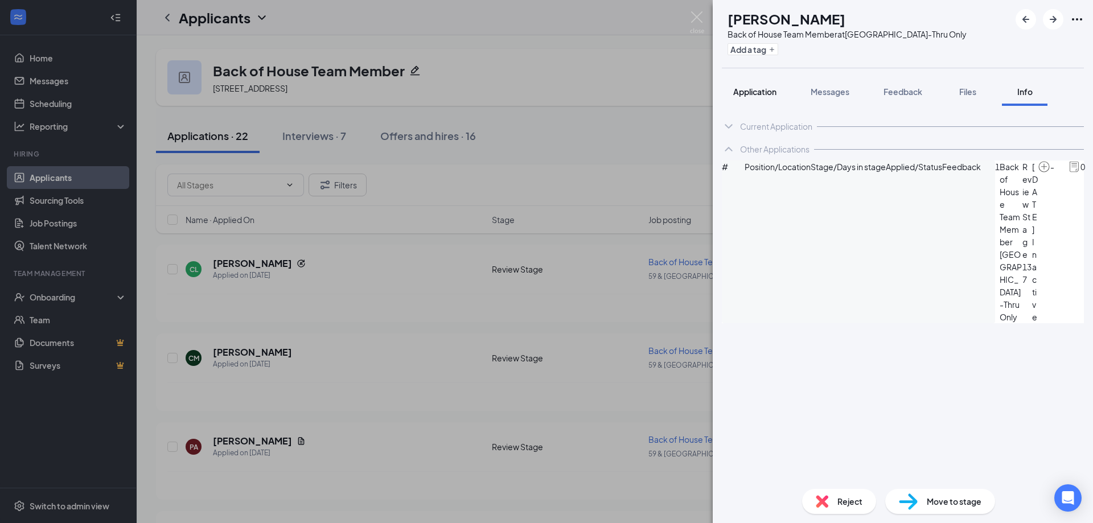
click at [757, 90] on span "Application" at bounding box center [754, 92] width 43 height 10
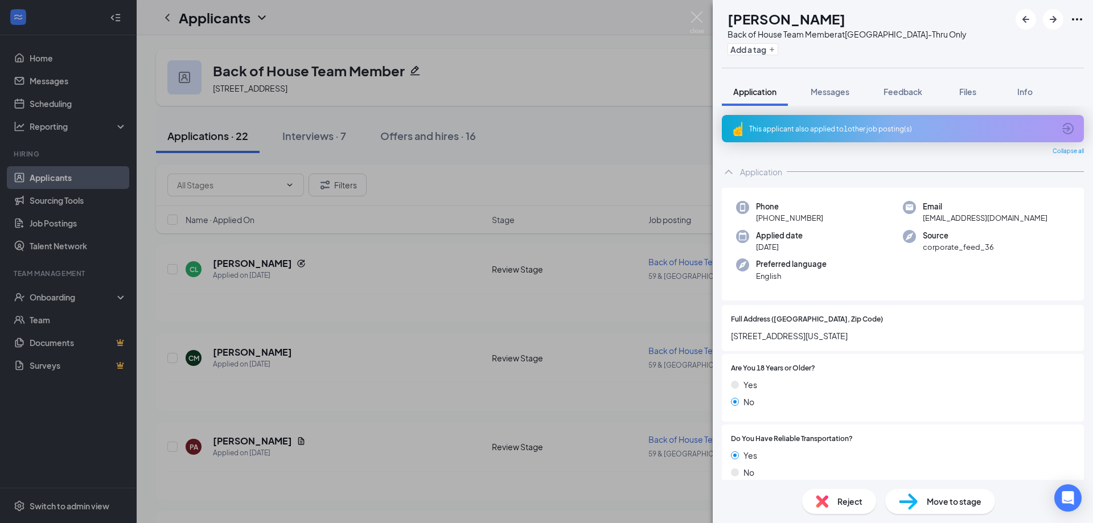
click at [777, 345] on div "Yes" at bounding box center [903, 385] width 344 height 13
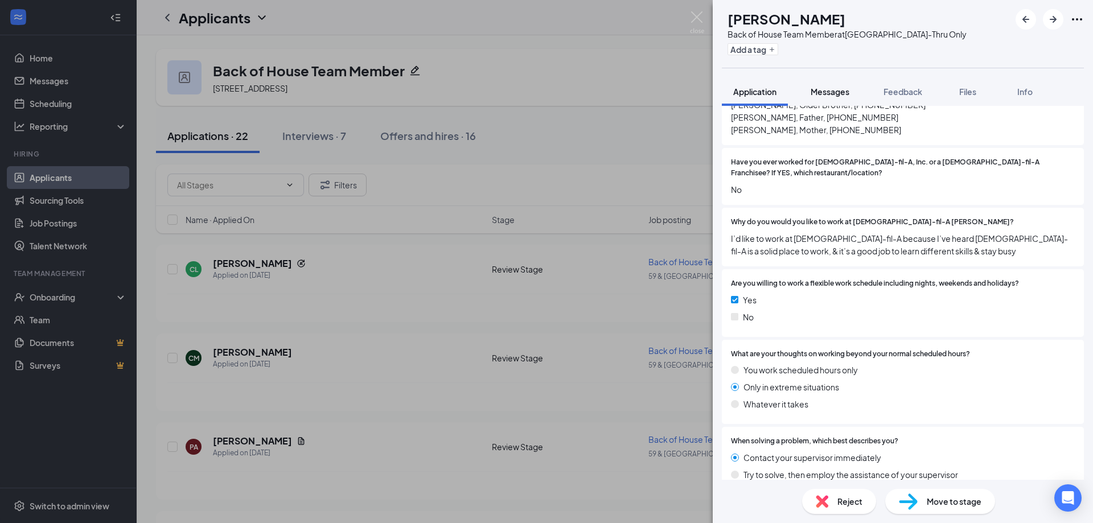
scroll to position [981, 0]
click at [777, 91] on span "Feedback" at bounding box center [903, 92] width 39 height 10
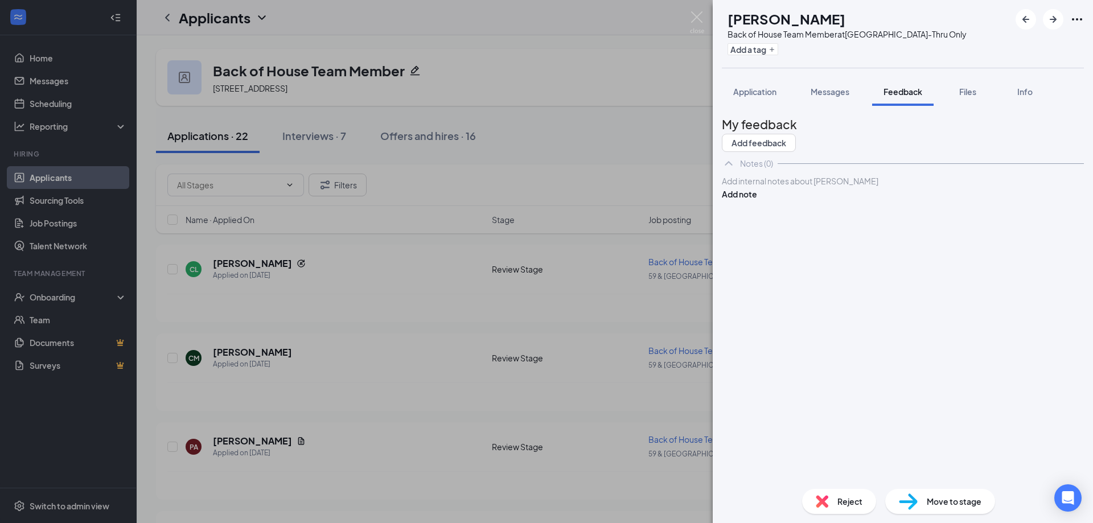
click at [777, 200] on div "Add internal notes about [PERSON_NAME] Add note" at bounding box center [903, 188] width 362 height 26
click at [777, 187] on div at bounding box center [903, 181] width 361 height 12
click at [757, 200] on button "Add note" at bounding box center [739, 194] width 35 height 13
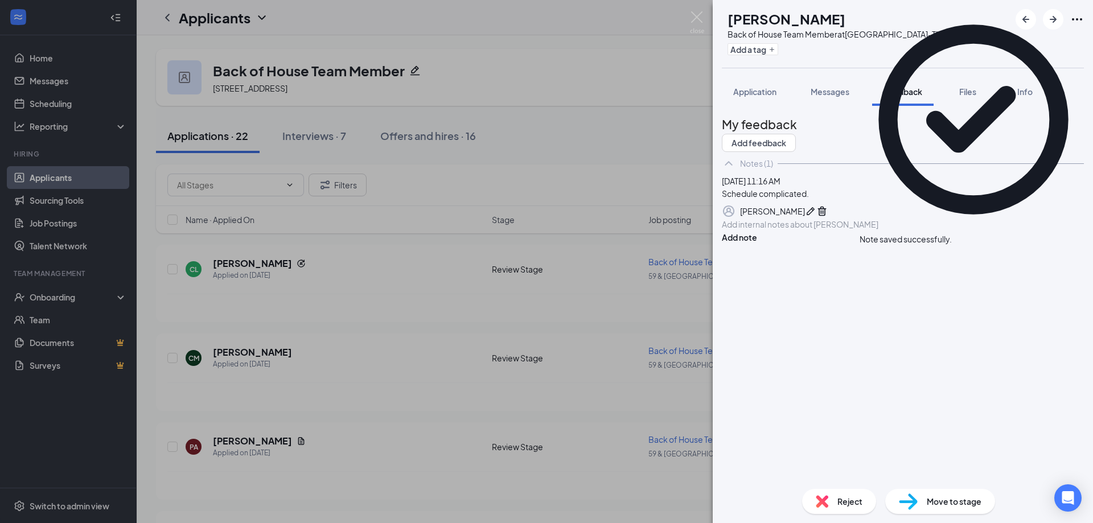
click at [777, 345] on div "Reject" at bounding box center [839, 501] width 74 height 25
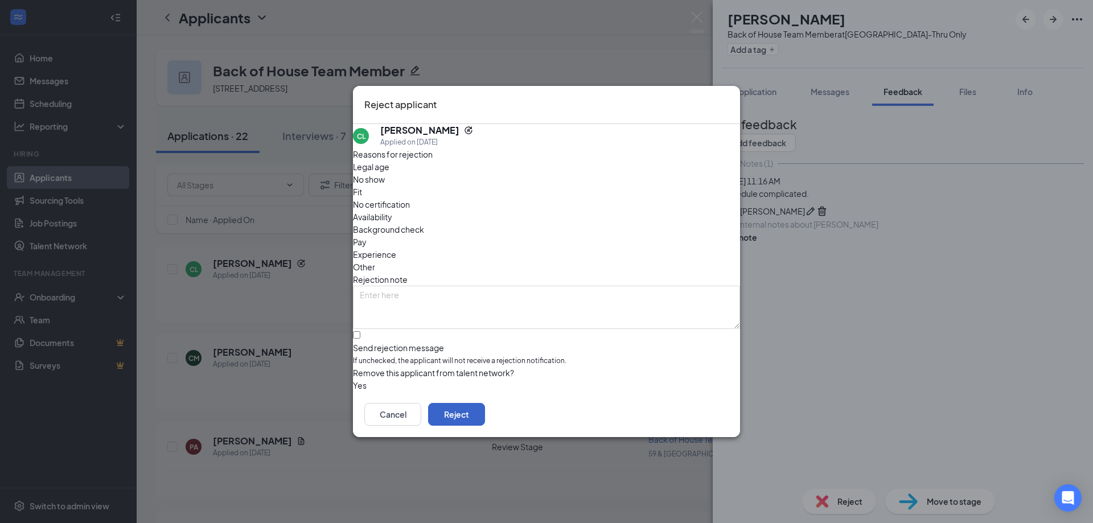
click at [485, 345] on button "Reject" at bounding box center [456, 414] width 57 height 23
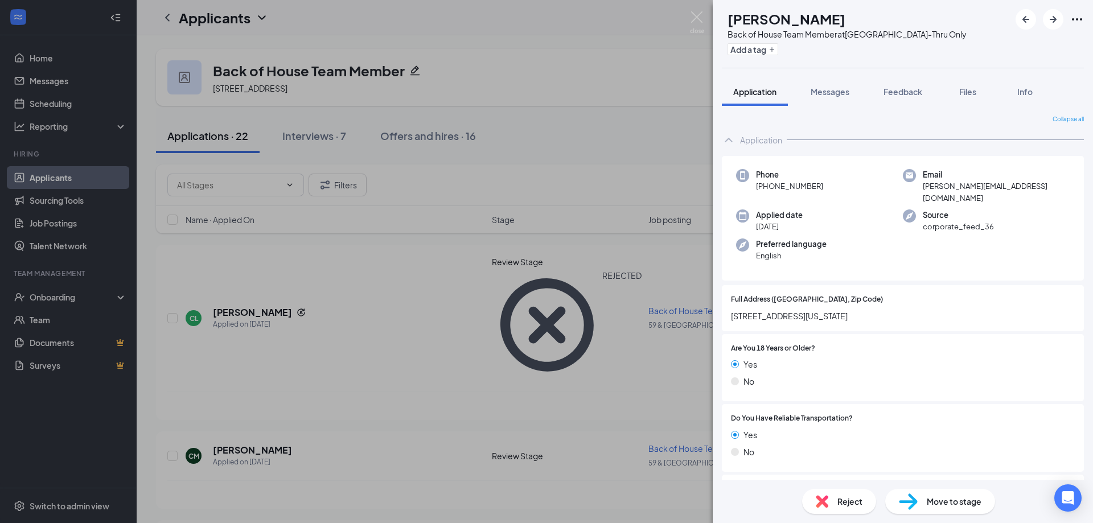
click at [777, 297] on div "Full Address ([GEOGRAPHIC_DATA], Zip Code) [STREET_ADDRESS][US_STATE]" at bounding box center [903, 308] width 344 height 28
click at [777, 343] on div at bounding box center [945, 348] width 260 height 11
click at [777, 294] on div at bounding box center [979, 299] width 192 height 11
click at [777, 343] on div at bounding box center [945, 348] width 260 height 11
click at [777, 310] on span "[STREET_ADDRESS][US_STATE]" at bounding box center [903, 316] width 344 height 13
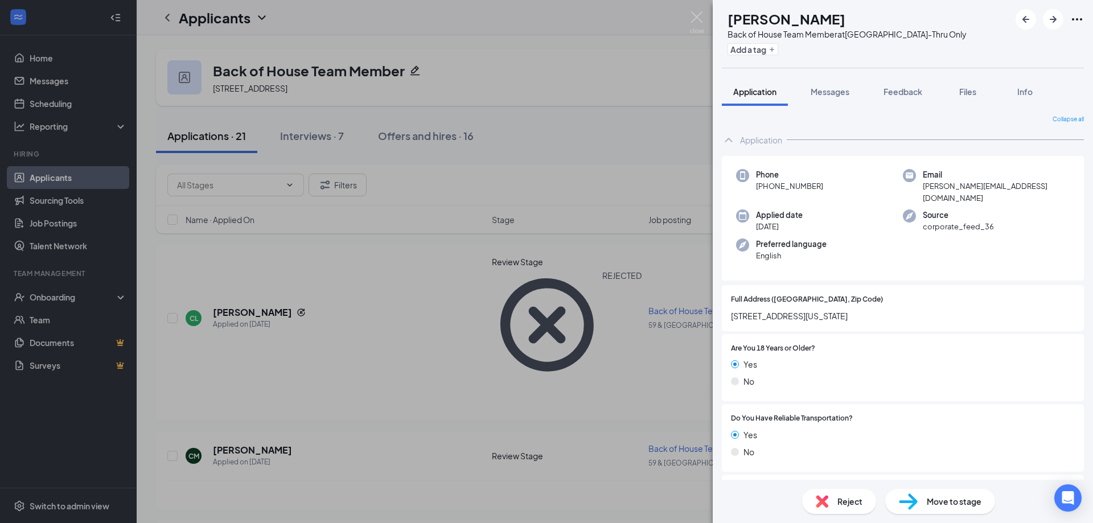
click at [777, 310] on span "[STREET_ADDRESS][US_STATE]" at bounding box center [903, 316] width 344 height 13
click at [777, 345] on div at bounding box center [964, 418] width 222 height 11
click at [777, 345] on span "Move to stage" at bounding box center [954, 501] width 55 height 13
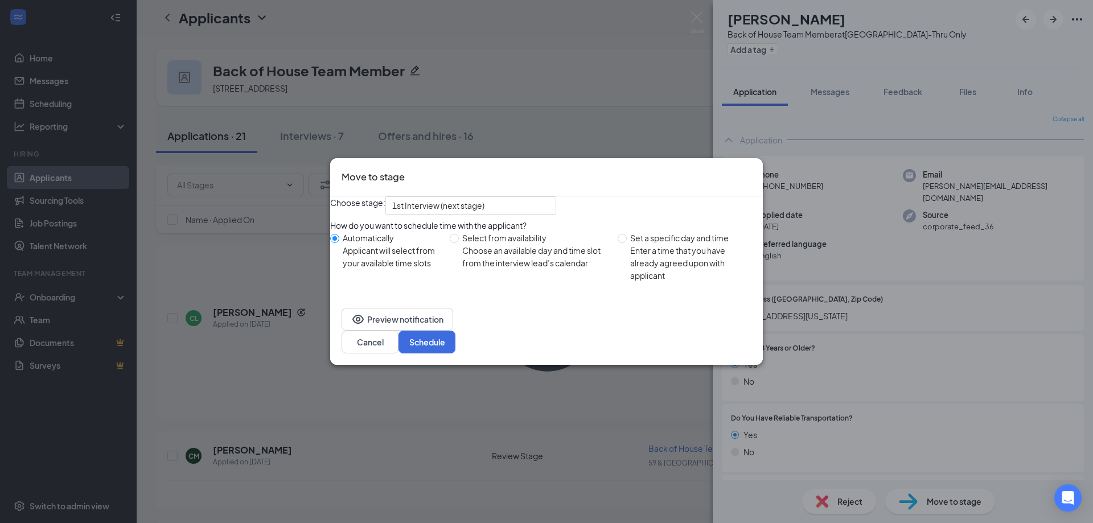
click at [660, 276] on div "Enter a time that you have already agreed upon with applicant" at bounding box center [692, 263] width 124 height 38
click at [627, 243] on input "Set a specific day and time Enter a time that you have already agreed upon with…" at bounding box center [622, 238] width 9 height 9
radio input "true"
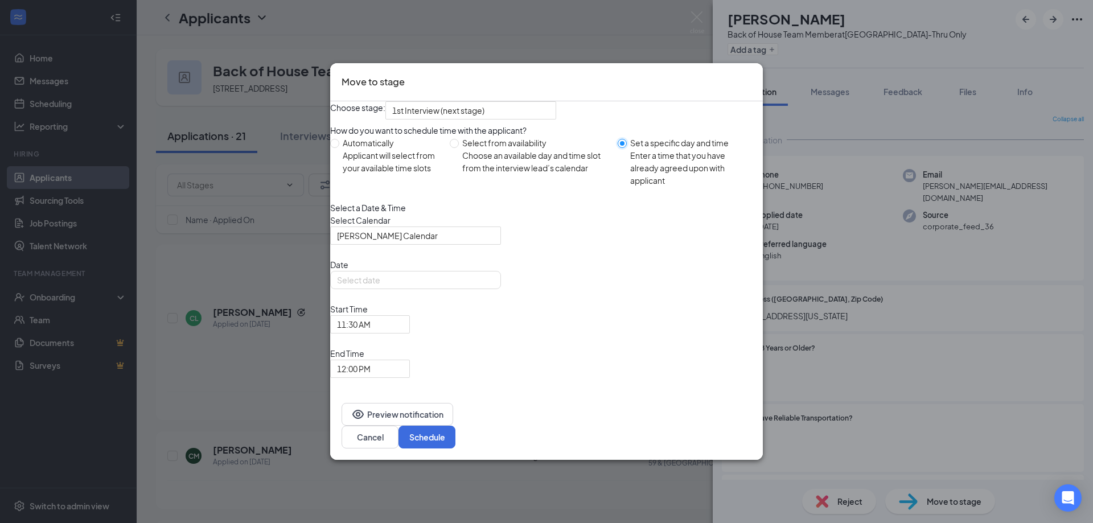
radio input "false"
click at [437, 286] on input "[DATE]" at bounding box center [414, 280] width 155 height 13
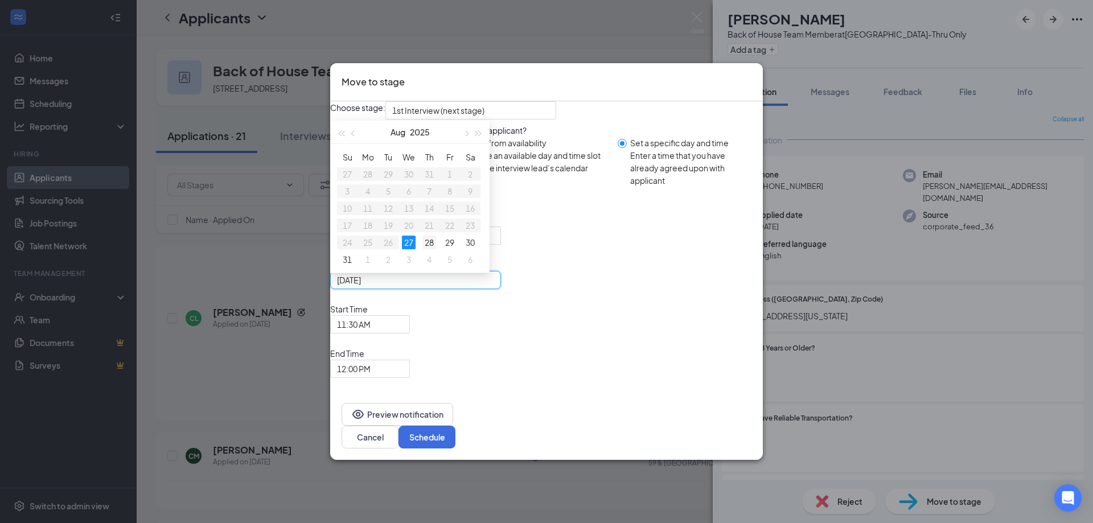
type input "[DATE]"
click at [436, 249] on div "28" at bounding box center [430, 243] width 14 height 14
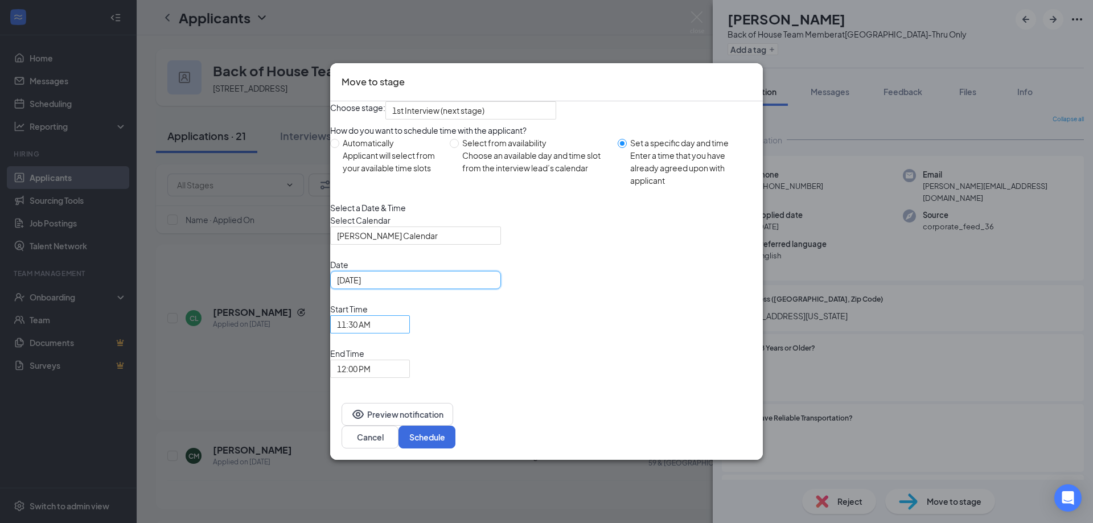
click at [371, 333] on span "11:30 AM" at bounding box center [354, 324] width 34 height 17
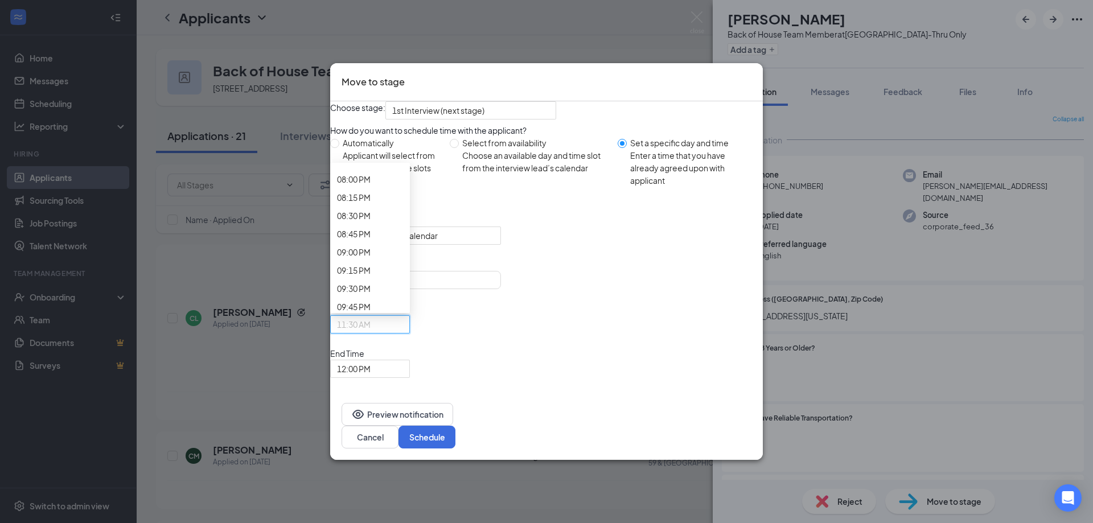
scroll to position [1390, 0]
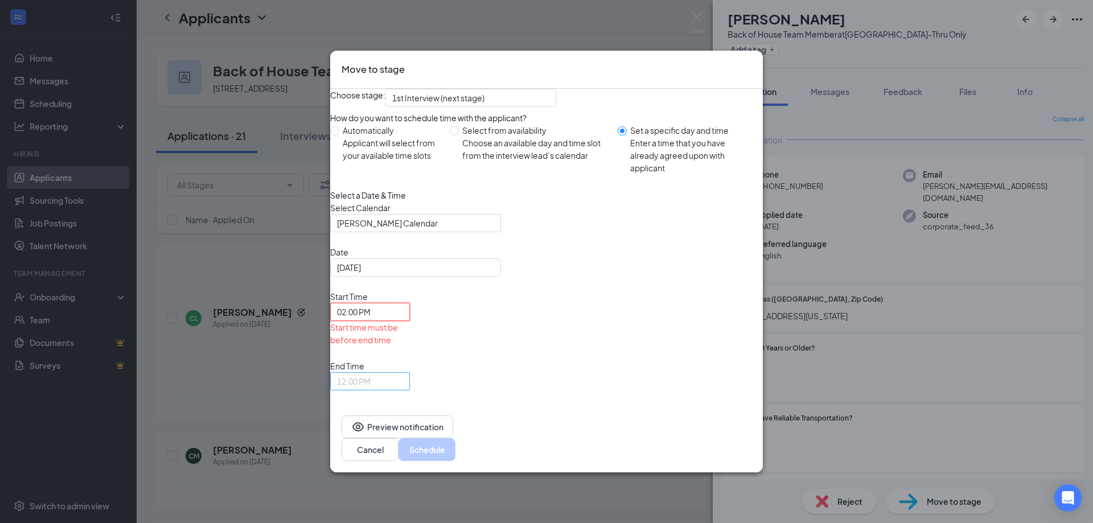
click at [371, 345] on span "12:00 PM" at bounding box center [354, 381] width 34 height 17
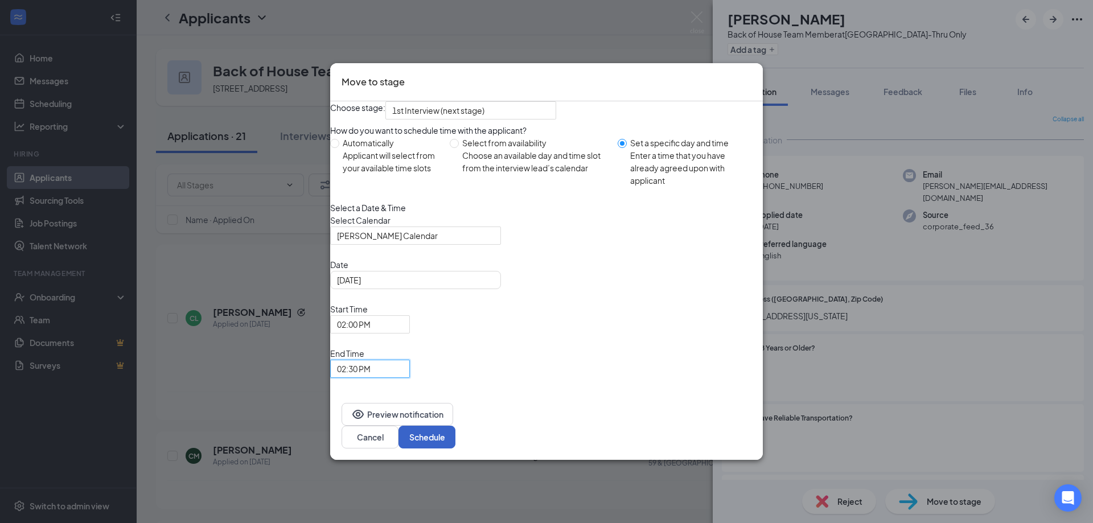
click at [456, 345] on button "Schedule" at bounding box center [427, 437] width 57 height 23
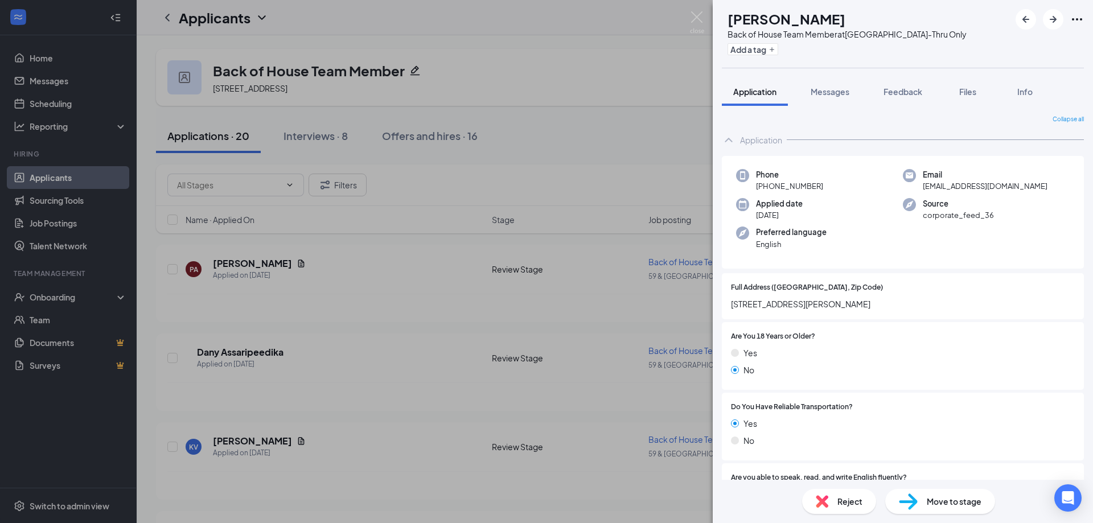
click at [777, 327] on div "Are You 18 Years or Older? Yes No" at bounding box center [903, 356] width 362 height 68
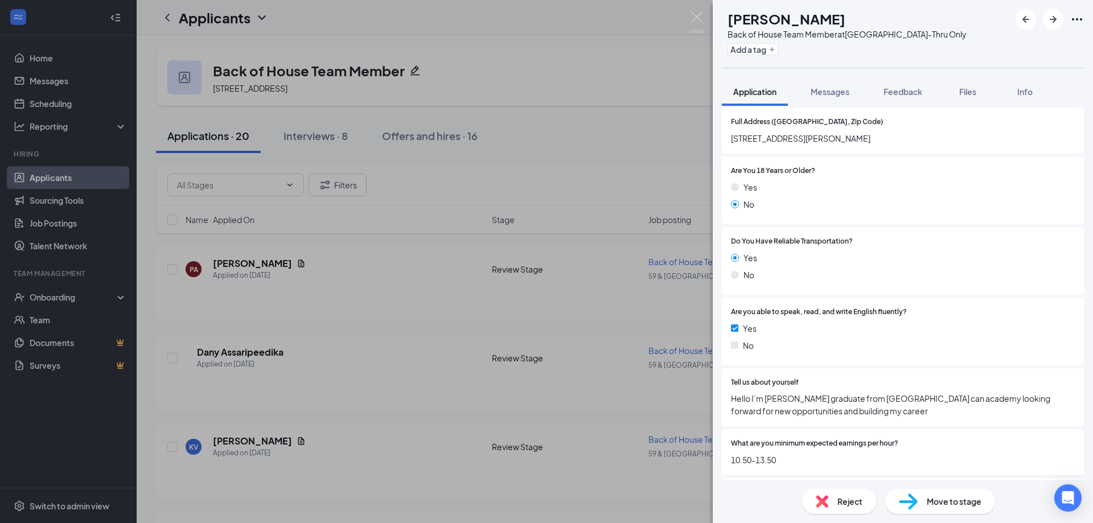
scroll to position [190, 0]
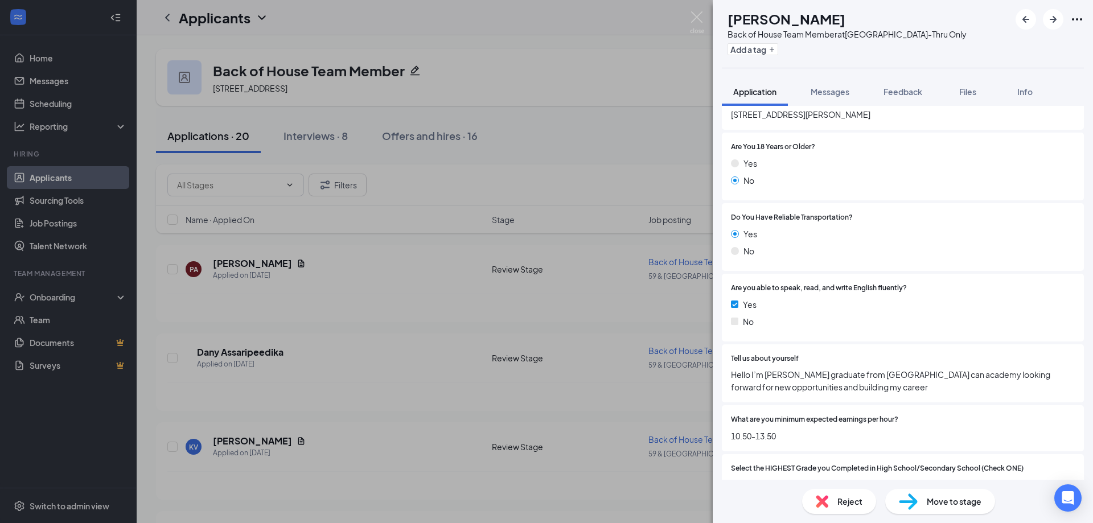
click at [777, 345] on div "Tell us about yourself Hello I’m [PERSON_NAME] graduate from [GEOGRAPHIC_DATA] …" at bounding box center [903, 373] width 362 height 59
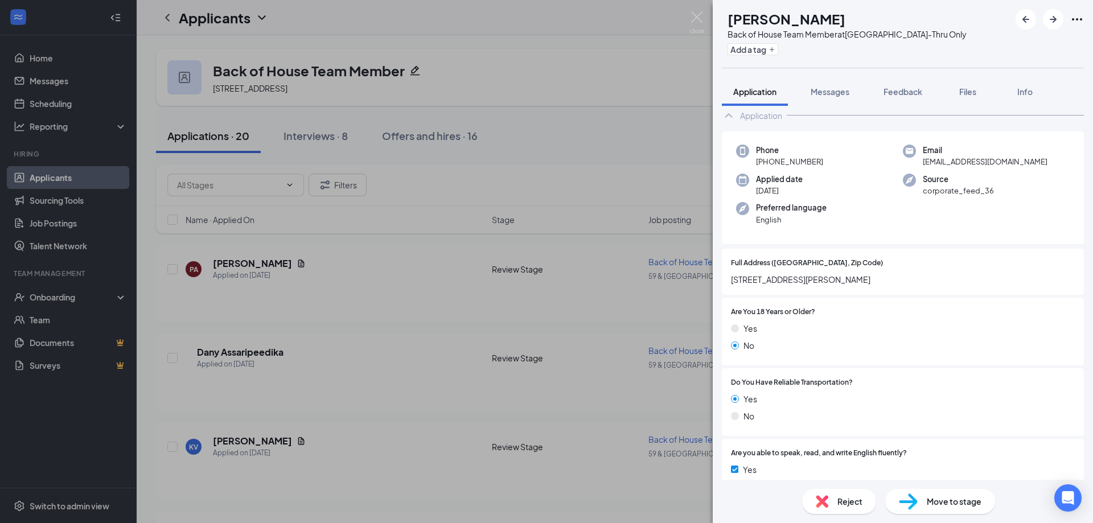
scroll to position [0, 0]
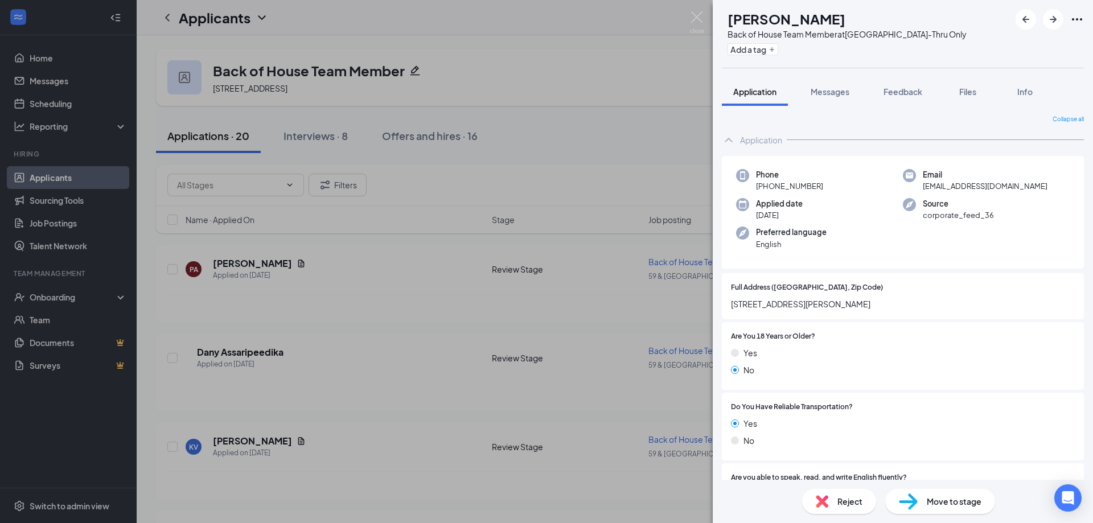
drag, startPoint x: 938, startPoint y: 497, endPoint x: 943, endPoint y: 501, distance: 6.2
click at [777, 345] on span "Move to stage" at bounding box center [954, 501] width 55 height 13
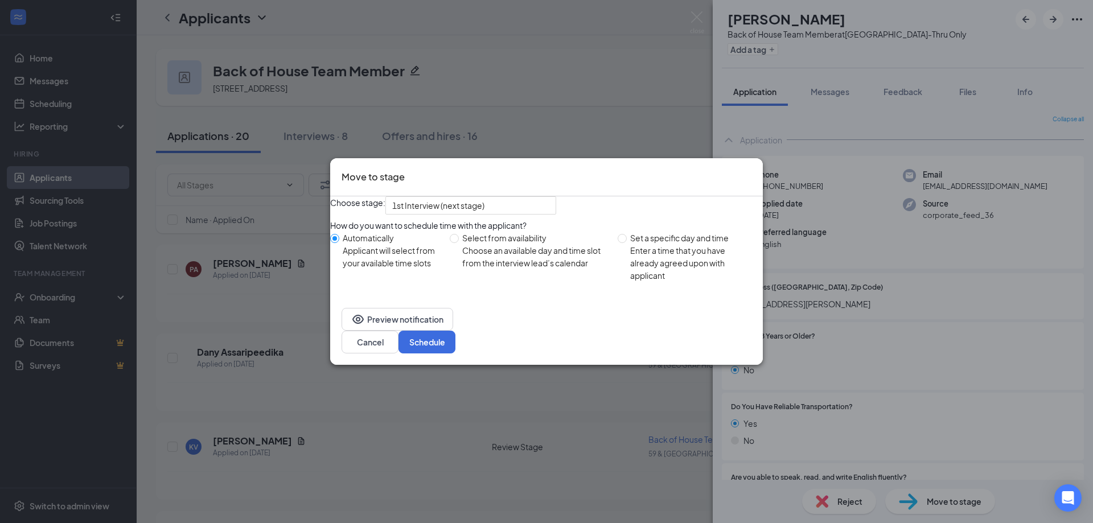
click at [668, 270] on div "Enter a time that you have already agreed upon with applicant" at bounding box center [692, 263] width 124 height 38
click at [627, 243] on input "Set a specific day and time Enter a time that you have already agreed upon with…" at bounding box center [622, 238] width 9 height 9
radio input "true"
radio input "false"
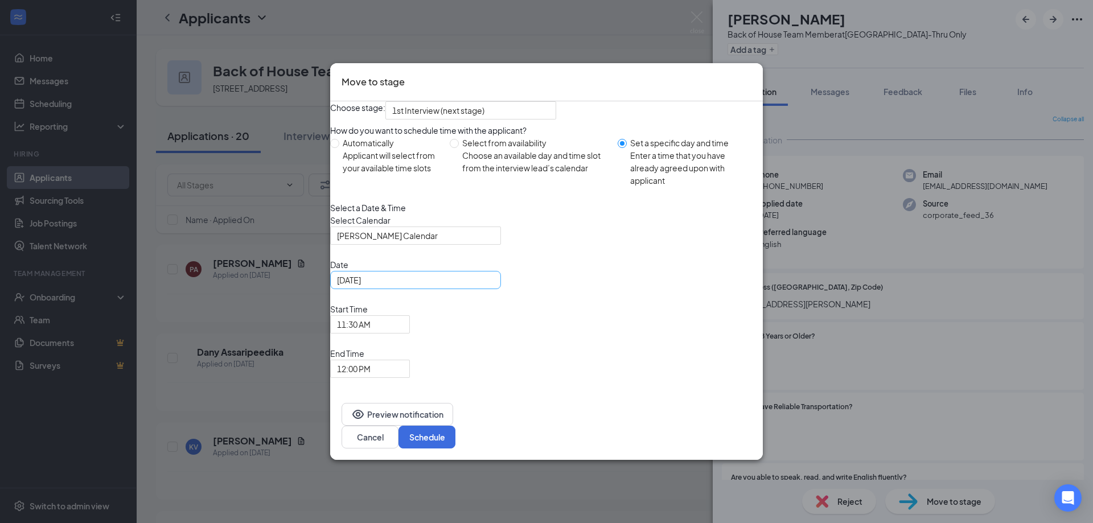
click at [417, 286] on input "[DATE]" at bounding box center [414, 280] width 155 height 13
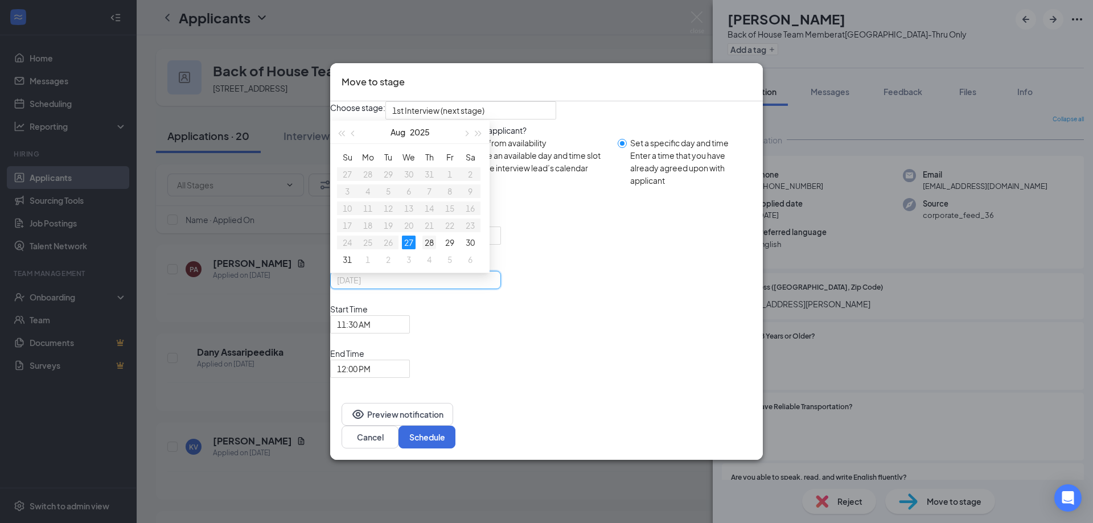
click at [436, 249] on div "28" at bounding box center [430, 243] width 14 height 14
type input "[DATE]"
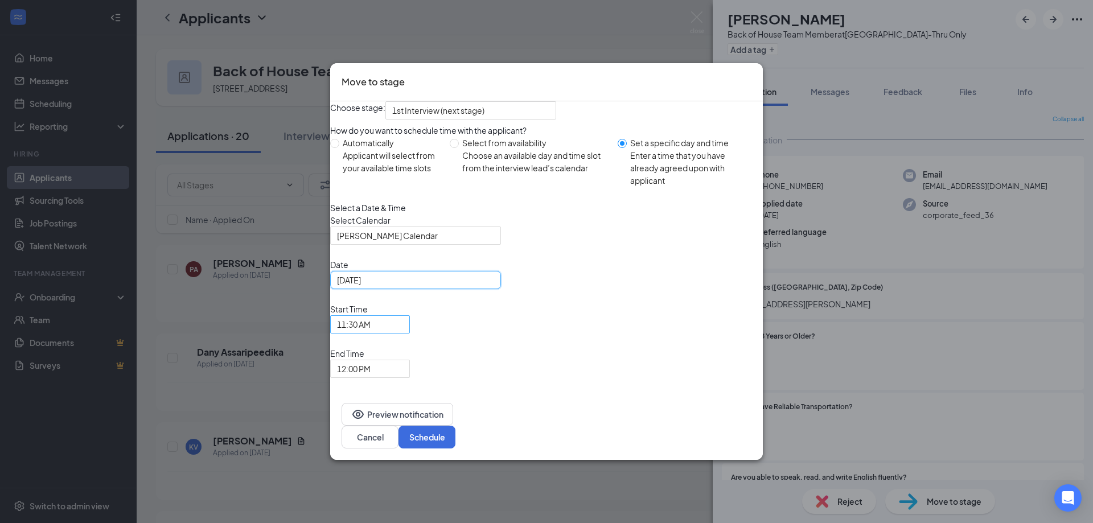
click at [371, 333] on span "11:30 AM" at bounding box center [354, 324] width 34 height 17
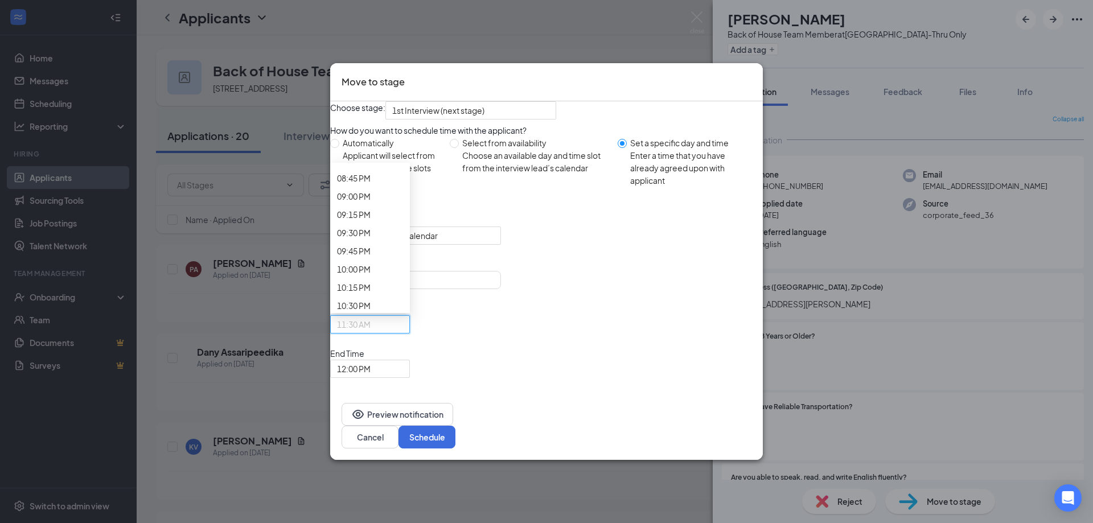
scroll to position [1504, 0]
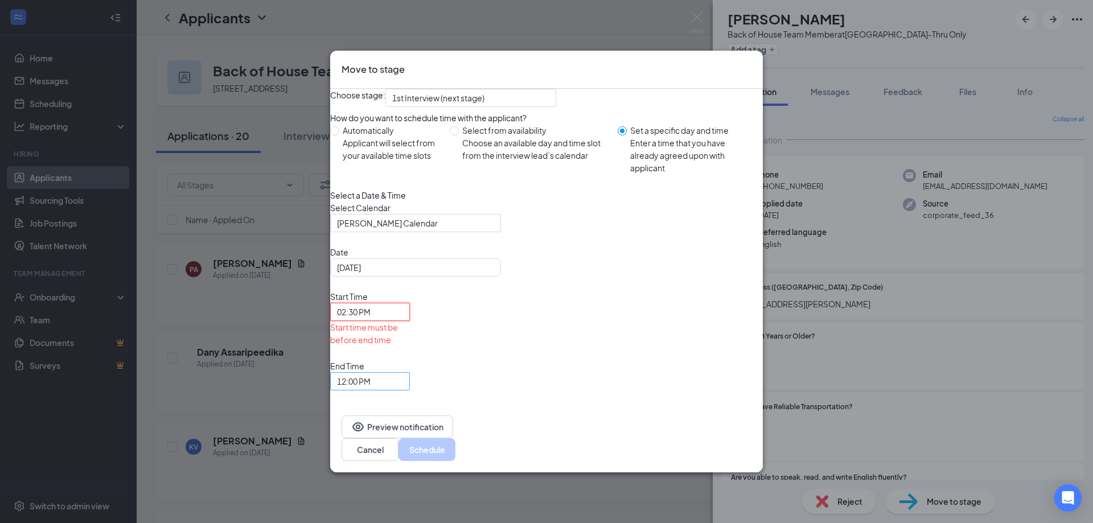
click at [371, 345] on span "12:00 PM" at bounding box center [354, 381] width 34 height 17
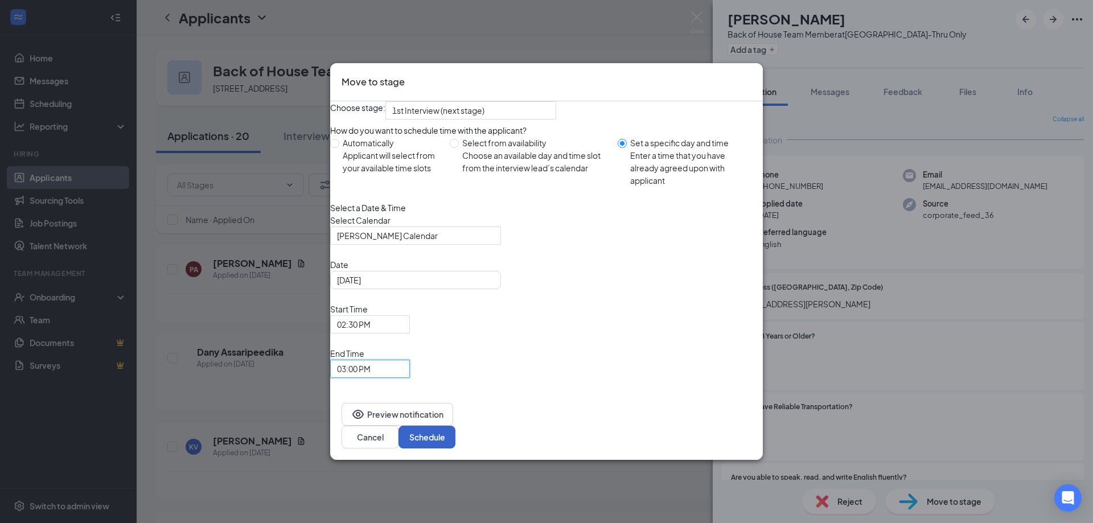
click at [456, 345] on button "Schedule" at bounding box center [427, 437] width 57 height 23
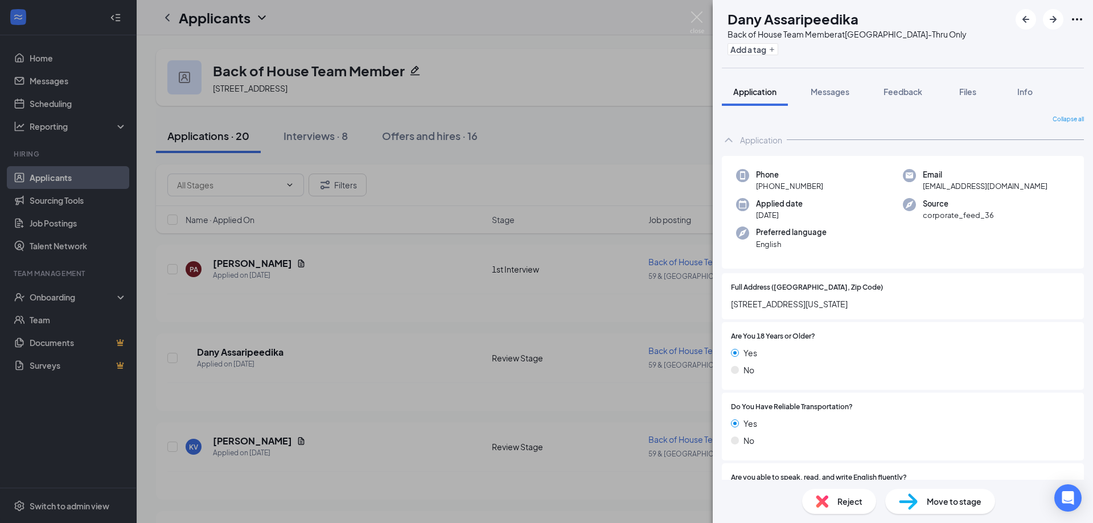
click at [777, 298] on span "[STREET_ADDRESS][US_STATE]" at bounding box center [903, 304] width 344 height 13
click at [777, 93] on span "Feedback" at bounding box center [903, 92] width 39 height 10
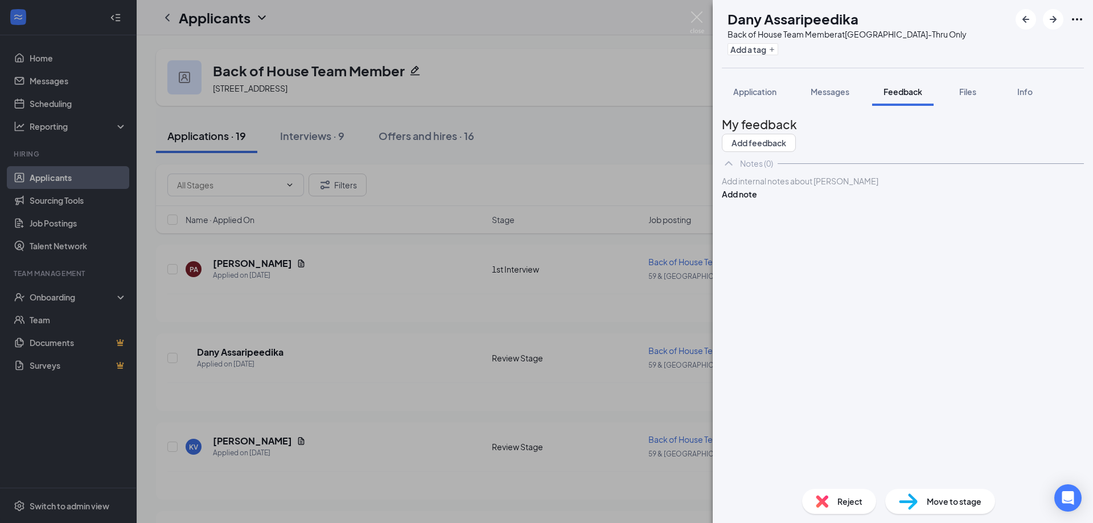
click at [777, 187] on div at bounding box center [903, 181] width 361 height 12
click at [757, 200] on button "Add note" at bounding box center [739, 194] width 35 height 13
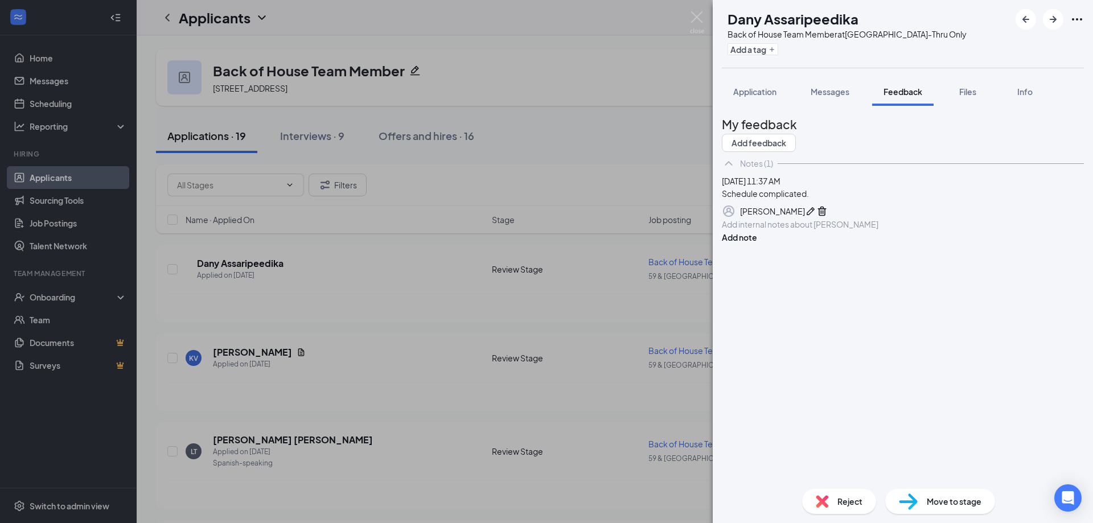
click at [777, 345] on span "Reject" at bounding box center [850, 501] width 25 height 13
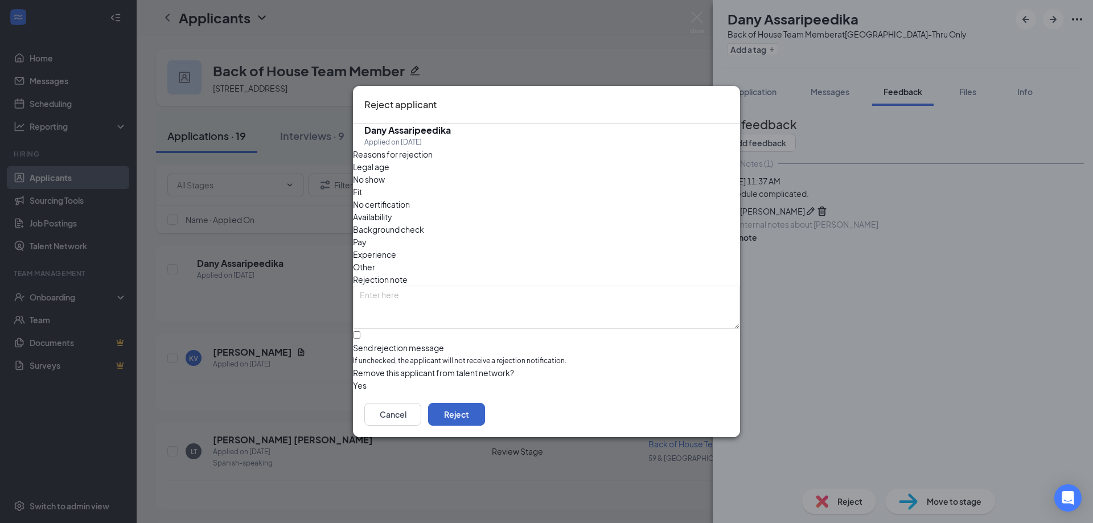
click at [485, 345] on button "Reject" at bounding box center [456, 414] width 57 height 23
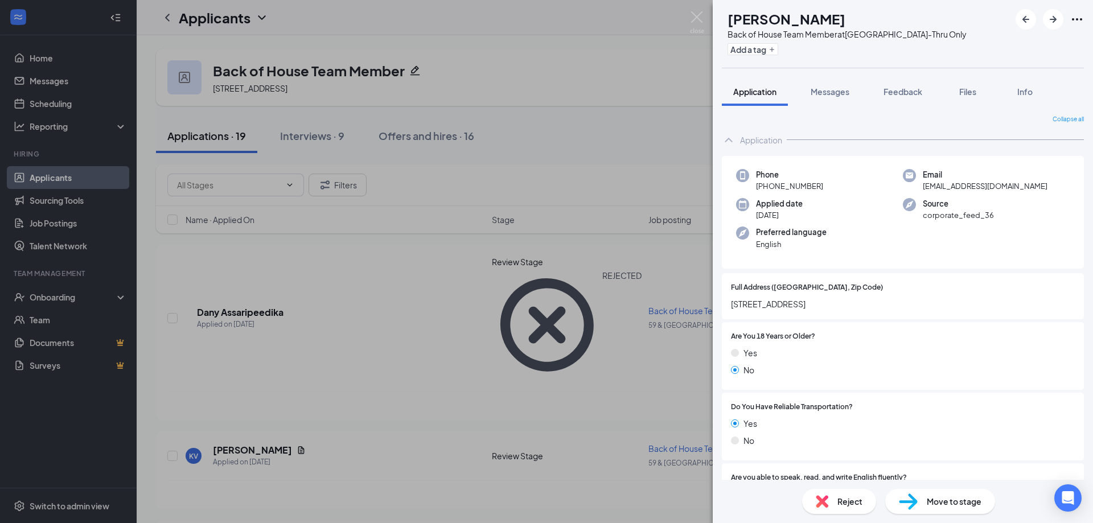
click at [777, 289] on span "Full Address ([GEOGRAPHIC_DATA], Zip Code)" at bounding box center [807, 287] width 152 height 11
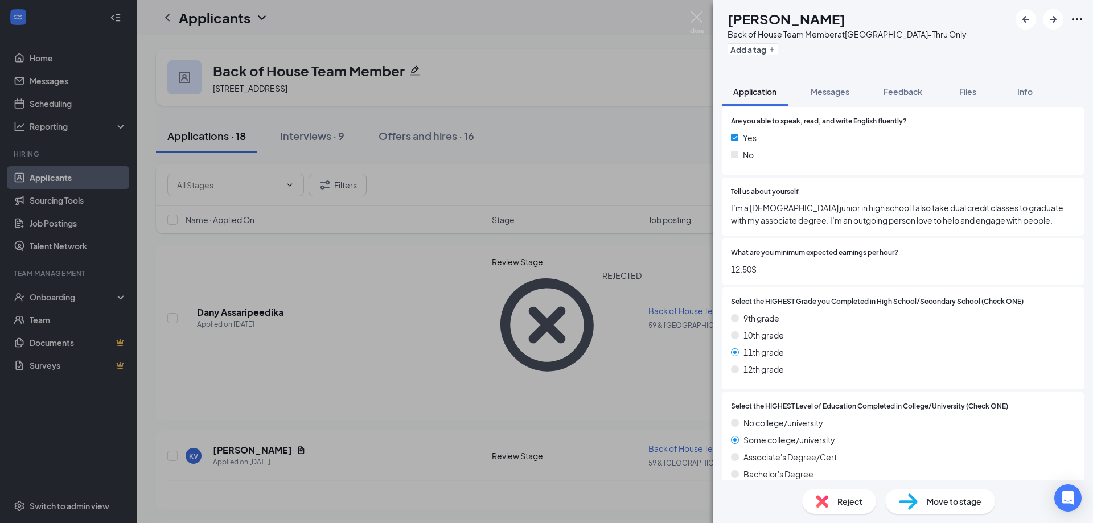
scroll to position [2175, 0]
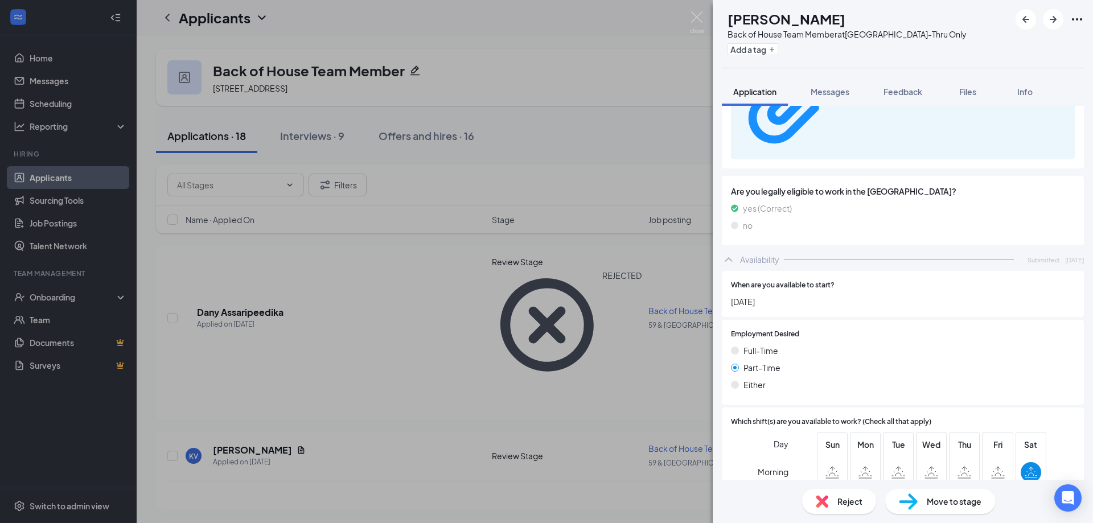
click at [777, 320] on div "Employment Desired [DEMOGRAPHIC_DATA] [DEMOGRAPHIC_DATA] Either" at bounding box center [903, 362] width 362 height 85
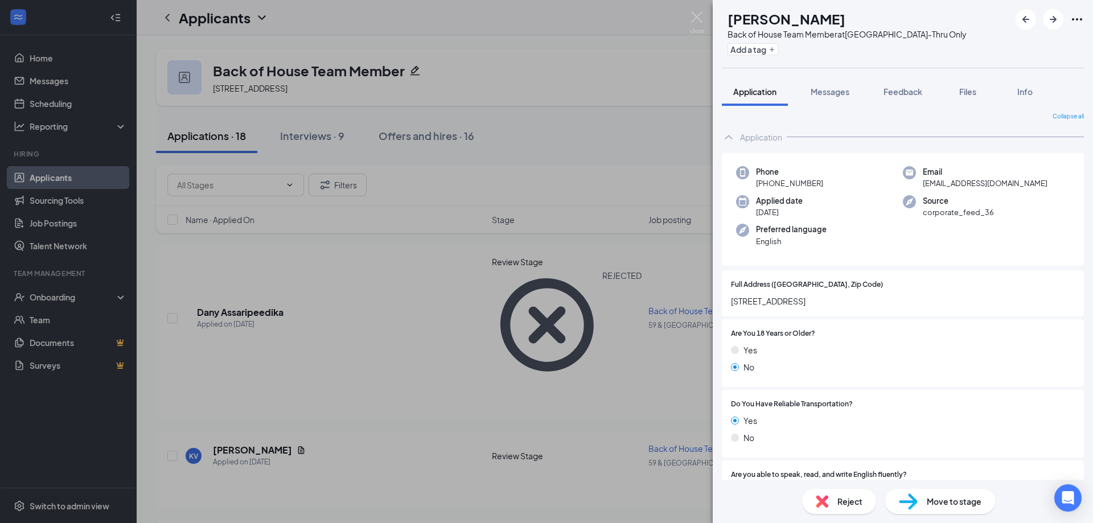
scroll to position [0, 0]
click at [756, 306] on span "[STREET_ADDRESS]" at bounding box center [903, 304] width 344 height 13
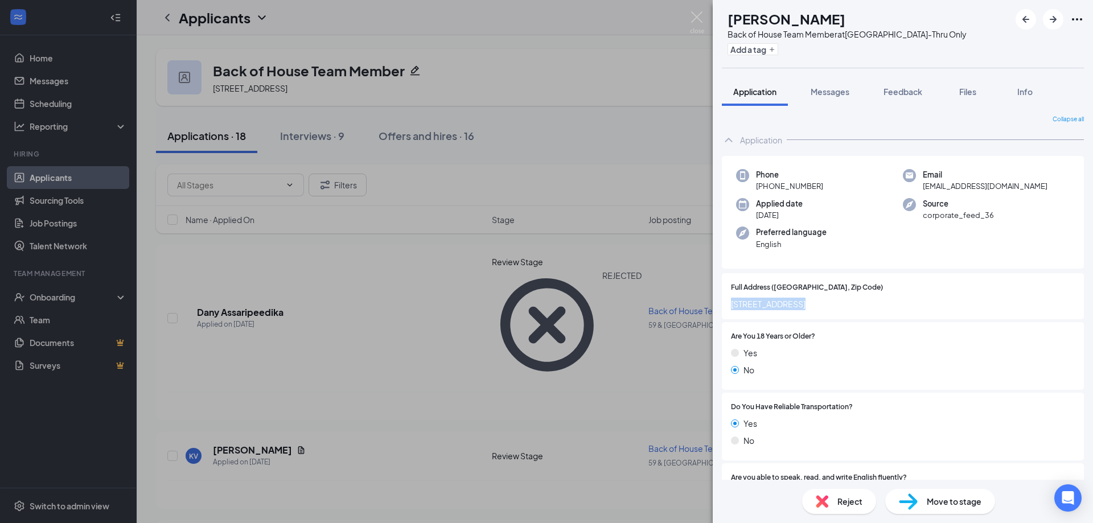
click at [756, 306] on span "[STREET_ADDRESS]" at bounding box center [903, 304] width 344 height 13
drag, startPoint x: 881, startPoint y: 333, endPoint x: 885, endPoint y: 344, distance: 11.9
click at [777, 333] on div at bounding box center [945, 336] width 260 height 11
click at [777, 255] on div "Phone [PHONE_NUMBER] Email [EMAIL_ADDRESS][DOMAIN_NAME] Applied date [DATE] Sou…" at bounding box center [903, 212] width 362 height 113
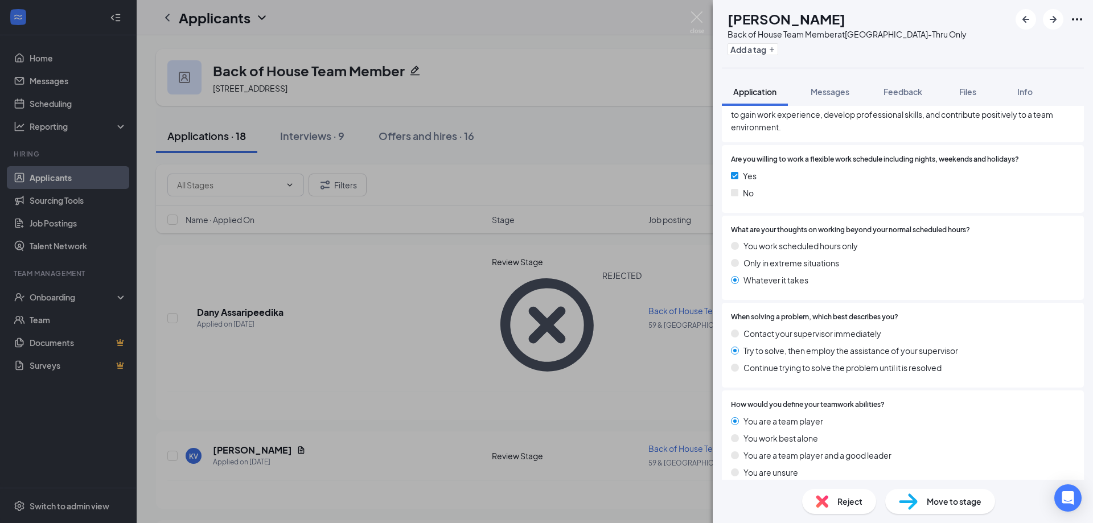
scroll to position [922, 0]
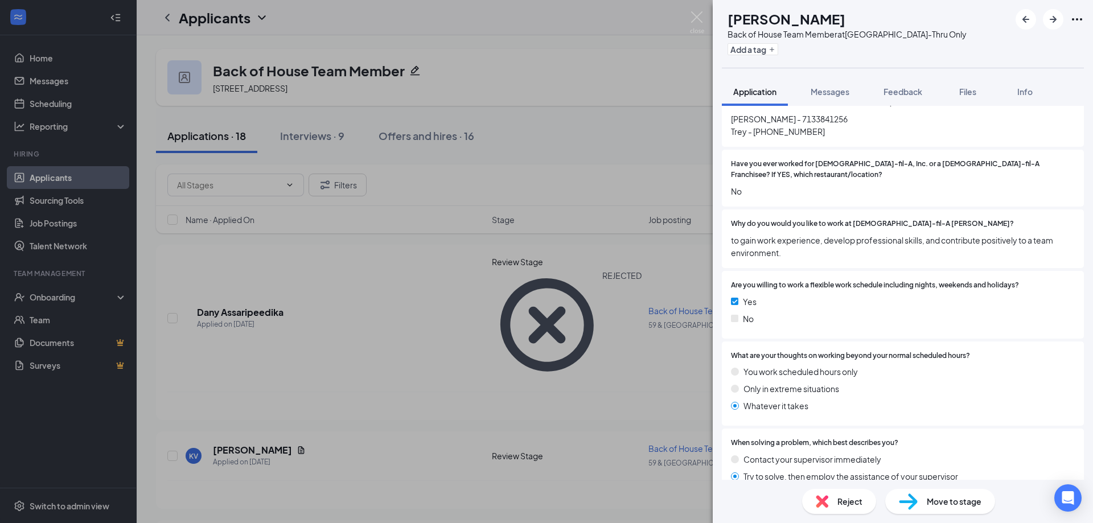
click at [777, 318] on div "No" at bounding box center [903, 319] width 344 height 13
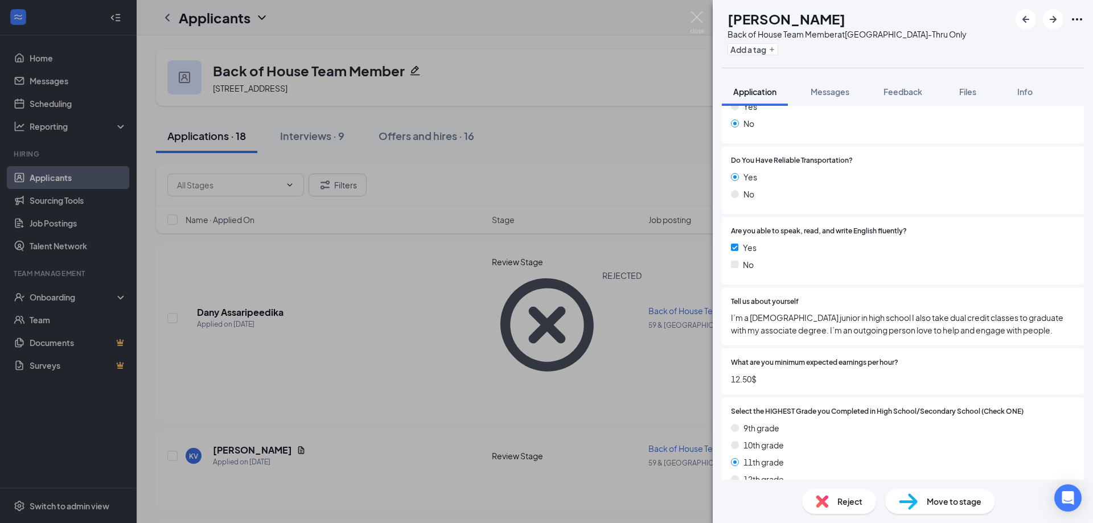
scroll to position [266, 0]
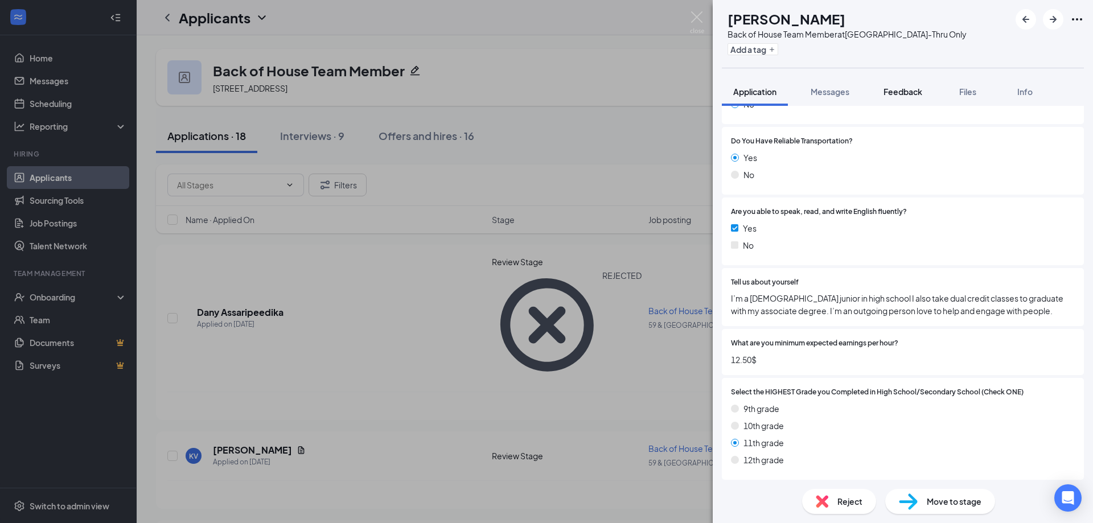
click at [777, 94] on span "Feedback" at bounding box center [903, 92] width 39 height 10
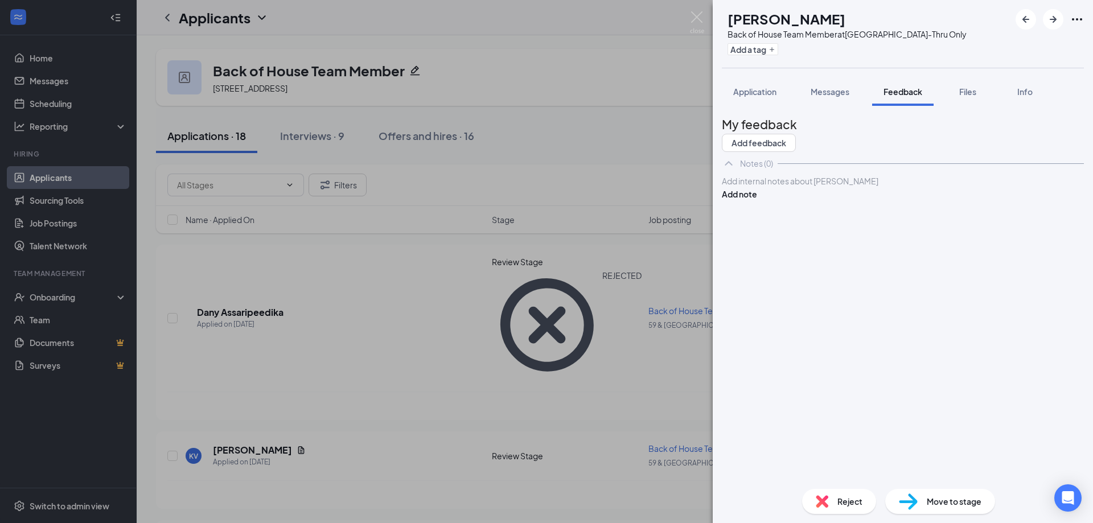
click at [777, 187] on div at bounding box center [903, 181] width 361 height 12
click at [757, 200] on button "Add note" at bounding box center [739, 194] width 35 height 13
click at [777, 345] on span "Reject" at bounding box center [850, 501] width 25 height 13
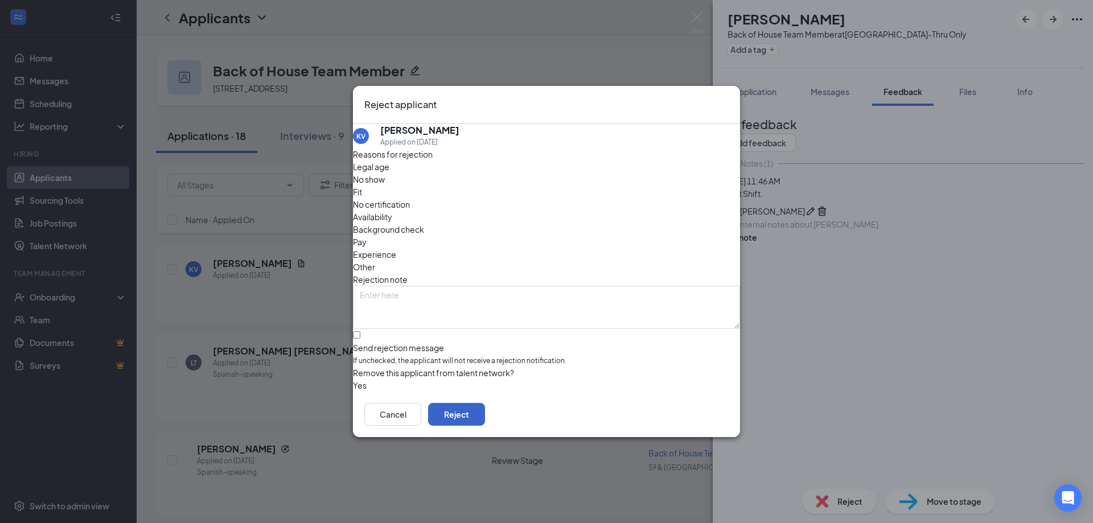
click at [485, 345] on button "Reject" at bounding box center [456, 414] width 57 height 23
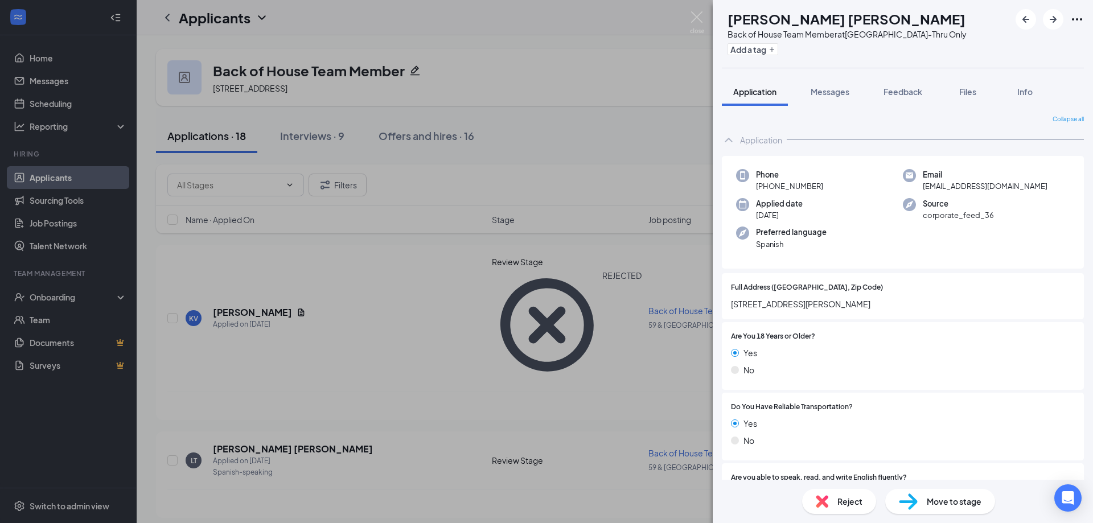
click at [777, 345] on div "Yes" at bounding box center [903, 353] width 344 height 13
click at [777, 304] on span "[STREET_ADDRESS][PERSON_NAME]" at bounding box center [903, 304] width 344 height 13
click at [777, 305] on span "[STREET_ADDRESS][PERSON_NAME]" at bounding box center [903, 304] width 344 height 13
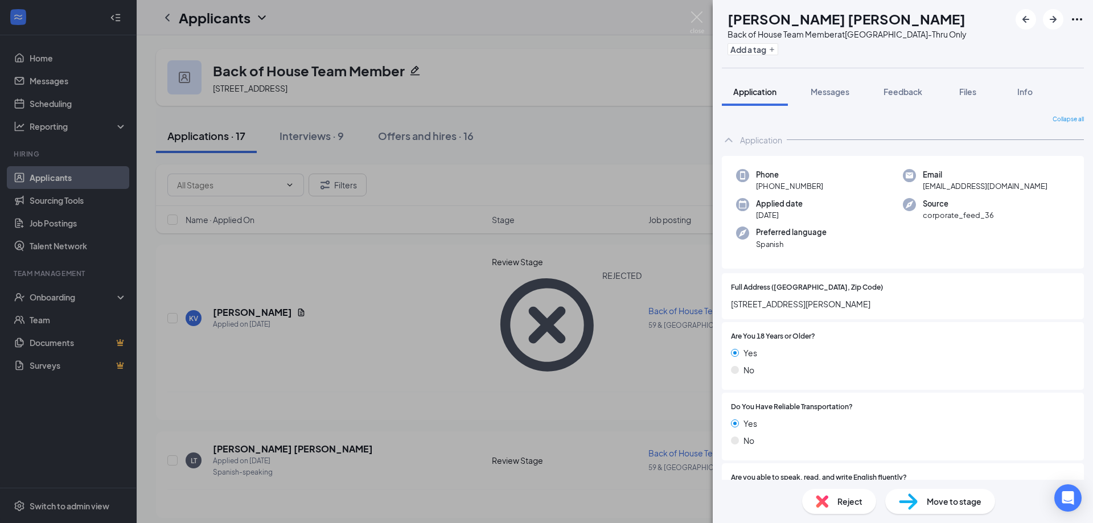
click at [777, 345] on div "Do You Have Reliable Transportation? Yes No" at bounding box center [903, 427] width 362 height 68
click at [777, 323] on div "Are You 18 Years or Older? Yes No" at bounding box center [903, 356] width 362 height 68
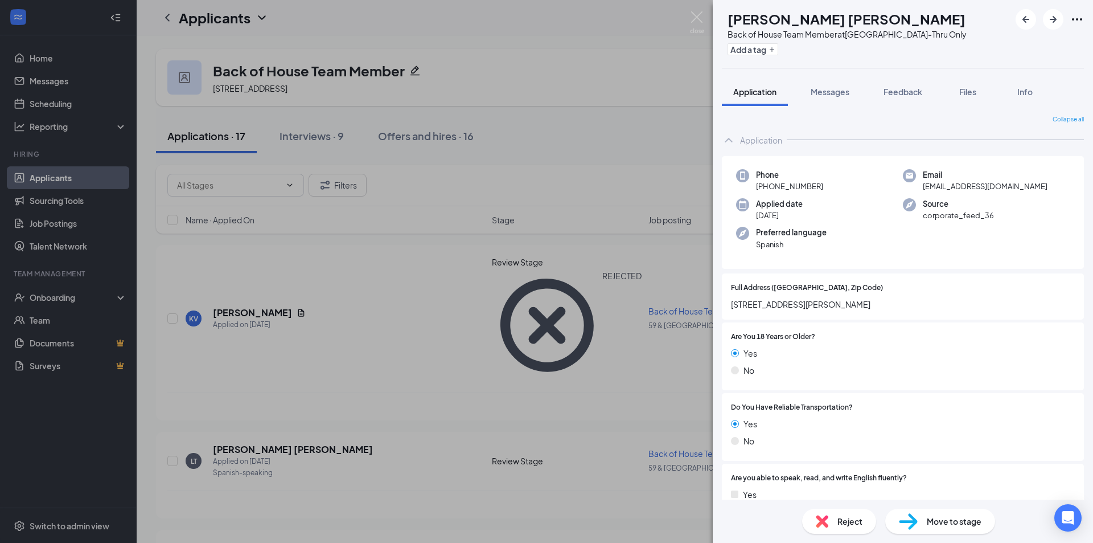
click at [777, 314] on div "Full Address ([GEOGRAPHIC_DATA], Zip Code) [STREET_ADDRESS][PERSON_NAME]" at bounding box center [903, 296] width 362 height 46
click at [693, 17] on img at bounding box center [697, 22] width 14 height 22
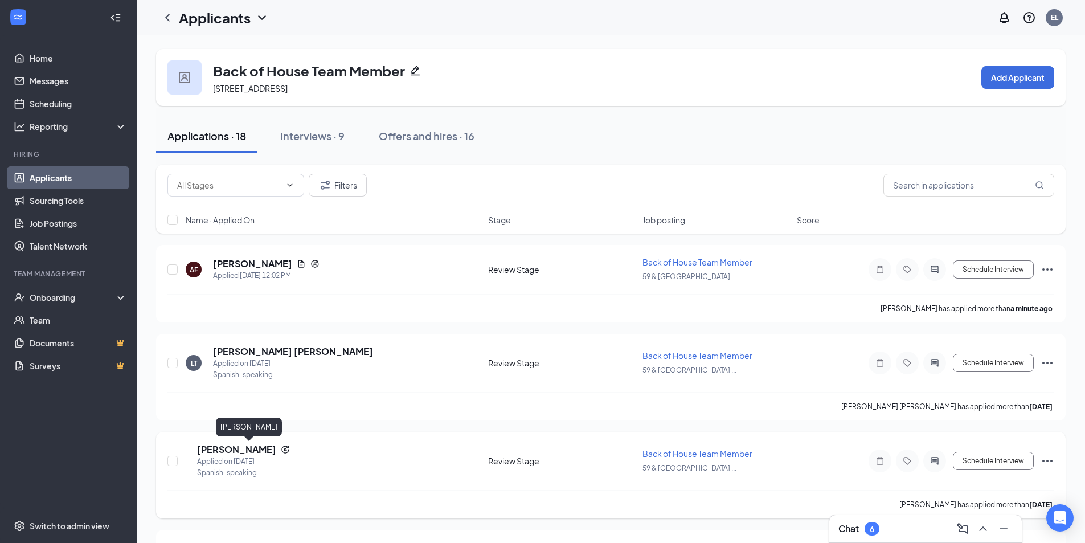
click at [243, 345] on h5 "[PERSON_NAME]" at bounding box center [236, 449] width 79 height 13
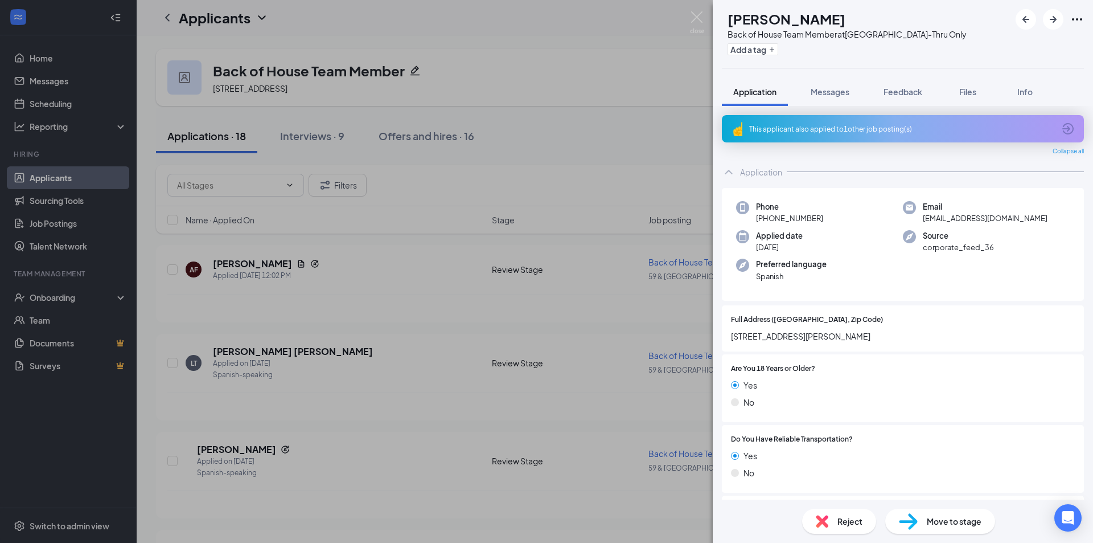
click at [777, 345] on div "Are You 18 Years or Older? Yes No" at bounding box center [903, 388] width 362 height 68
click at [777, 335] on span "[STREET_ADDRESS][PERSON_NAME]" at bounding box center [903, 336] width 344 height 13
click at [777, 336] on span "[STREET_ADDRESS][PERSON_NAME]" at bounding box center [903, 336] width 344 height 13
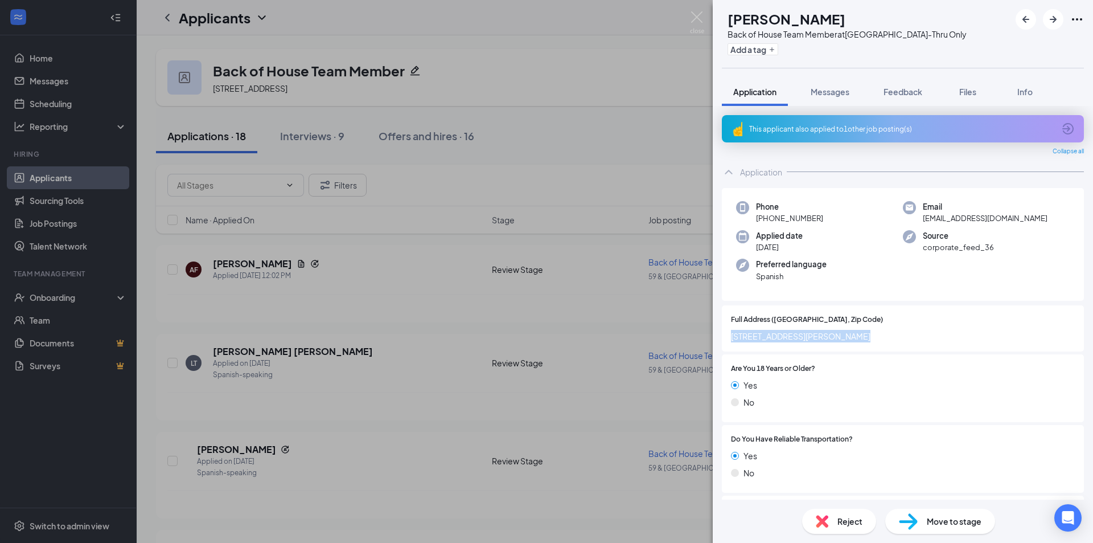
click at [777, 345] on div "Are You 18 Years or Older? Yes No" at bounding box center [903, 388] width 362 height 68
drag, startPoint x: 860, startPoint y: 330, endPoint x: 864, endPoint y: 369, distance: 39.6
click at [777, 330] on span "[STREET_ADDRESS][PERSON_NAME]" at bounding box center [903, 336] width 344 height 13
click at [777, 338] on span "[STREET_ADDRESS][PERSON_NAME]" at bounding box center [903, 336] width 344 height 13
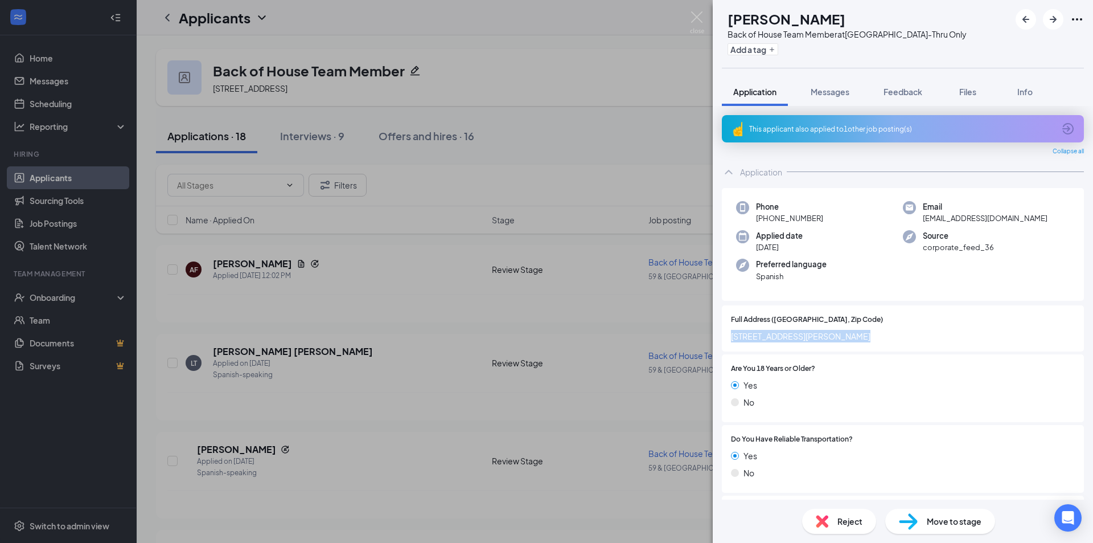
click at [777, 338] on span "[STREET_ADDRESS][PERSON_NAME]" at bounding box center [903, 336] width 344 height 13
click at [777, 345] on div "Yes No" at bounding box center [903, 396] width 344 height 34
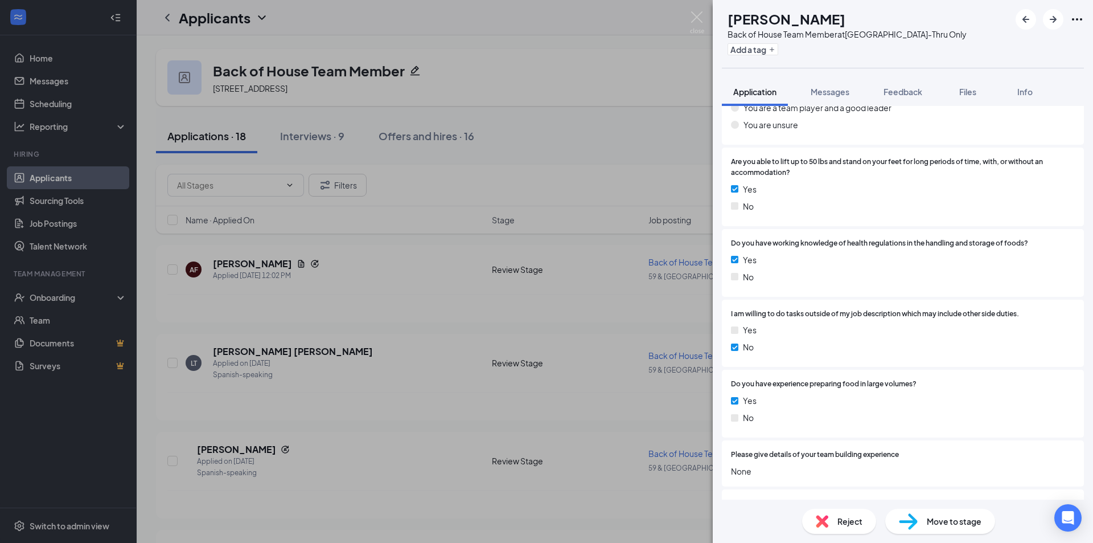
scroll to position [2088, 0]
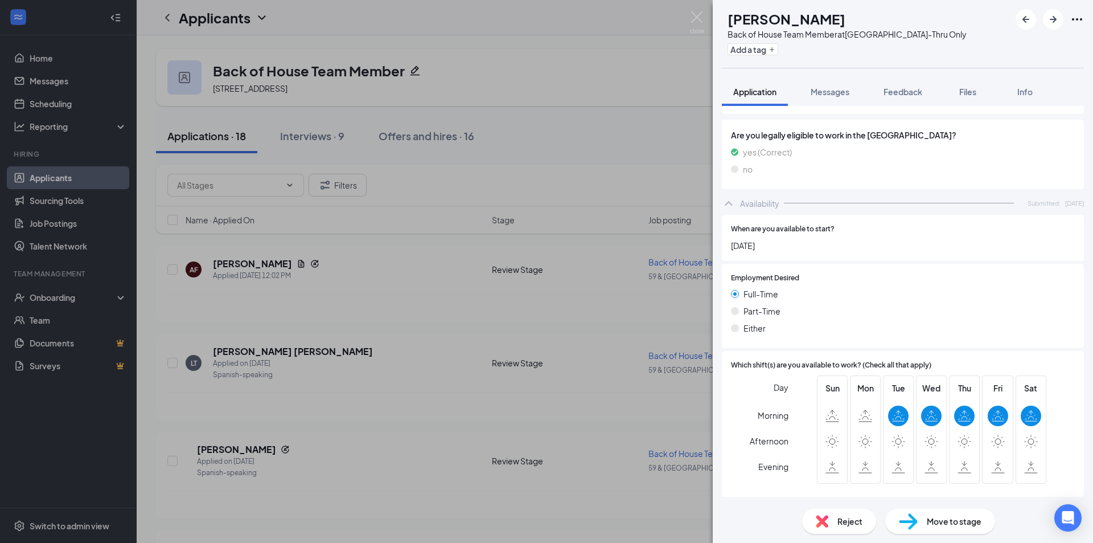
click at [777, 300] on div "Full-Time" at bounding box center [903, 294] width 344 height 13
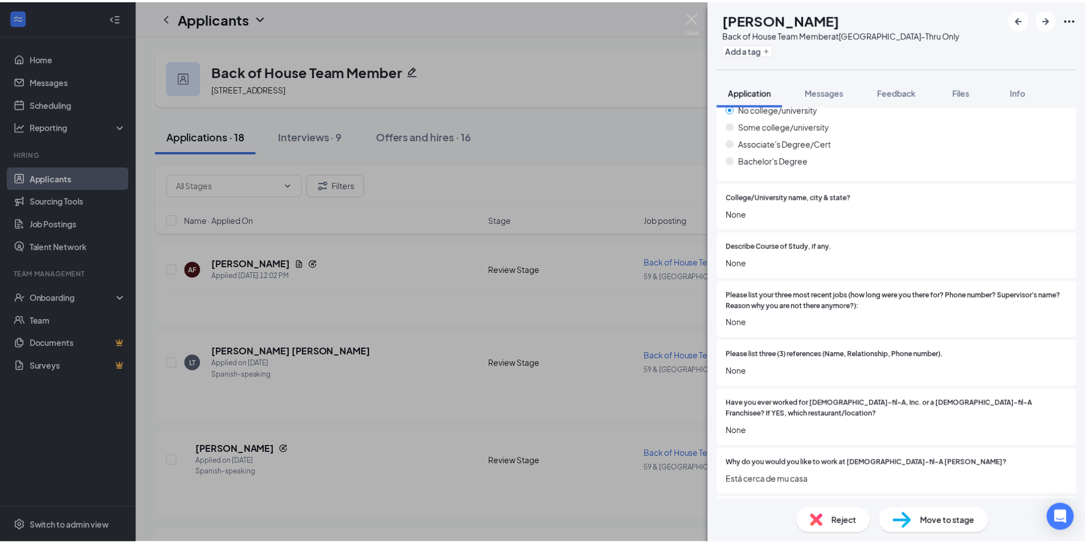
scroll to position [683, 0]
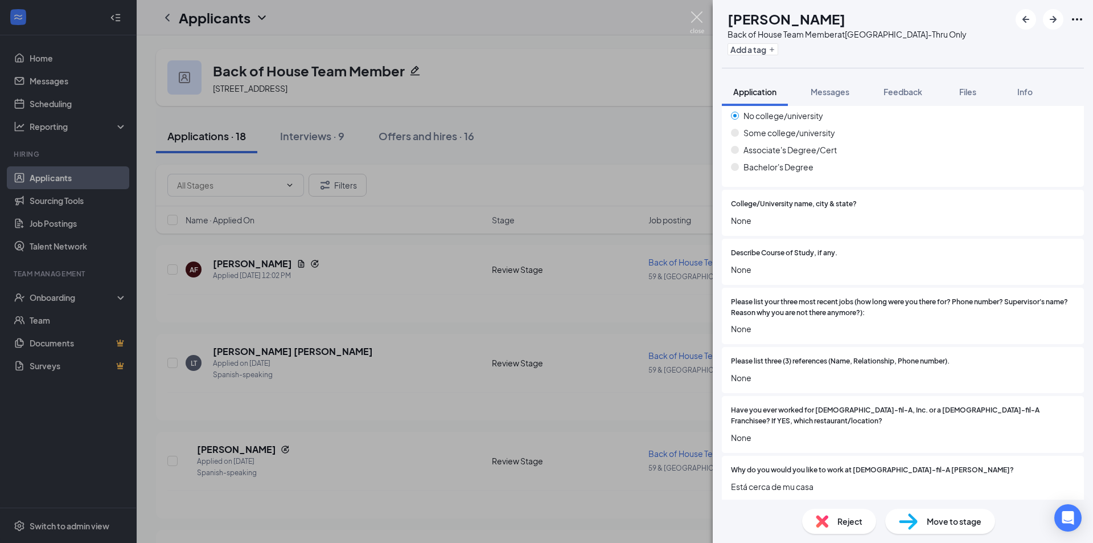
drag, startPoint x: 695, startPoint y: 20, endPoint x: 166, endPoint y: 207, distance: 561.2
click at [696, 20] on img at bounding box center [697, 22] width 14 height 22
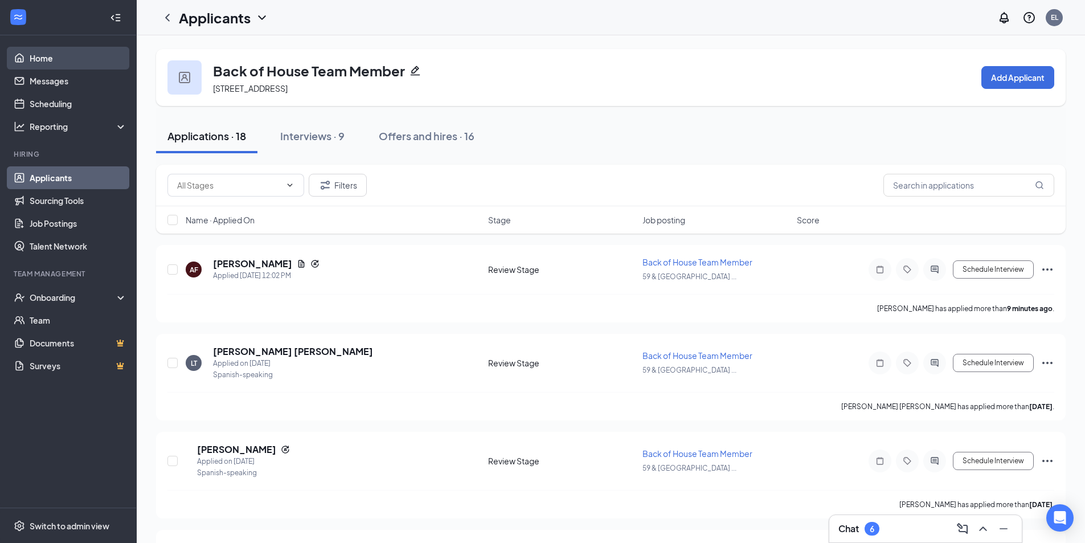
click at [36, 56] on link "Home" at bounding box center [78, 58] width 97 height 23
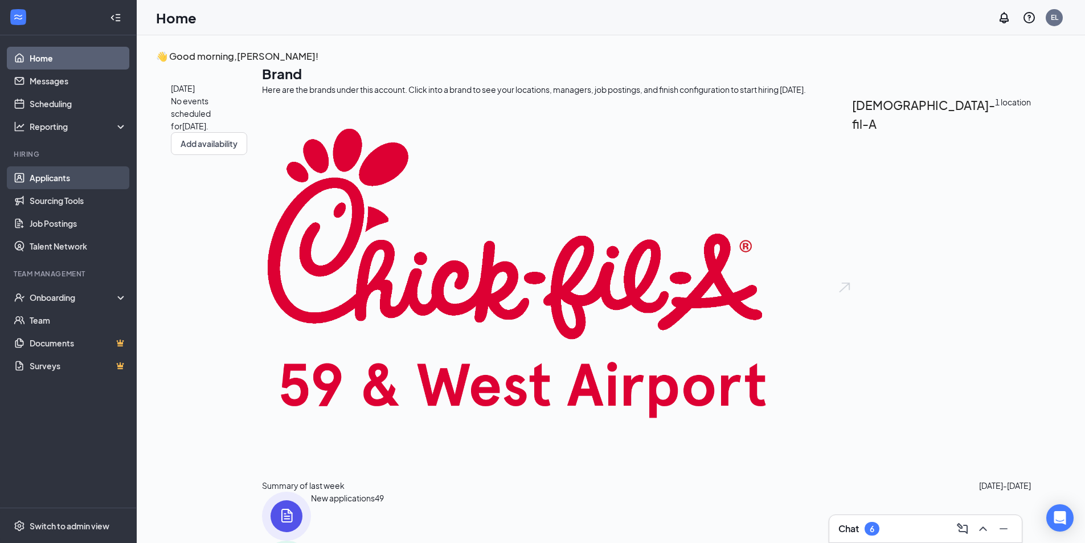
drag, startPoint x: 42, startPoint y: 174, endPoint x: 80, endPoint y: 170, distance: 39.0
click at [42, 174] on link "Applicants" at bounding box center [78, 177] width 97 height 23
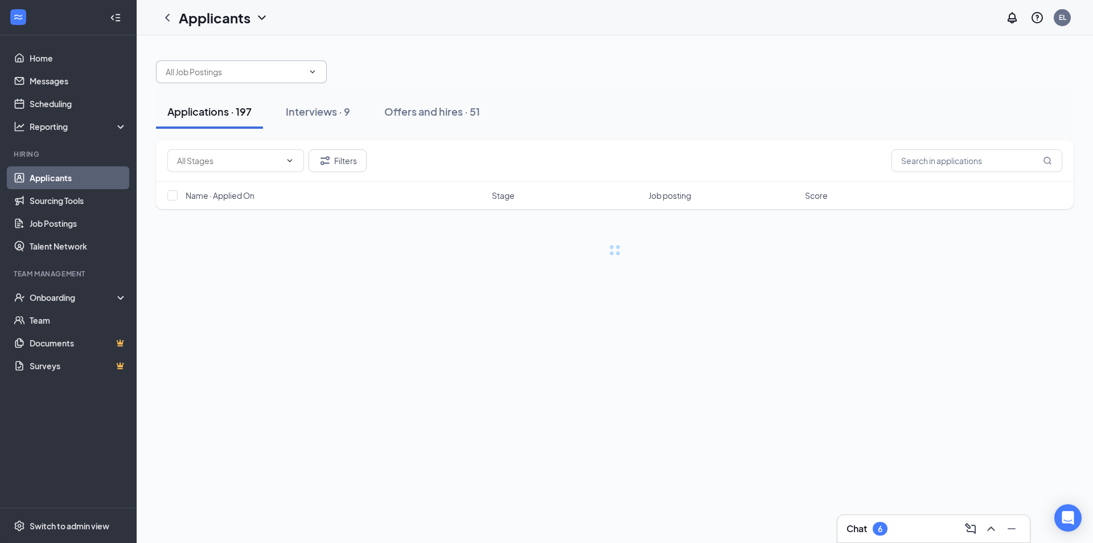
click at [290, 72] on input "text" at bounding box center [235, 71] width 138 height 13
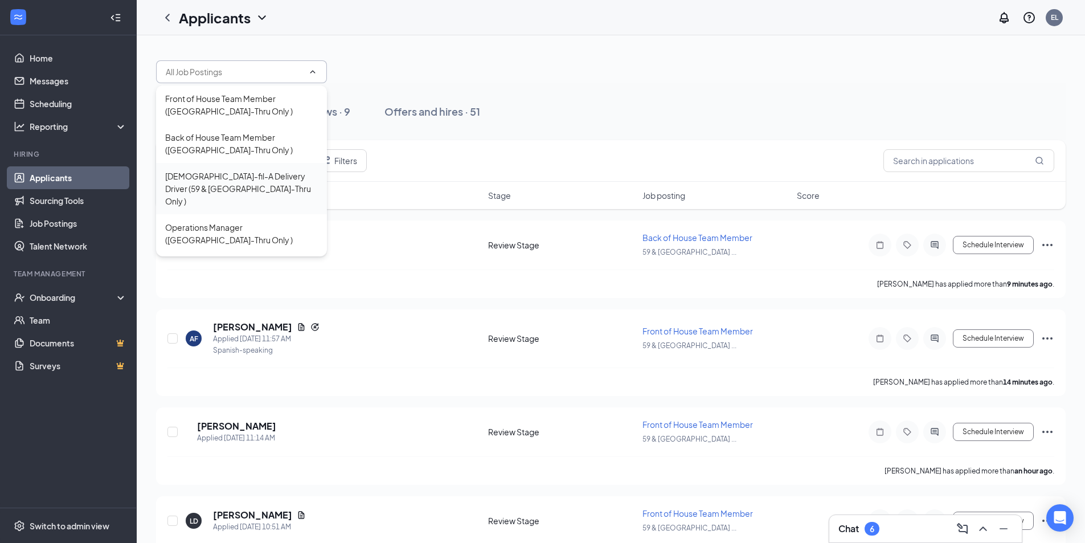
click at [246, 183] on div "[DEMOGRAPHIC_DATA]-fil-A Delivery Driver (59 & [GEOGRAPHIC_DATA]-Thru Only )" at bounding box center [241, 189] width 153 height 38
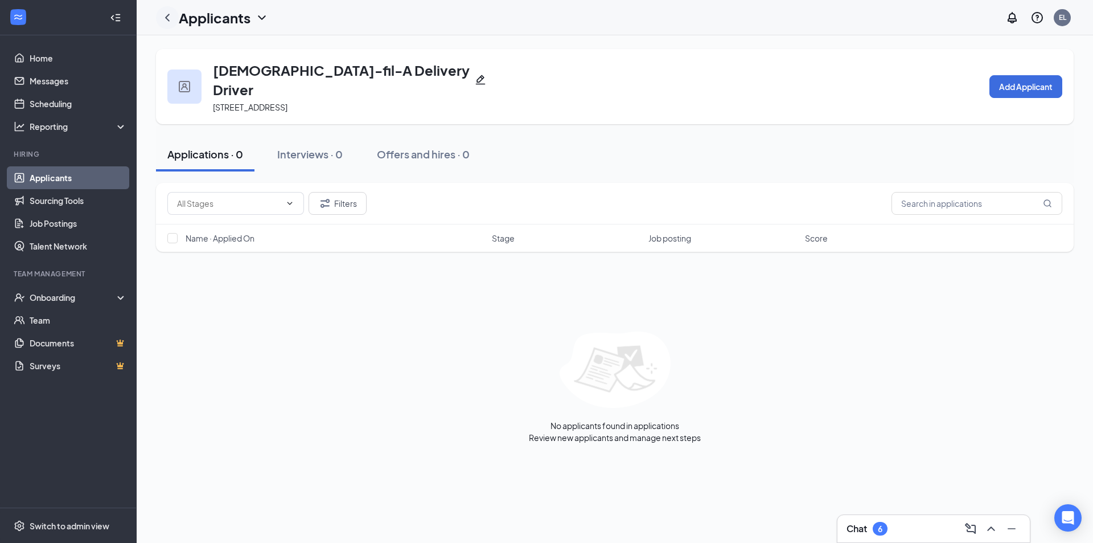
click at [170, 19] on icon "ChevronLeft" at bounding box center [168, 18] width 14 height 14
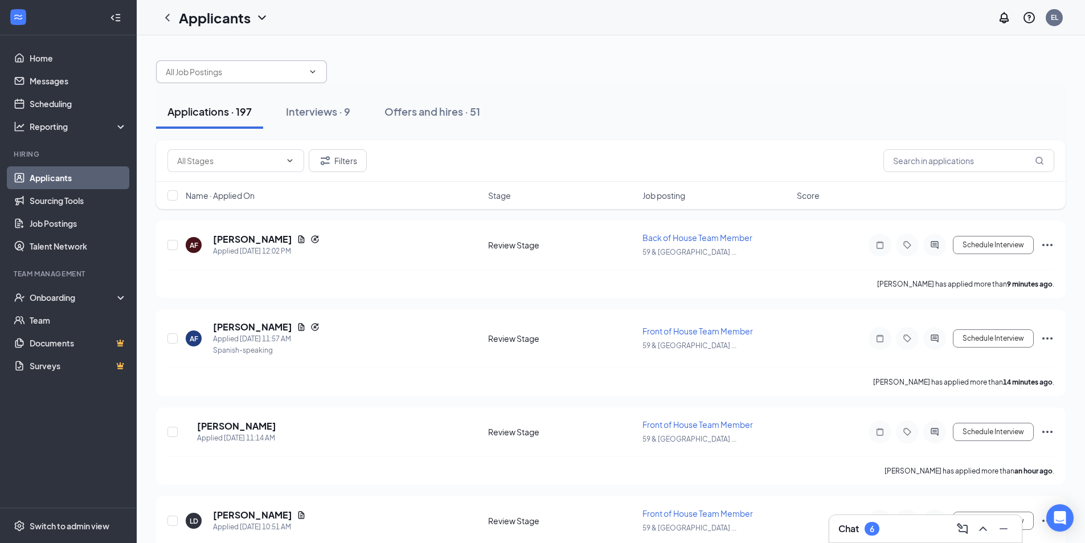
click at [257, 69] on input "text" at bounding box center [235, 71] width 138 height 13
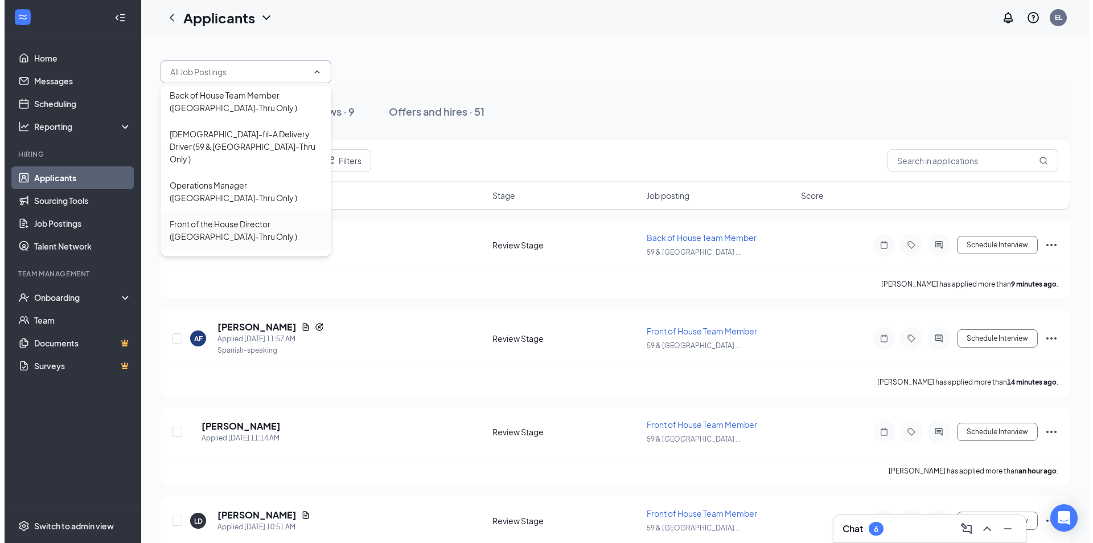
scroll to position [23, 0]
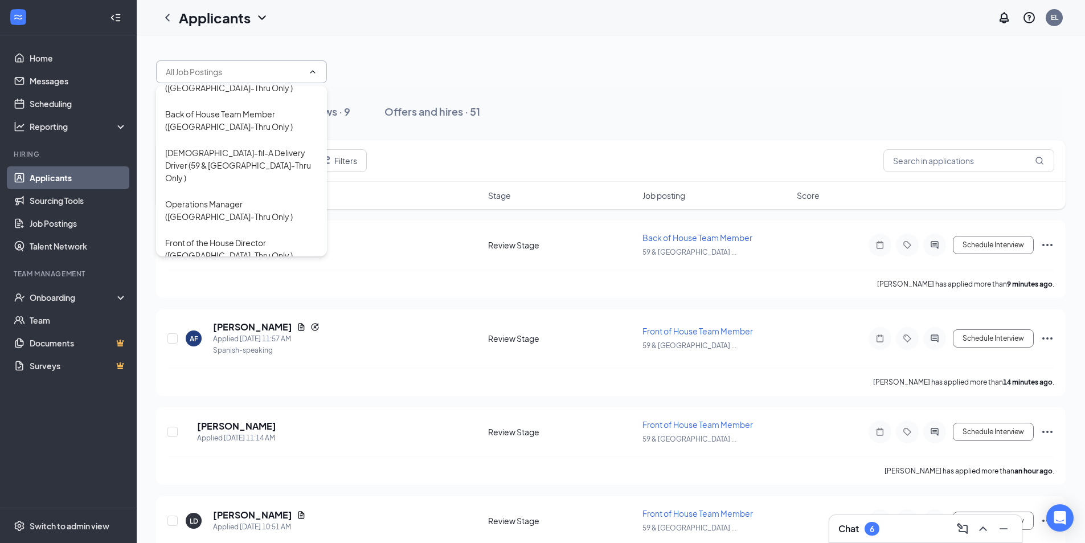
click at [432, 14] on div "Applicants EL" at bounding box center [611, 17] width 948 height 35
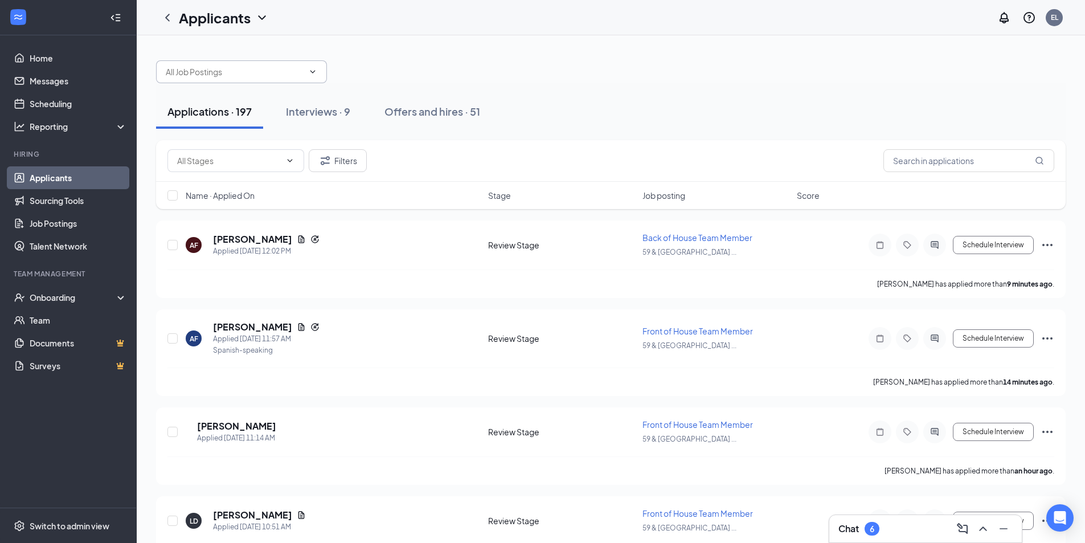
click at [236, 75] on input "text" at bounding box center [235, 71] width 138 height 13
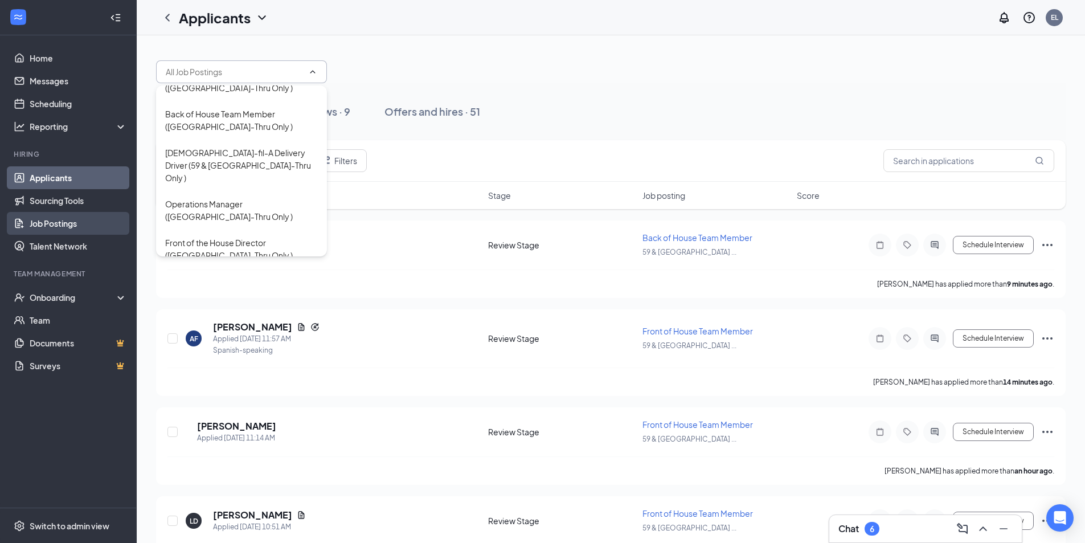
click at [57, 222] on link "Job Postings" at bounding box center [78, 223] width 97 height 23
